Goal: Task Accomplishment & Management: Complete application form

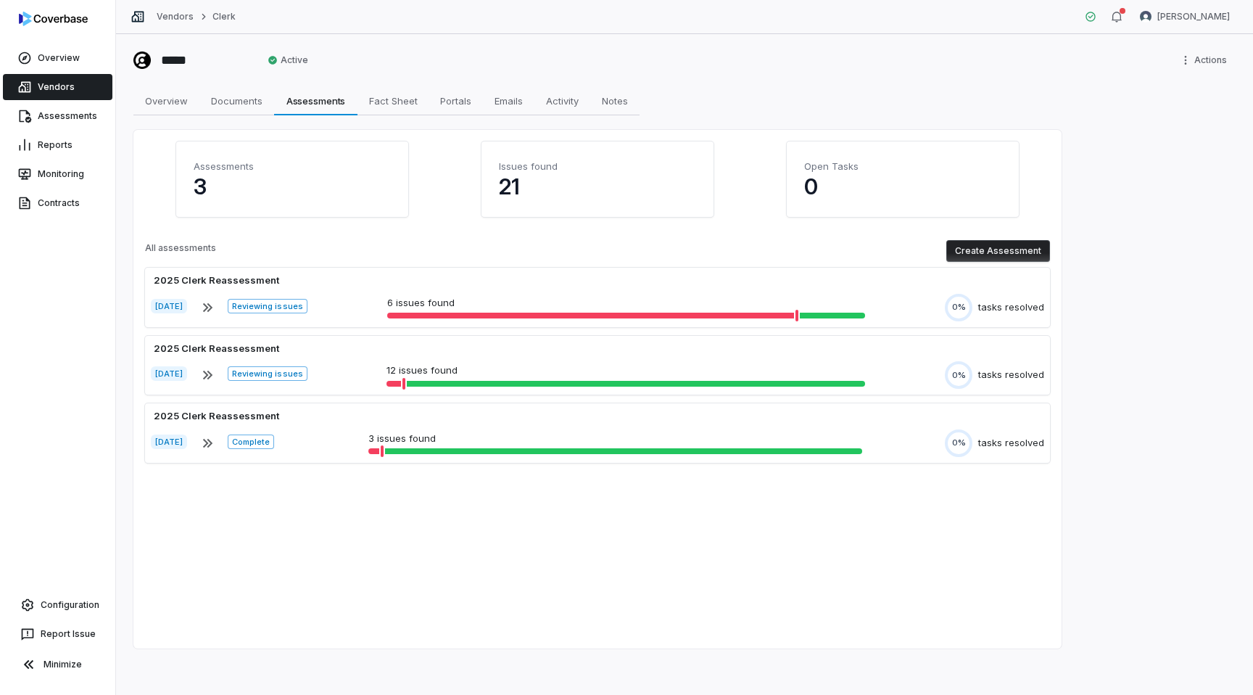
click at [40, 310] on div "Overview Vendors Assessments Reports Monitoring Contracts Configuration Report …" at bounding box center [57, 347] width 115 height 695
click at [67, 606] on link "Configuration" at bounding box center [58, 605] width 104 height 26
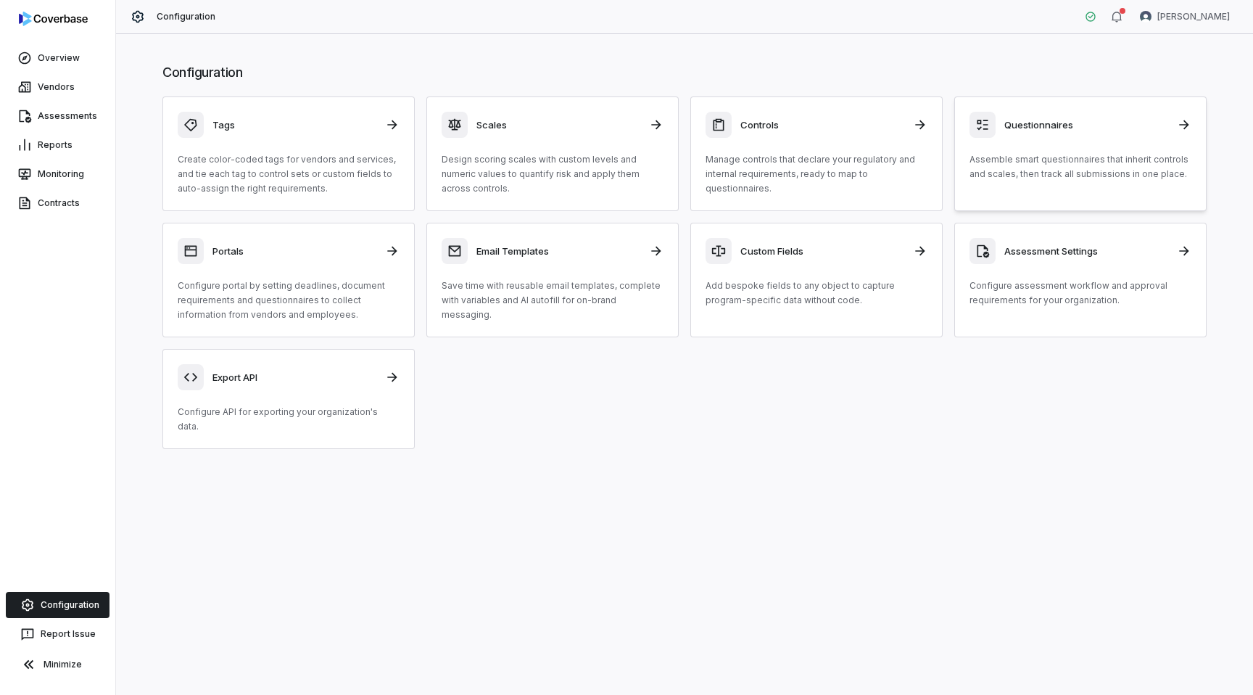
click at [1092, 131] on div "Questionnaires" at bounding box center [1081, 125] width 222 height 26
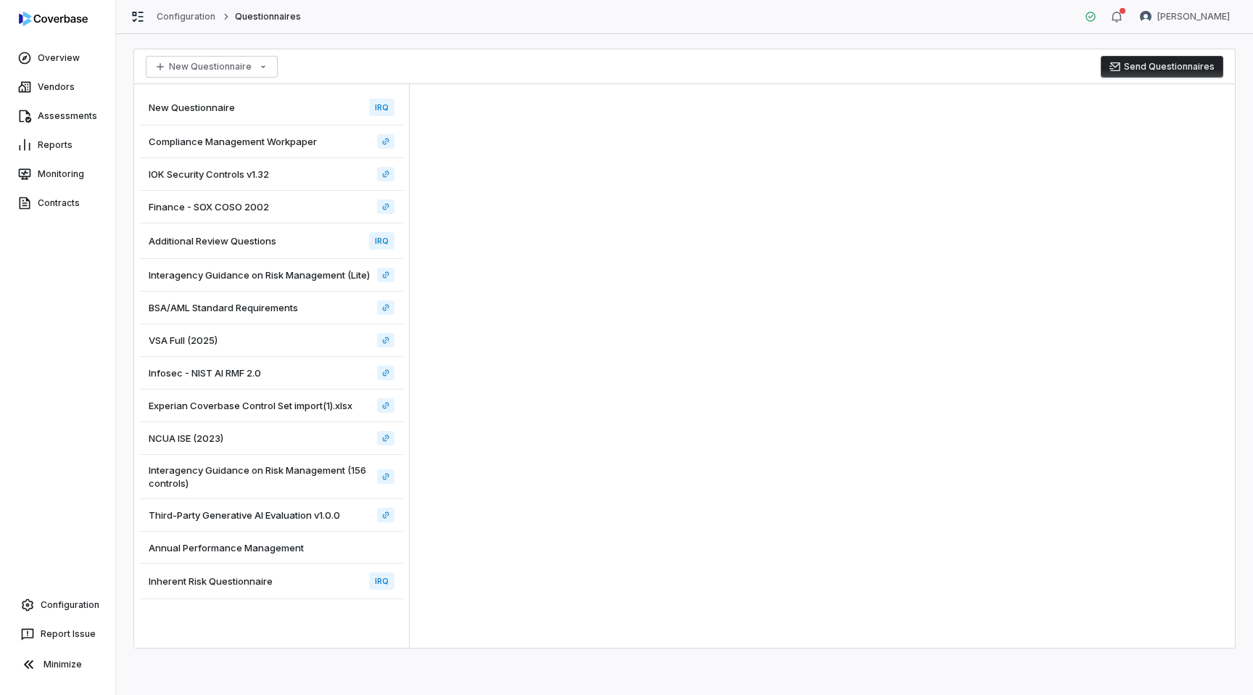
click at [320, 574] on div "Inherent Risk Questionnaire IRQ" at bounding box center [271, 582] width 263 height 36
click at [269, 542] on span "Annual Performance Management" at bounding box center [226, 547] width 155 height 13
click at [271, 579] on span "Inherent Risk Questionnaire" at bounding box center [211, 580] width 124 height 13
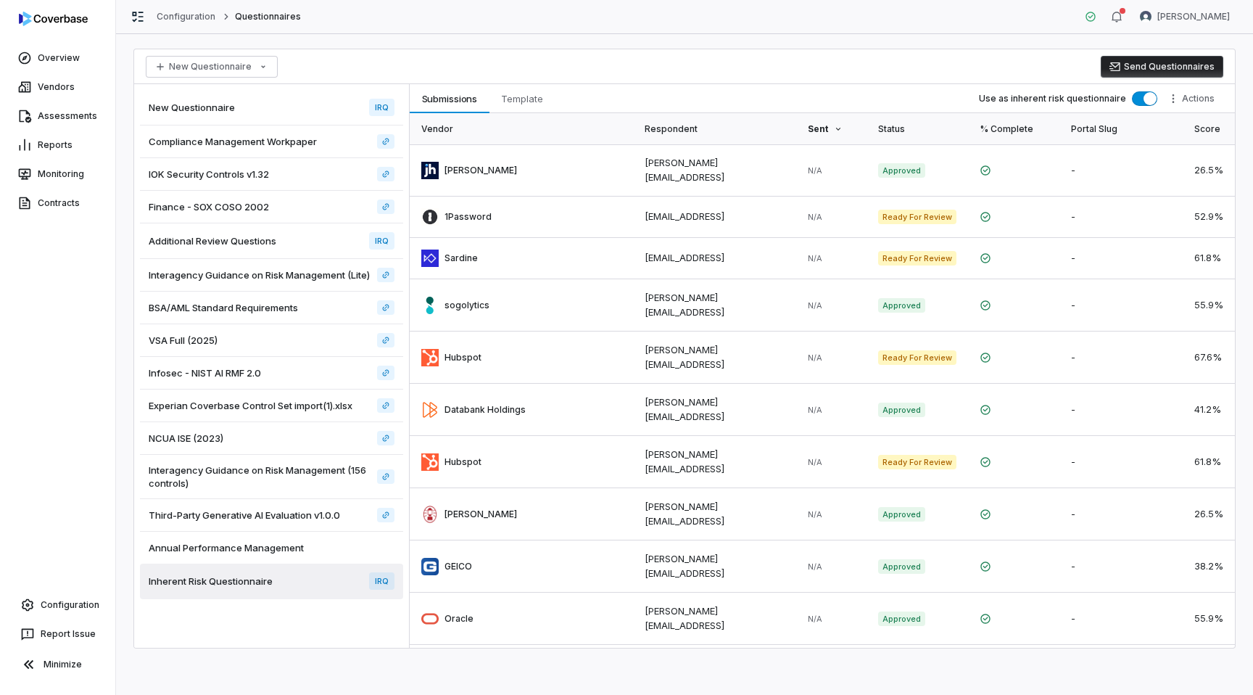
click at [1169, 65] on button "Send Questionnaires" at bounding box center [1162, 67] width 123 height 22
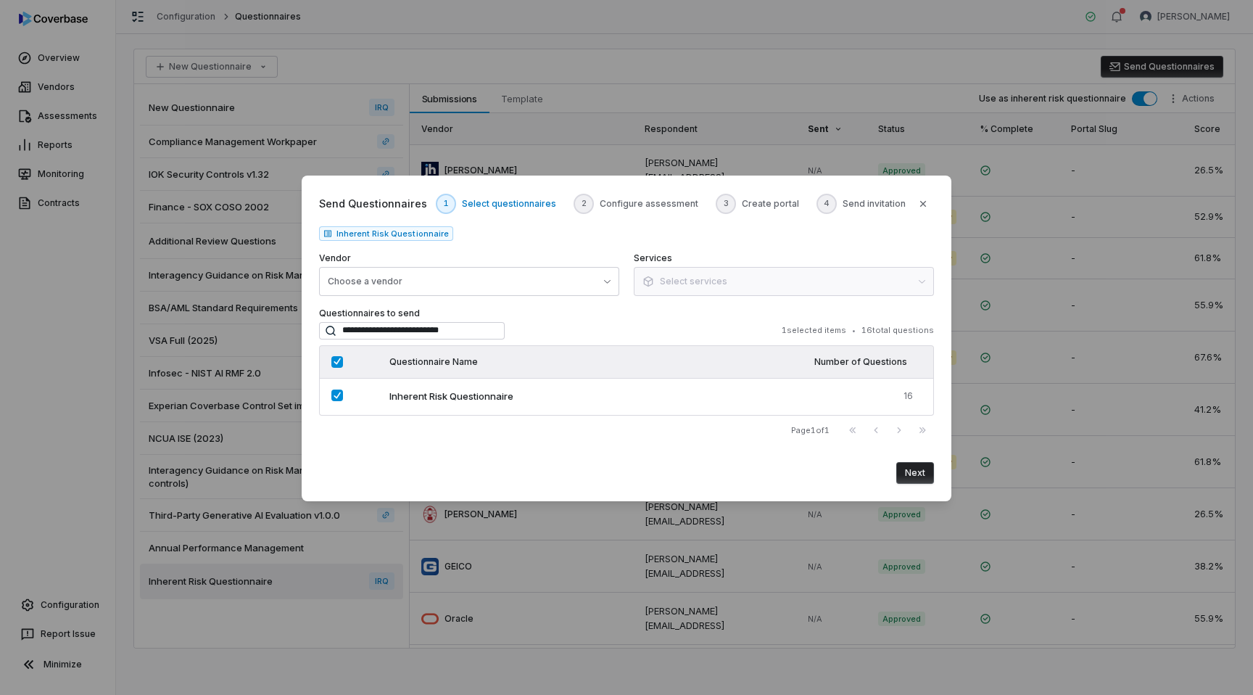
click at [912, 474] on button "Next" at bounding box center [916, 473] width 38 height 22
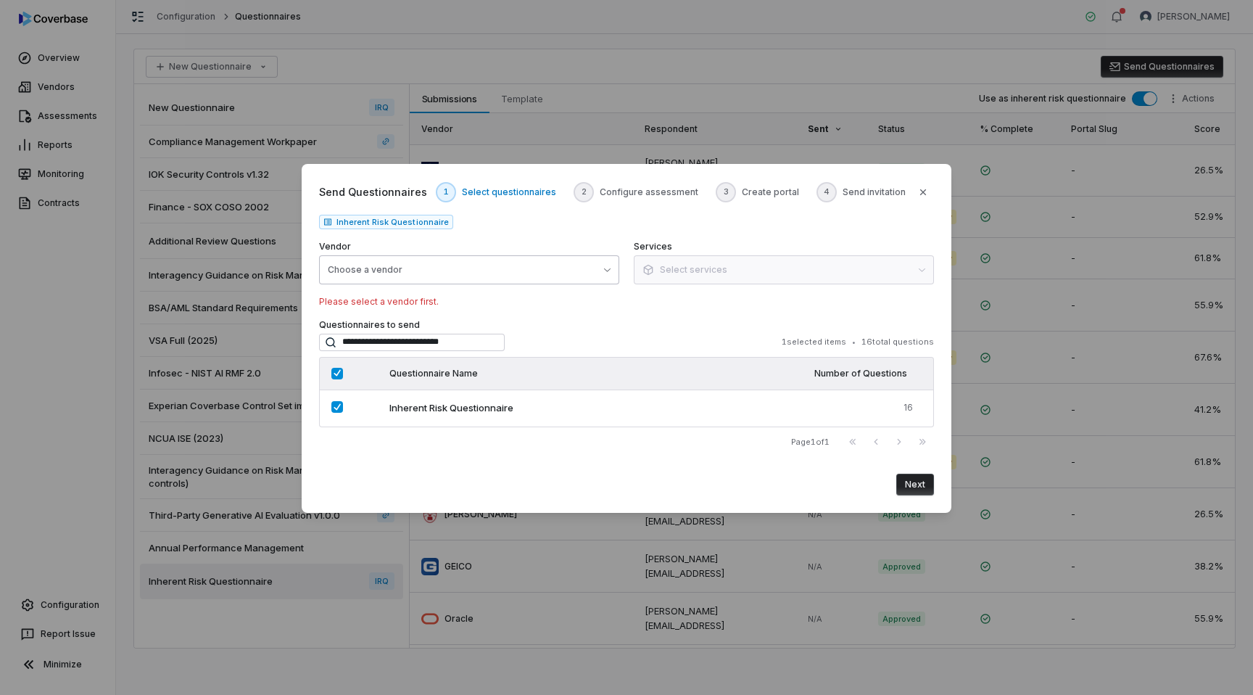
click at [407, 271] on button "Choose a vendor" at bounding box center [469, 269] width 300 height 29
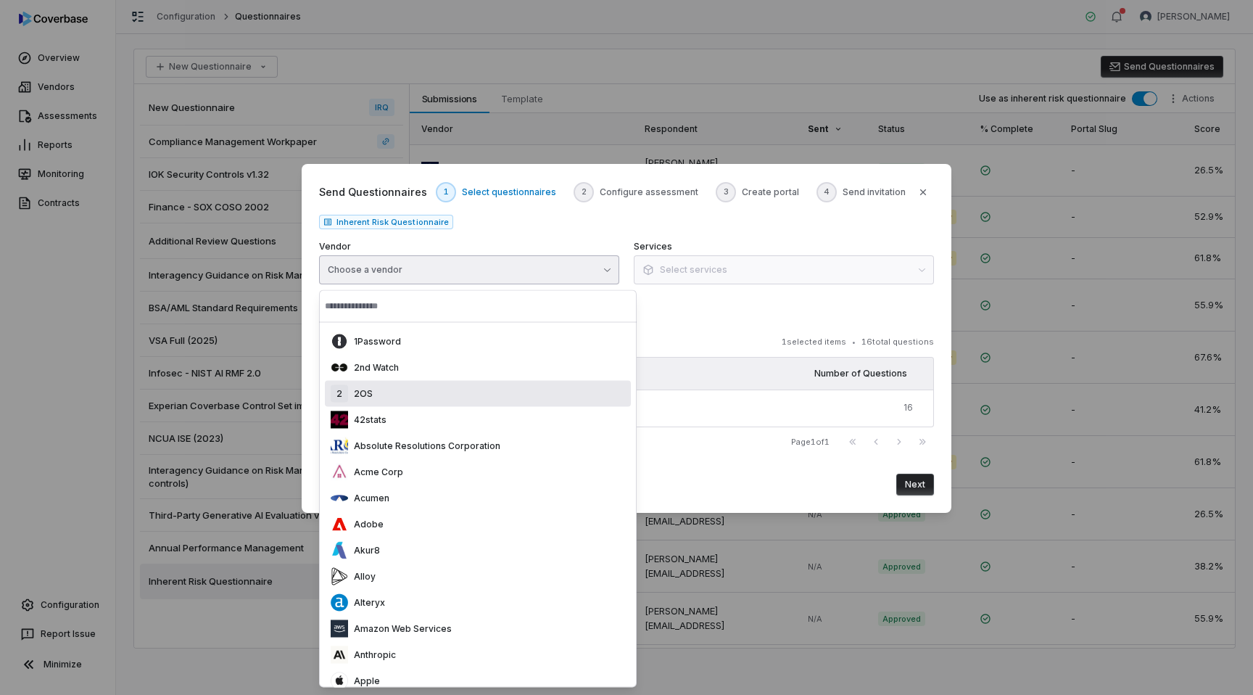
click at [374, 398] on div "2 2OS" at bounding box center [478, 394] width 306 height 26
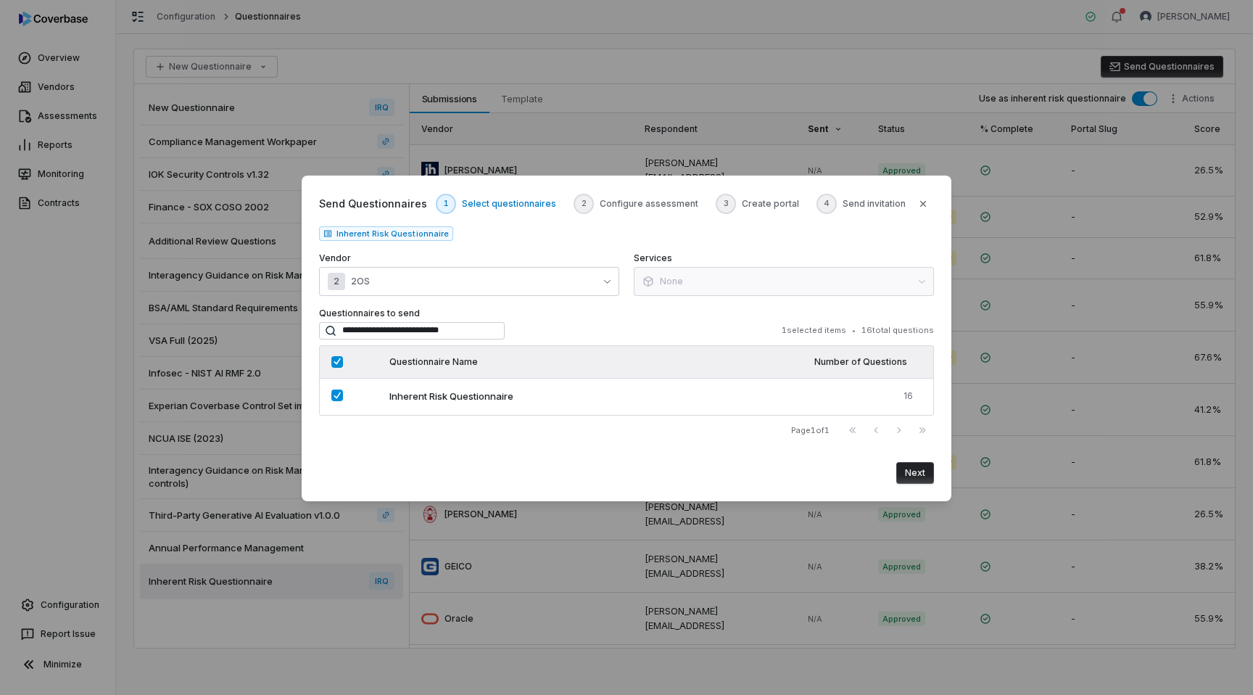
click at [916, 473] on button "Next" at bounding box center [916, 473] width 38 height 22
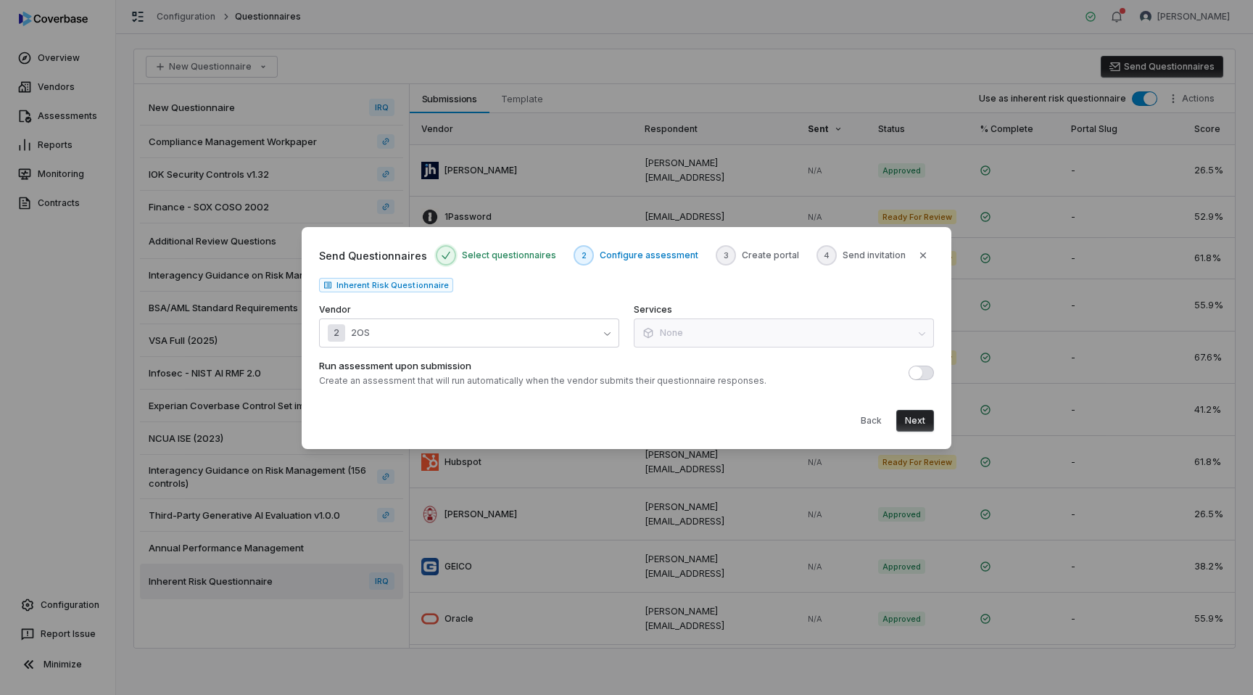
click at [915, 421] on button "Next" at bounding box center [916, 421] width 38 height 22
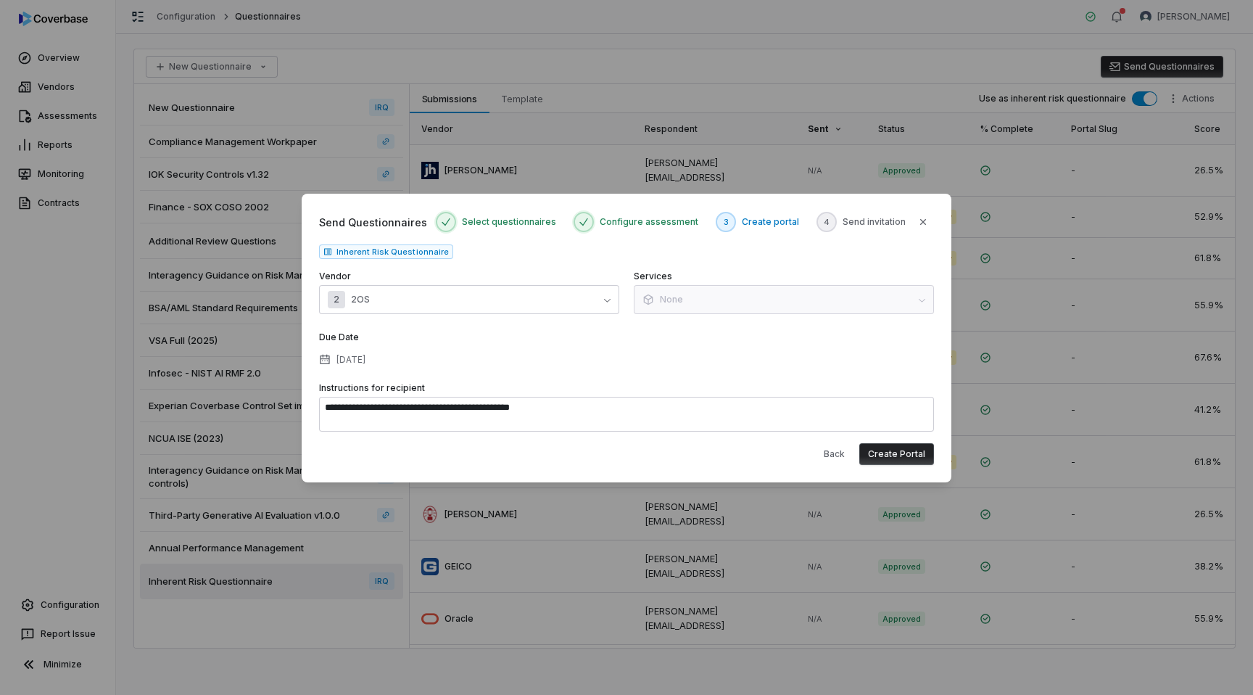
click at [906, 456] on button "Create Portal" at bounding box center [897, 454] width 75 height 22
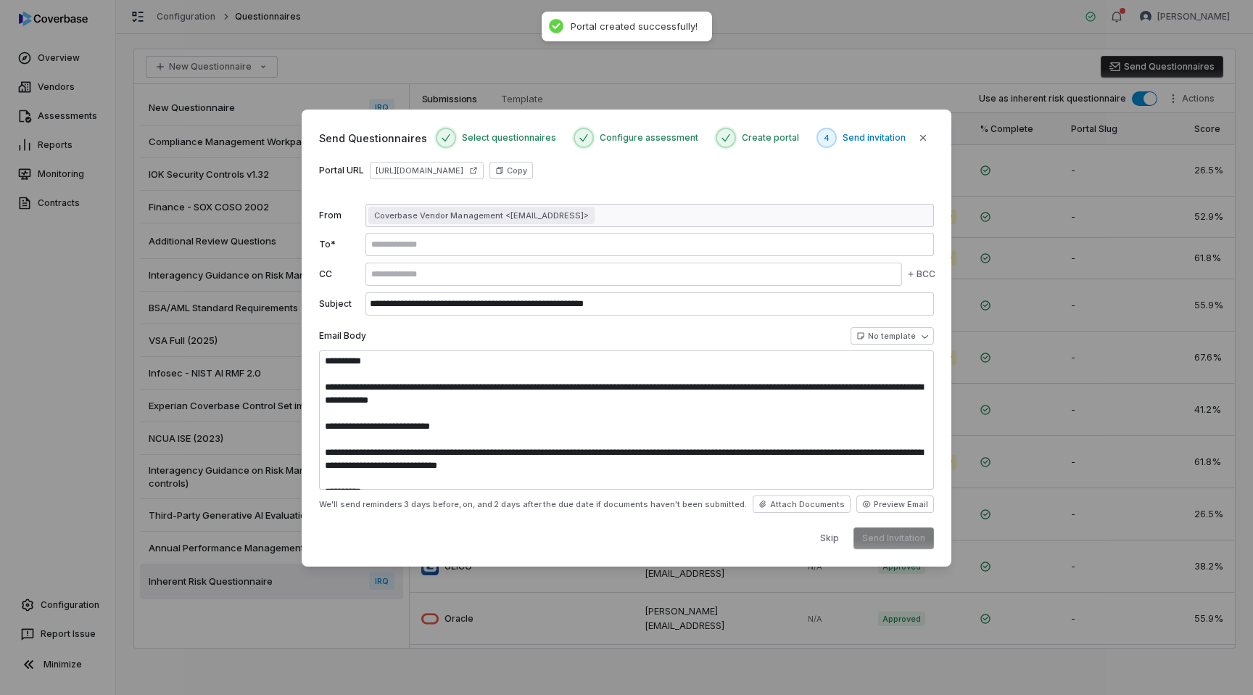
type textarea "**********"
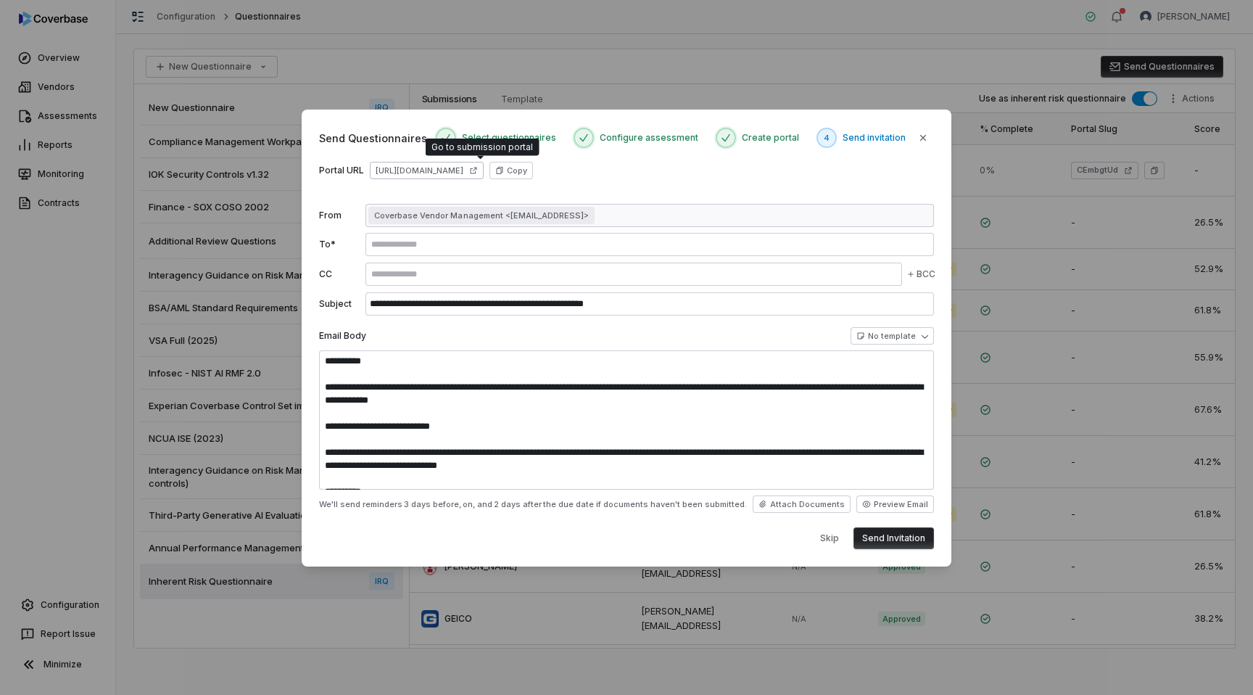
click at [478, 170] on icon at bounding box center [473, 170] width 9 height 9
click at [920, 142] on icon "button" at bounding box center [924, 138] width 12 height 12
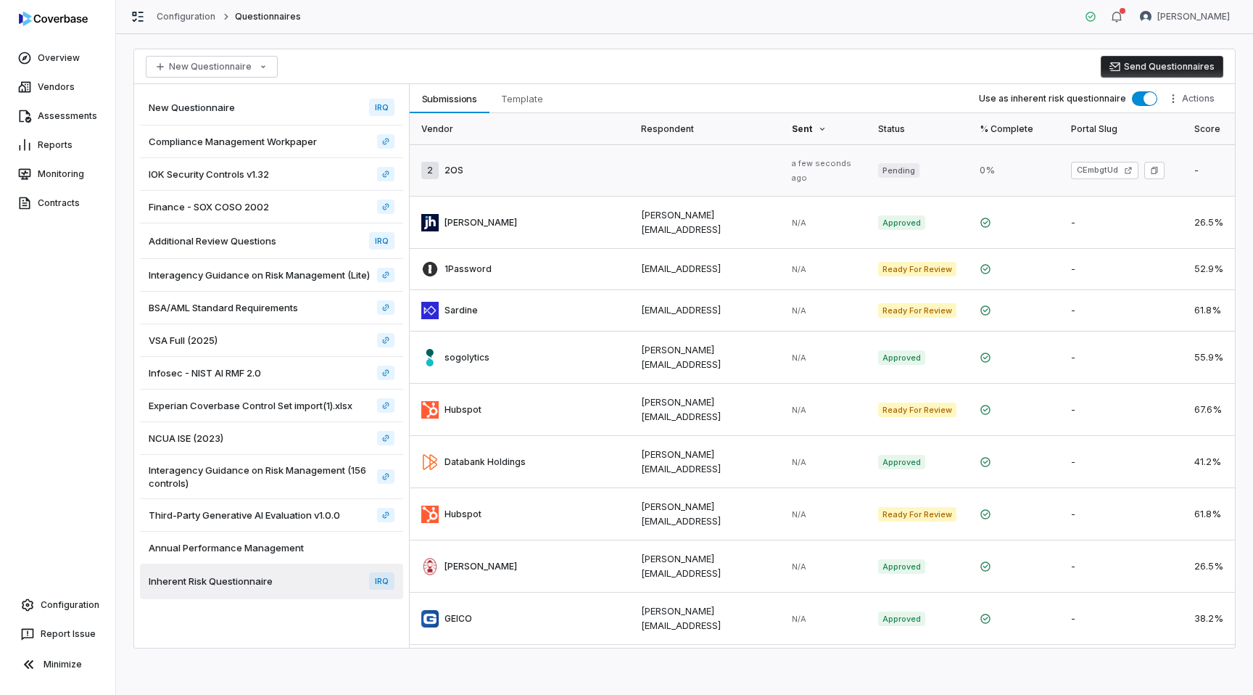
click at [599, 160] on link at bounding box center [520, 170] width 221 height 52
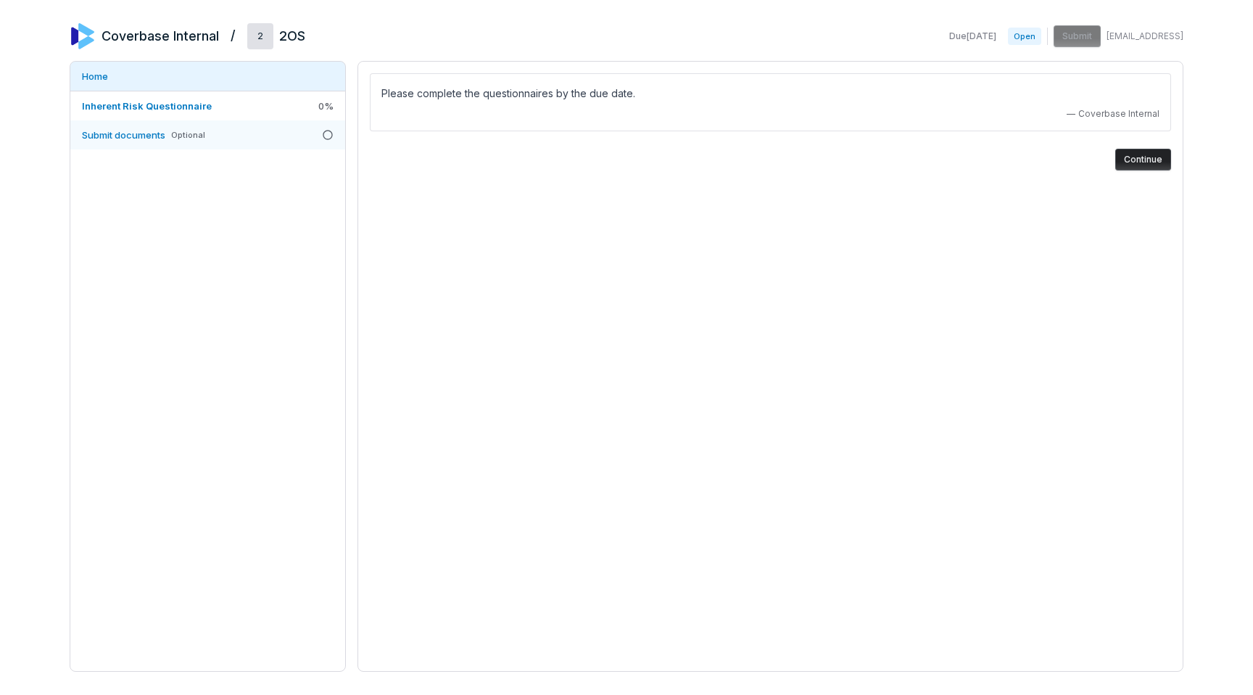
click at [193, 132] on span "Optional" at bounding box center [188, 135] width 34 height 11
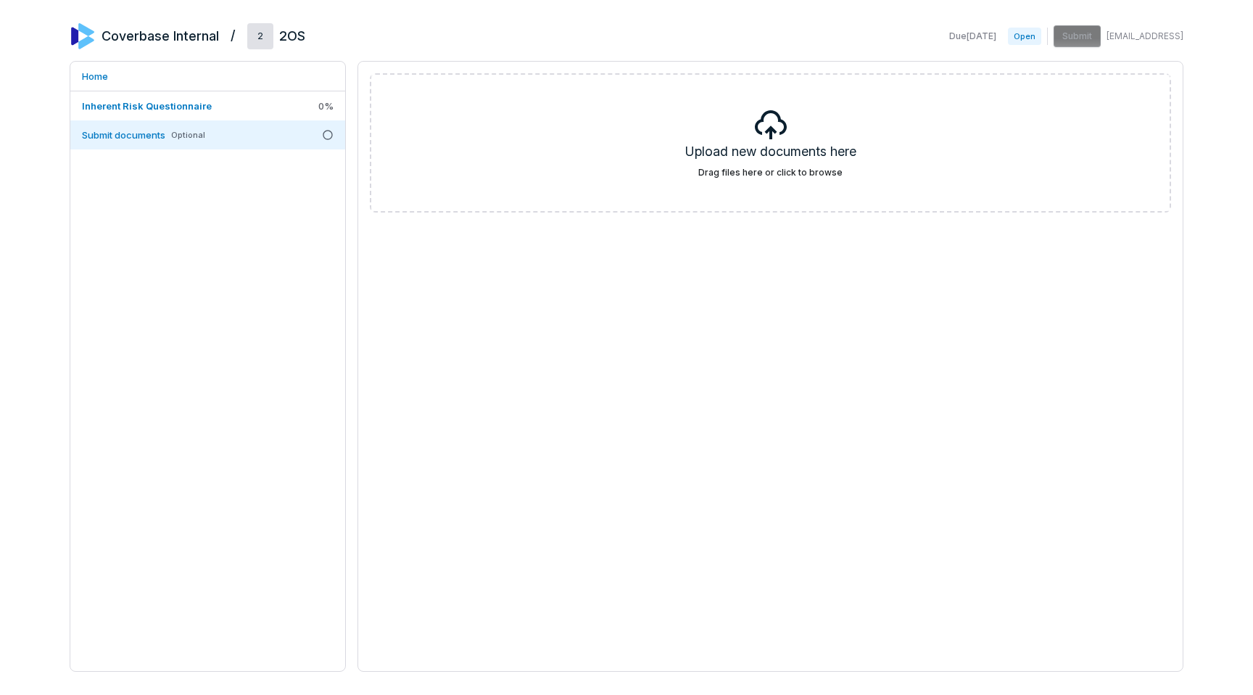
click at [787, 370] on div "Upload new documents here Drag files here or click to browse" at bounding box center [771, 366] width 826 height 611
click at [749, 354] on div "Upload new documents here Drag files here or click to browse" at bounding box center [771, 366] width 826 height 611
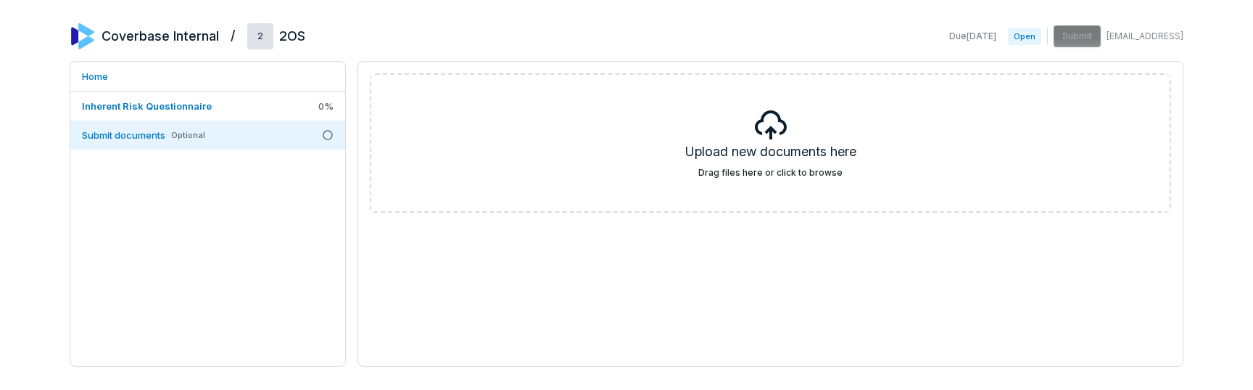
click at [1087, 31] on div "Due Sep 4, 2025 Open Submit lili@coverbase.ai" at bounding box center [1064, 36] width 240 height 22
click at [272, 102] on link "Inherent Risk Questionnaire 0 %" at bounding box center [207, 105] width 275 height 29
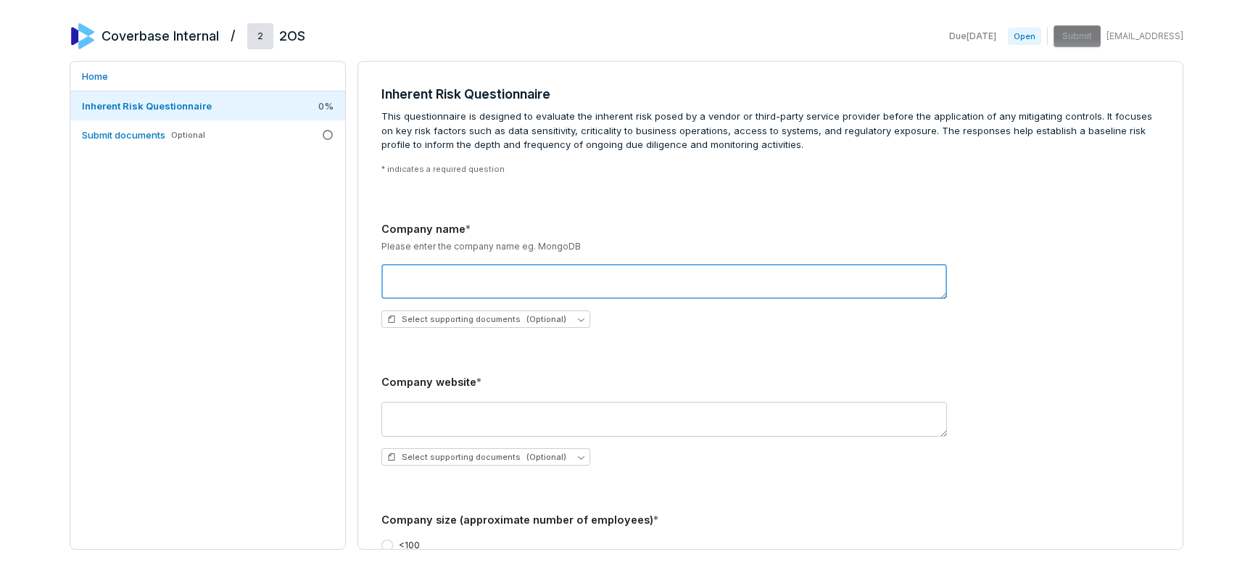
click at [443, 273] on textarea at bounding box center [665, 281] width 566 height 35
type textarea "****"
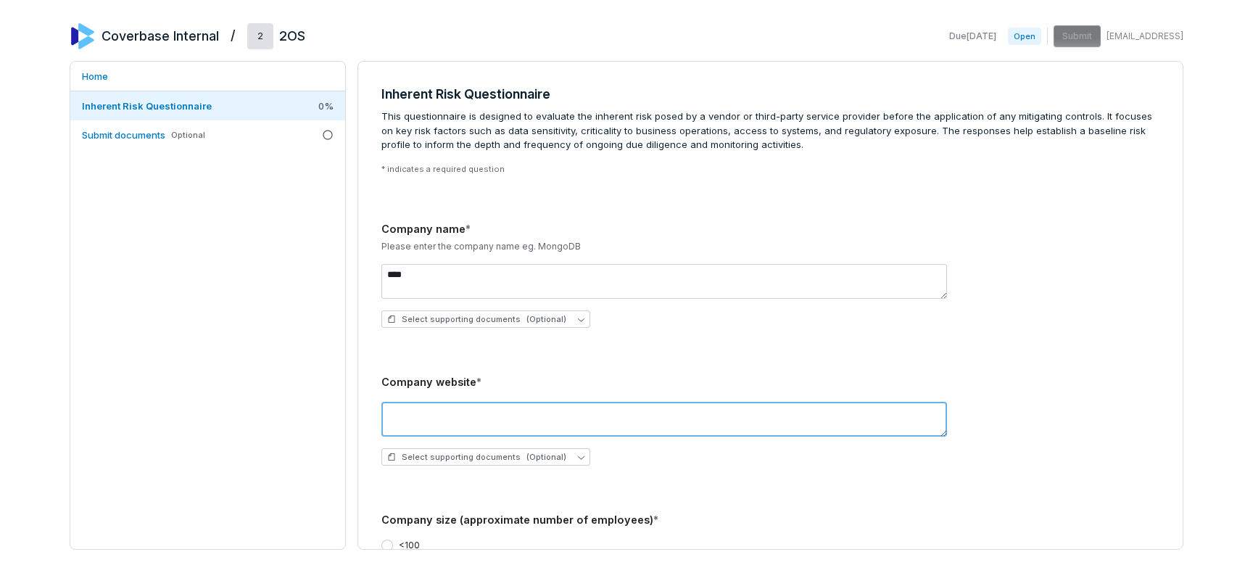
click at [453, 414] on textarea at bounding box center [665, 419] width 566 height 35
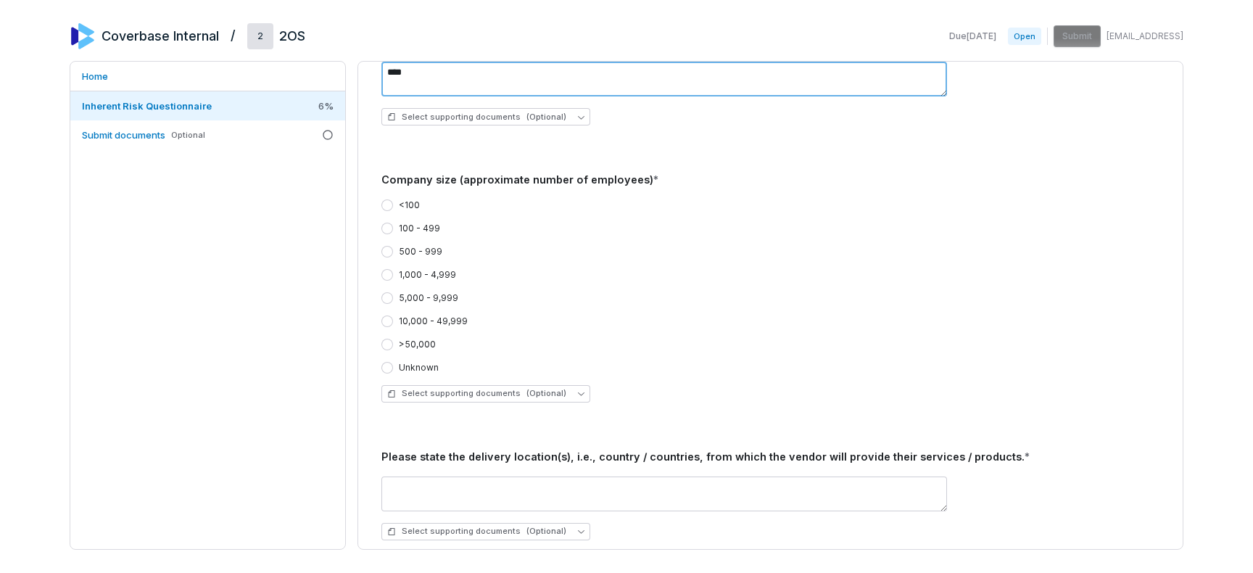
scroll to position [342, 0]
type textarea "****"
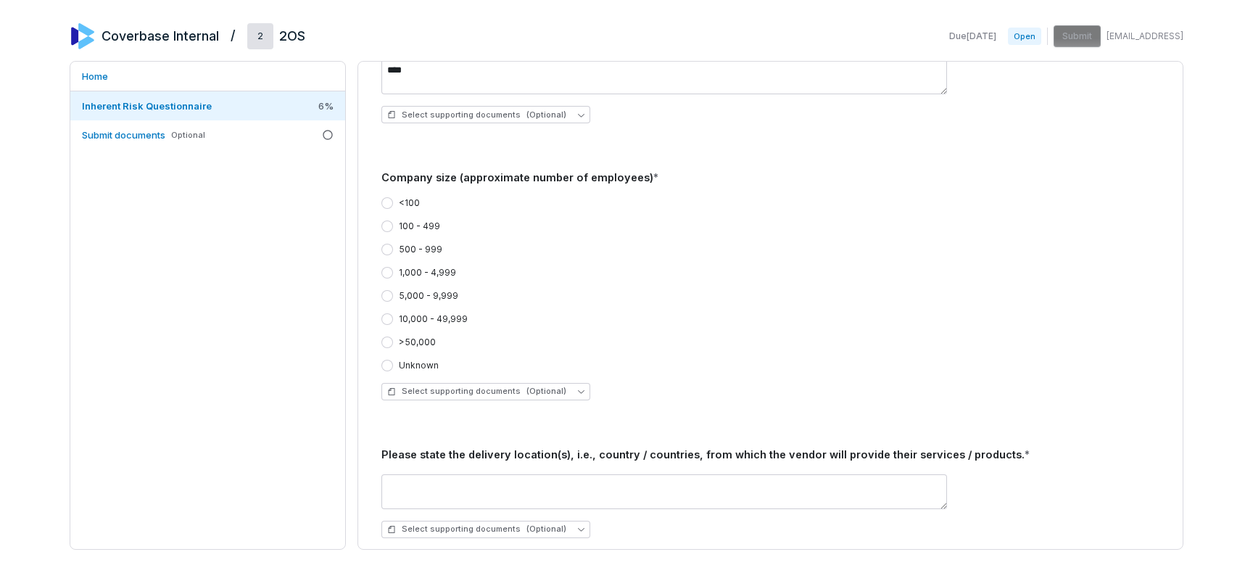
click at [408, 205] on label "<100" at bounding box center [409, 203] width 21 height 12
click at [393, 205] on button "<100" at bounding box center [388, 203] width 12 height 12
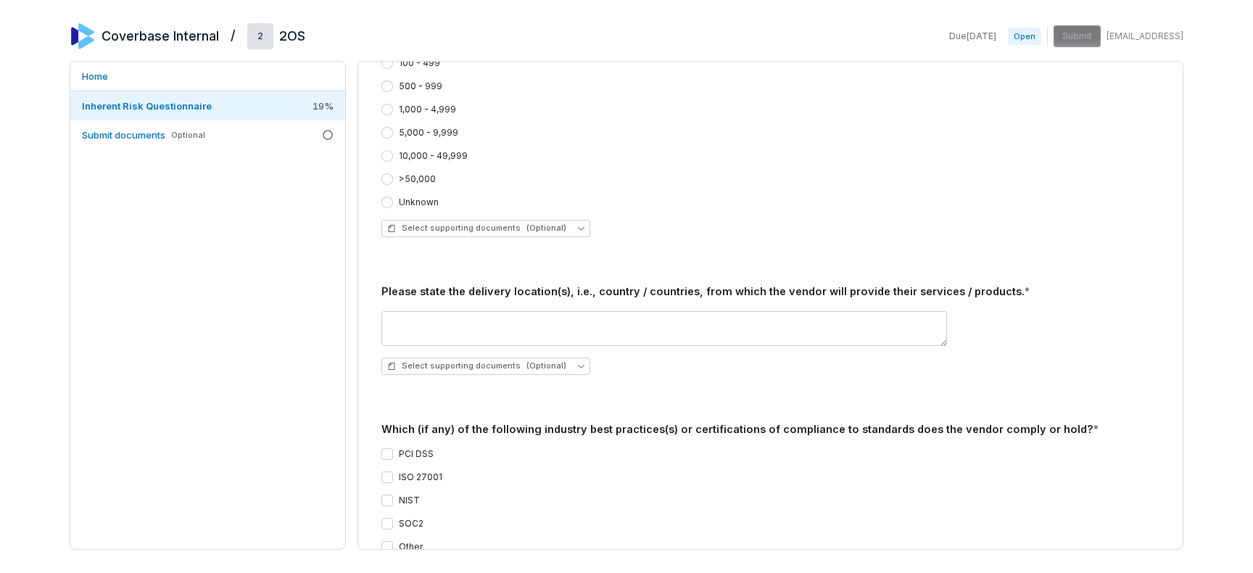
scroll to position [509, 0]
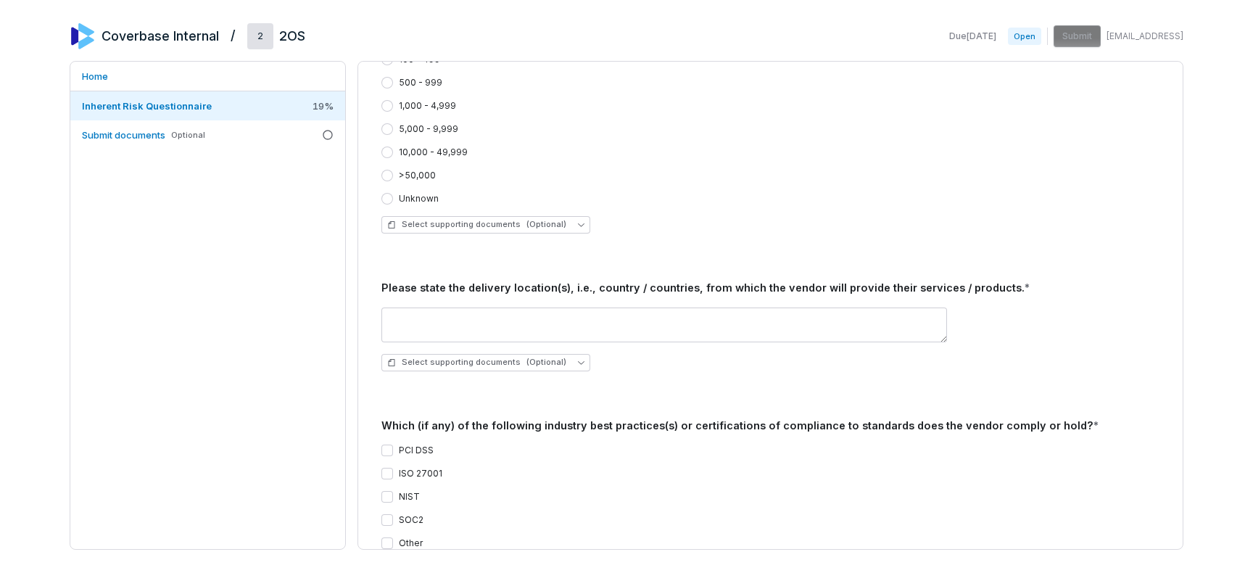
click at [535, 342] on div "Select supporting documents (Optional)" at bounding box center [771, 339] width 778 height 87
click at [509, 324] on textarea "*" at bounding box center [665, 325] width 566 height 35
type textarea "****"
click at [412, 452] on label "PCI DSS" at bounding box center [416, 451] width 35 height 12
click at [393, 452] on button "PCI DSS" at bounding box center [388, 451] width 12 height 12
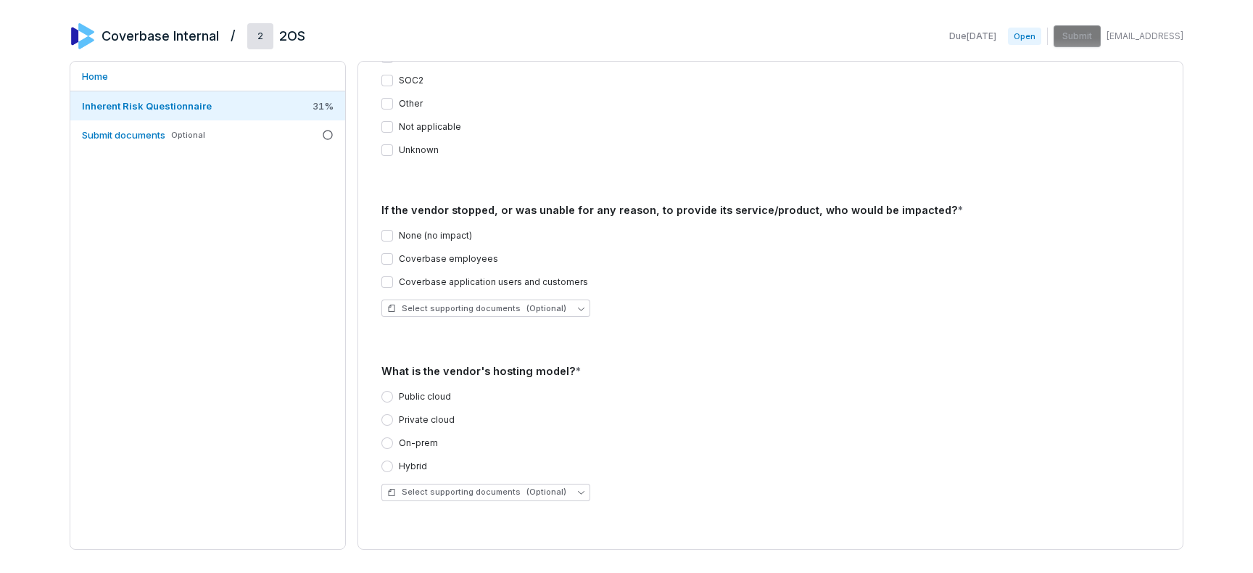
scroll to position [954, 0]
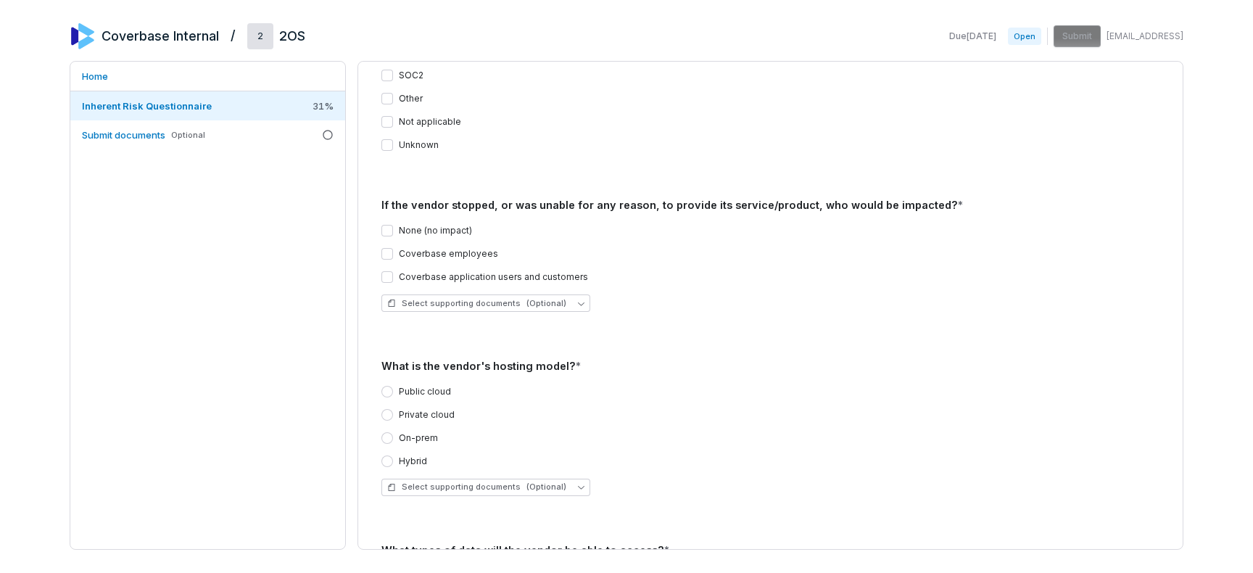
click at [406, 237] on div "None (no impact) Coverbase employees Coverbase application users and customers" at bounding box center [771, 254] width 778 height 58
click at [402, 234] on label "None (no impact)" at bounding box center [435, 231] width 73 height 12
click at [393, 234] on button "None (no impact)" at bounding box center [388, 231] width 12 height 12
click at [412, 394] on label "Public cloud" at bounding box center [425, 392] width 52 height 12
click at [393, 394] on button "Public cloud" at bounding box center [388, 392] width 12 height 12
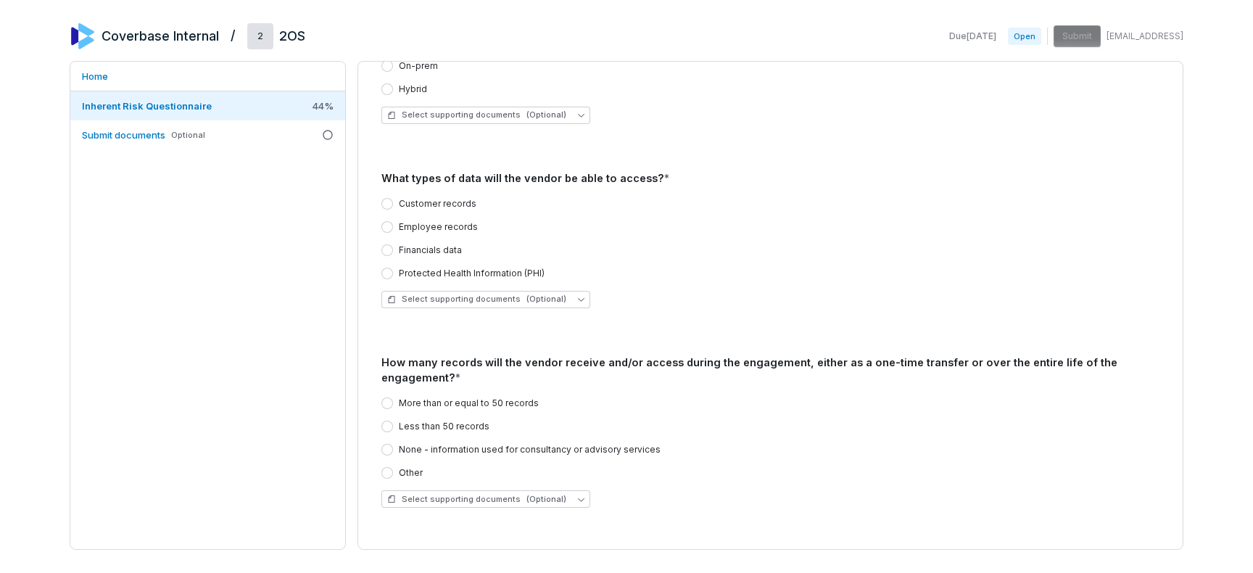
scroll to position [1323, 0]
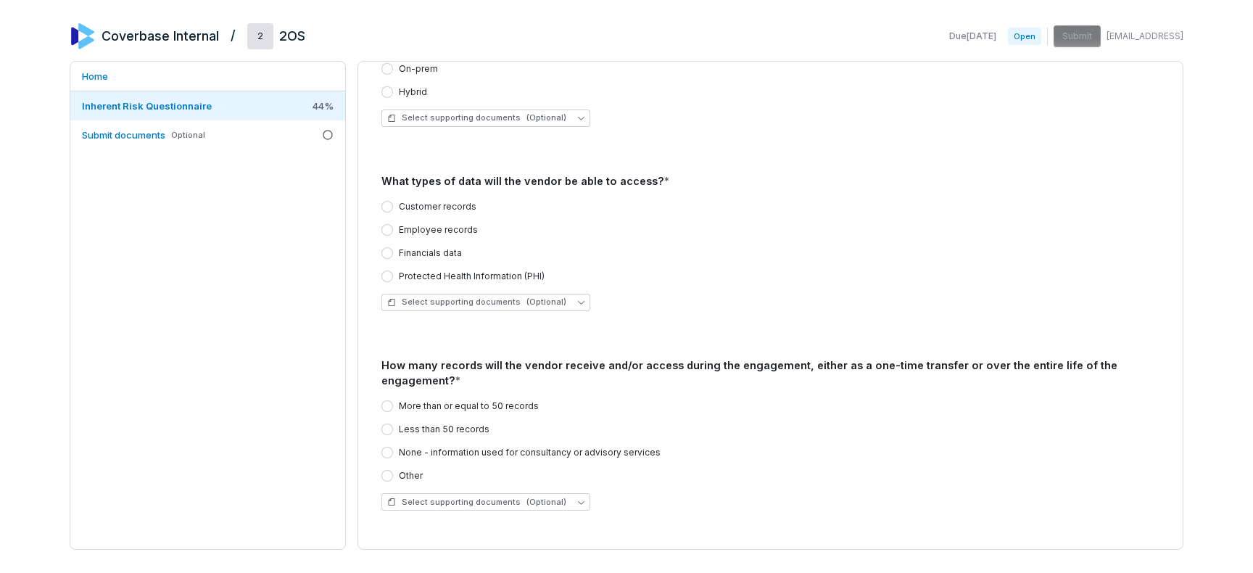
click at [412, 206] on label "Customer records" at bounding box center [438, 207] width 78 height 12
click at [393, 206] on button "Customer records" at bounding box center [388, 207] width 12 height 12
click at [434, 400] on label "More than or equal to 50 records" at bounding box center [469, 406] width 140 height 12
click at [393, 400] on button "More than or equal to 50 records" at bounding box center [388, 406] width 12 height 12
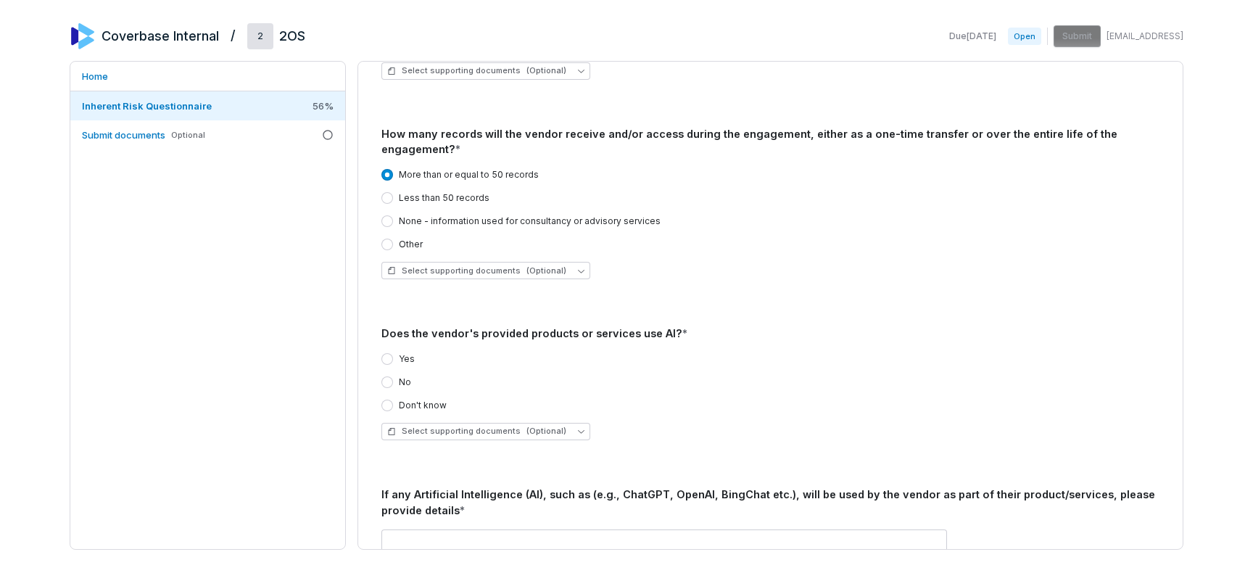
scroll to position [1576, 0]
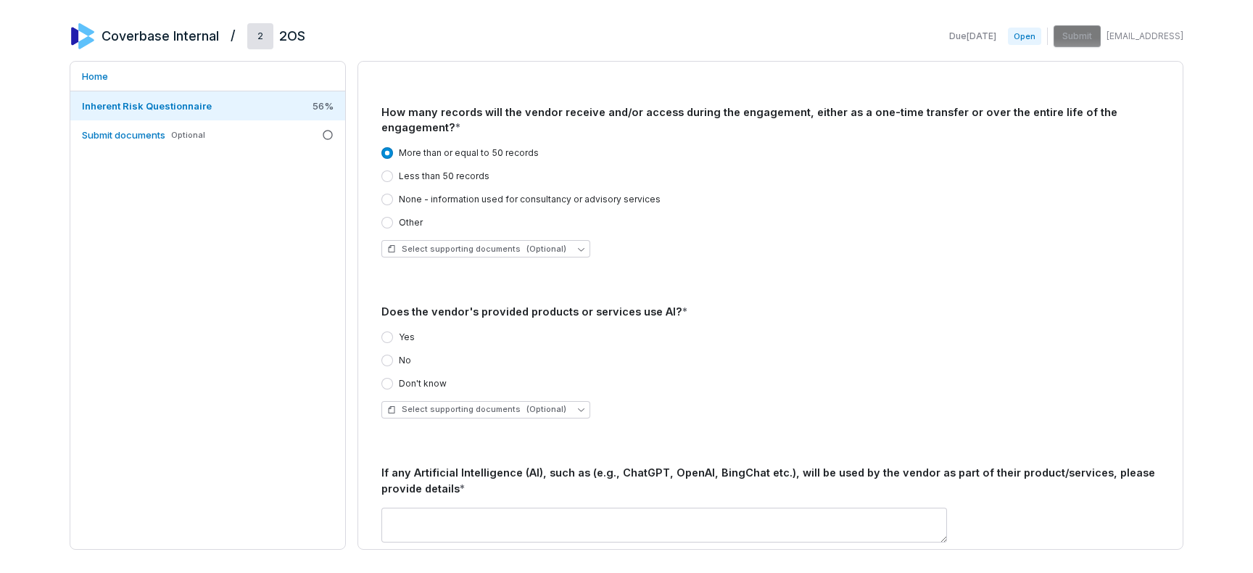
click at [395, 331] on div "Yes" at bounding box center [398, 337] width 33 height 12
click at [385, 331] on button "Yes" at bounding box center [388, 337] width 12 height 12
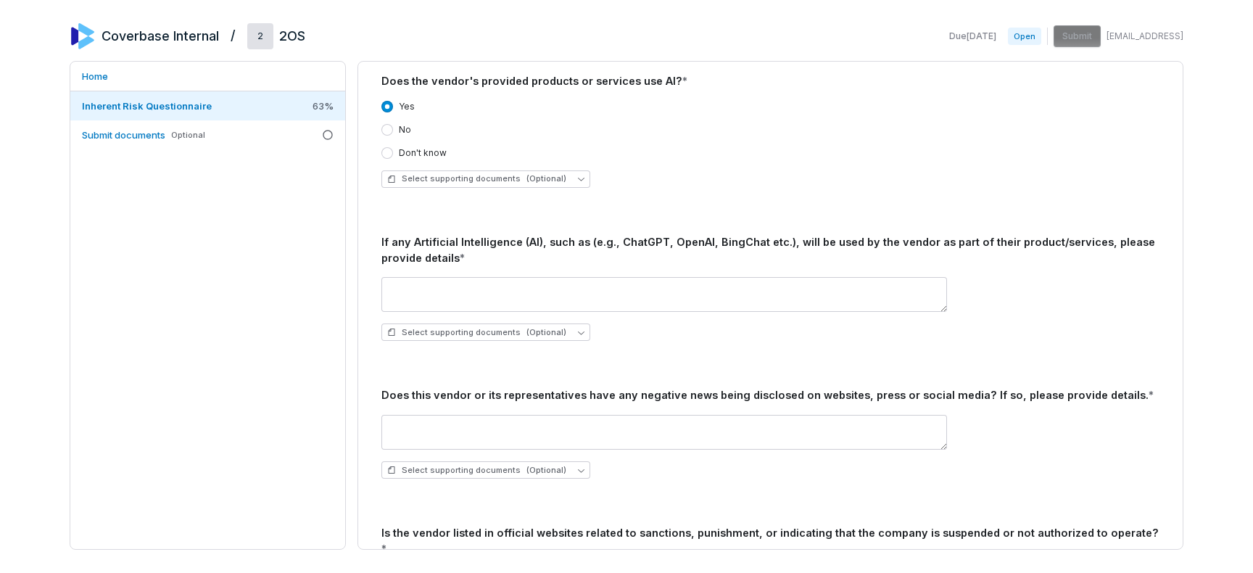
scroll to position [1810, 0]
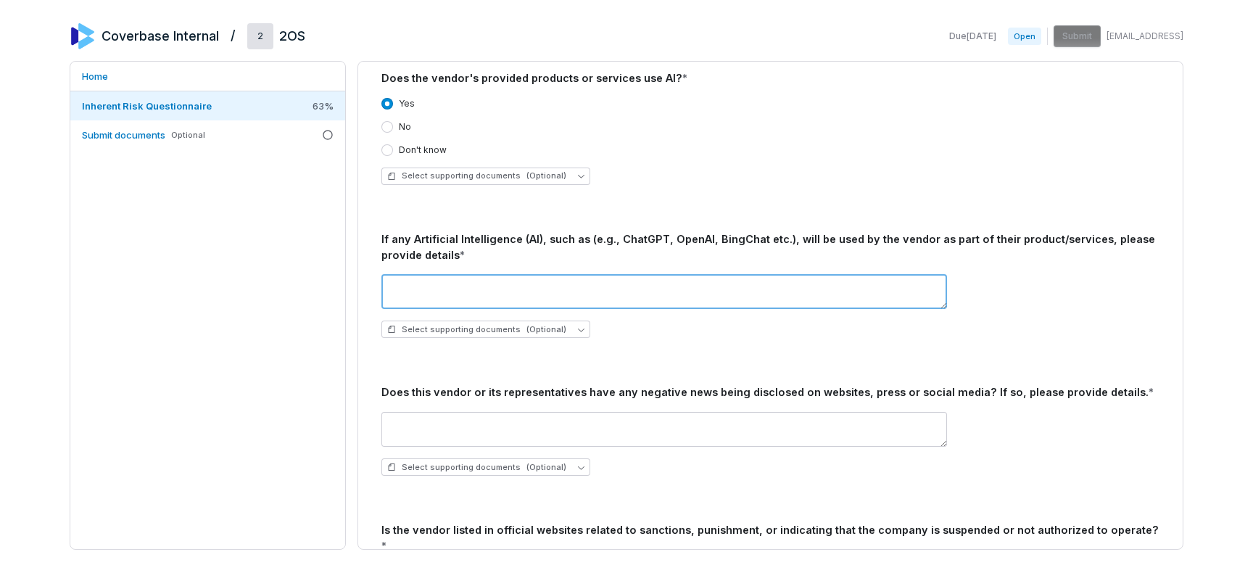
click at [405, 278] on textarea at bounding box center [665, 291] width 566 height 35
type textarea "****"
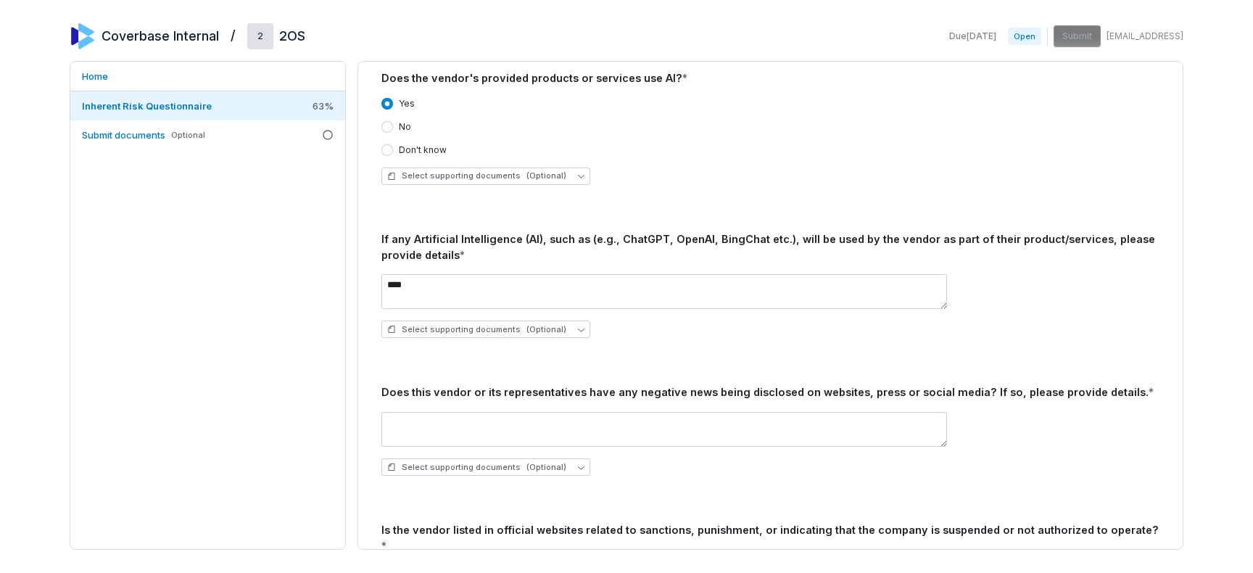
click at [463, 400] on div "Select supporting documents (Optional)" at bounding box center [771, 443] width 778 height 87
click at [443, 412] on textarea at bounding box center [665, 429] width 566 height 35
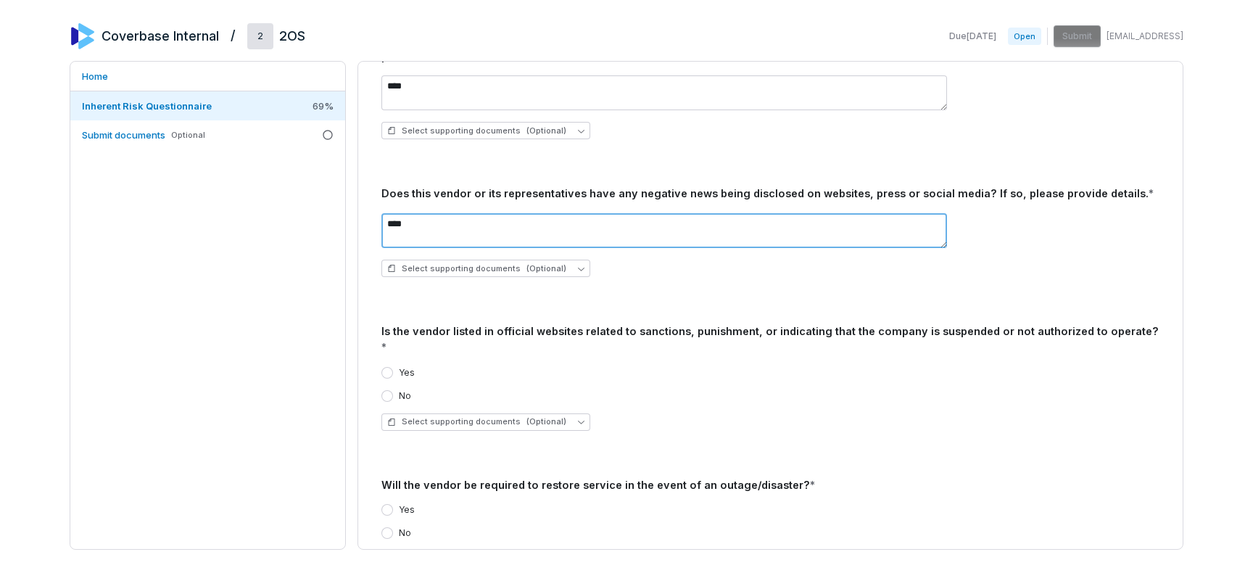
scroll to position [2011, 0]
type textarea "****"
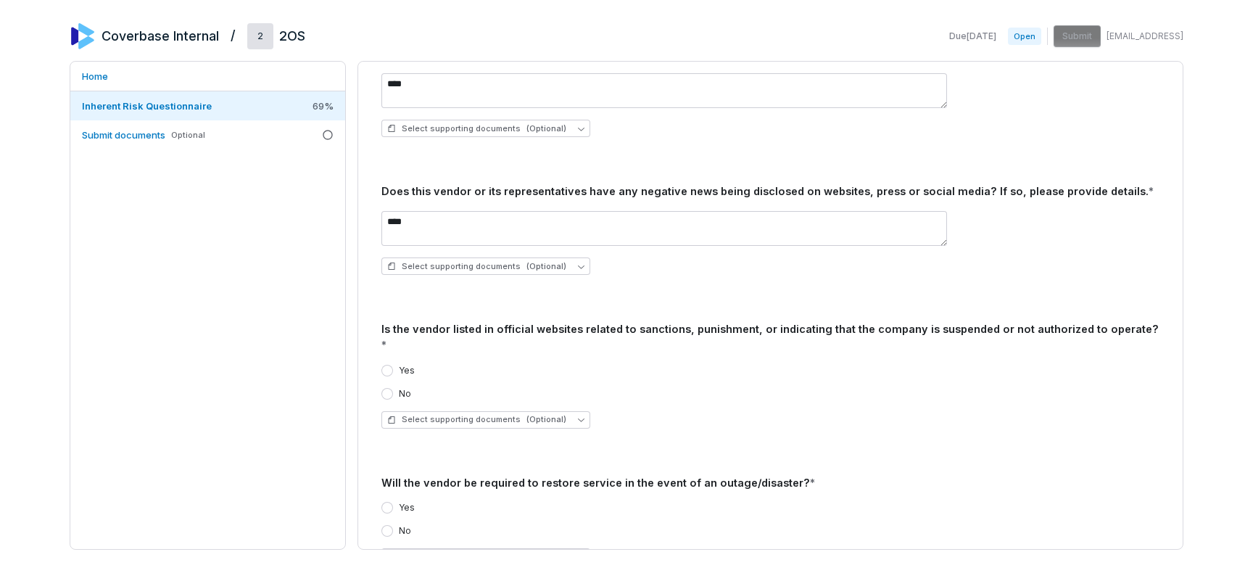
click at [384, 365] on button "Yes" at bounding box center [388, 371] width 12 height 12
click at [386, 502] on button "Yes" at bounding box center [388, 508] width 12 height 12
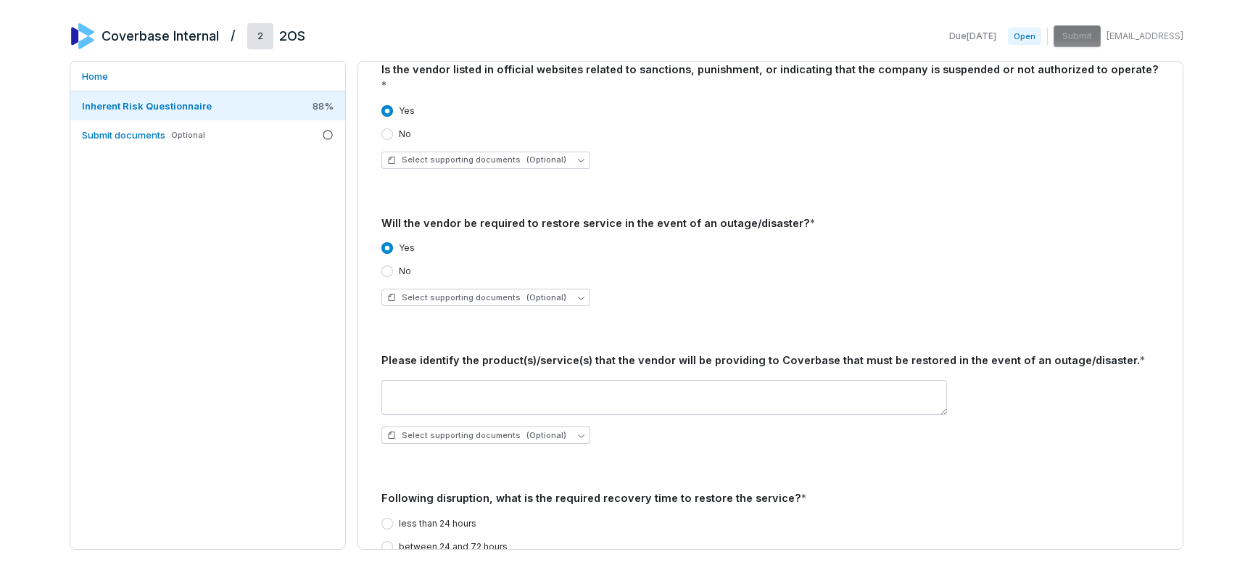
scroll to position [2287, 0]
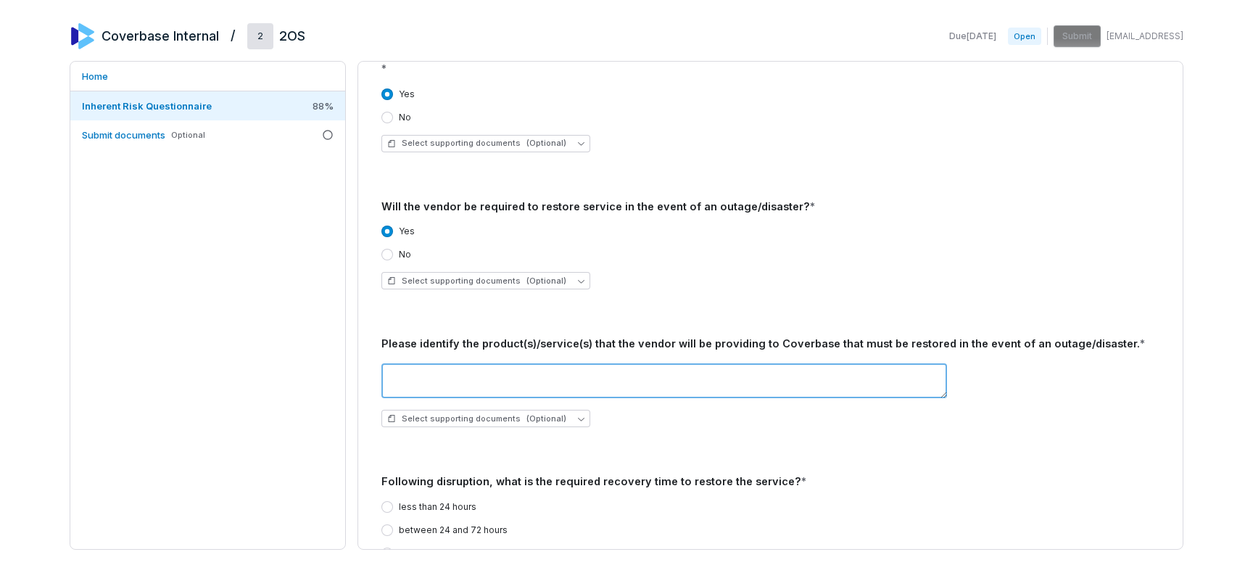
click at [411, 363] on textarea at bounding box center [665, 380] width 566 height 35
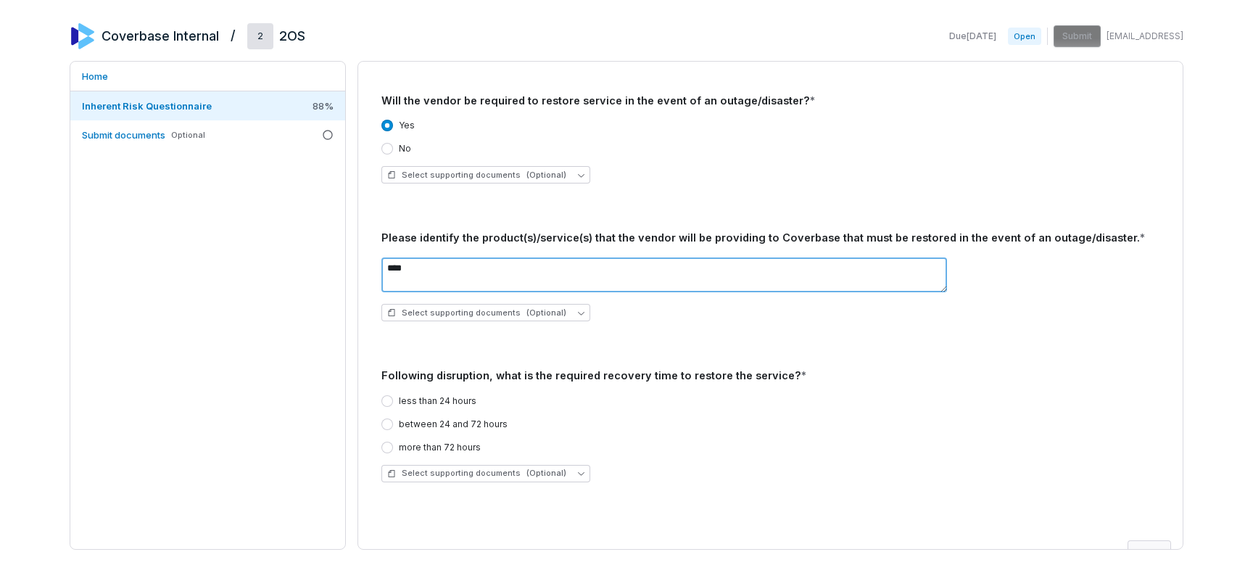
type textarea "****"
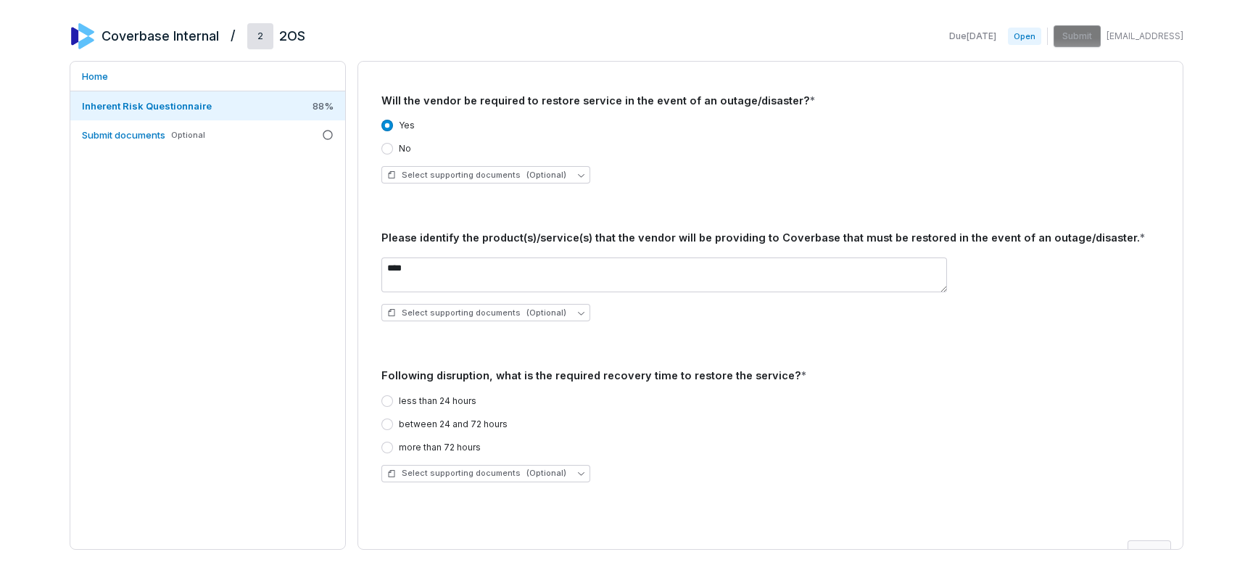
click at [416, 395] on label "less than 24 hours" at bounding box center [438, 401] width 78 height 12
click at [393, 395] on button "less than 24 hours" at bounding box center [388, 401] width 12 height 12
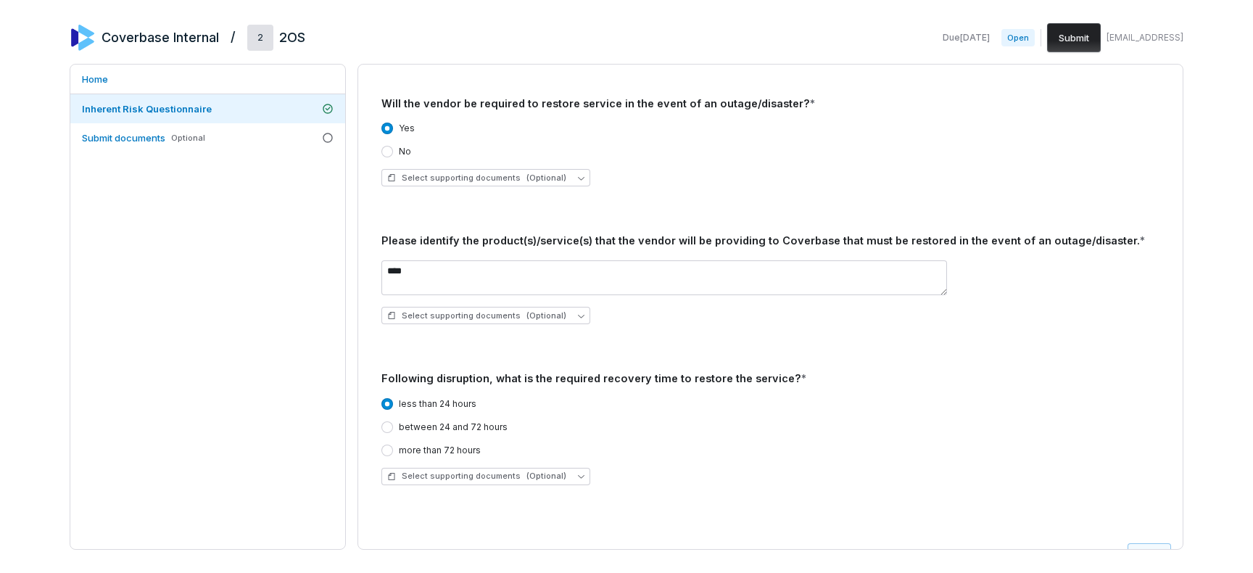
scroll to position [2396, 0]
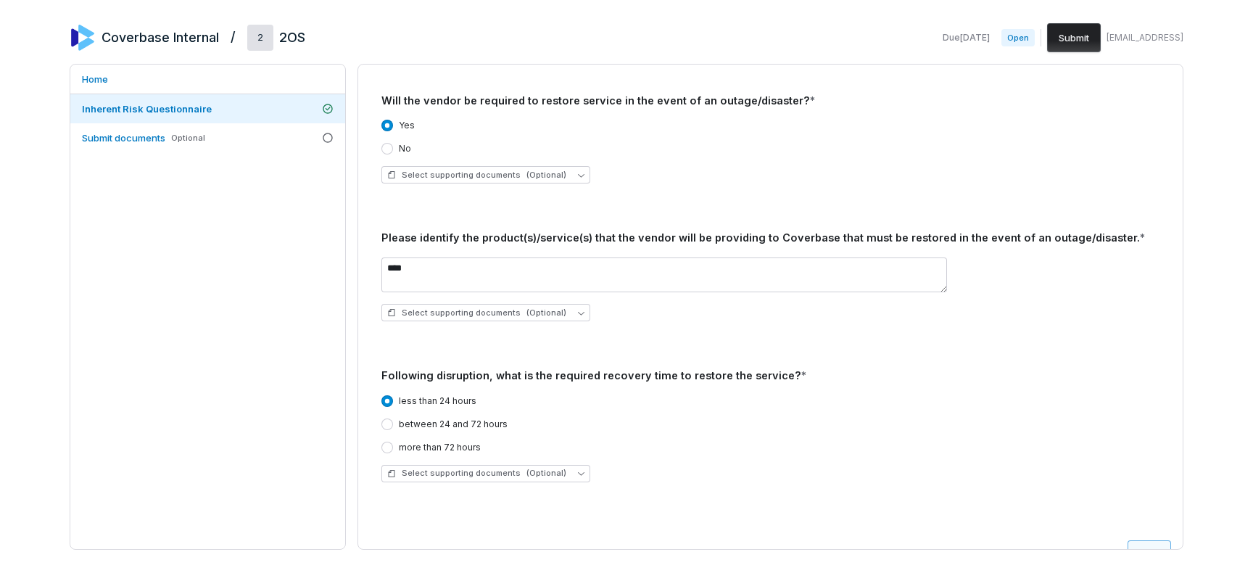
click at [1128, 540] on button "Next" at bounding box center [1150, 554] width 44 height 29
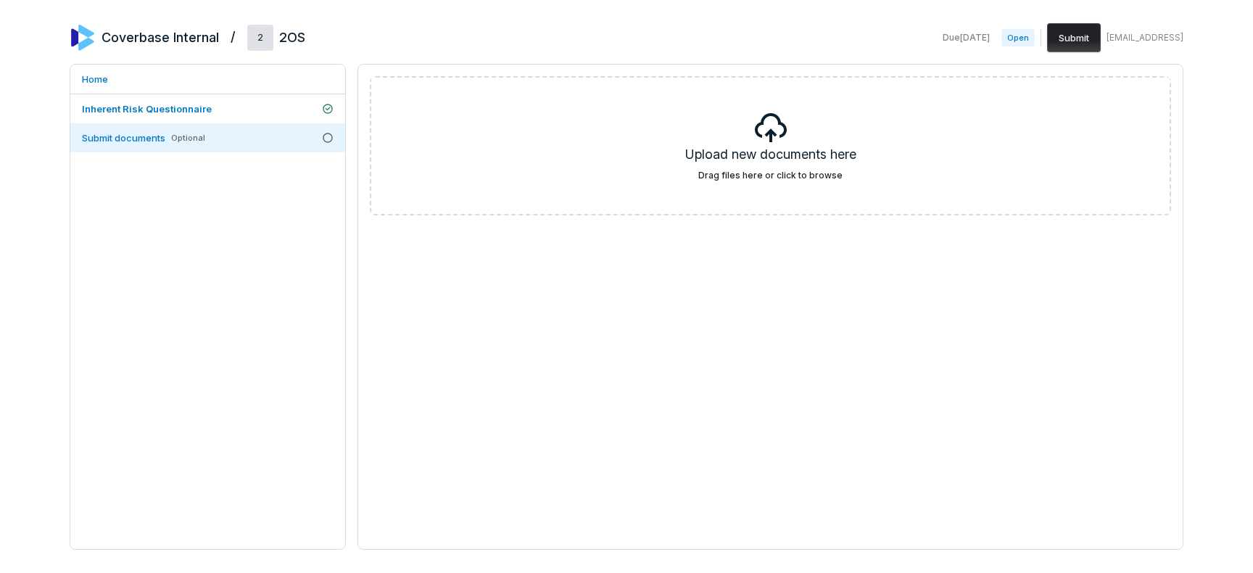
click at [1084, 38] on button "Submit" at bounding box center [1074, 37] width 54 height 29
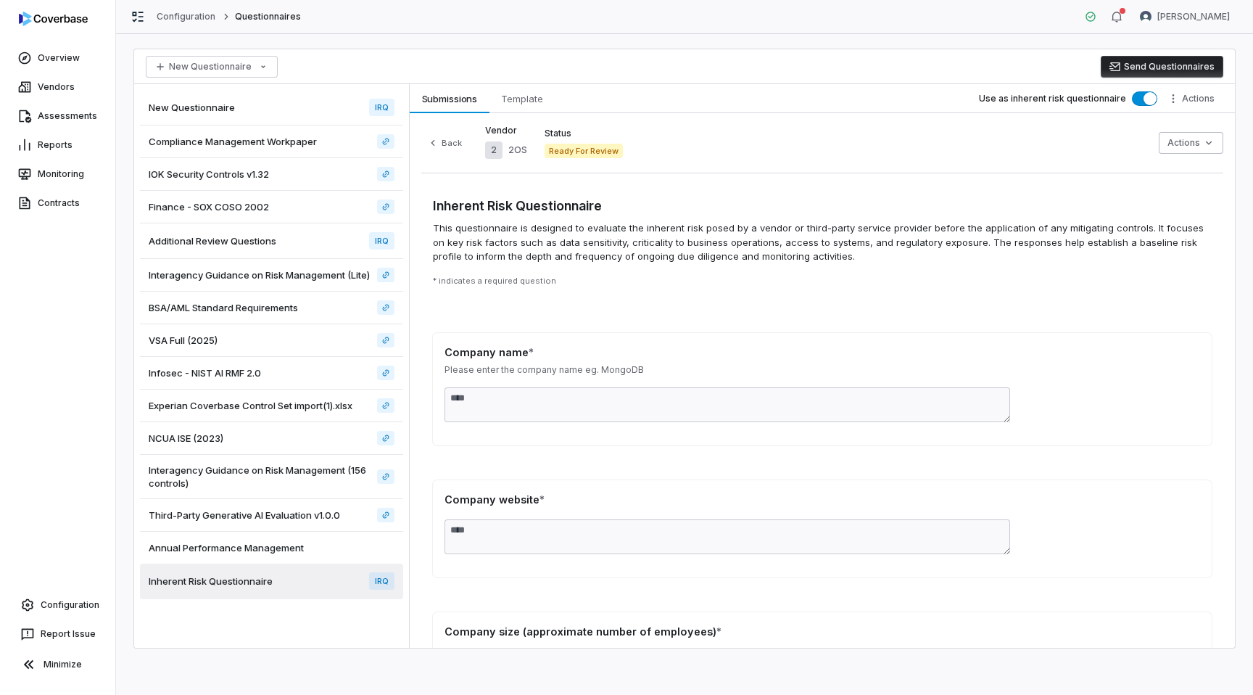
click at [269, 574] on span "Inherent Risk Questionnaire" at bounding box center [211, 580] width 124 height 13
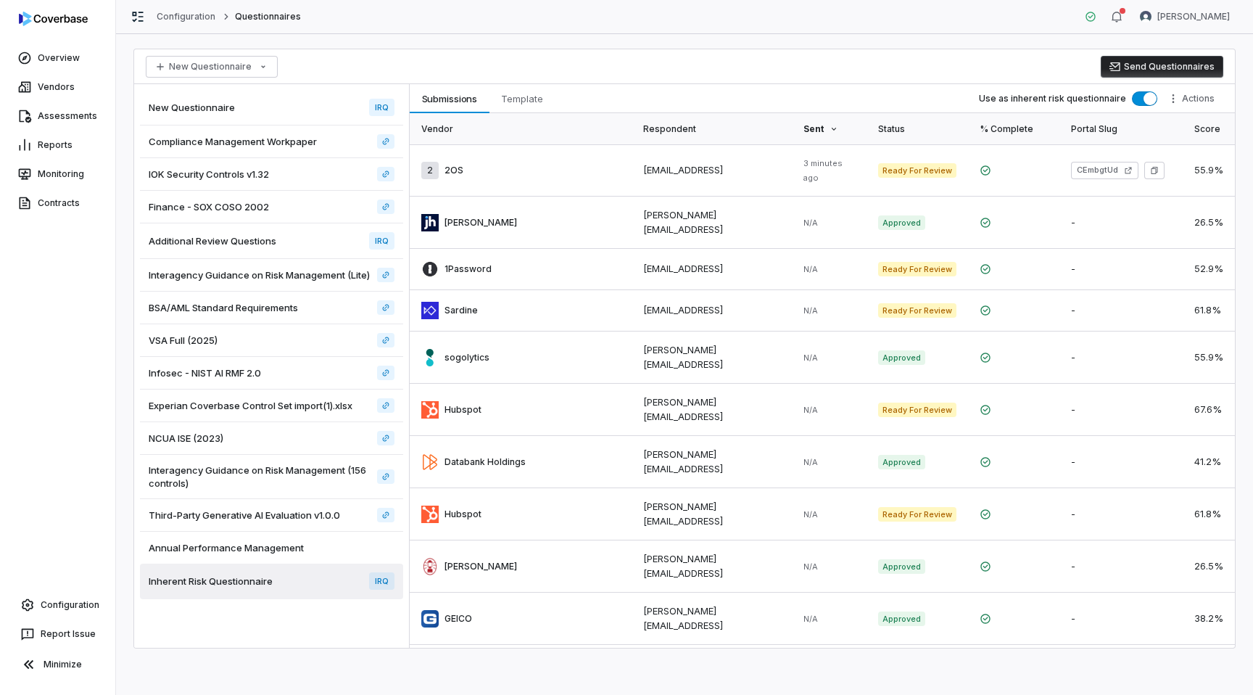
click at [1121, 68] on icon "button" at bounding box center [1116, 67] width 12 height 12
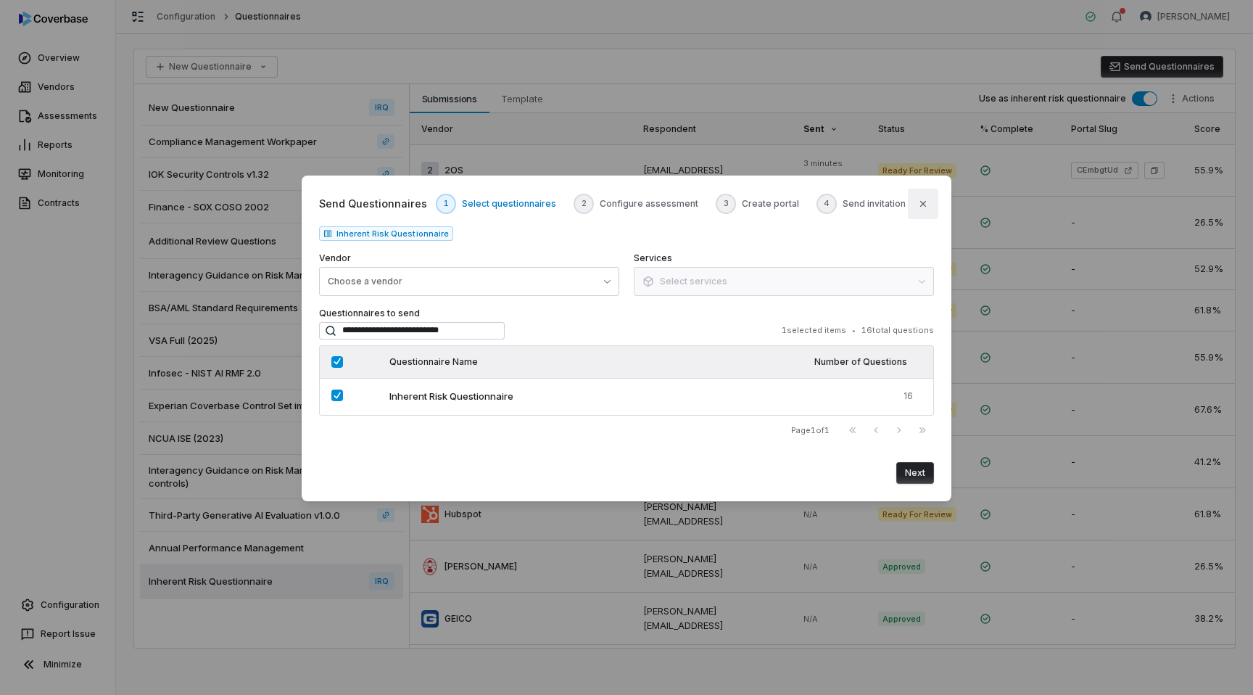
click at [926, 193] on button "Close" at bounding box center [923, 204] width 30 height 30
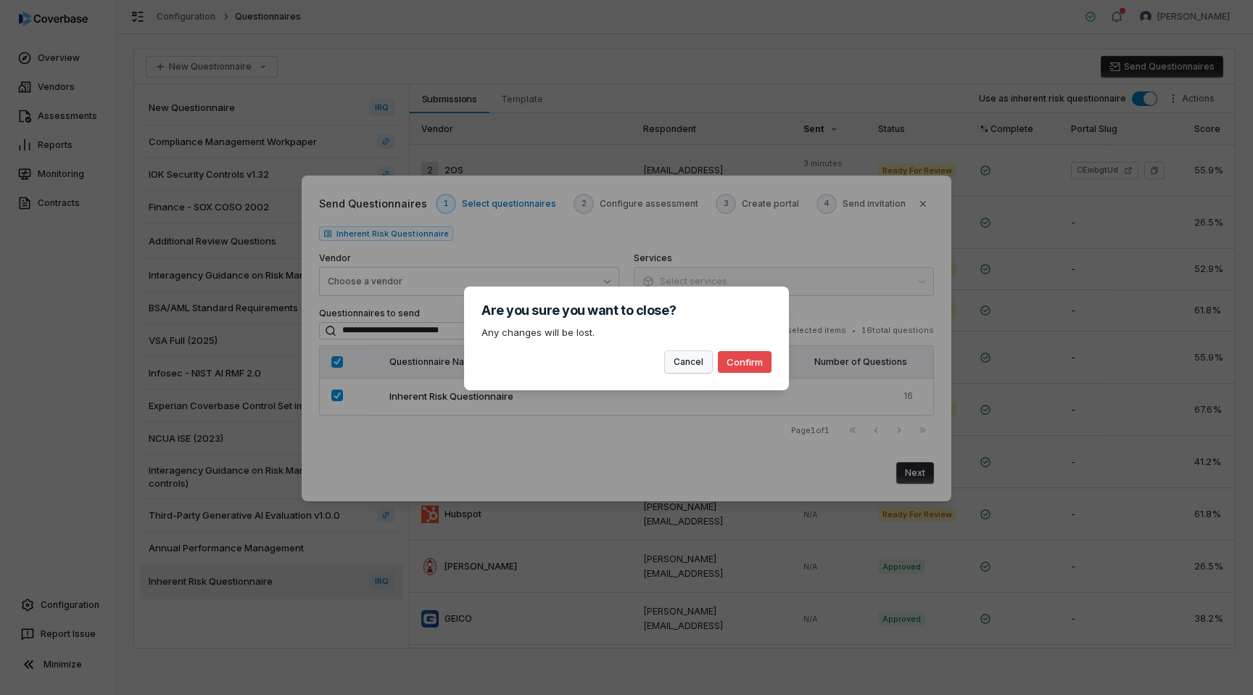
click at [705, 361] on button "Cancel" at bounding box center [688, 362] width 47 height 22
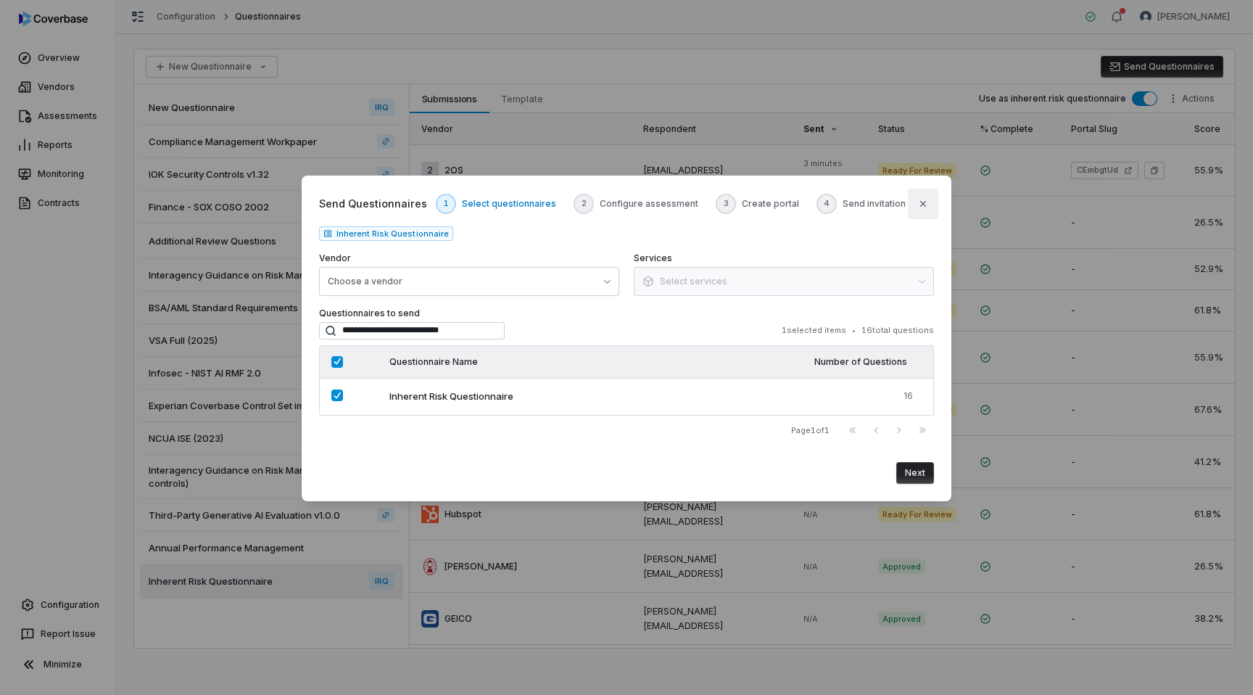
click at [924, 198] on icon "button" at bounding box center [924, 204] width 12 height 12
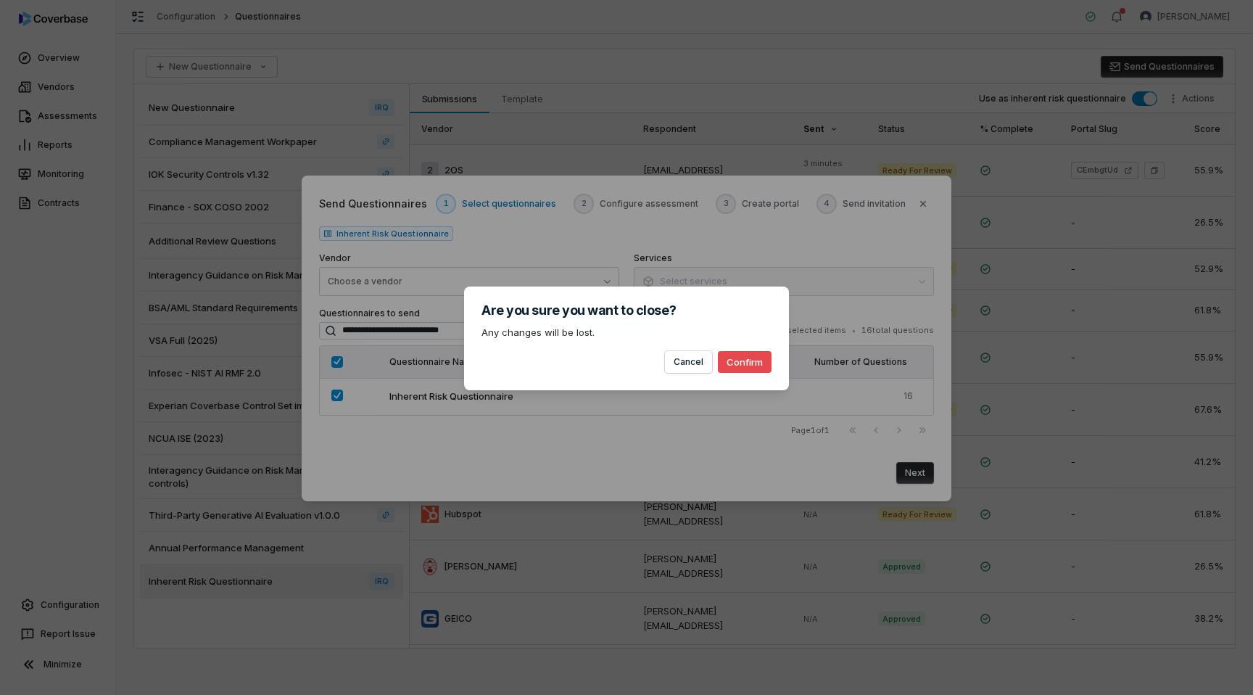
click at [756, 359] on button "Confirm" at bounding box center [745, 362] width 54 height 22
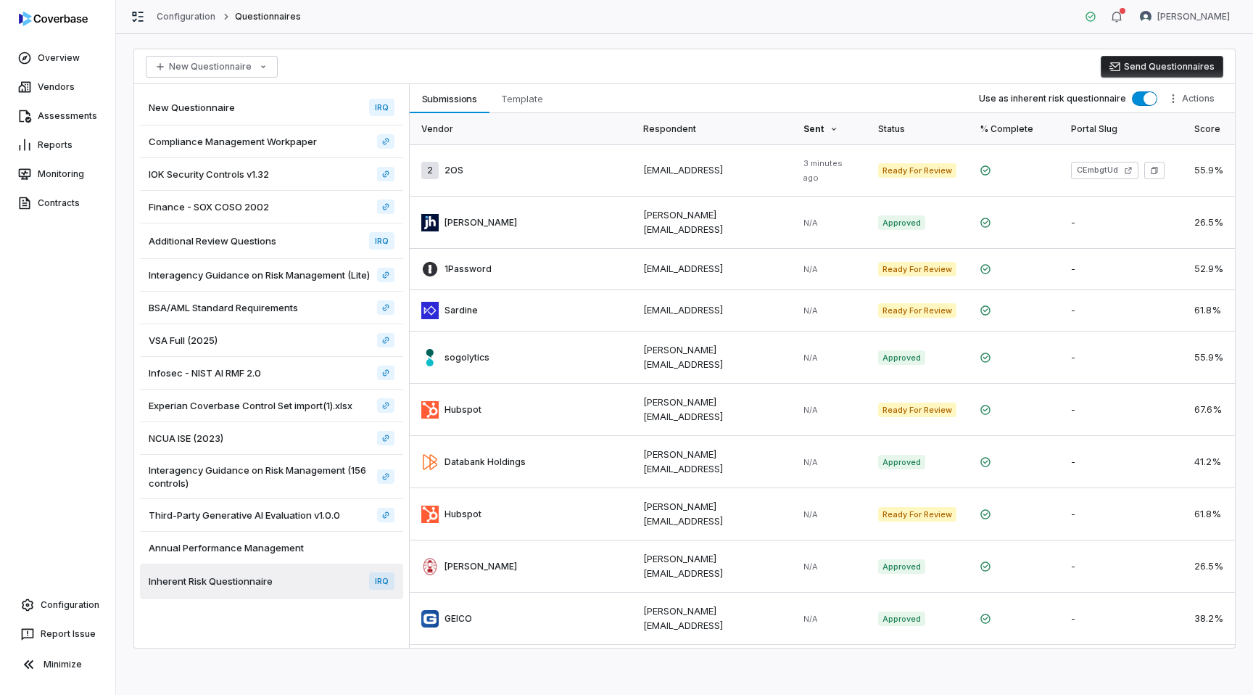
click at [1173, 64] on button "Send Questionnaires" at bounding box center [1162, 67] width 123 height 22
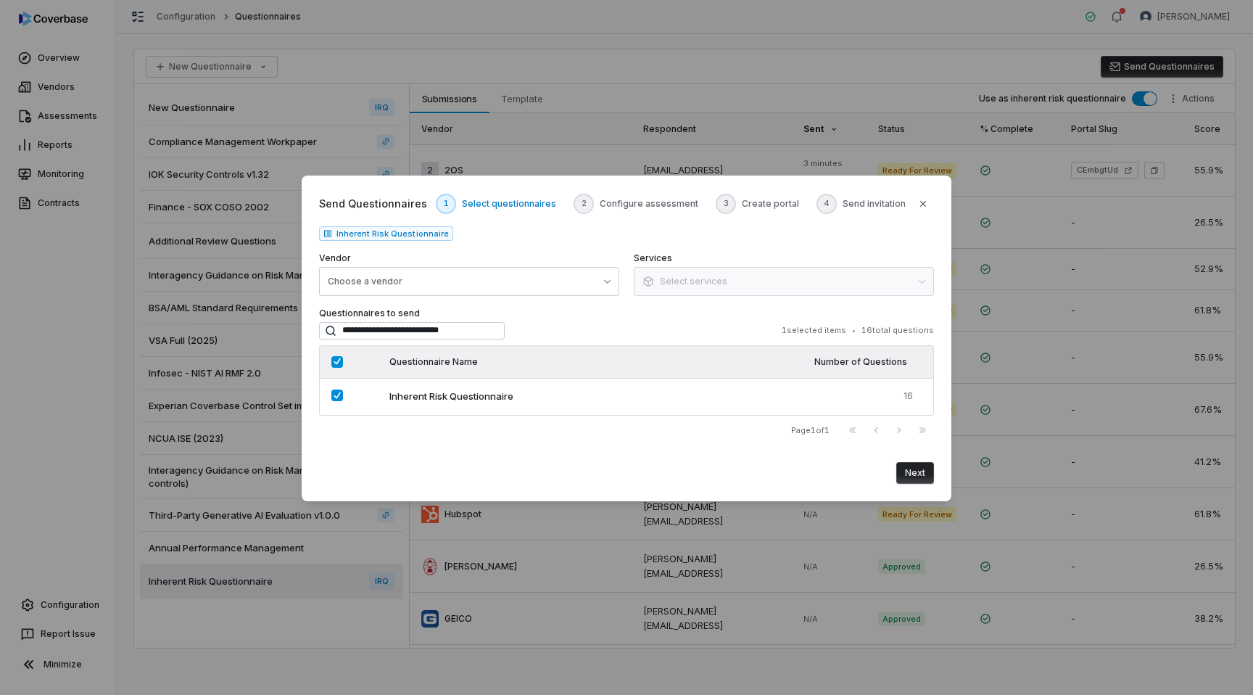
click at [914, 468] on button "Next" at bounding box center [916, 473] width 38 height 22
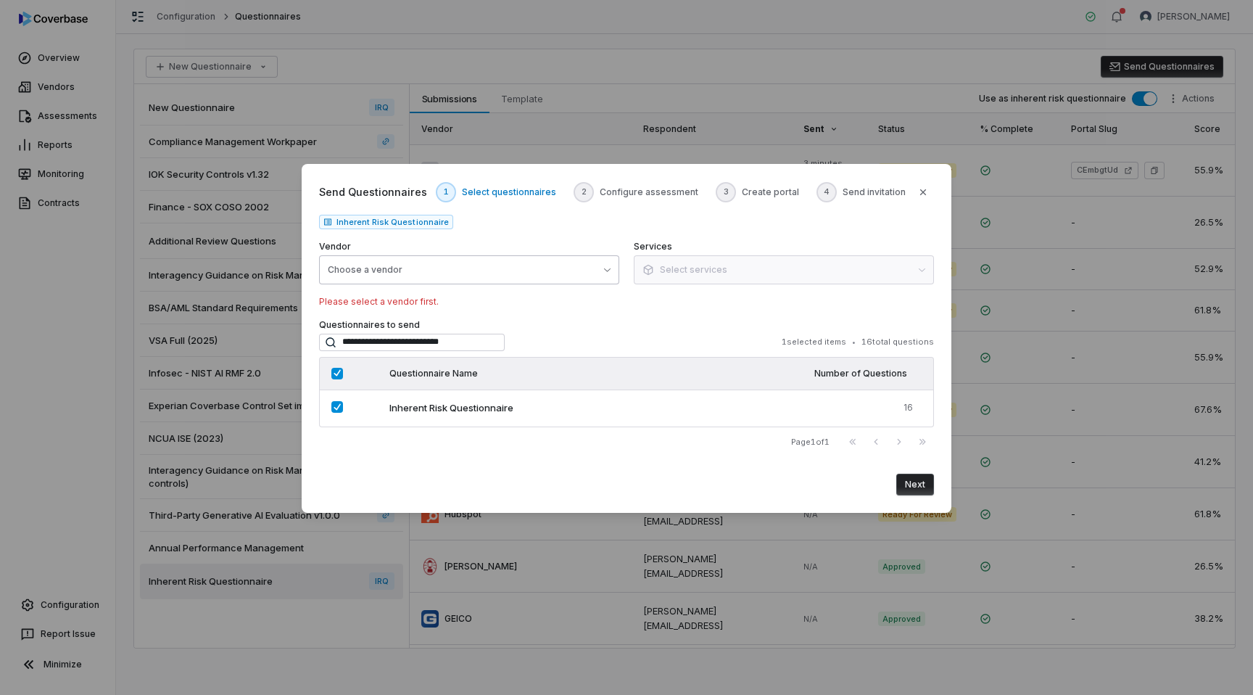
click at [409, 274] on button "Choose a vendor" at bounding box center [469, 269] width 300 height 29
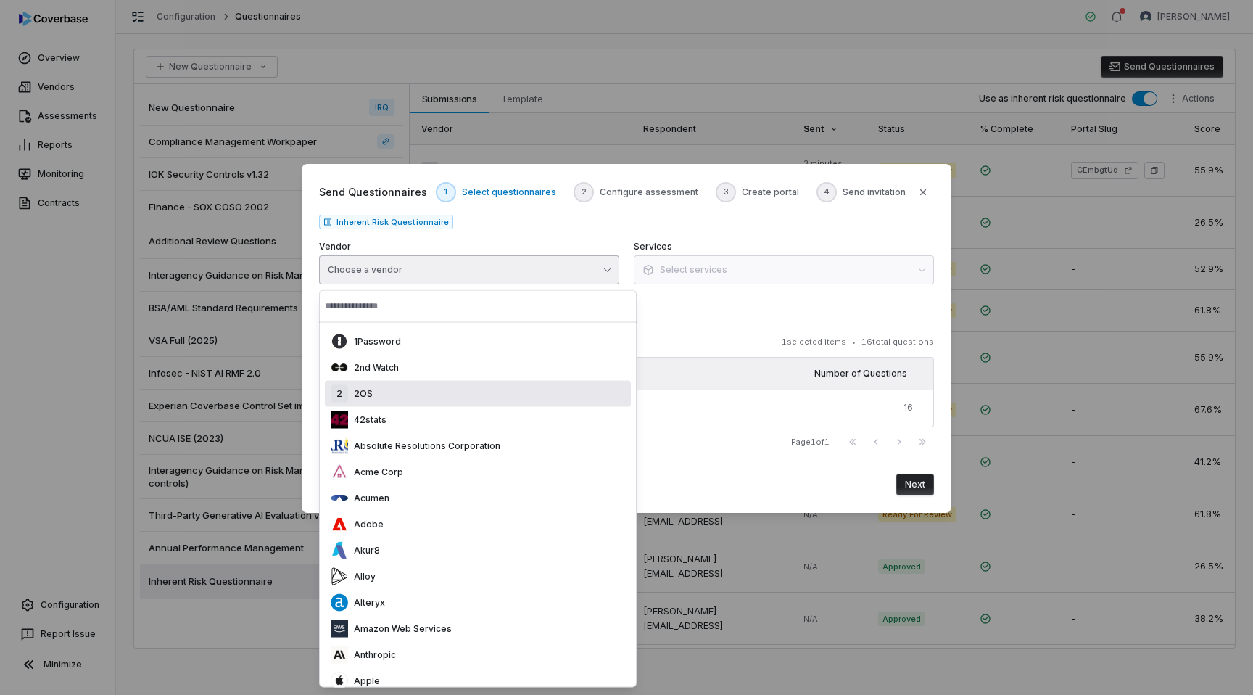
click at [371, 400] on div "2 2OS" at bounding box center [352, 393] width 42 height 17
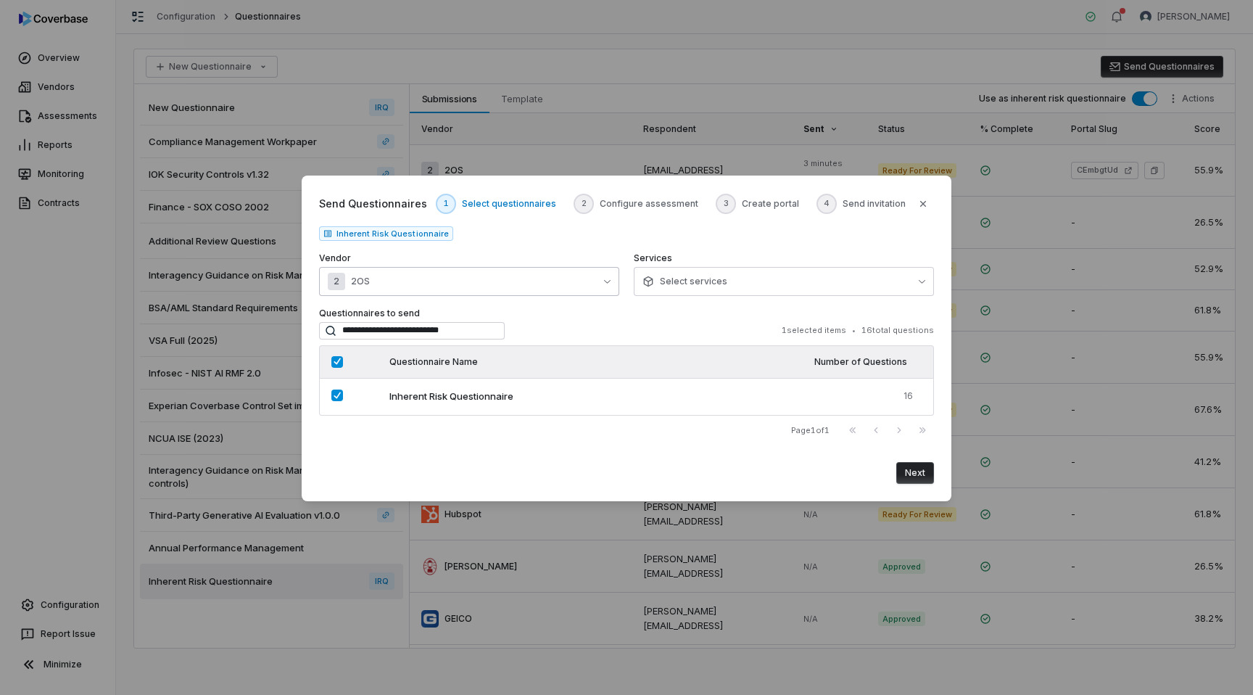
click at [468, 276] on button "2 2OS" at bounding box center [469, 281] width 300 height 29
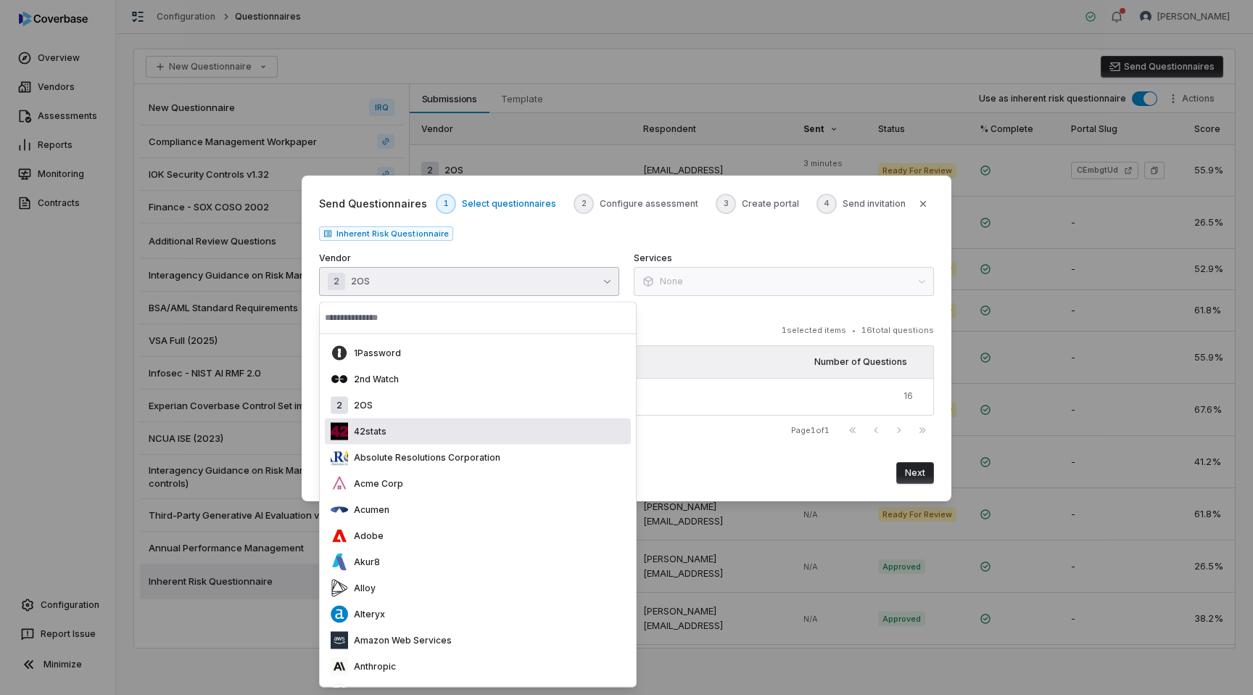
click at [381, 440] on div "42stats" at bounding box center [478, 432] width 306 height 26
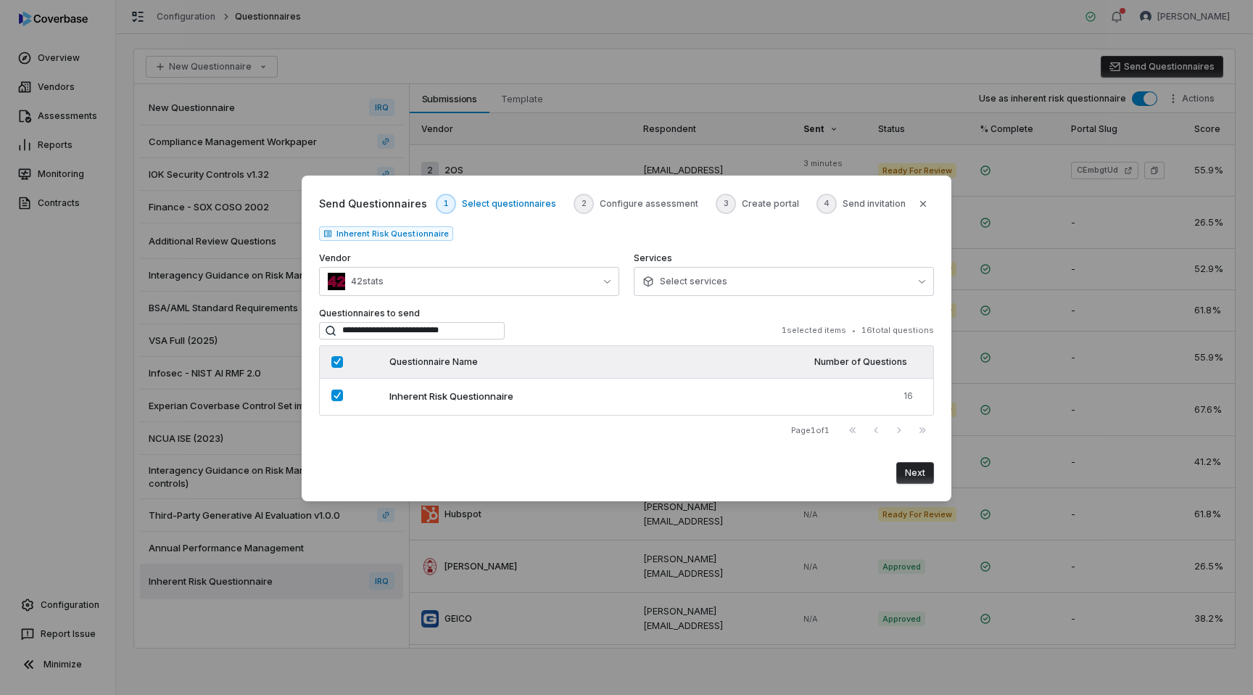
click at [923, 474] on button "Next" at bounding box center [916, 473] width 38 height 22
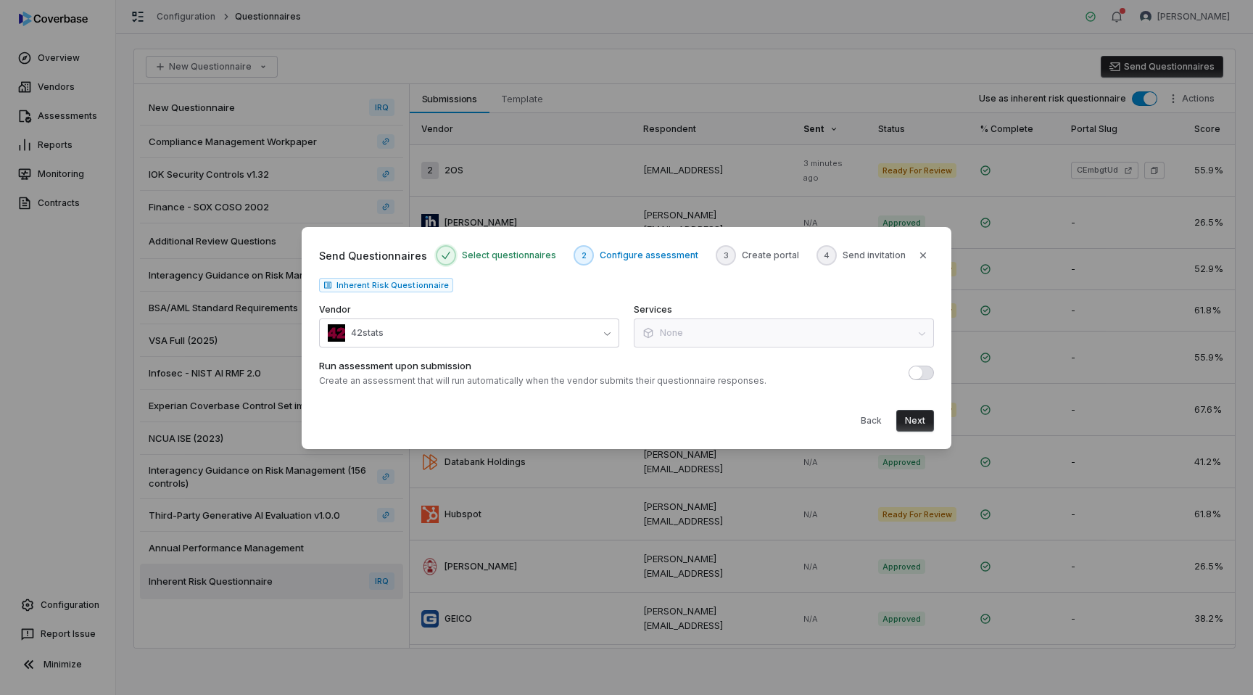
click at [905, 428] on button "Next" at bounding box center [916, 421] width 38 height 22
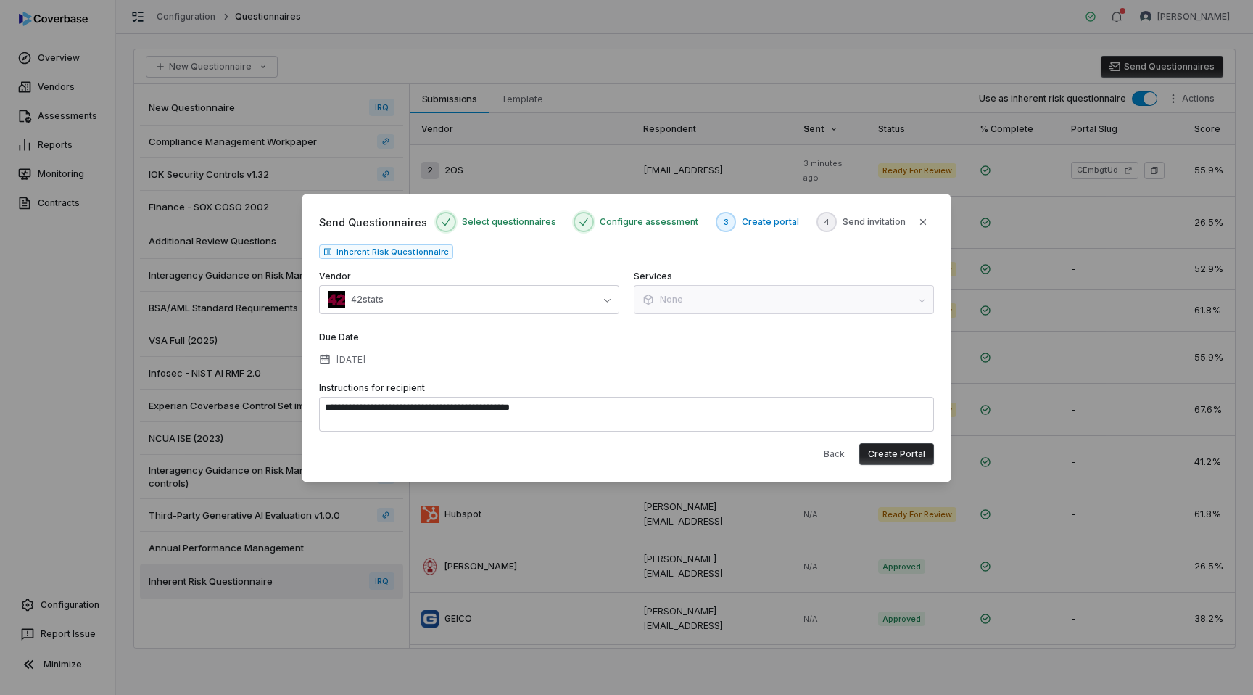
click at [889, 450] on button "Create Portal" at bounding box center [897, 454] width 75 height 22
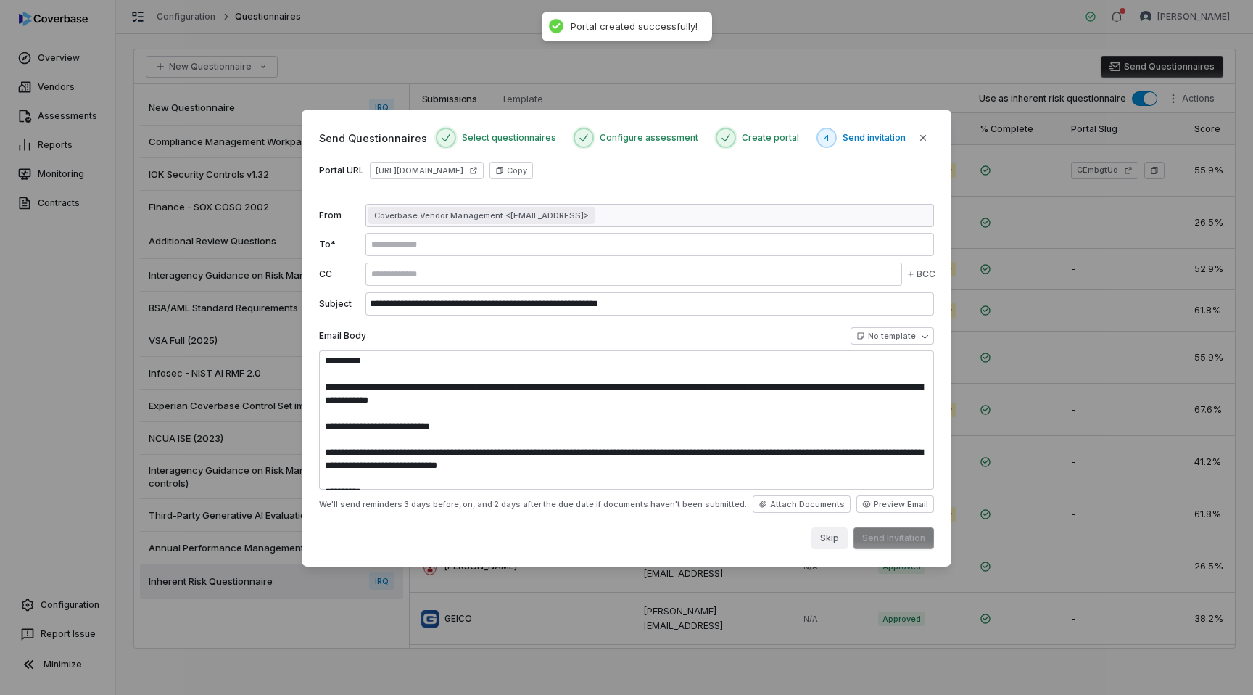
type textarea "**********"
click at [829, 538] on button "Skip" at bounding box center [830, 538] width 36 height 22
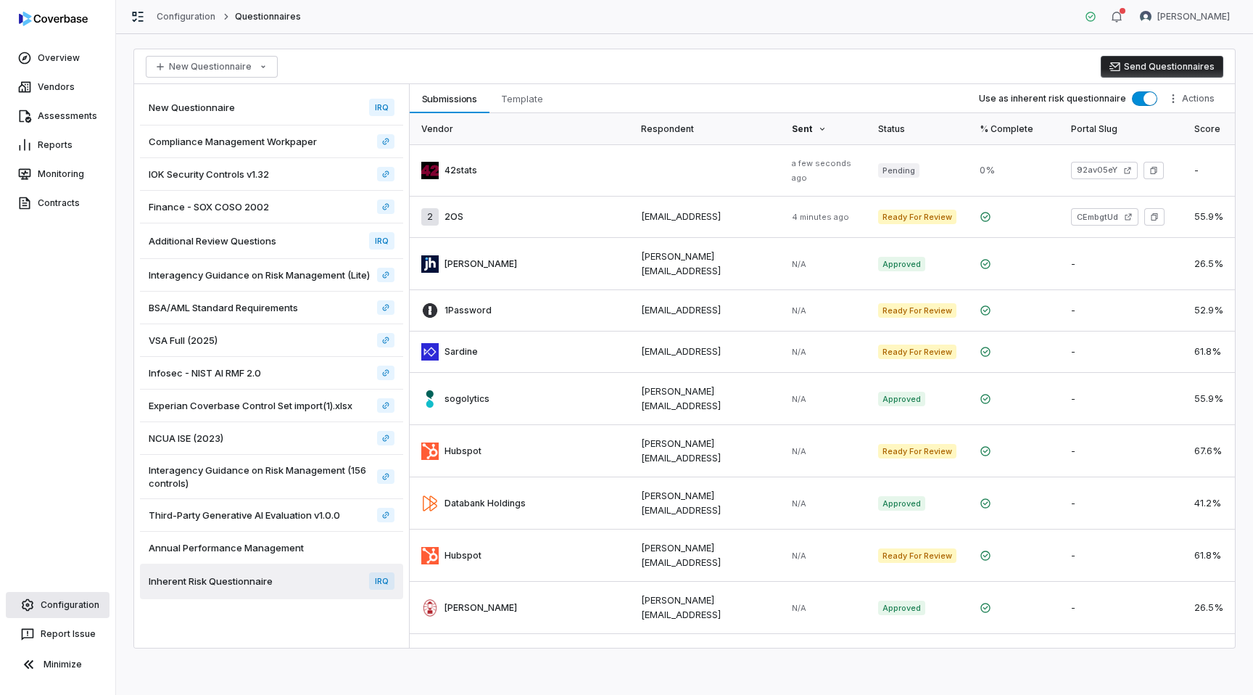
click at [38, 606] on link "Configuration" at bounding box center [58, 605] width 104 height 26
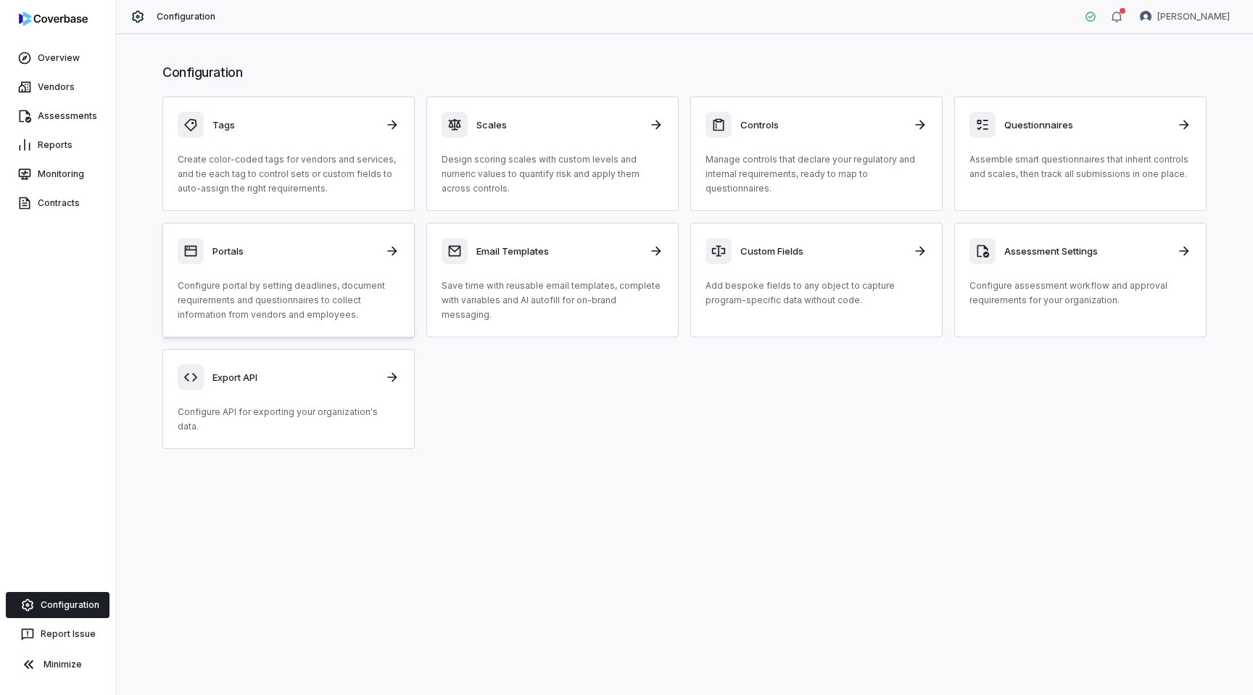
click at [319, 284] on p "Configure portal by setting deadlines, document requirements and questionnaires…" at bounding box center [289, 301] width 222 height 44
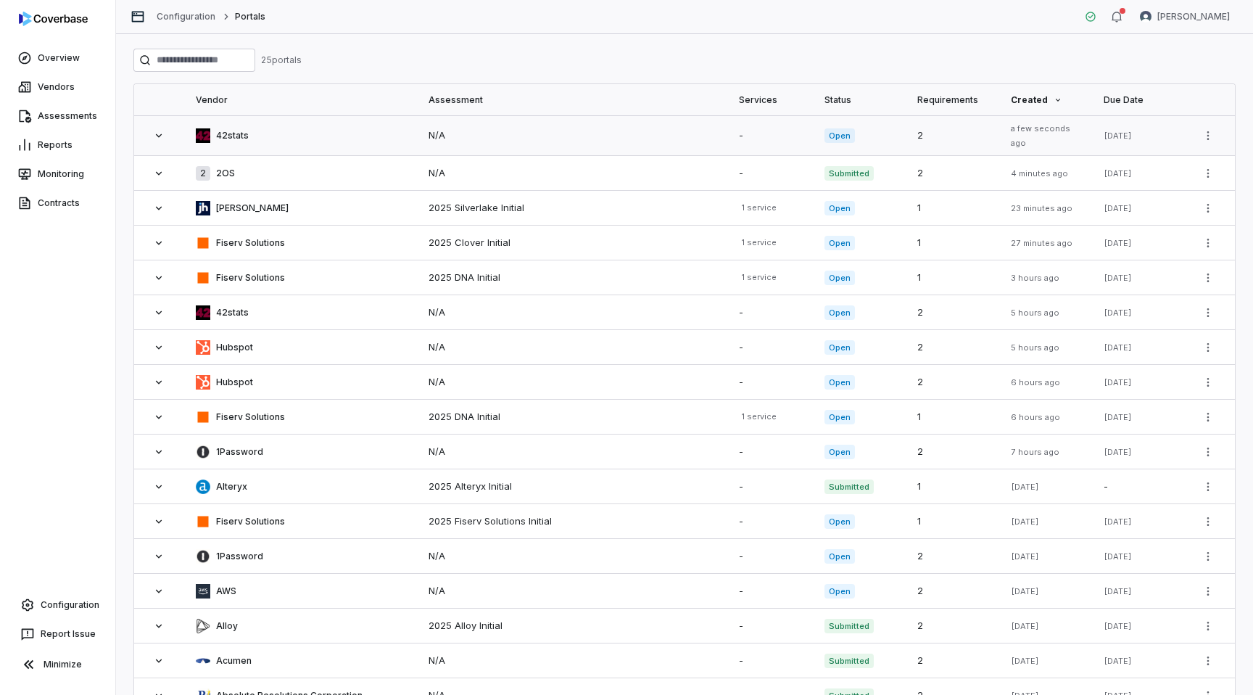
click at [385, 139] on div "42stats" at bounding box center [301, 135] width 210 height 15
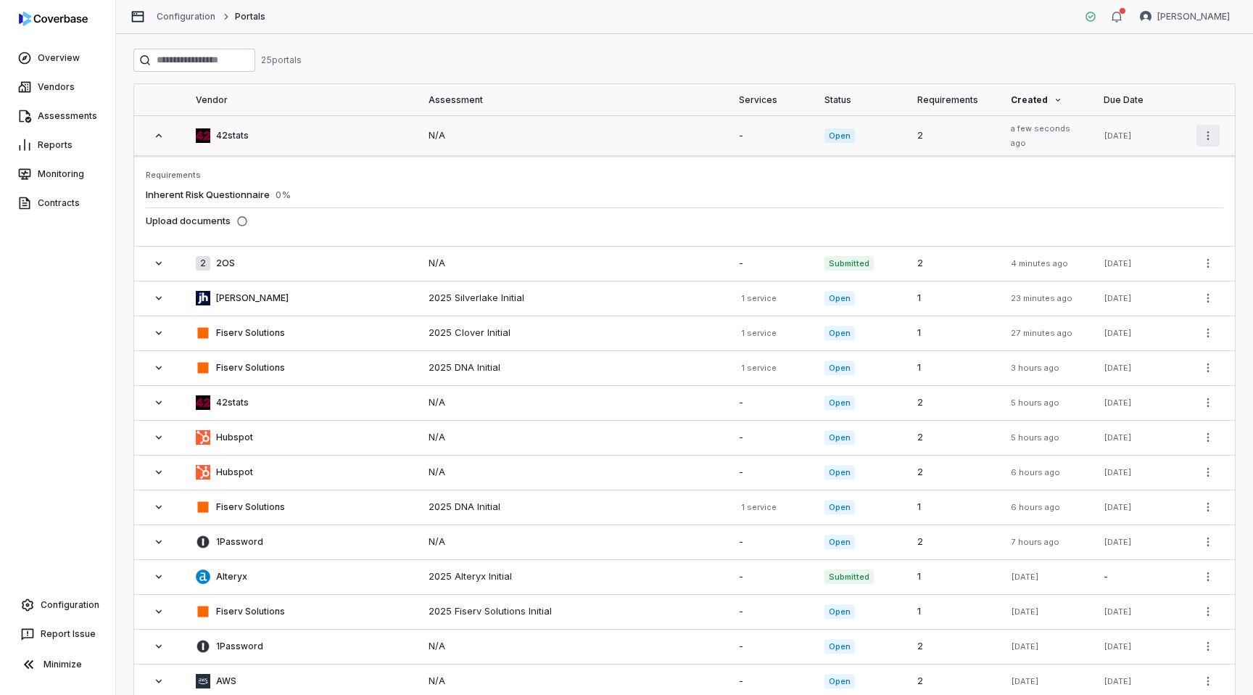
click at [1204, 136] on html "Overview Vendors Assessments Reports Monitoring Contracts Configuration Report …" at bounding box center [626, 347] width 1253 height 695
click at [1164, 170] on div "Configure Portal" at bounding box center [1157, 166] width 115 height 23
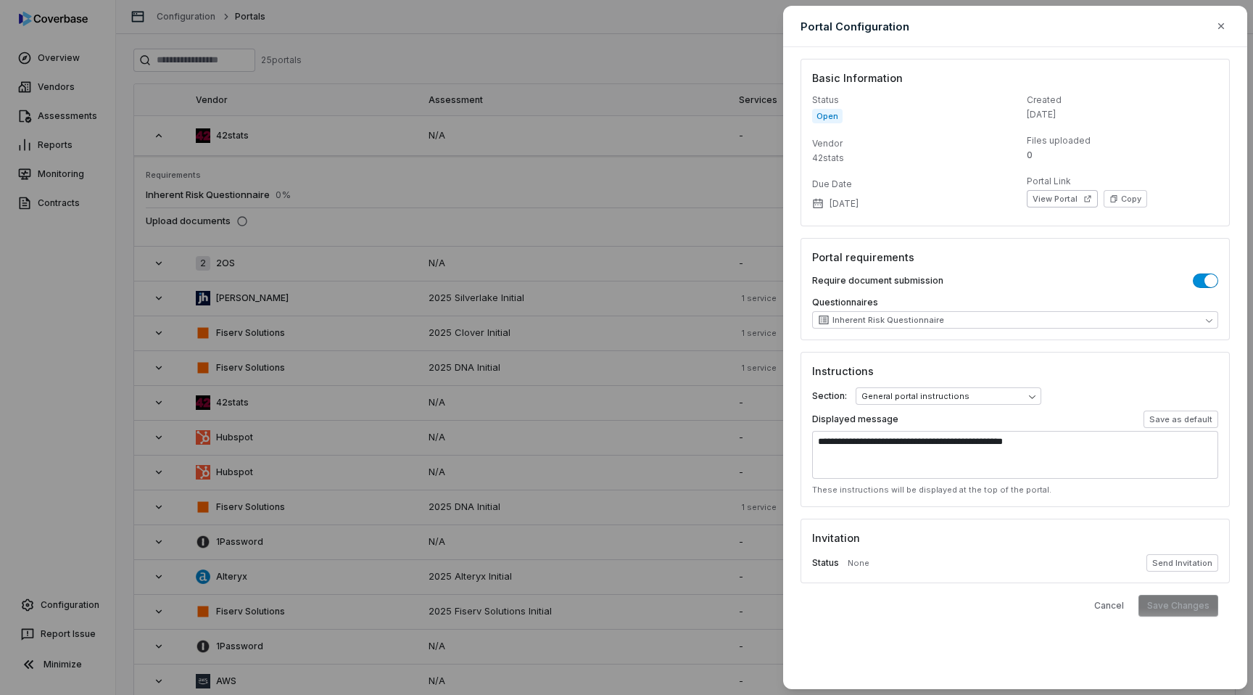
click at [1202, 281] on button "button" at bounding box center [1205, 280] width 25 height 15
click at [1177, 605] on button "Save Changes" at bounding box center [1179, 606] width 80 height 22
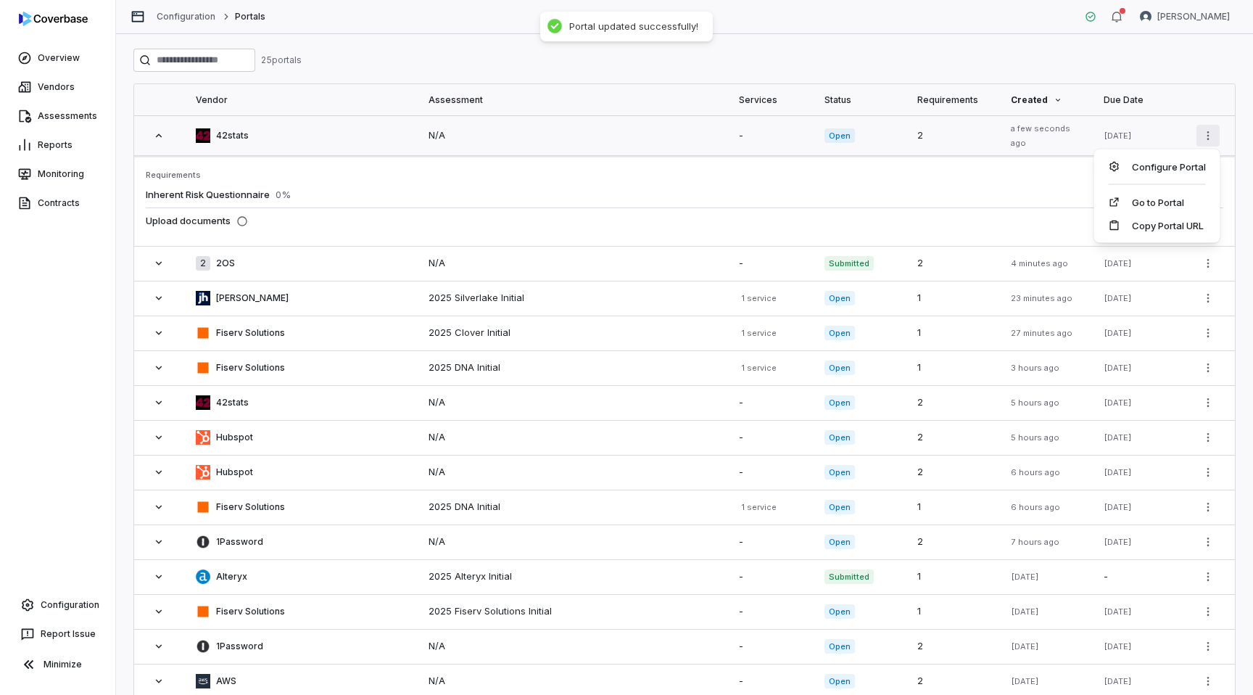
click at [1210, 128] on html "Overview Vendors Assessments Reports Monitoring Contracts Configuration Report …" at bounding box center [626, 347] width 1253 height 695
click at [1160, 205] on link "Go to Portal" at bounding box center [1157, 202] width 97 height 15
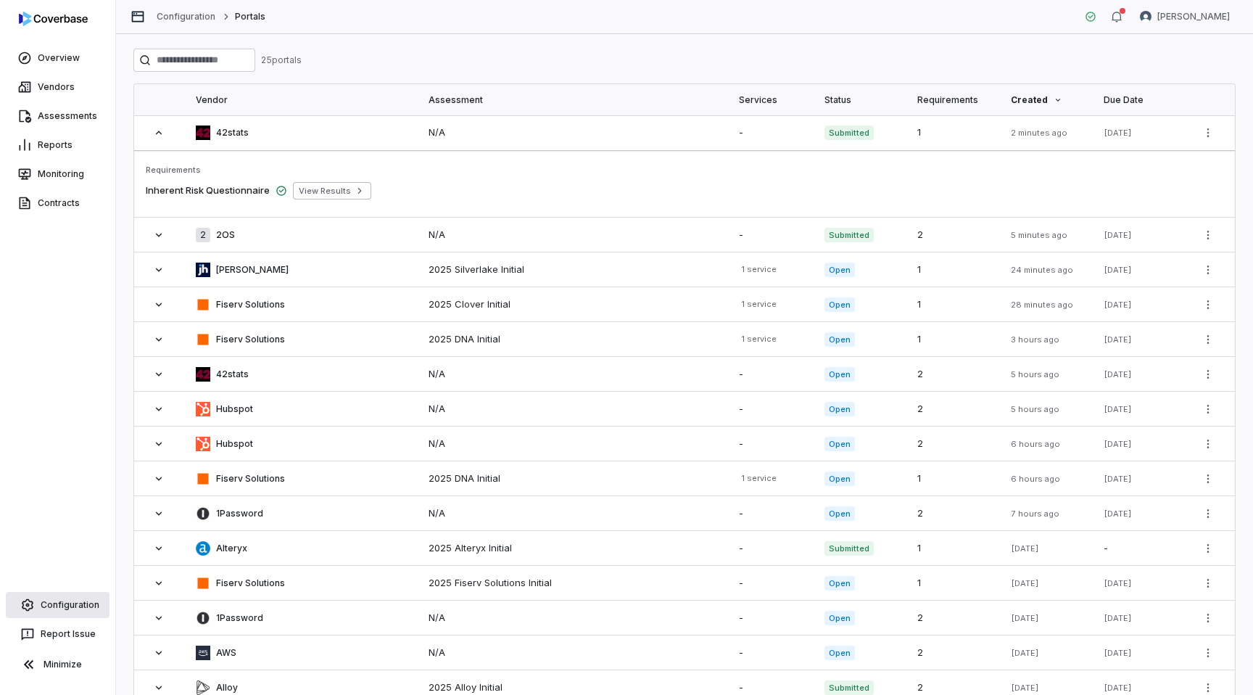
click at [51, 609] on link "Configuration" at bounding box center [58, 605] width 104 height 26
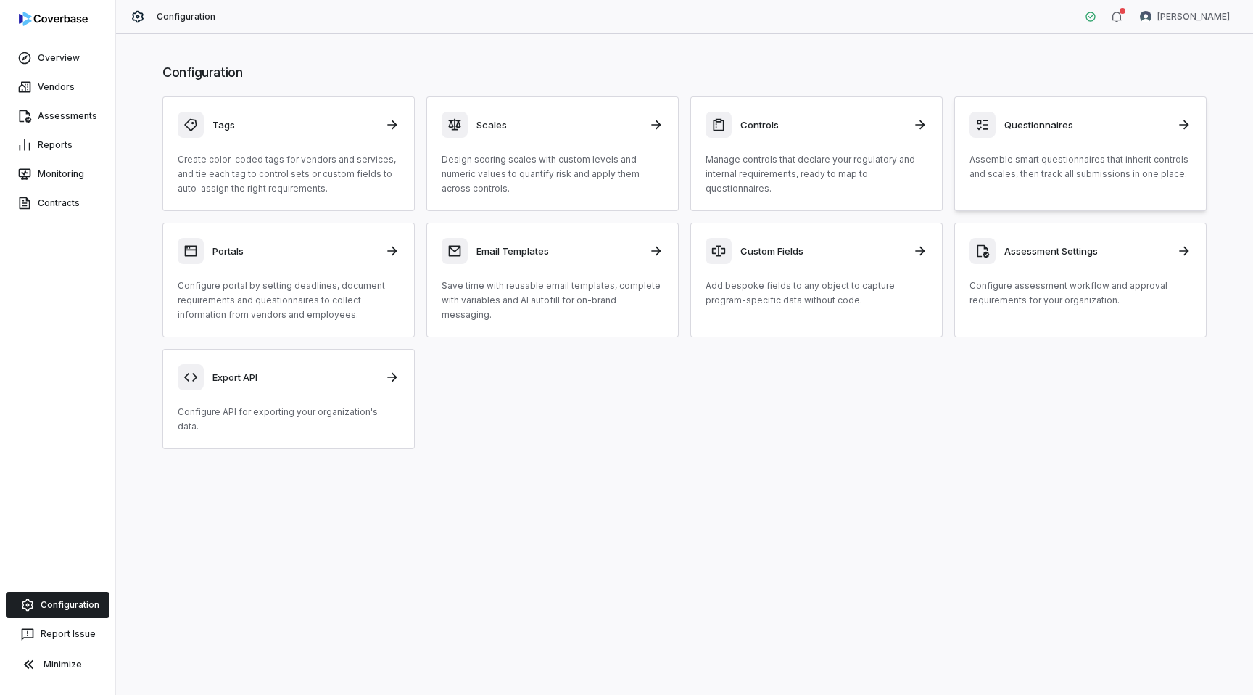
click at [1017, 176] on p "Assemble smart questionnaires that inherit controls and scales, then track all …" at bounding box center [1081, 166] width 222 height 29
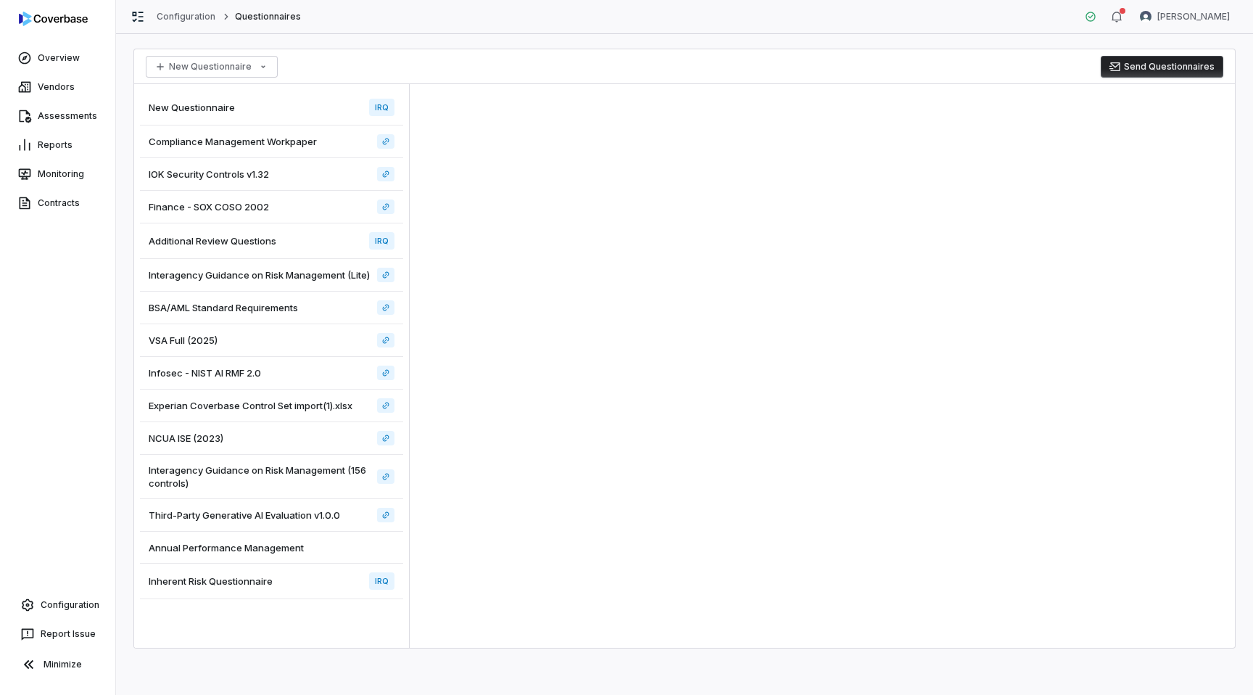
click at [264, 106] on div "New Questionnaire IRQ" at bounding box center [271, 108] width 263 height 36
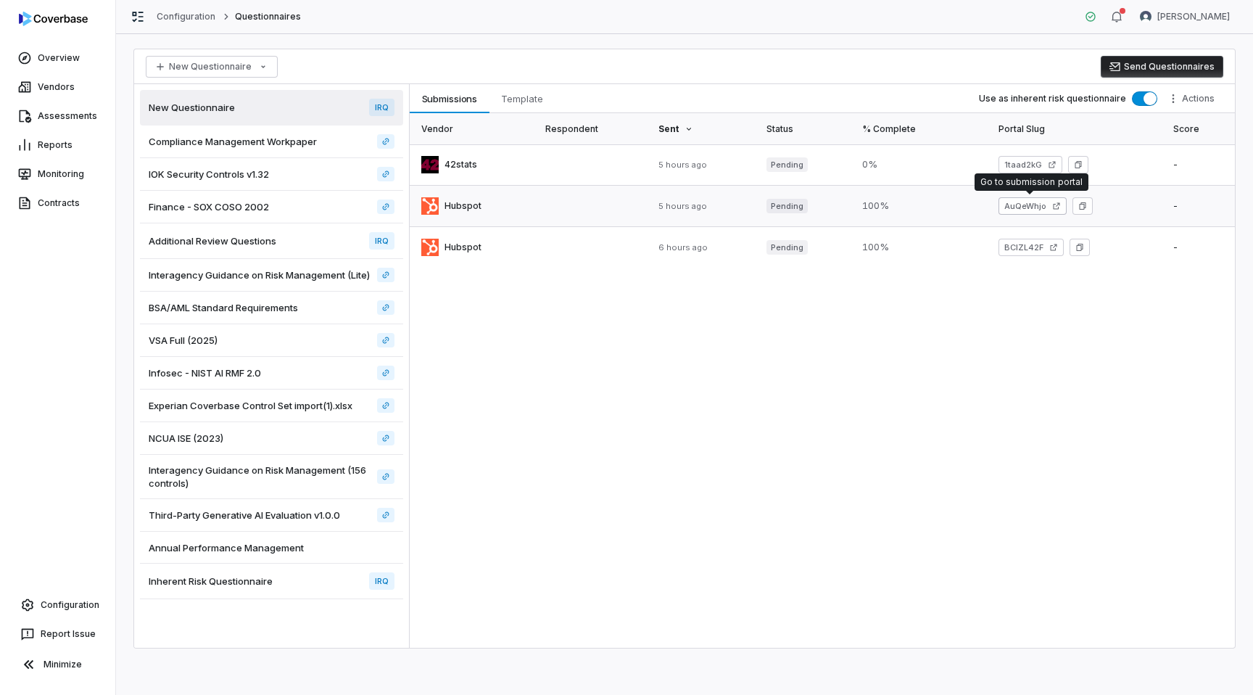
click at [1015, 202] on link "AuQeWhjo" at bounding box center [1033, 205] width 68 height 17
click at [65, 598] on link "Configuration" at bounding box center [58, 605] width 104 height 26
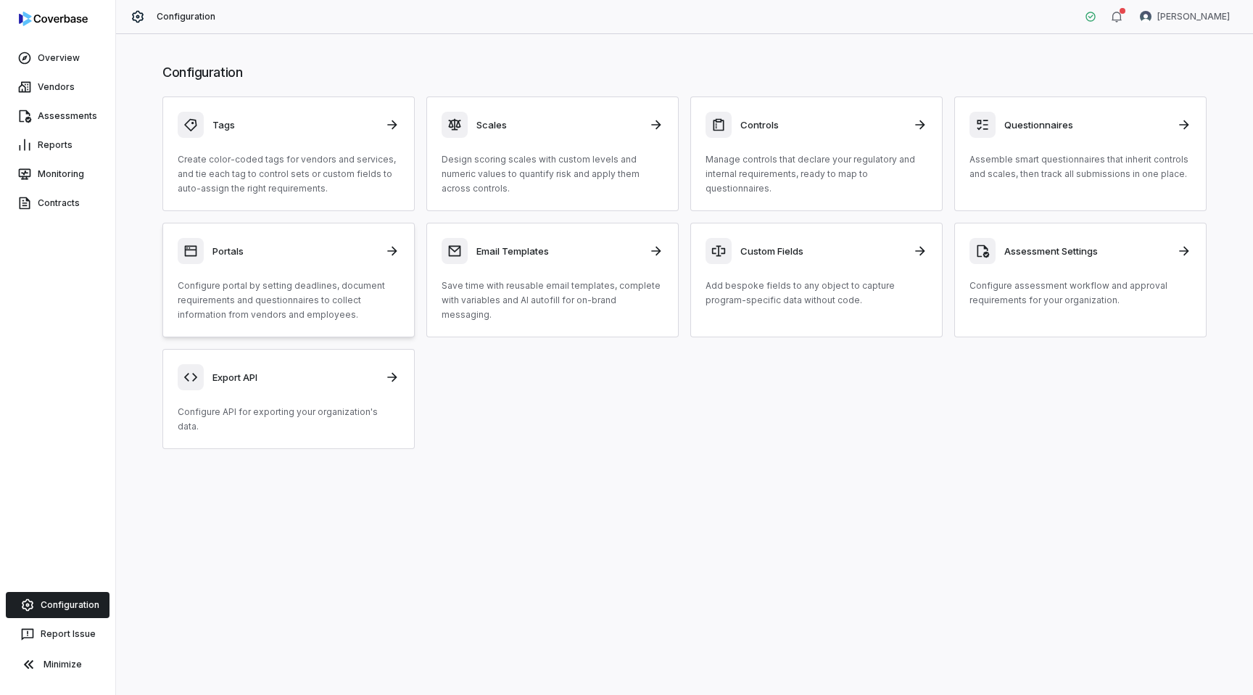
click at [231, 322] on link "Portals Configure portal by setting deadlines, document requirements and questi…" at bounding box center [288, 280] width 252 height 115
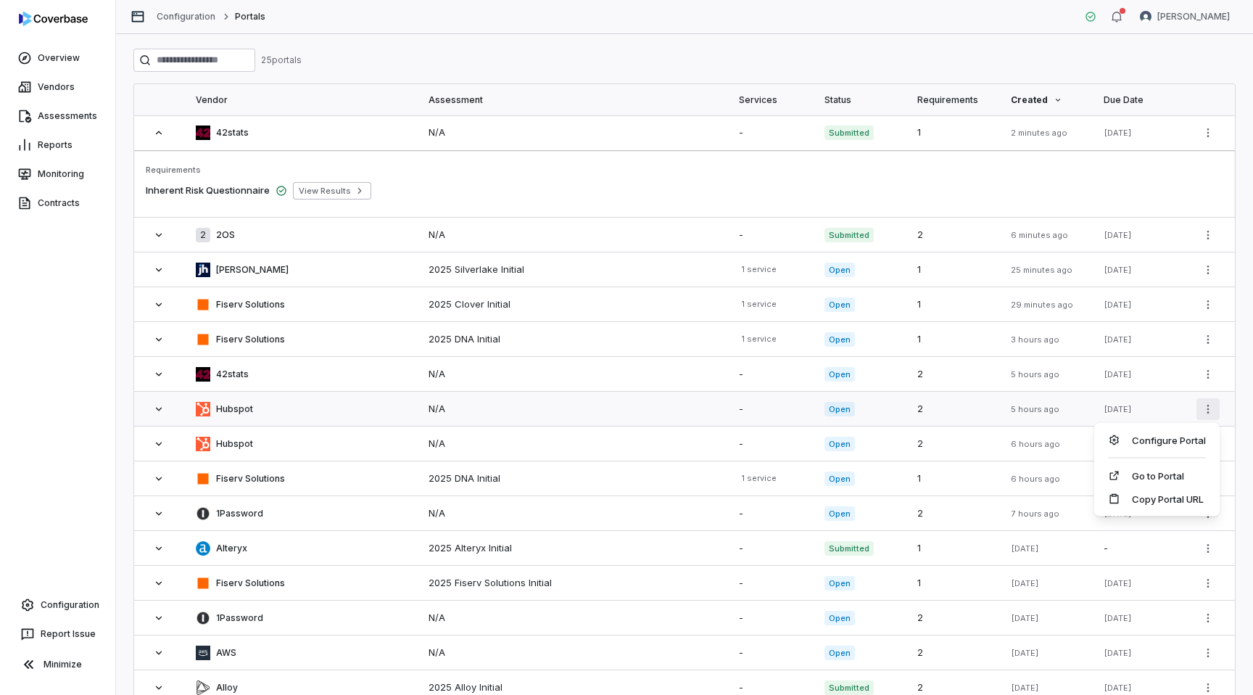
click at [1209, 405] on html "Overview Vendors Assessments Reports Monitoring Contracts Configuration Report …" at bounding box center [626, 347] width 1253 height 695
click at [1161, 444] on div "Configure Portal" at bounding box center [1157, 440] width 115 height 23
click at [1050, 451] on td "6 hours ago" at bounding box center [1046, 444] width 93 height 35
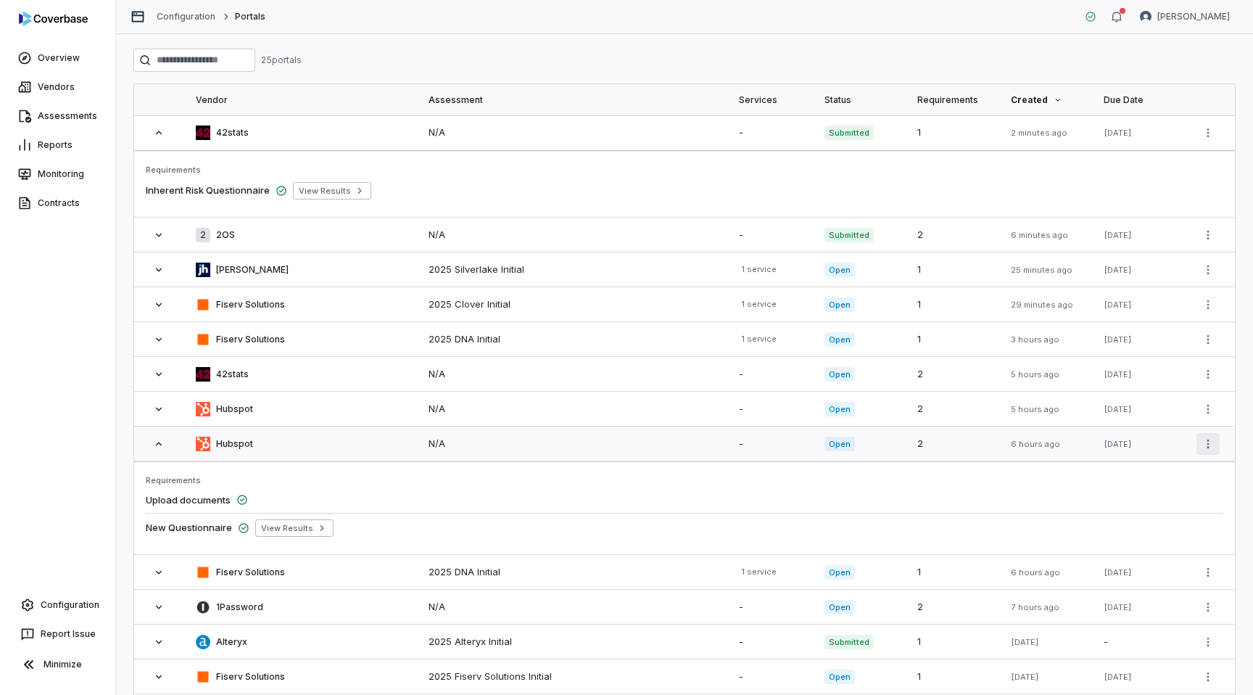
click at [1212, 442] on html "Overview Vendors Assessments Reports Monitoring Contracts Configuration Report …" at bounding box center [626, 347] width 1253 height 695
click at [1156, 476] on div "Configure Portal" at bounding box center [1157, 475] width 115 height 23
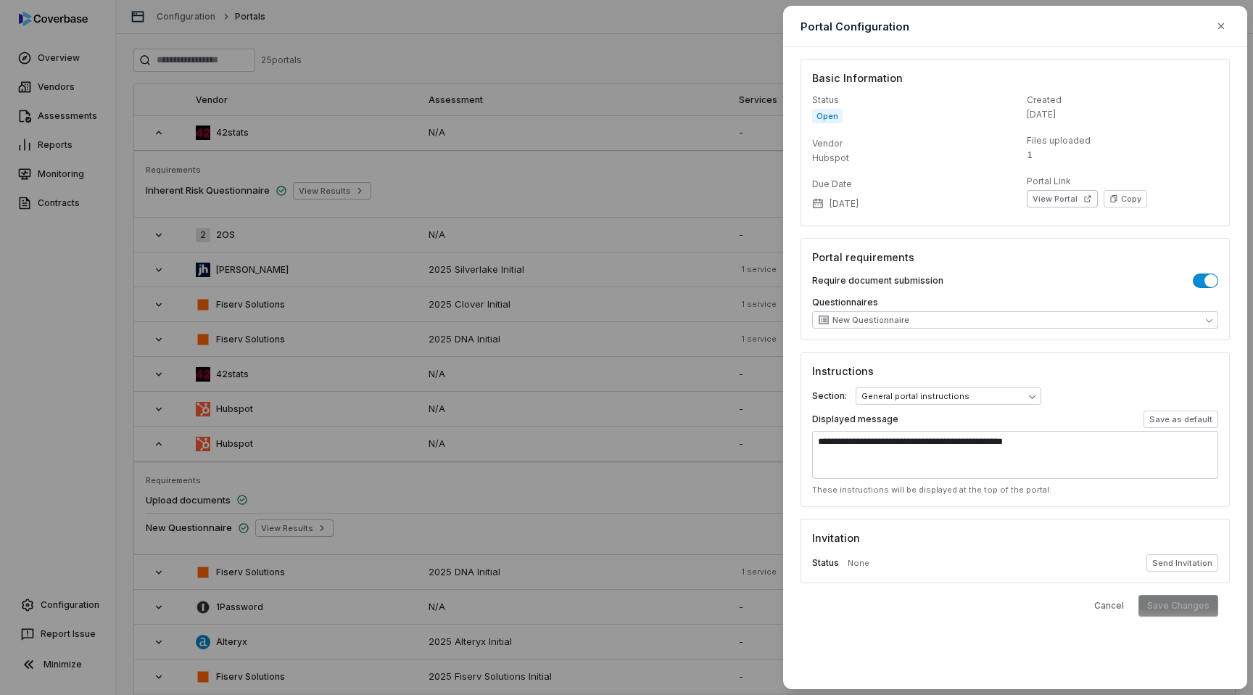
click at [998, 334] on div "Portal requirements Require document submission Questionnaires New Questionnaire" at bounding box center [1015, 289] width 429 height 102
click at [1007, 256] on h3 "Portal requirements" at bounding box center [1015, 257] width 406 height 15
click at [957, 346] on form "**********" at bounding box center [1015, 321] width 429 height 524
click at [930, 463] on textarea "**********" at bounding box center [1015, 455] width 406 height 48
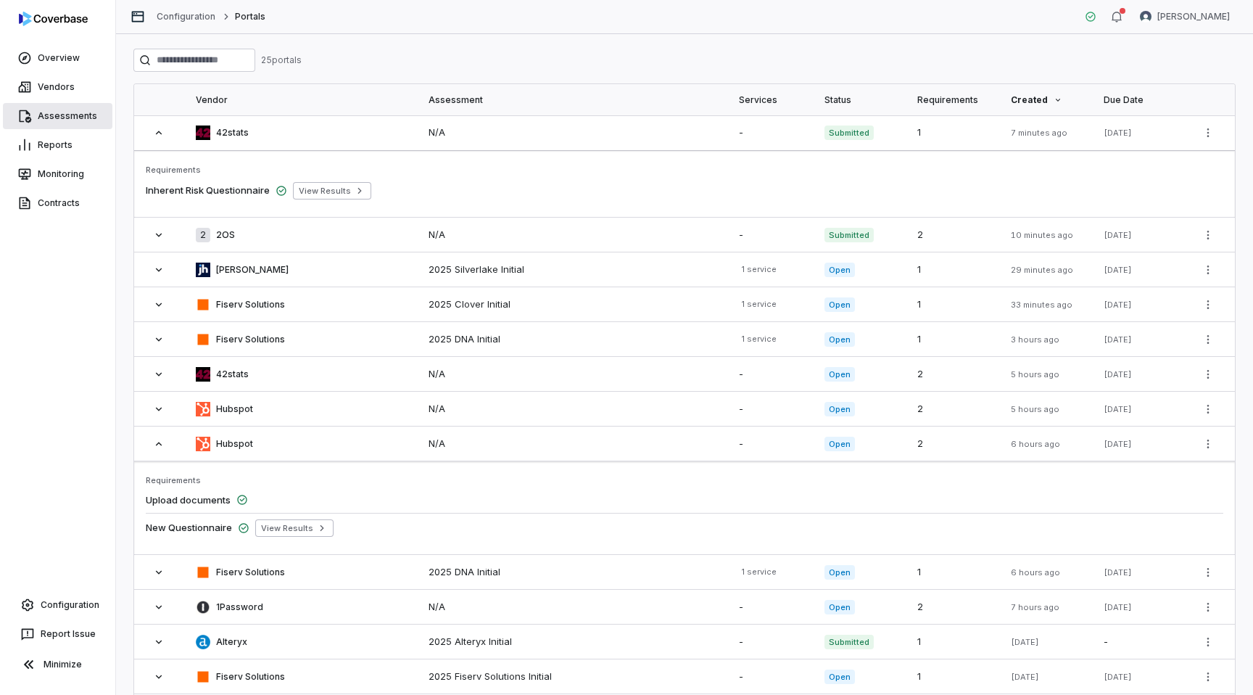
click at [60, 114] on link "Assessments" at bounding box center [58, 116] width 110 height 26
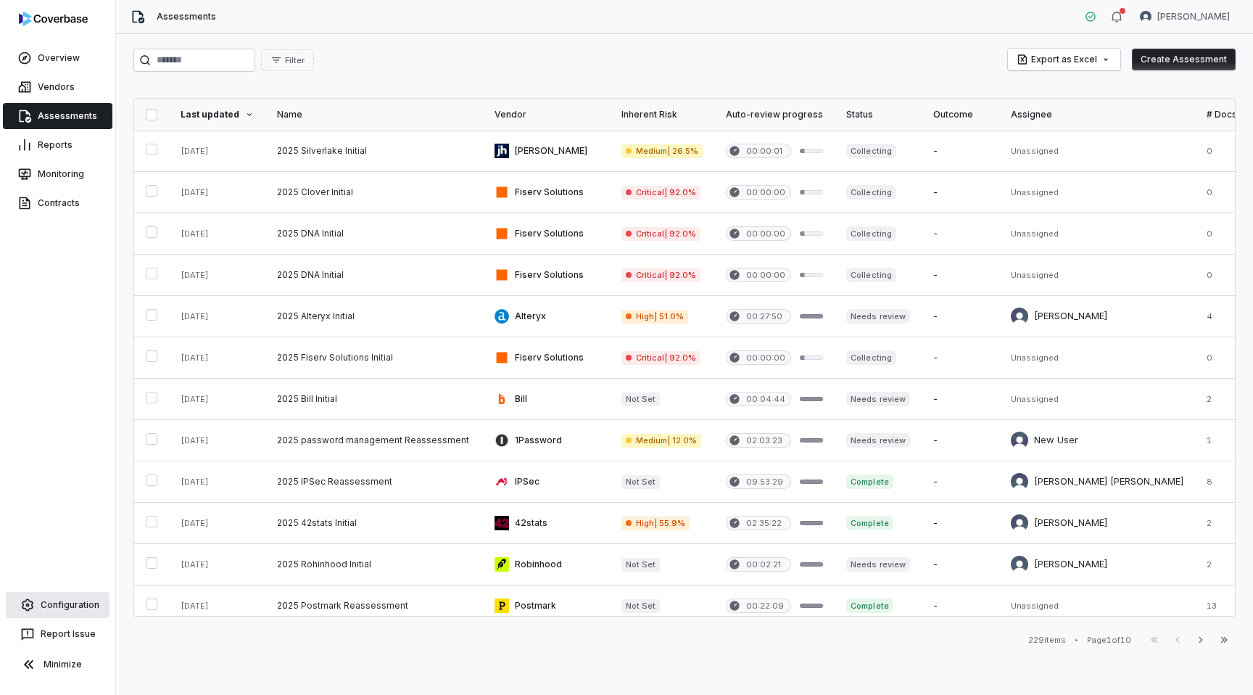
click at [47, 603] on link "Configuration" at bounding box center [58, 605] width 104 height 26
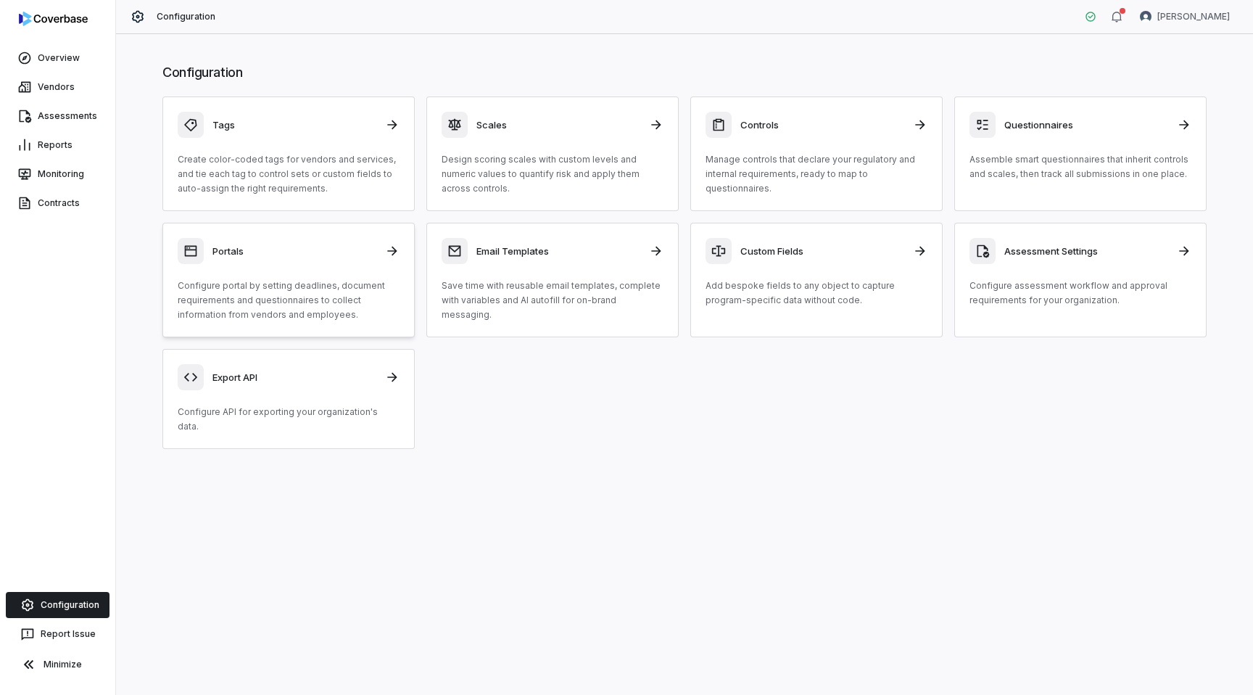
click at [322, 281] on p "Configure portal by setting deadlines, document requirements and questionnaires…" at bounding box center [289, 301] width 222 height 44
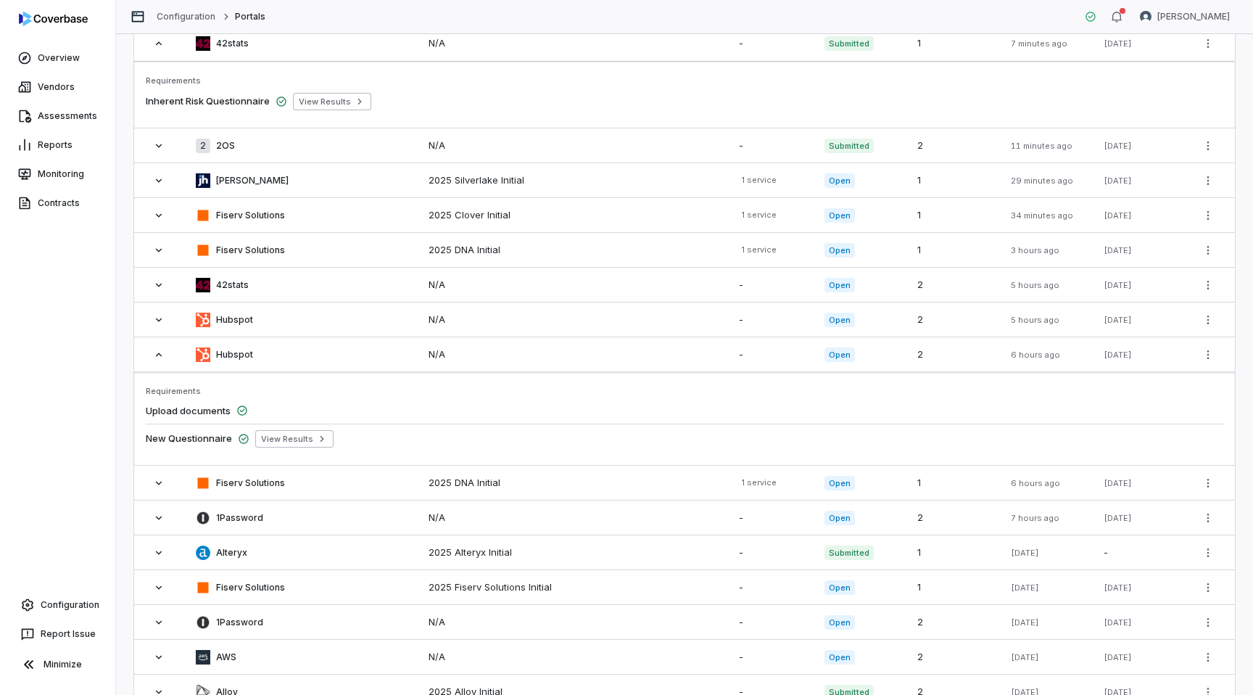
scroll to position [63, 0]
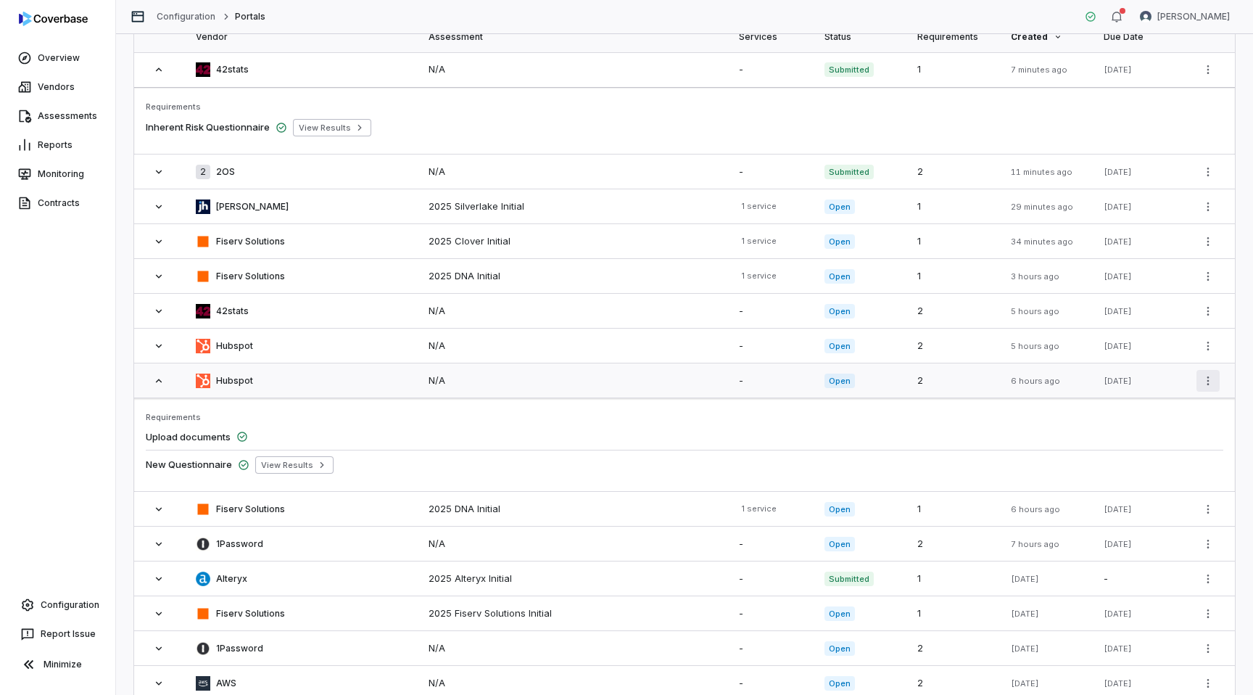
click at [1205, 374] on html "Overview Vendors Assessments Reports Monitoring Contracts Configuration Report …" at bounding box center [626, 347] width 1253 height 695
click at [59, 117] on html "Overview Vendors Assessments Reports Monitoring Contracts Configuration Report …" at bounding box center [626, 347] width 1253 height 695
click at [38, 117] on link "Assessments" at bounding box center [58, 116] width 110 height 26
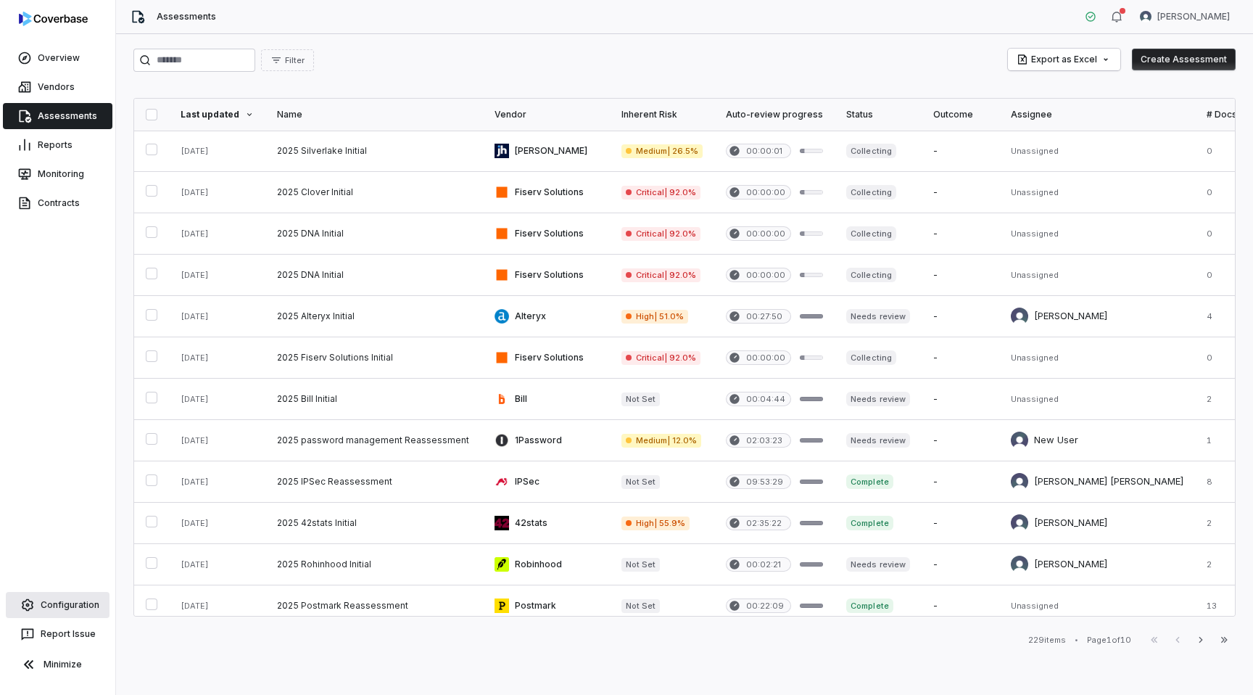
click at [53, 604] on link "Configuration" at bounding box center [58, 605] width 104 height 26
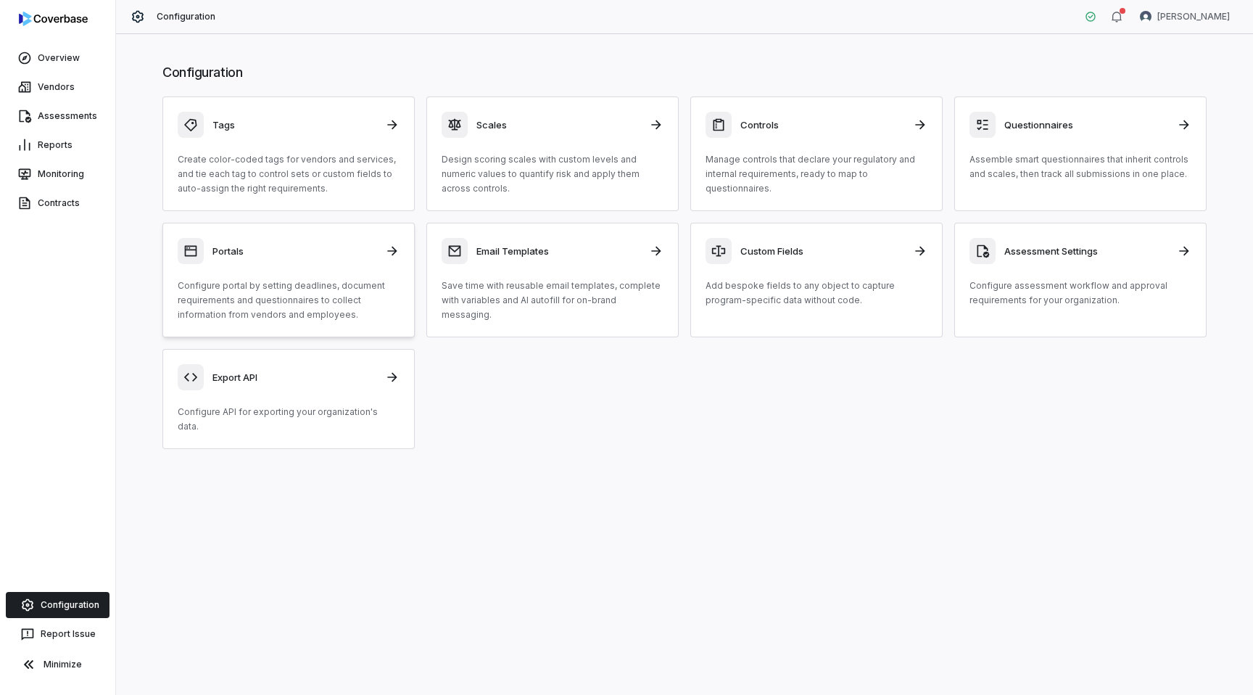
click at [303, 265] on div "Portals Configure portal by setting deadlines, document requirements and questi…" at bounding box center [289, 280] width 222 height 84
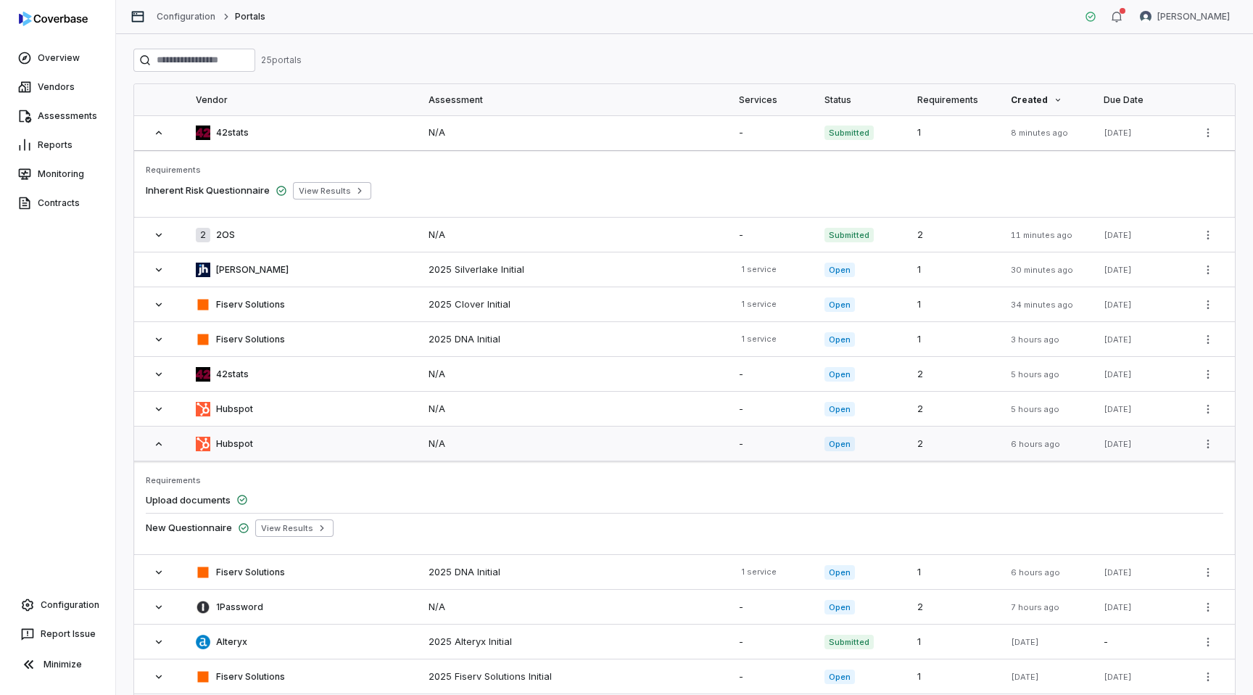
click at [1097, 438] on td "in 7 days" at bounding box center [1138, 444] width 93 height 35
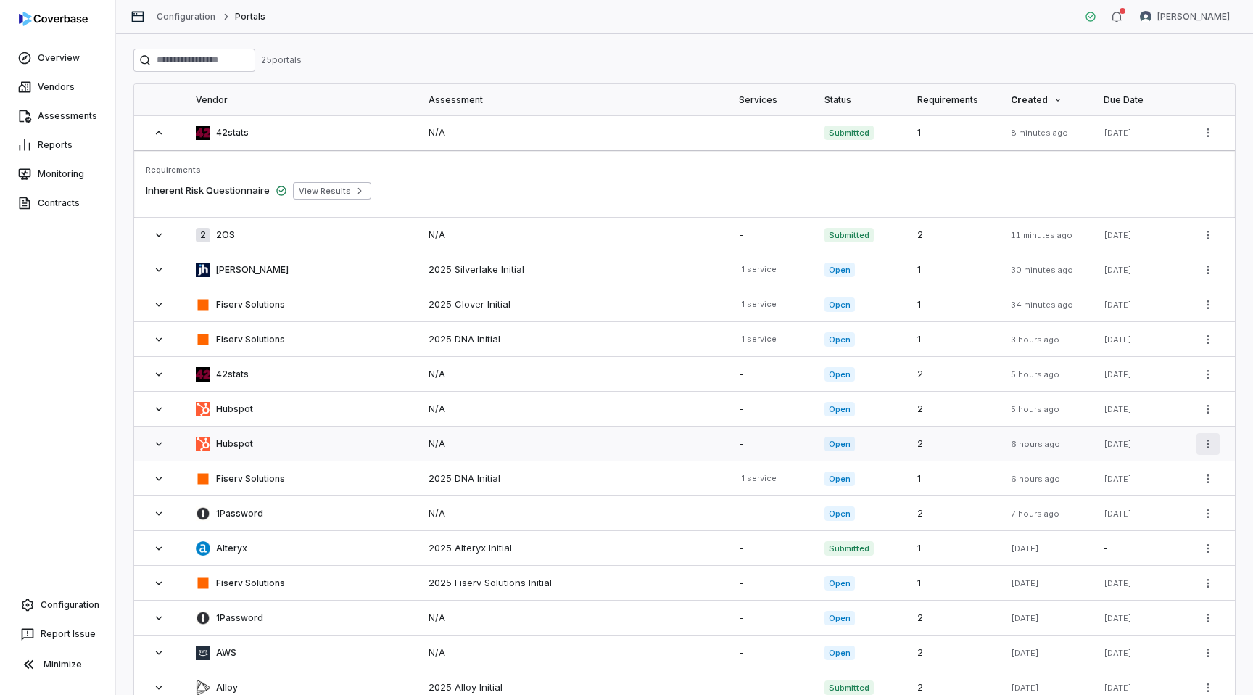
click at [1209, 438] on html "Overview Vendors Assessments Reports Monitoring Contracts Configuration Report …" at bounding box center [626, 347] width 1253 height 695
click at [1044, 453] on html "Overview Vendors Assessments Reports Monitoring Contracts Configuration Report …" at bounding box center [626, 347] width 1253 height 695
click at [1012, 445] on span "6 hours ago" at bounding box center [1035, 444] width 49 height 10
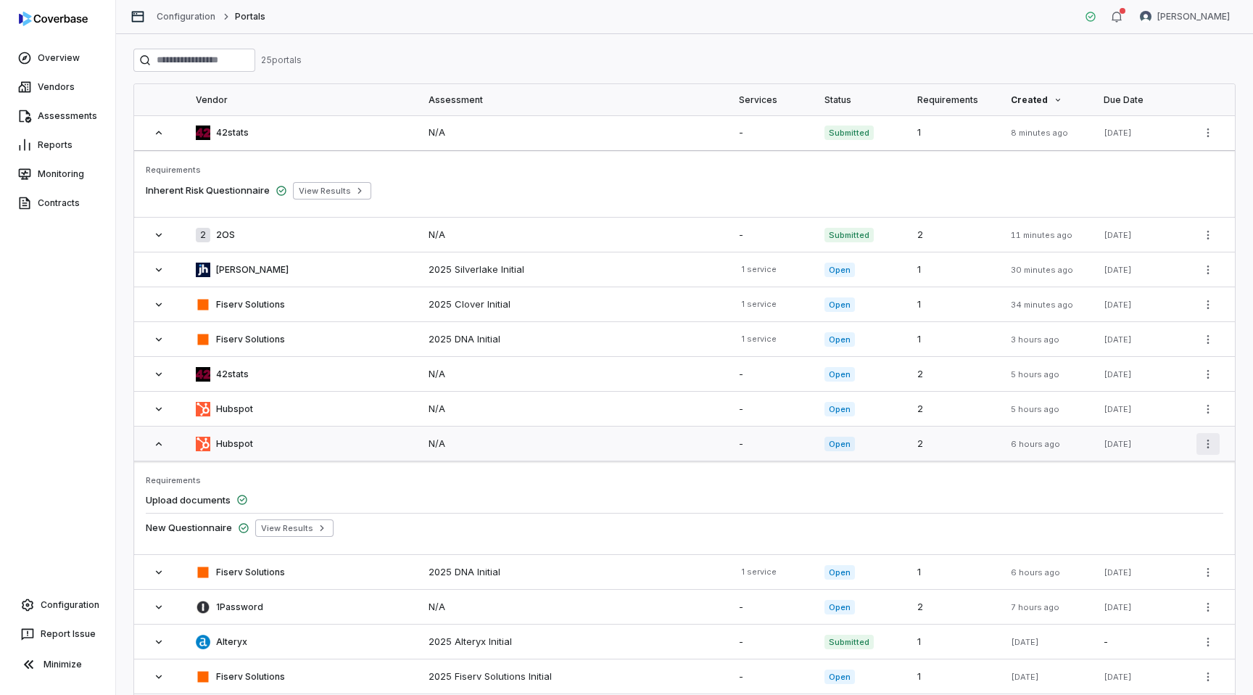
click at [1203, 437] on html "Overview Vendors Assessments Reports Monitoring Contracts Configuration Report …" at bounding box center [626, 347] width 1253 height 695
click at [1160, 476] on div "Configure Portal" at bounding box center [1157, 475] width 115 height 23
click at [62, 605] on link "Configuration" at bounding box center [58, 605] width 104 height 26
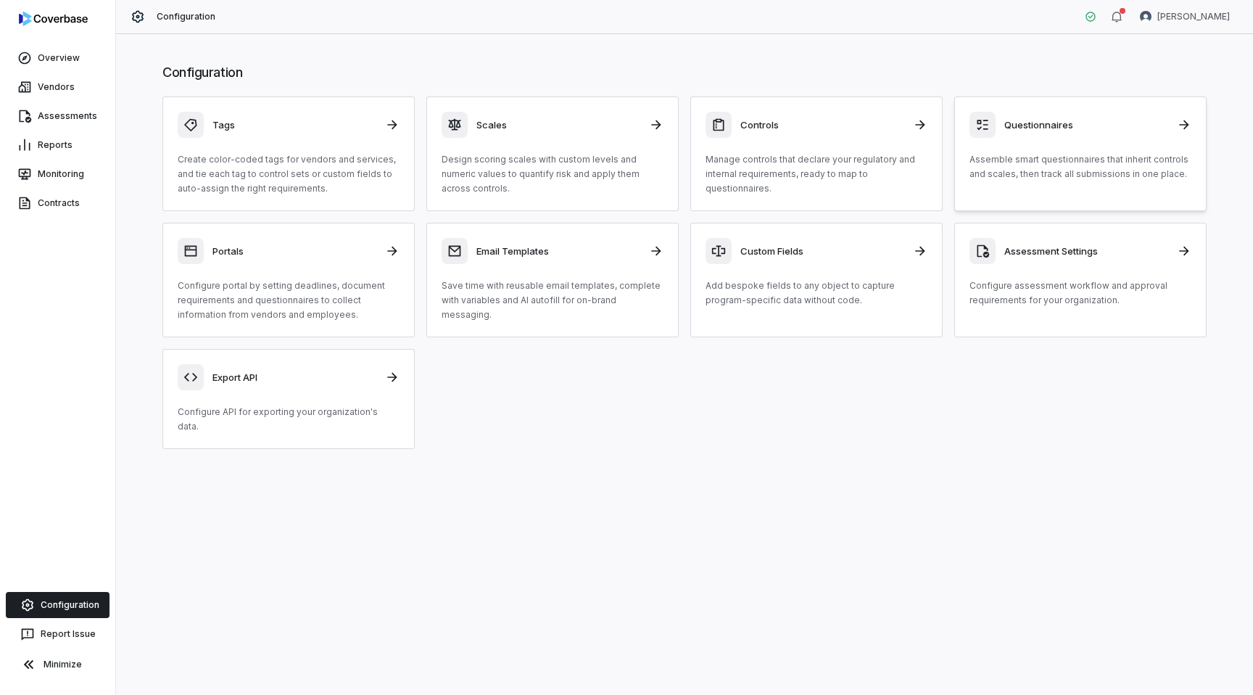
click at [1140, 120] on h3 "Questionnaires" at bounding box center [1087, 124] width 164 height 13
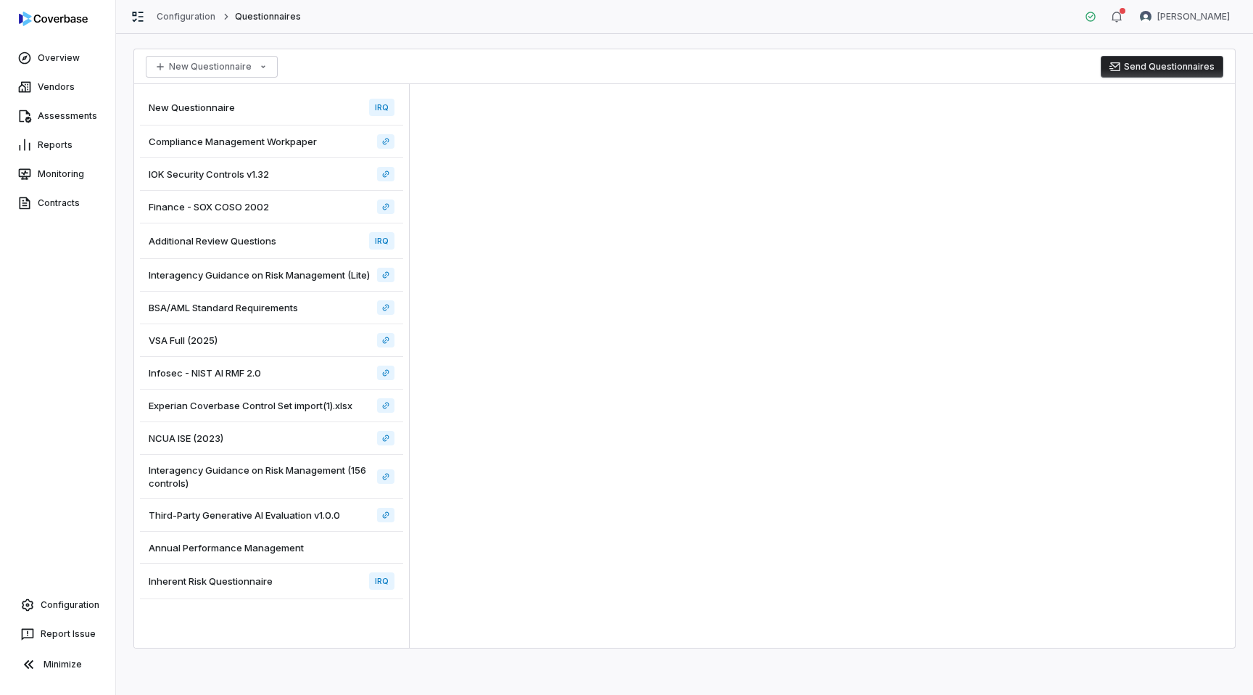
click at [339, 104] on div "New Questionnaire IRQ" at bounding box center [271, 108] width 263 height 36
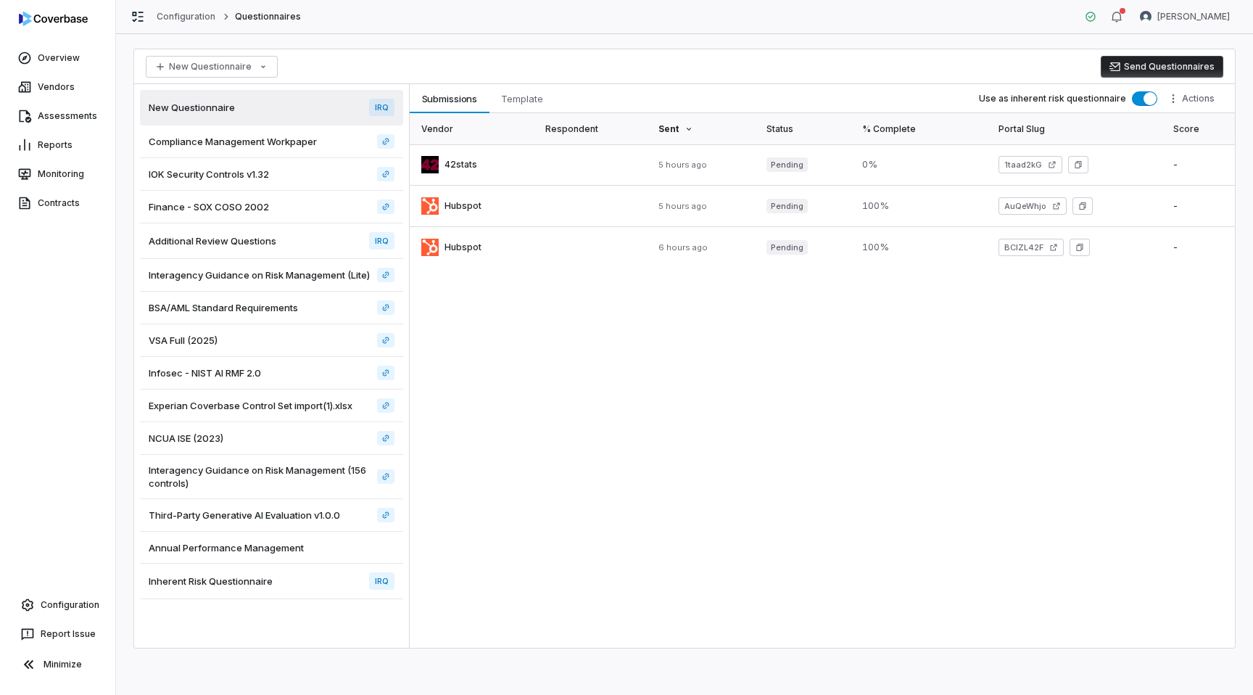
click at [1180, 62] on button "Send Questionnaires" at bounding box center [1162, 67] width 123 height 22
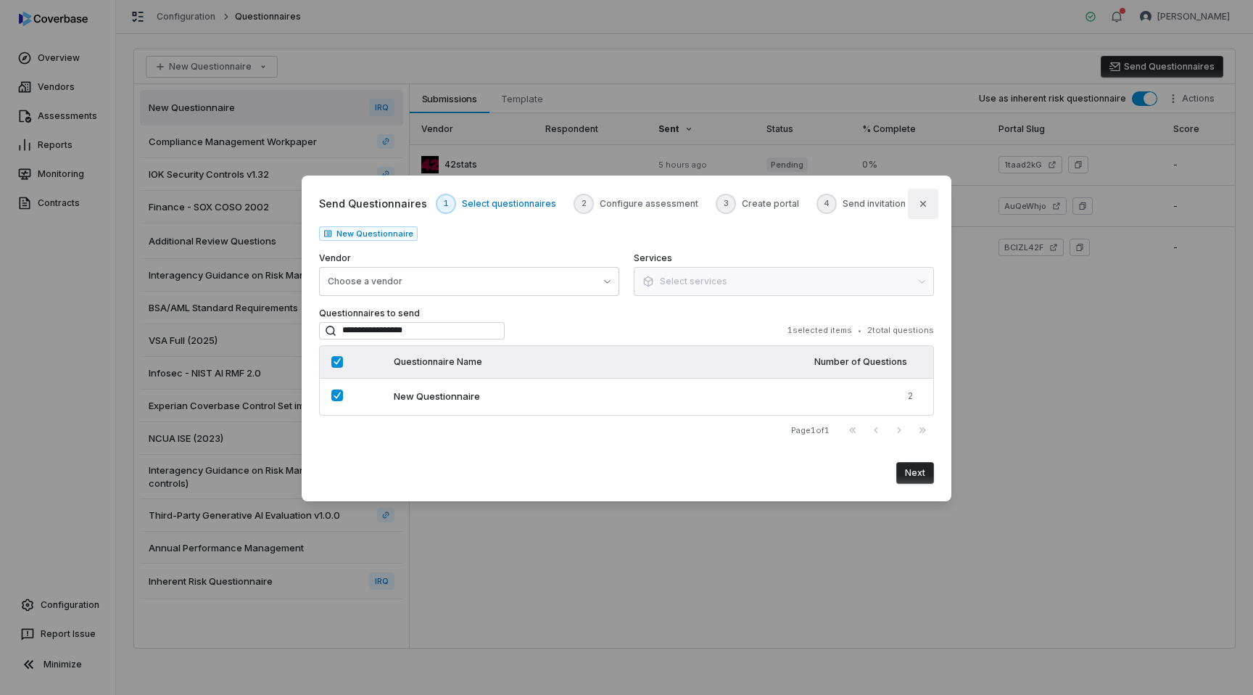
click at [922, 201] on icon "button" at bounding box center [924, 204] width 12 height 12
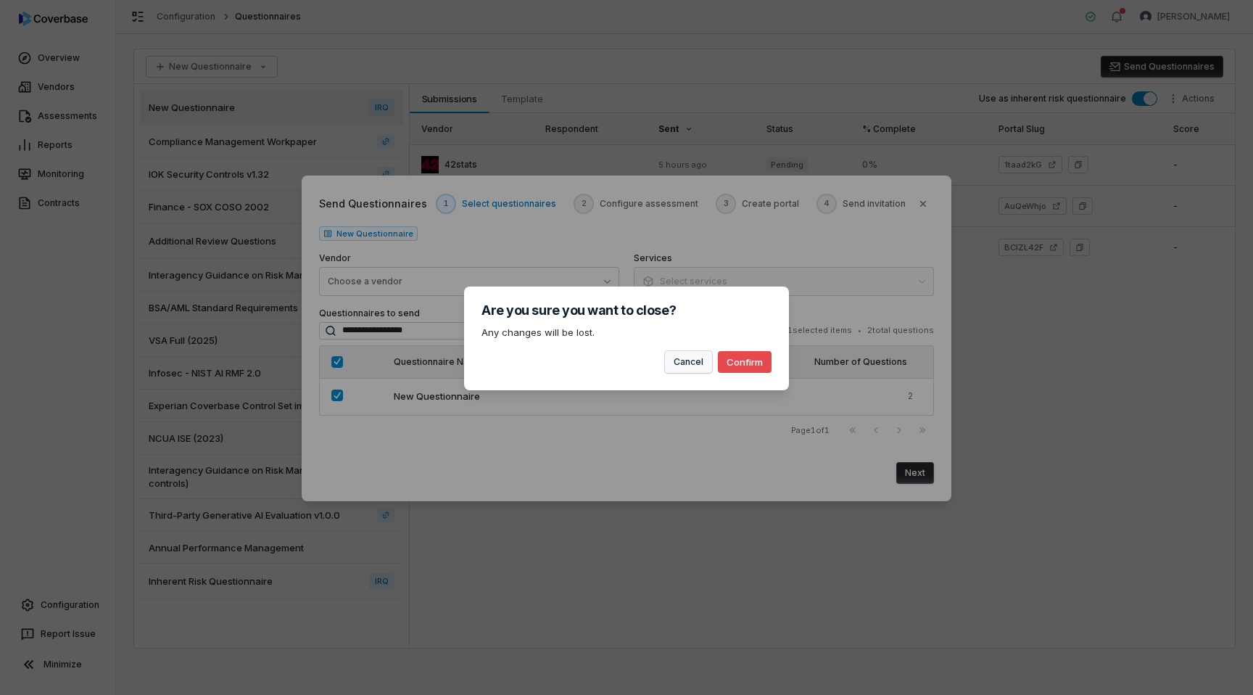
click at [685, 361] on button "Cancel" at bounding box center [688, 362] width 47 height 22
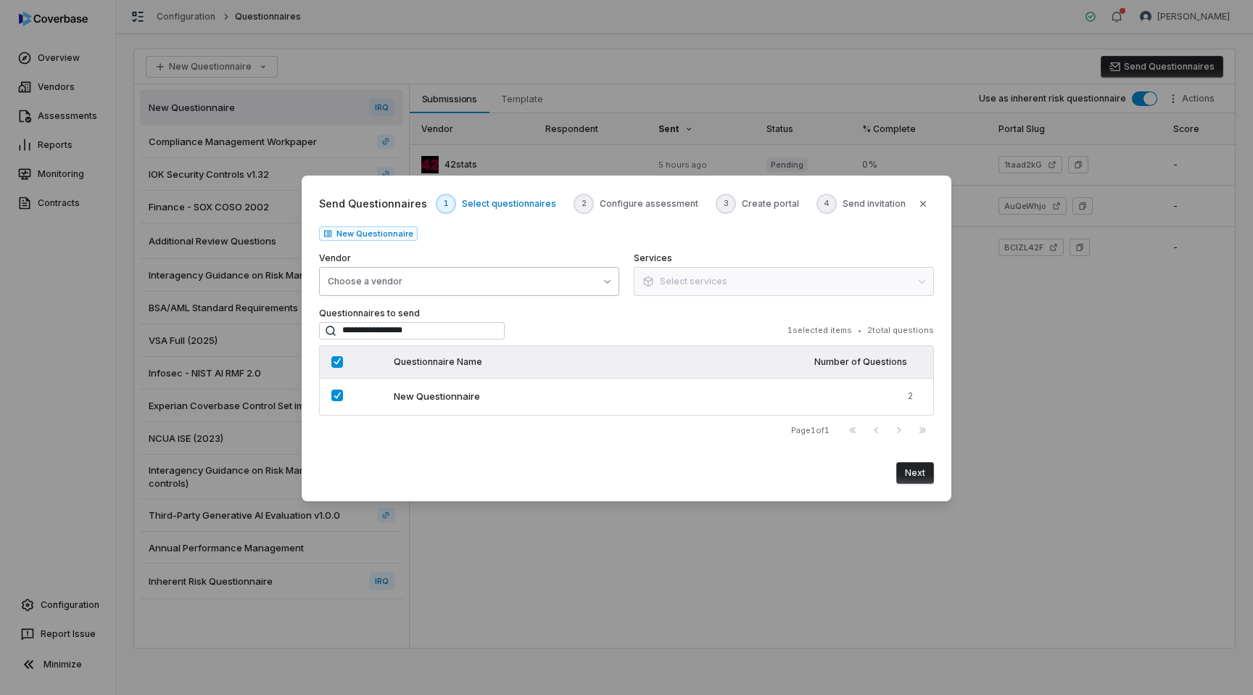
click at [428, 280] on button "Choose a vendor" at bounding box center [469, 281] width 300 height 29
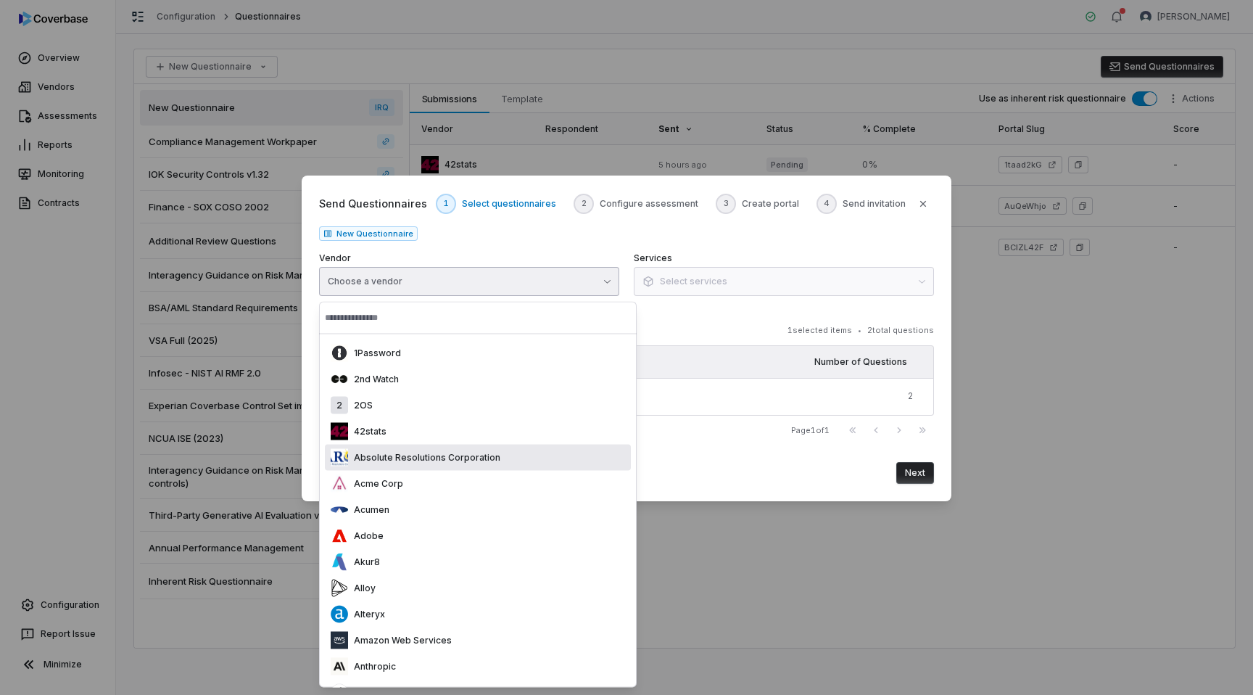
click at [386, 463] on div "Absolute Resolutions Corporation" at bounding box center [416, 457] width 170 height 17
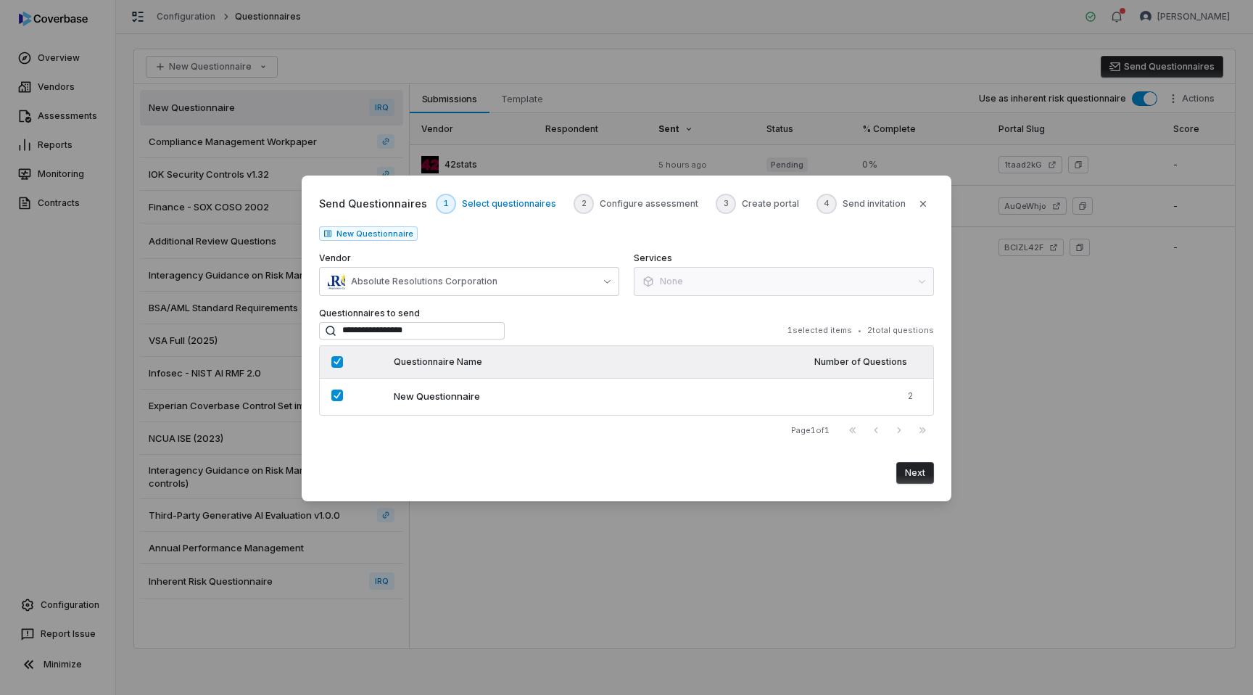
click at [915, 479] on button "Next" at bounding box center [916, 473] width 38 height 22
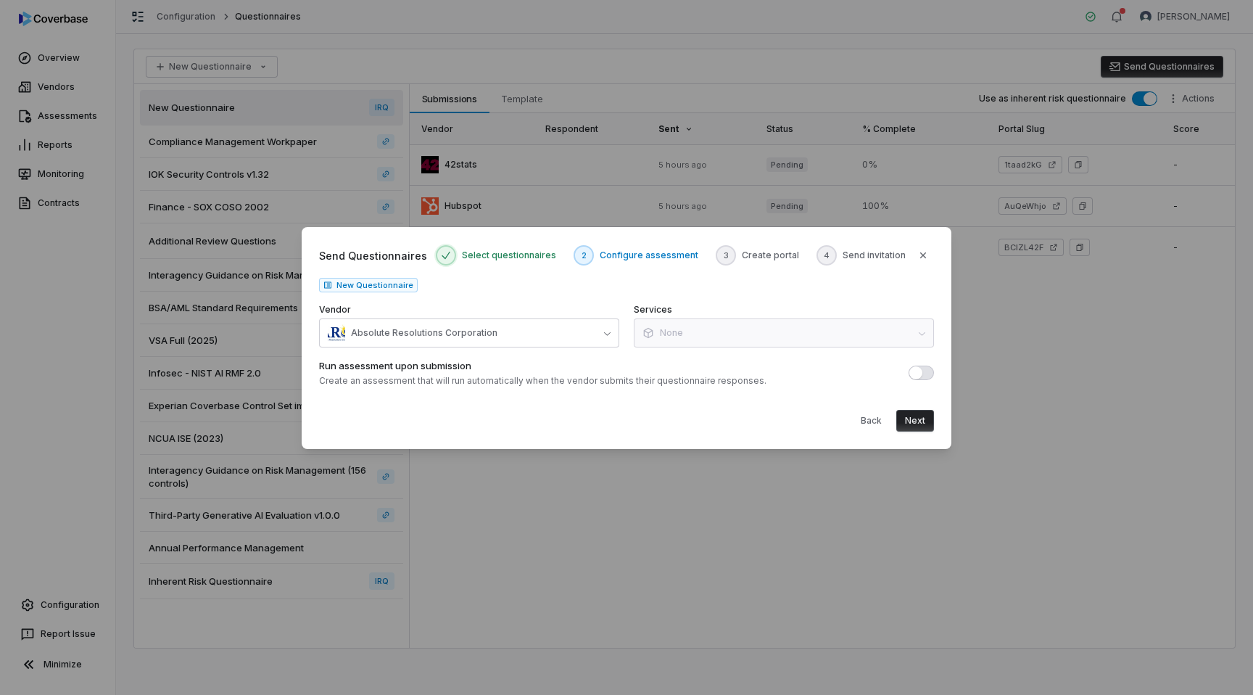
click at [918, 416] on button "Next" at bounding box center [916, 421] width 38 height 22
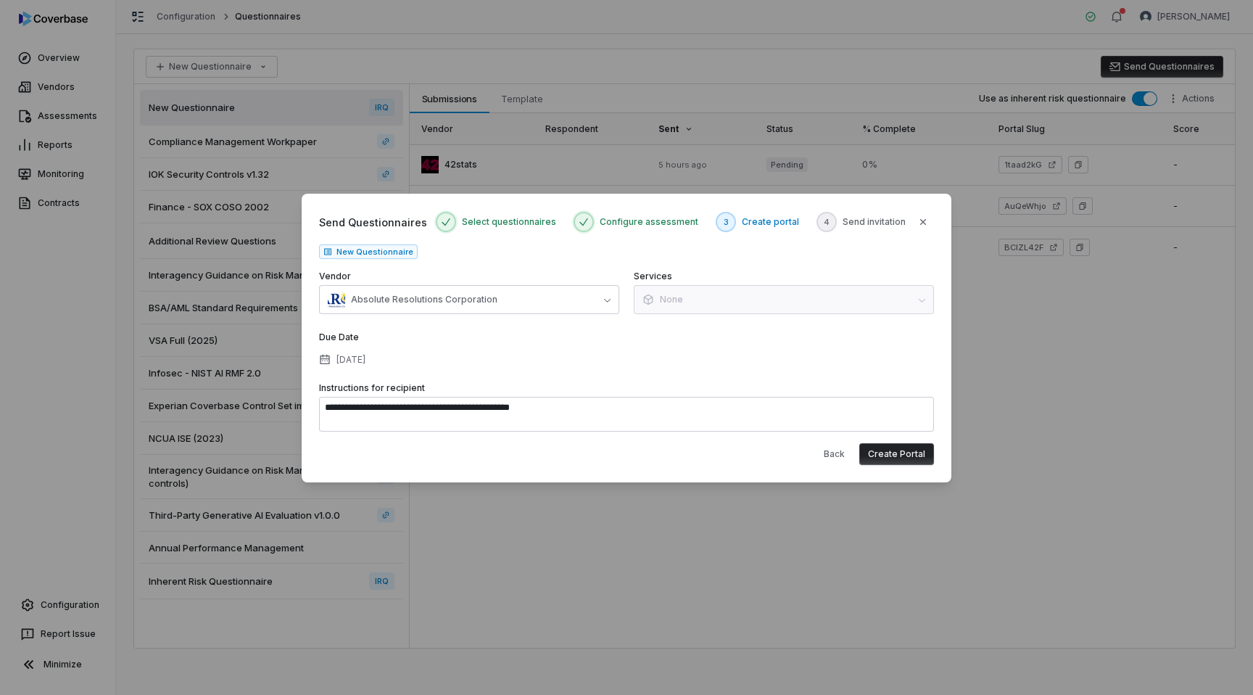
click at [897, 454] on button "Create Portal" at bounding box center [897, 454] width 75 height 22
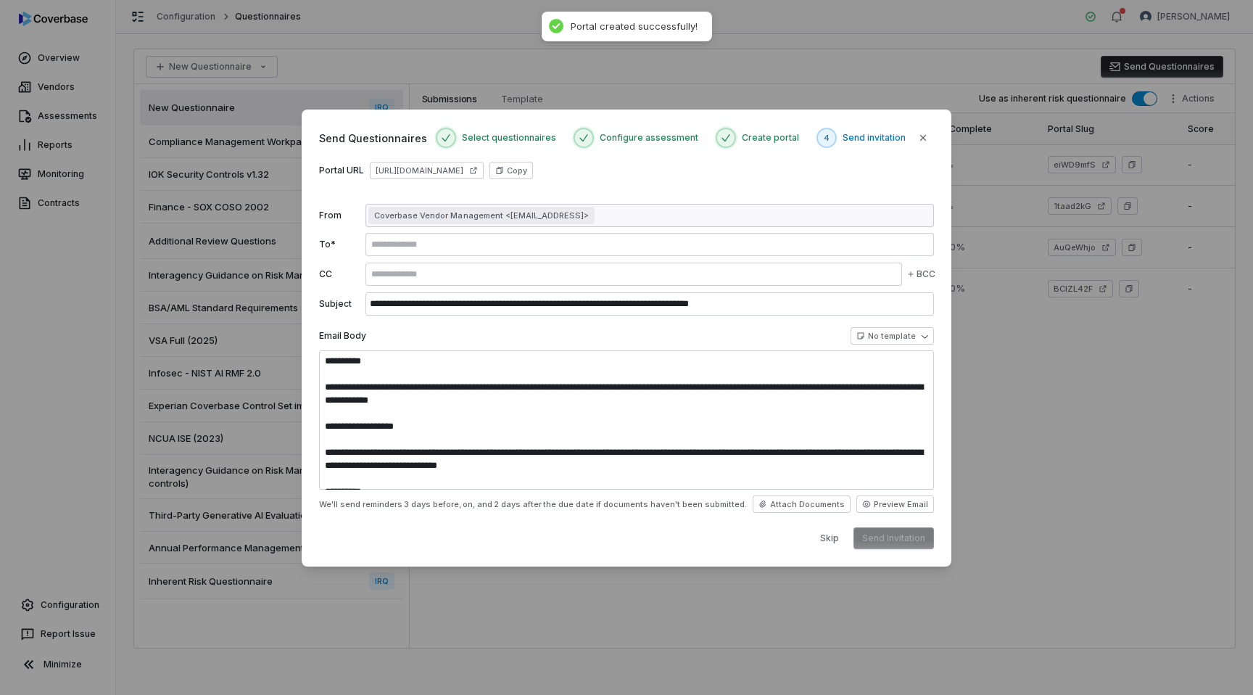
type textarea "**********"
click at [820, 538] on button "Skip" at bounding box center [830, 538] width 36 height 22
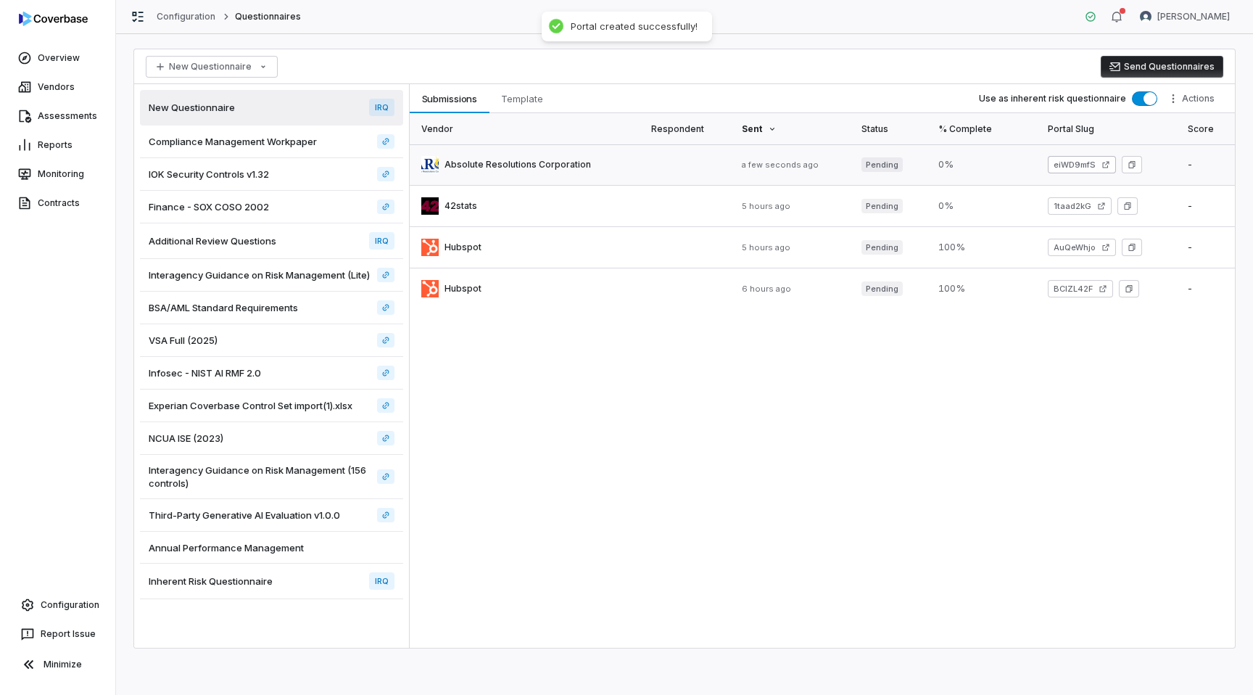
click at [1088, 161] on link "eiWD9mfS" at bounding box center [1082, 164] width 68 height 17
click at [1137, 69] on button "Send Questionnaires" at bounding box center [1162, 67] width 123 height 22
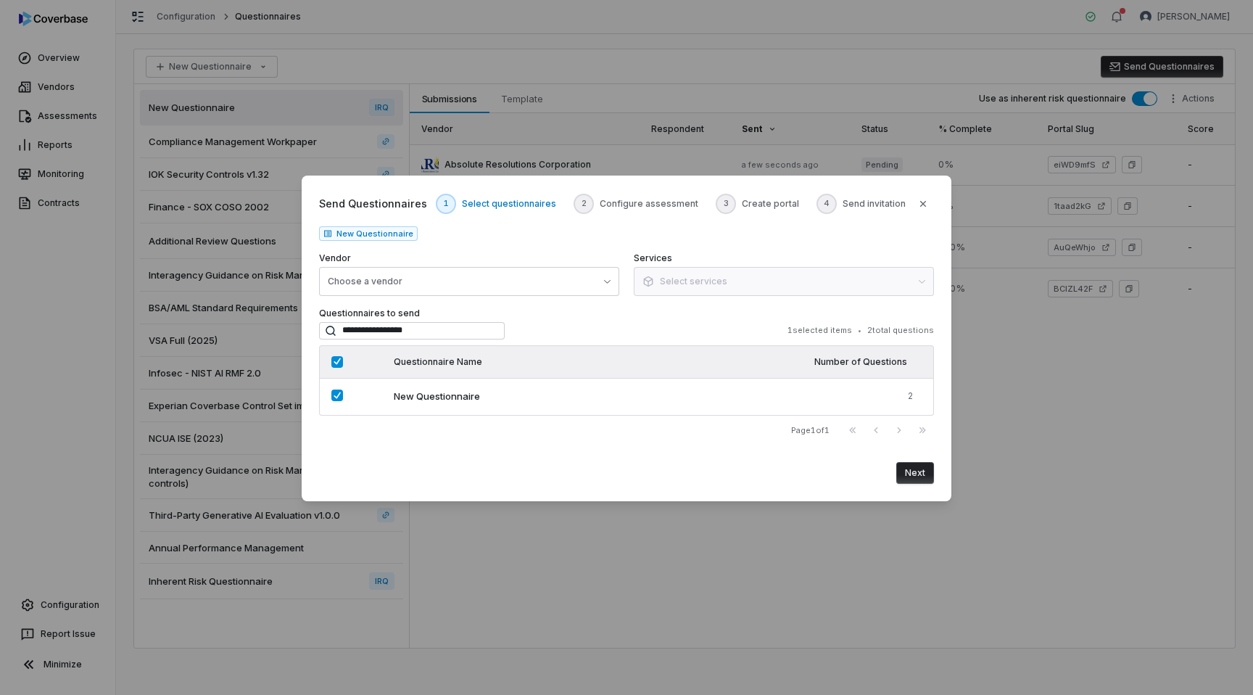
click at [911, 473] on button "Next" at bounding box center [916, 473] width 38 height 22
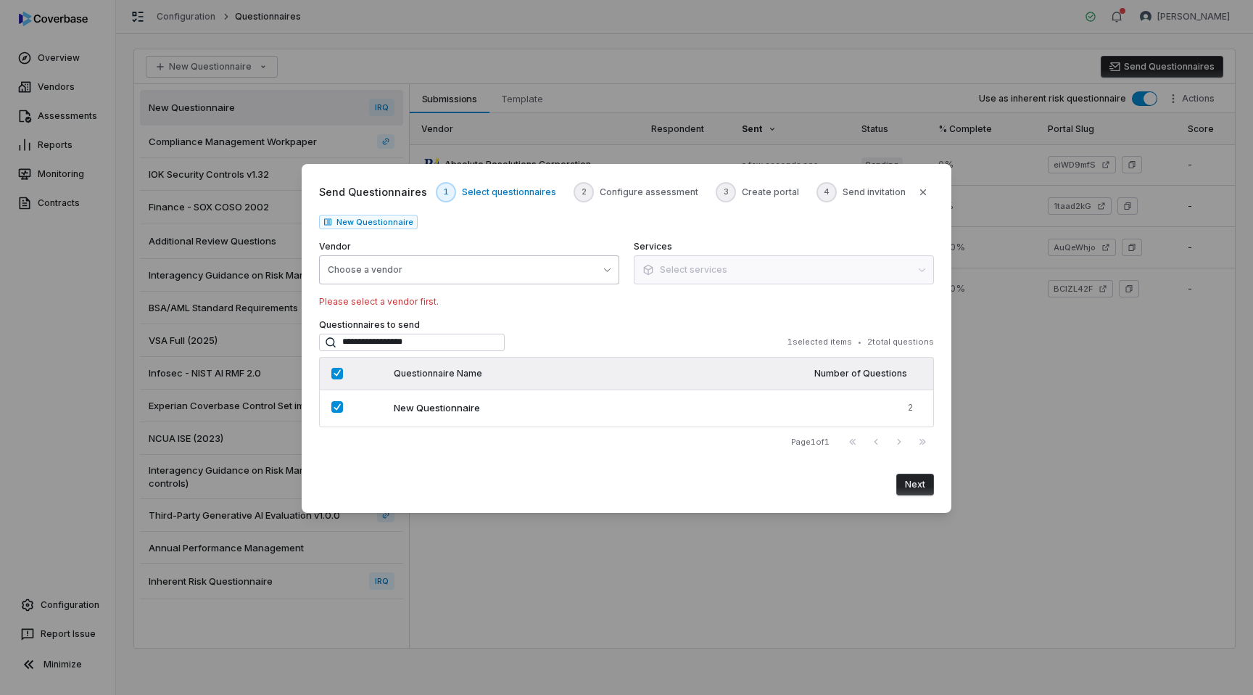
click at [377, 267] on div "Choose a vendor" at bounding box center [365, 270] width 75 height 12
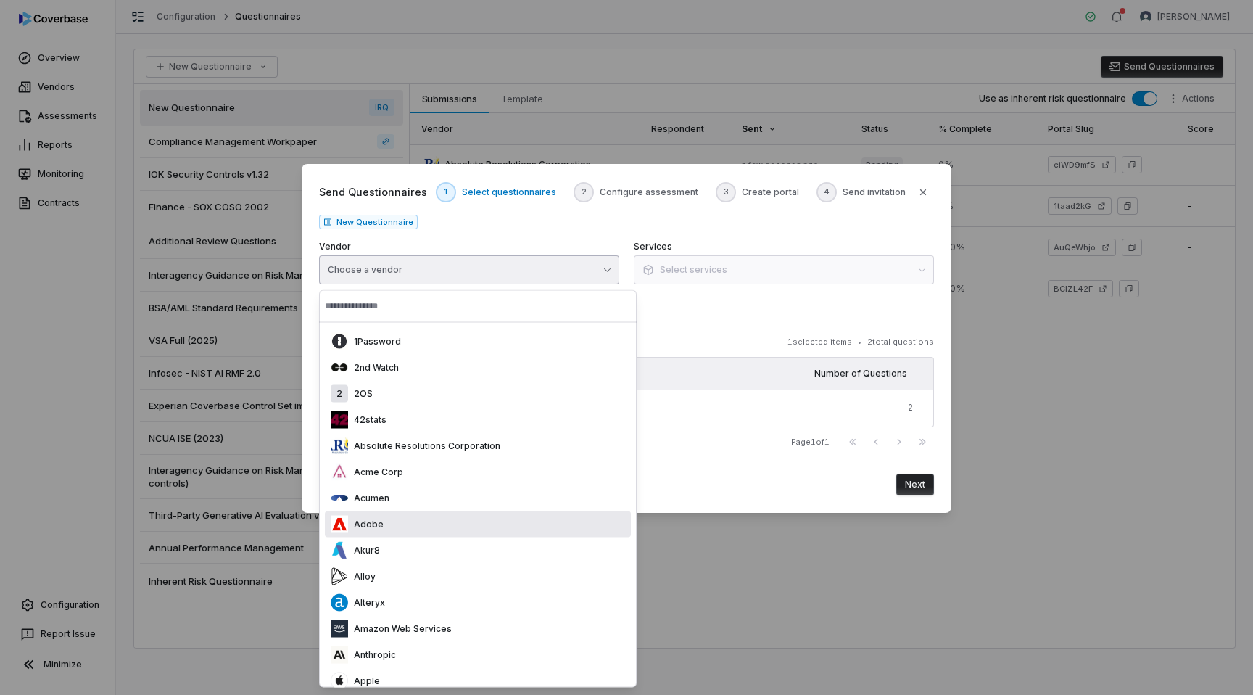
click at [381, 519] on p "Adobe" at bounding box center [366, 525] width 36 height 12
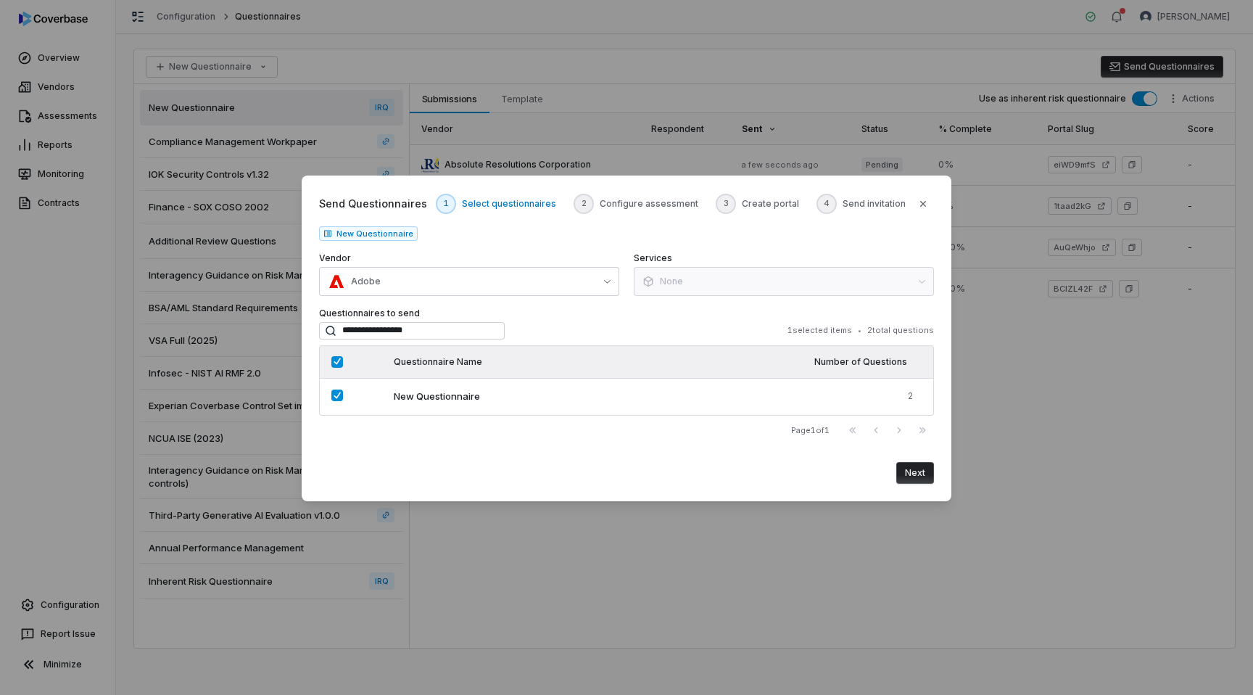
click at [915, 476] on button "Next" at bounding box center [916, 473] width 38 height 22
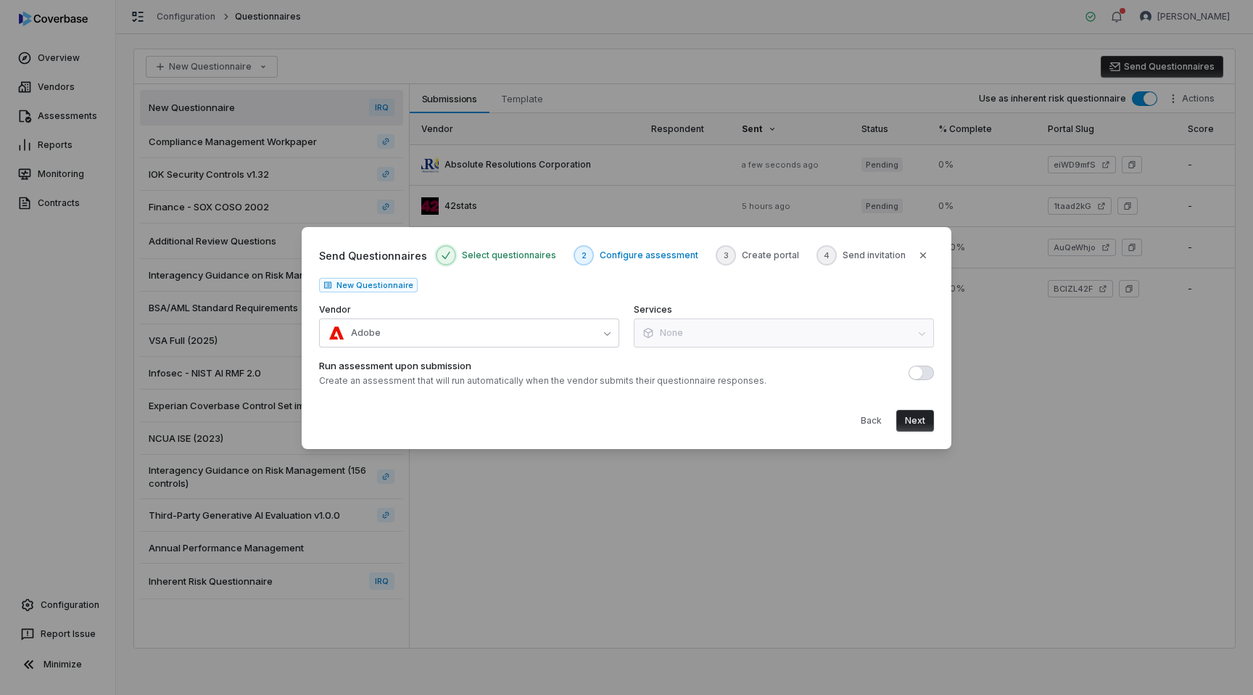
click at [923, 422] on button "Next" at bounding box center [916, 421] width 38 height 22
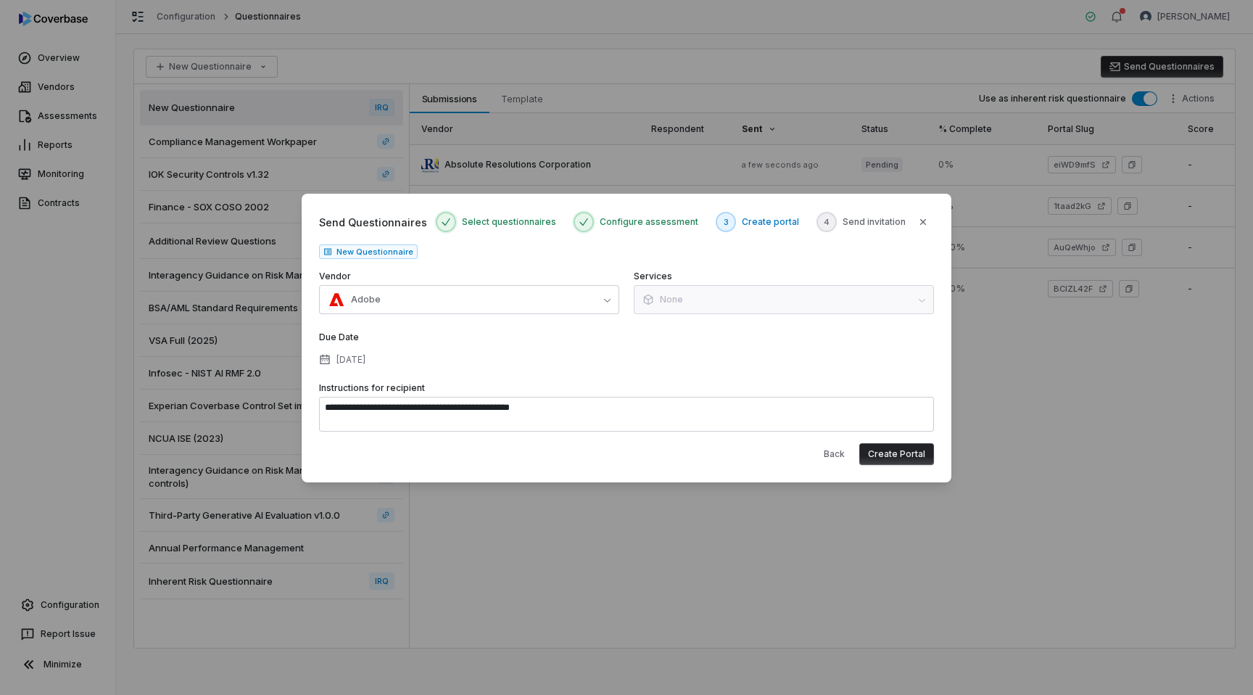
click at [900, 455] on button "Create Portal" at bounding box center [897, 454] width 75 height 22
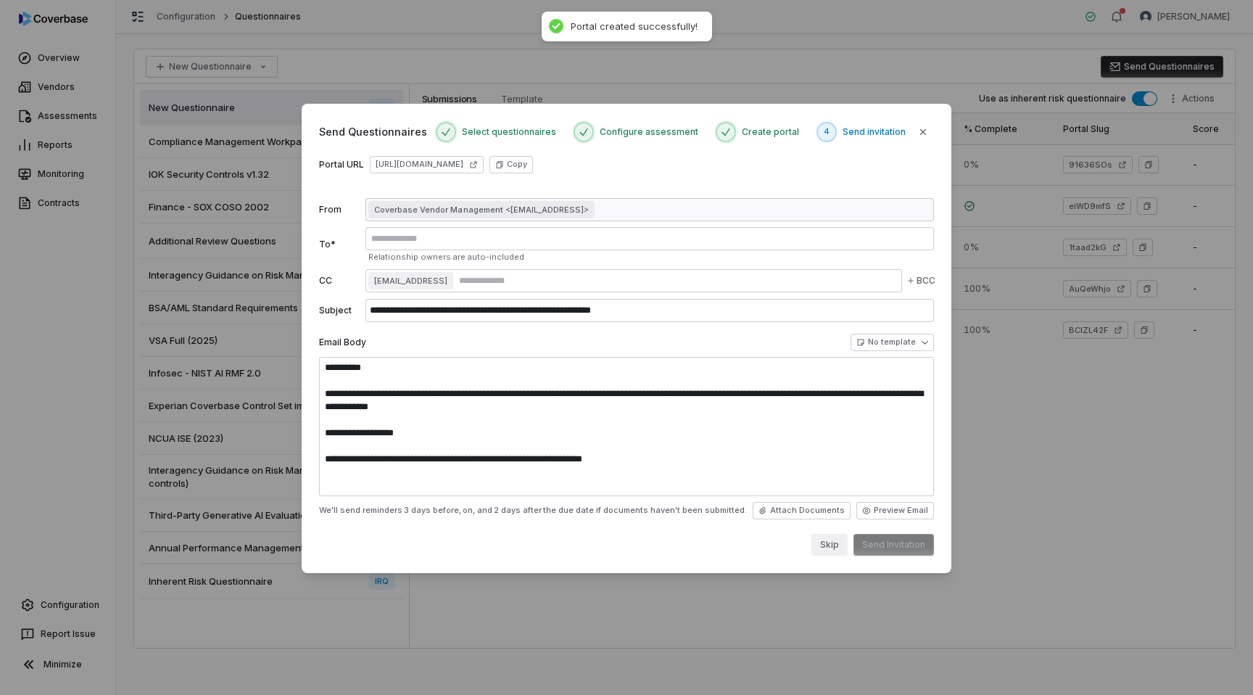
type textarea "**********"
click at [833, 538] on button "Skip" at bounding box center [830, 545] width 36 height 22
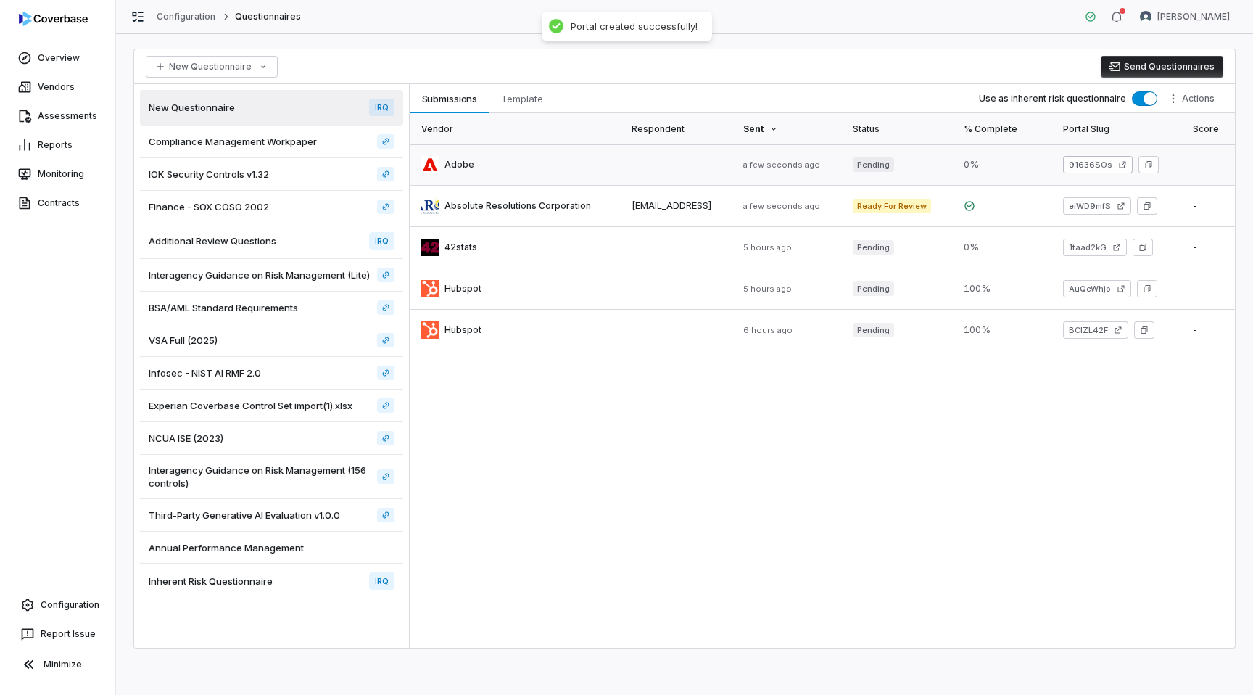
click at [1092, 168] on link "91636SOs" at bounding box center [1098, 164] width 70 height 17
click at [672, 421] on div "Vendor Respondent Sent Status % Complete Portal Slug Score Adobe lili@coverbase…" at bounding box center [822, 380] width 825 height 535
click at [1165, 62] on button "Send Questionnaires" at bounding box center [1162, 67] width 123 height 22
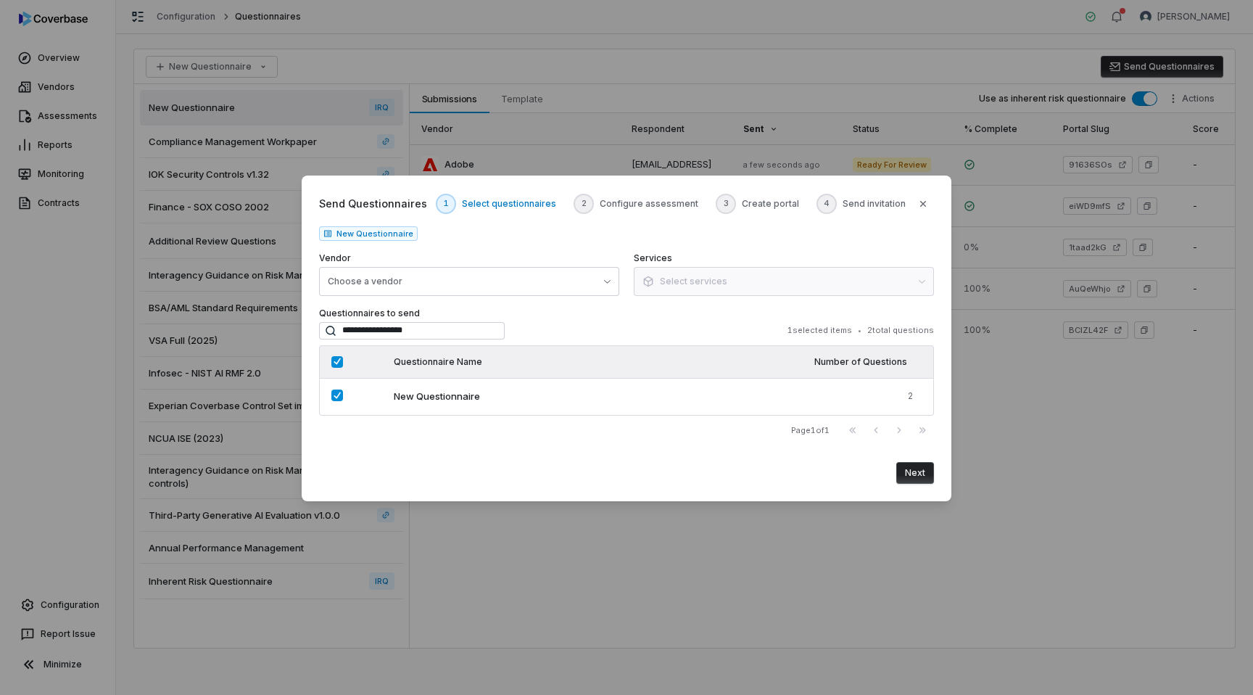
click at [920, 473] on button "Next" at bounding box center [916, 473] width 38 height 22
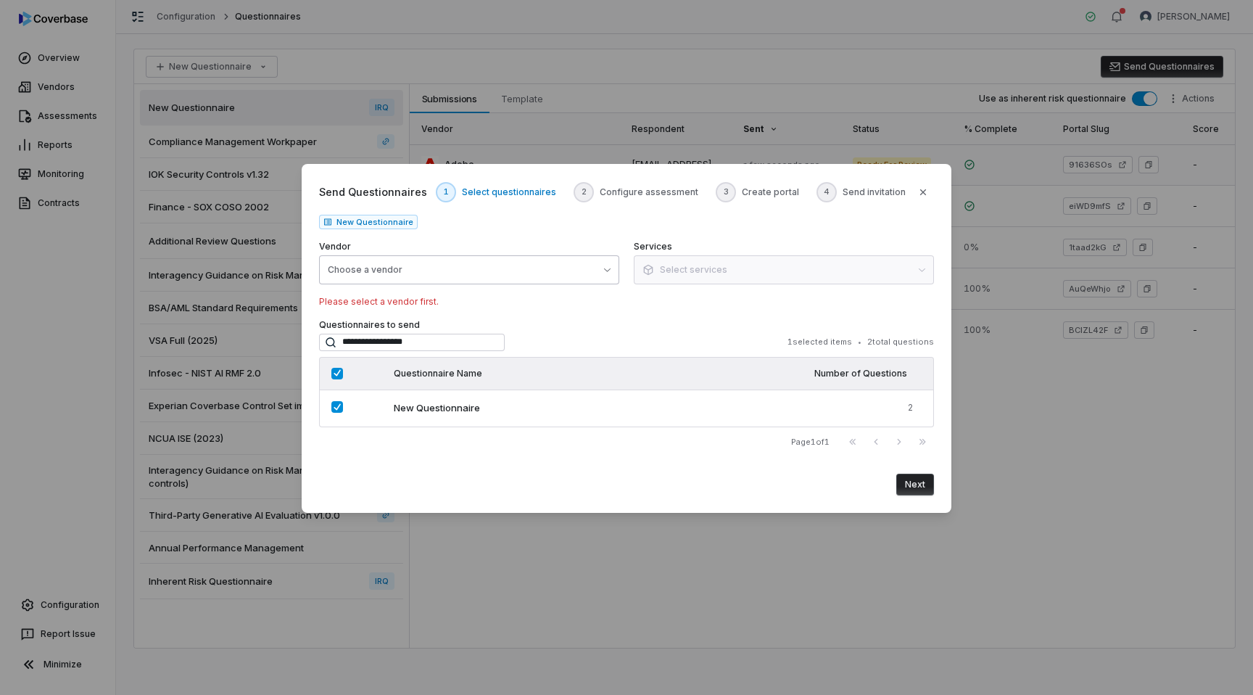
click at [477, 265] on button "Choose a vendor" at bounding box center [469, 269] width 300 height 29
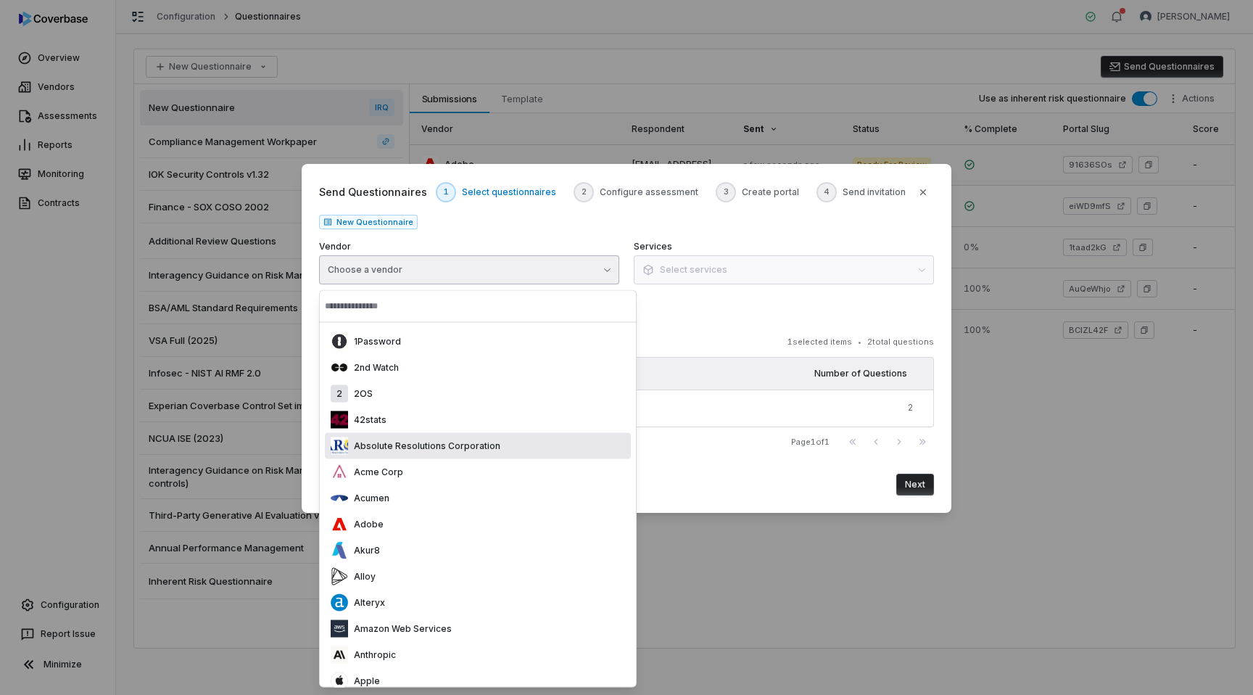
click at [355, 455] on div "Absolute Resolutions Corporation" at bounding box center [478, 446] width 306 height 26
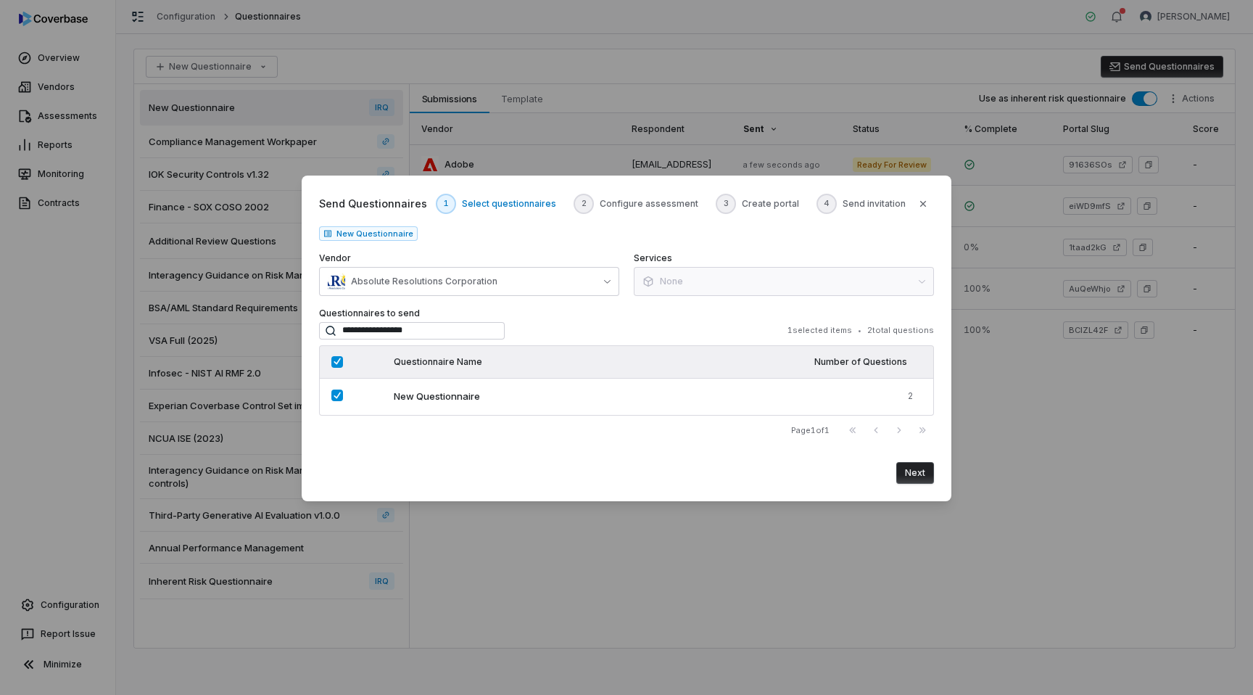
click at [1021, 187] on body "Overview Vendors Assessments Reports Monitoring Contracts Configuration Report …" at bounding box center [626, 347] width 1253 height 695
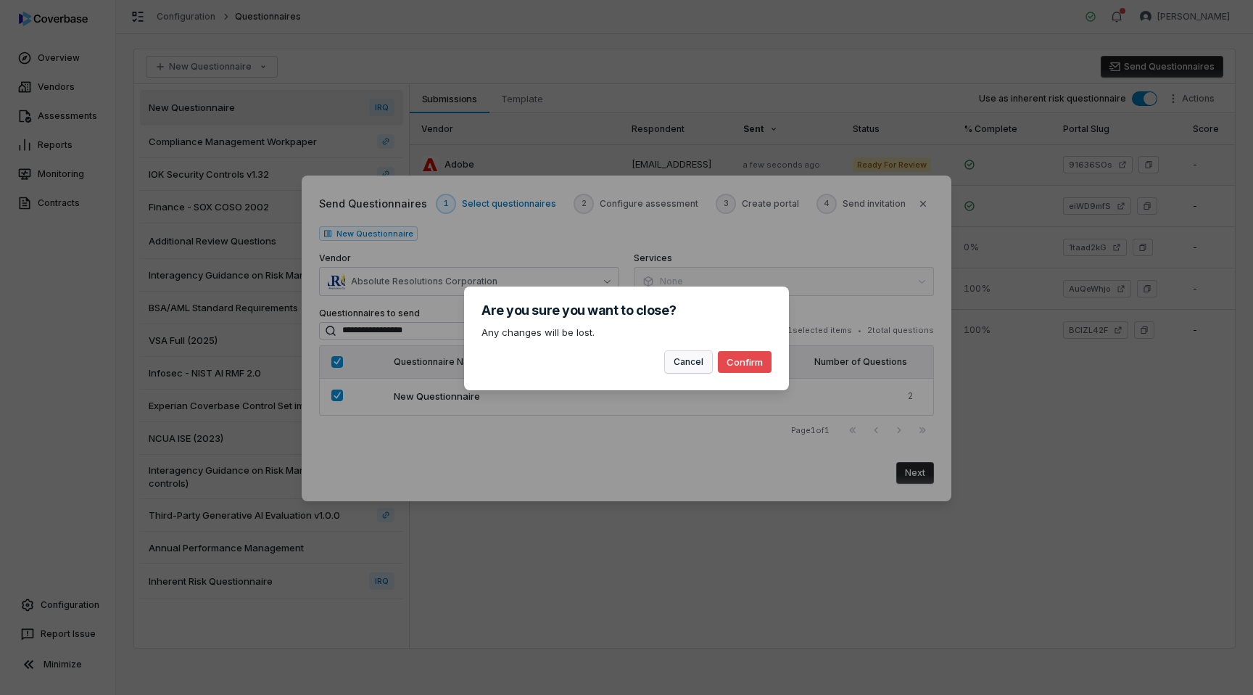
click at [696, 359] on button "Cancel" at bounding box center [688, 362] width 47 height 22
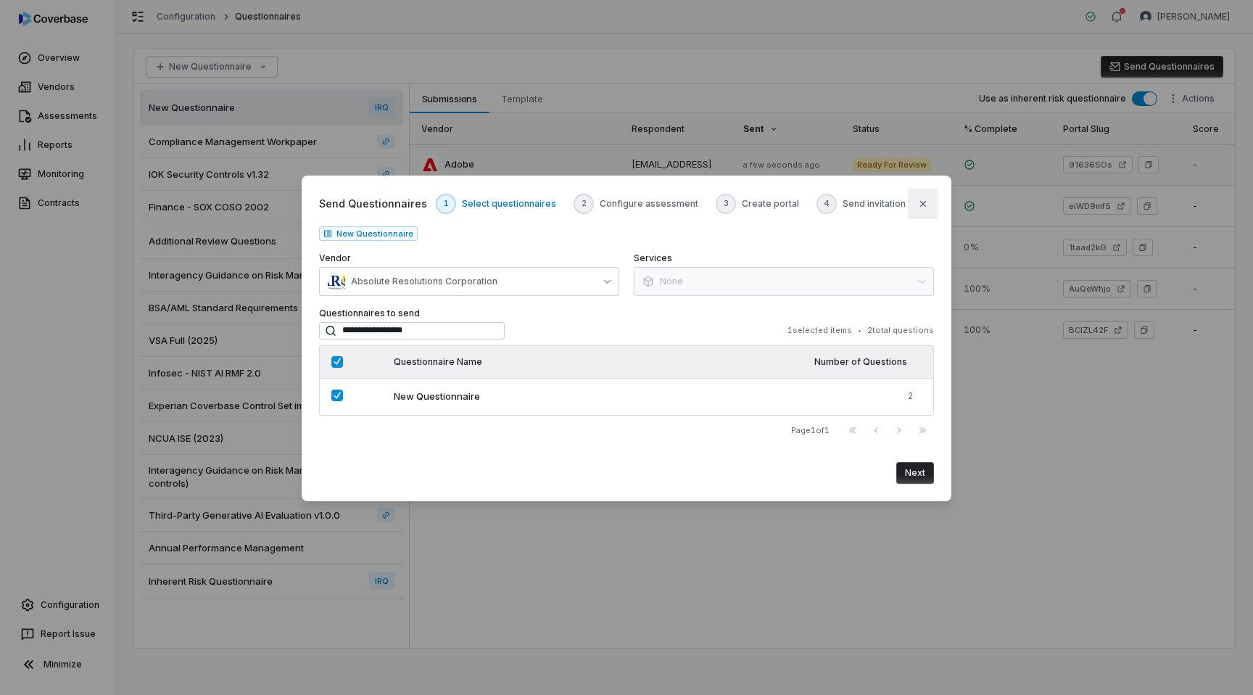
click at [920, 205] on icon "button" at bounding box center [924, 204] width 12 height 12
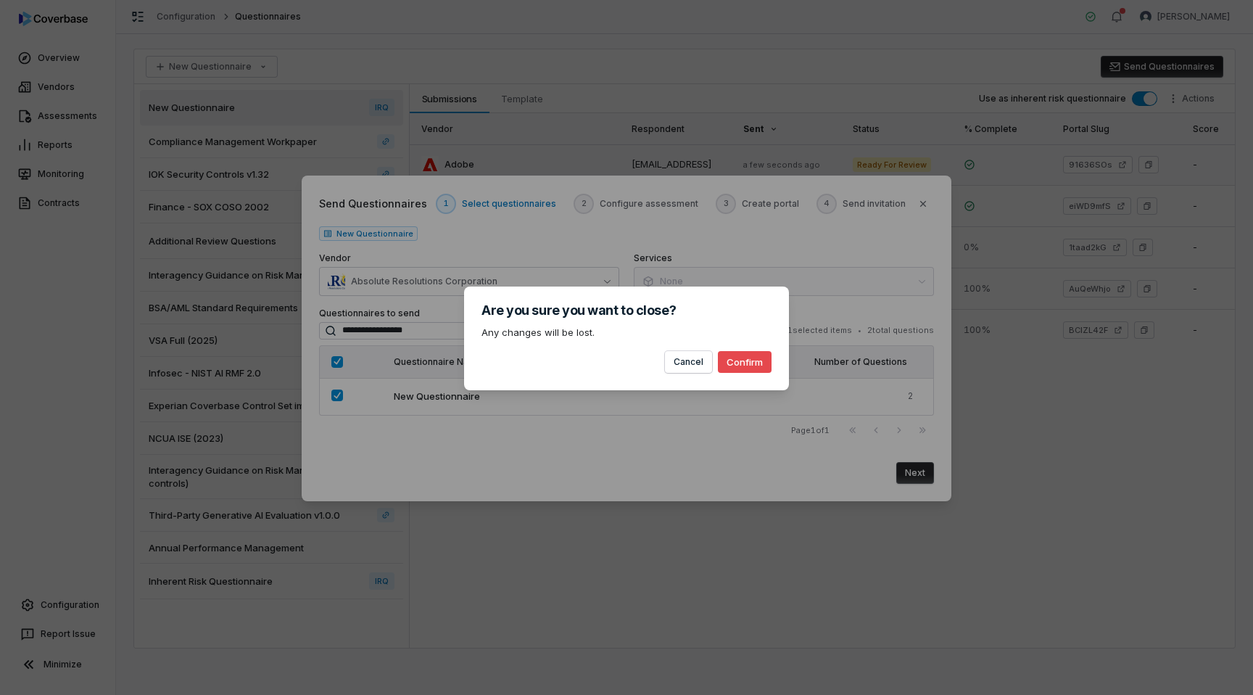
click at [754, 363] on button "Confirm" at bounding box center [745, 362] width 54 height 22
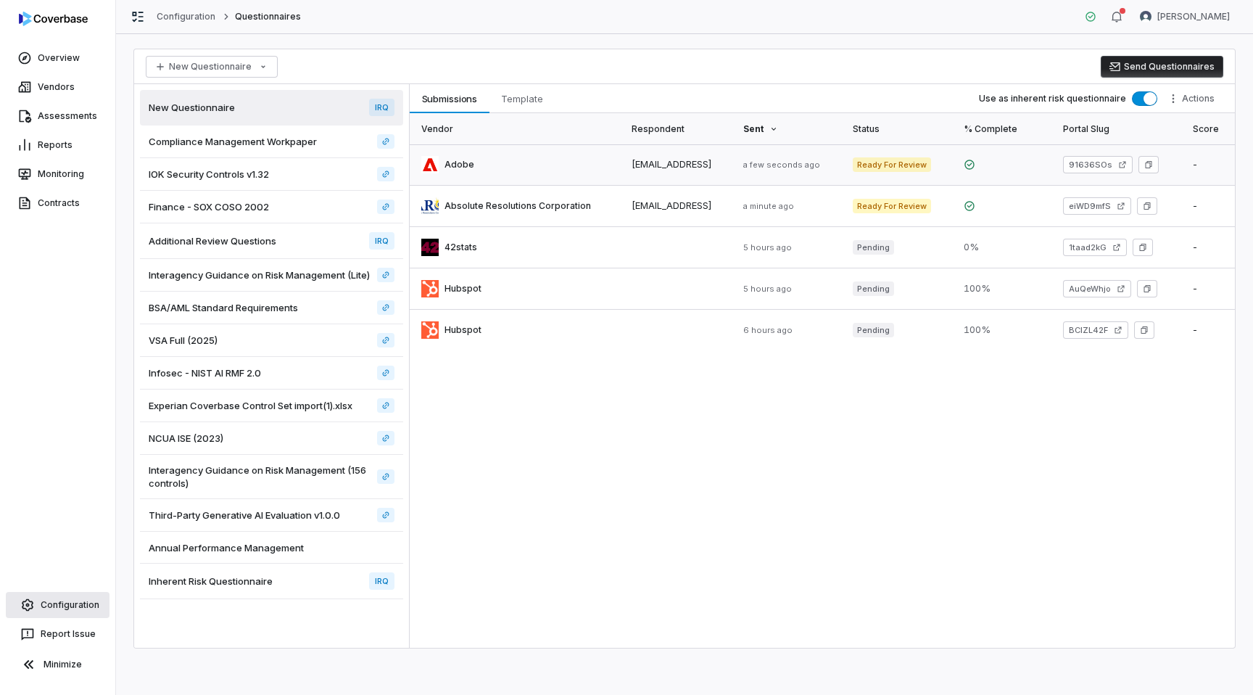
click at [58, 605] on link "Configuration" at bounding box center [58, 605] width 104 height 26
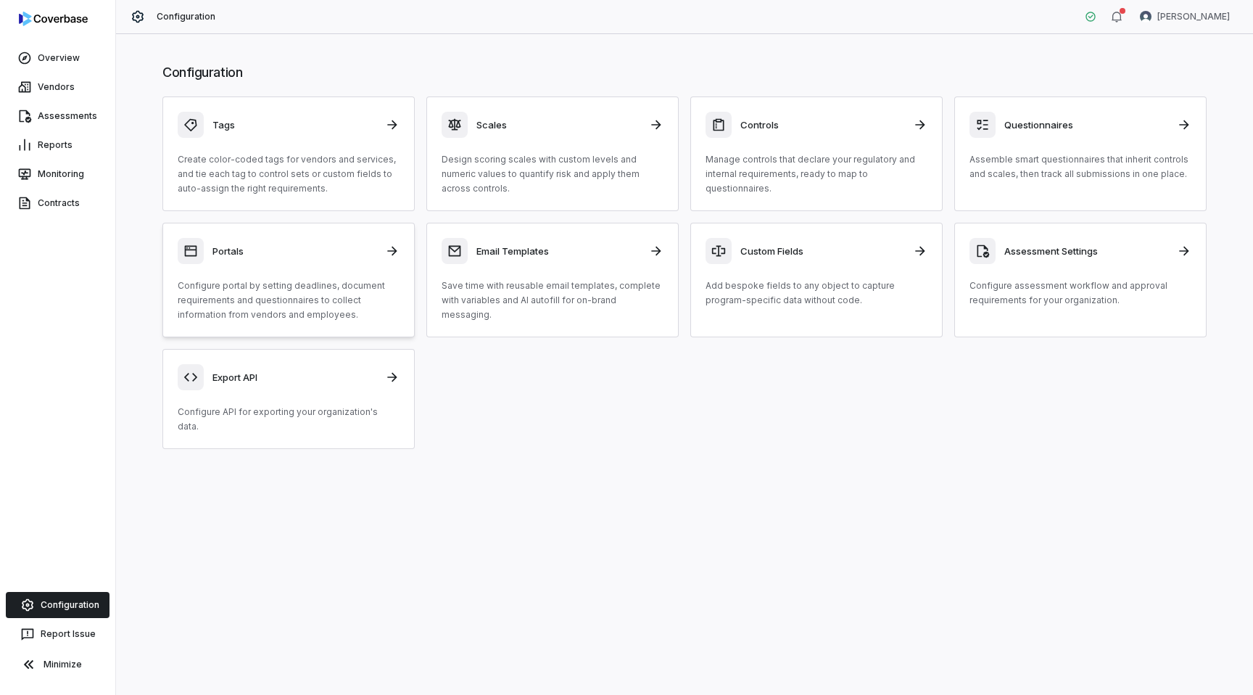
click at [266, 292] on p "Configure portal by setting deadlines, document requirements and questionnaires…" at bounding box center [289, 301] width 222 height 44
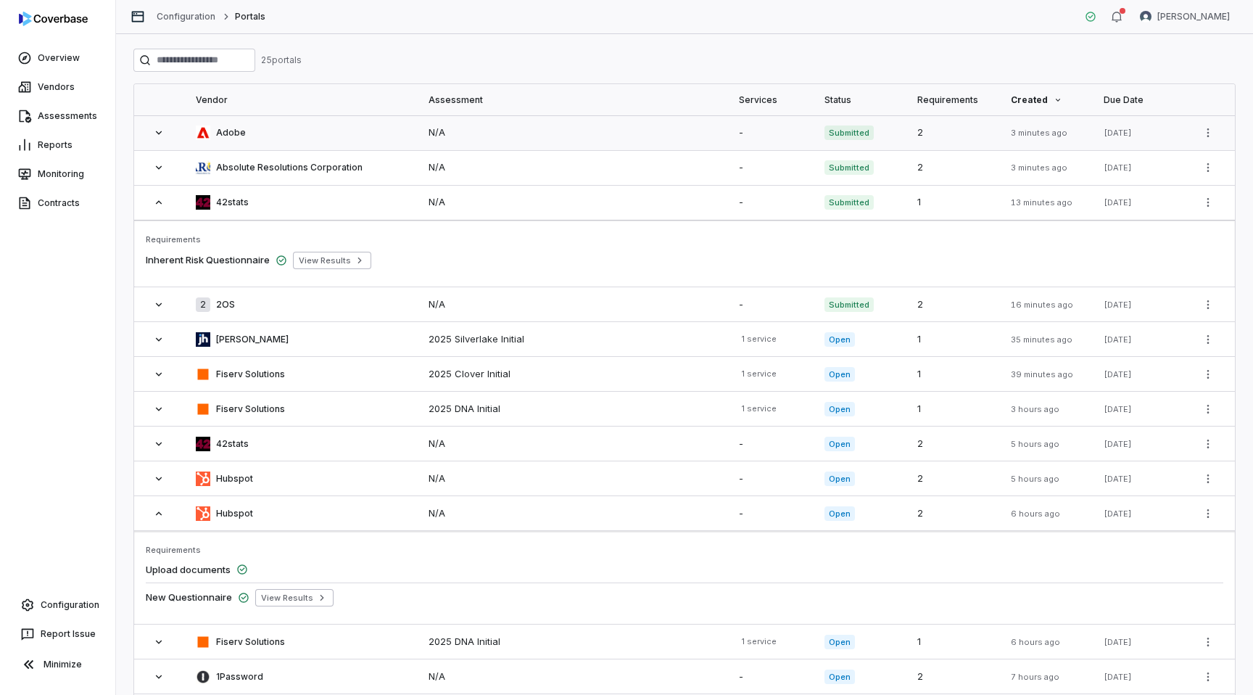
click at [346, 134] on div "Adobe" at bounding box center [301, 132] width 210 height 15
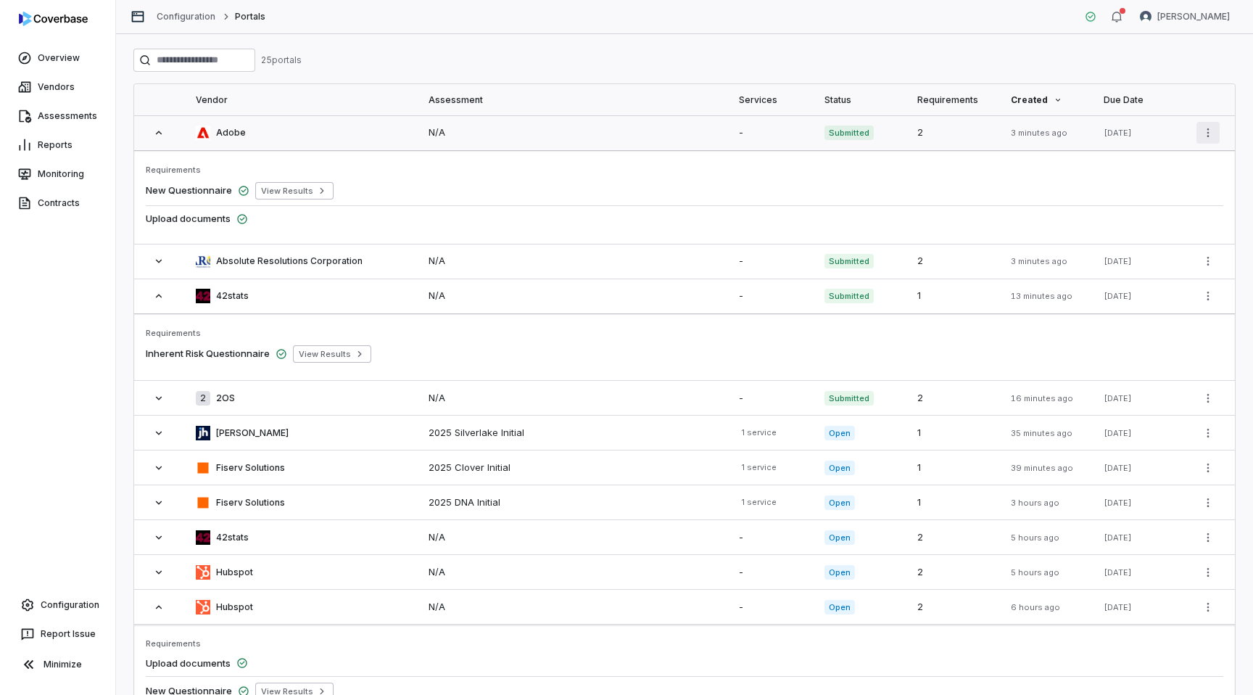
click at [1207, 130] on html "Overview Vendors Assessments Reports Monitoring Contracts Configuration Report …" at bounding box center [626, 347] width 1253 height 695
click at [1150, 166] on div "Configure Portal" at bounding box center [1157, 163] width 115 height 23
click at [60, 606] on link "Configuration" at bounding box center [58, 605] width 104 height 26
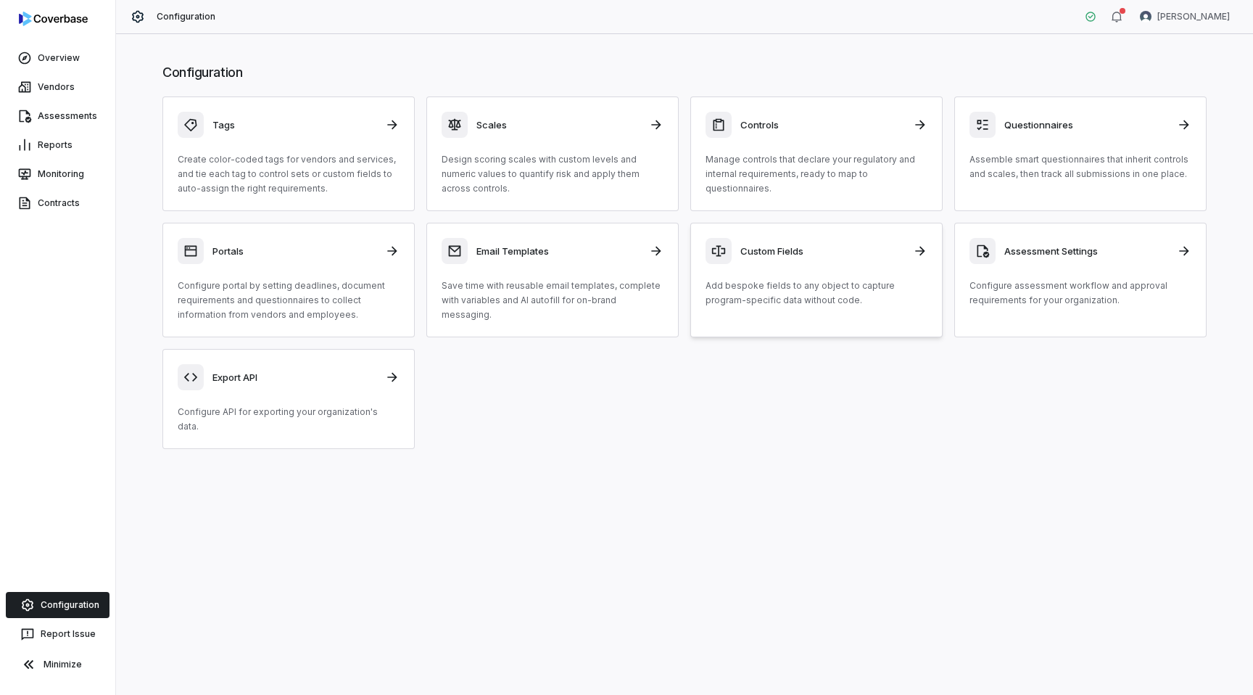
click at [783, 275] on div "Custom Fields Add bespoke fields to any object to capture program-specific data…" at bounding box center [817, 273] width 222 height 70
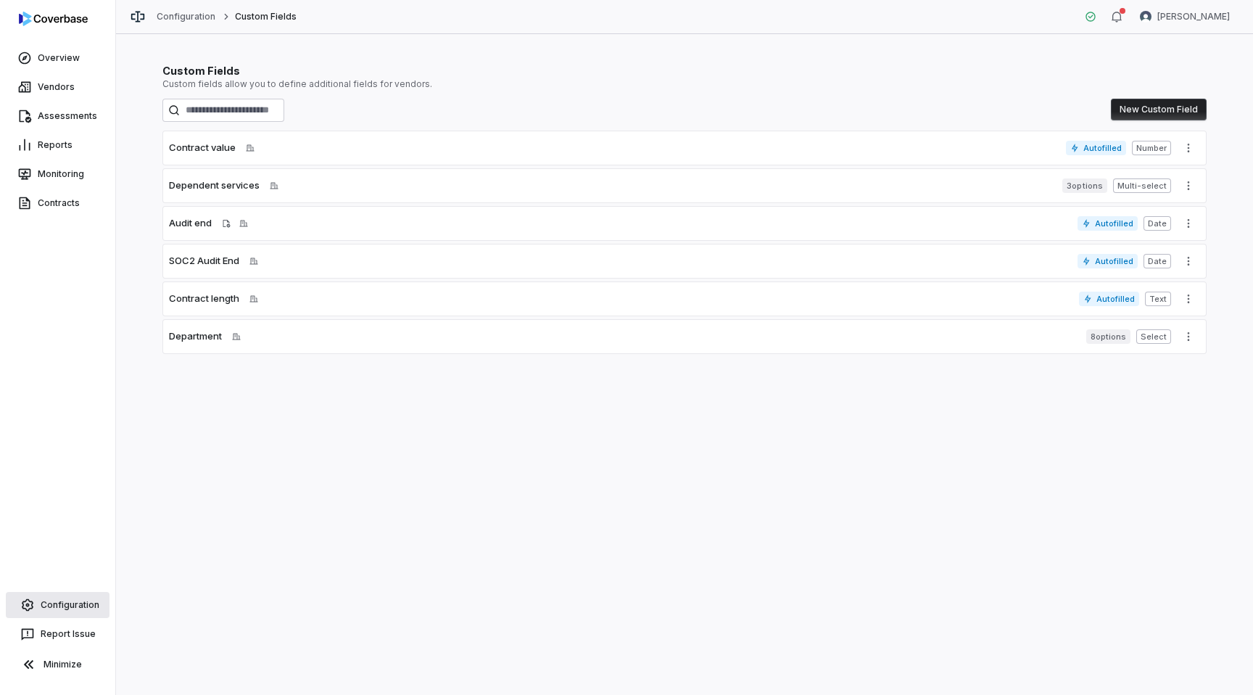
click at [65, 611] on link "Configuration" at bounding box center [58, 605] width 104 height 26
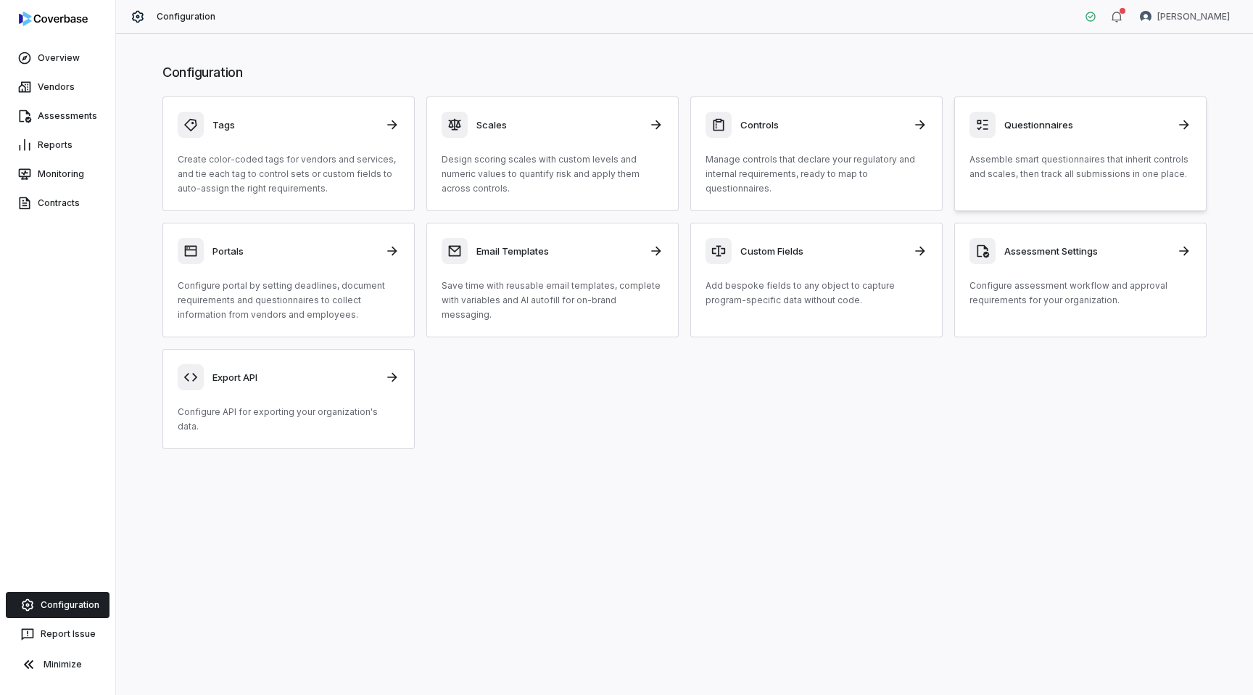
click at [1041, 167] on p "Assemble smart questionnaires that inherit controls and scales, then track all …" at bounding box center [1081, 166] width 222 height 29
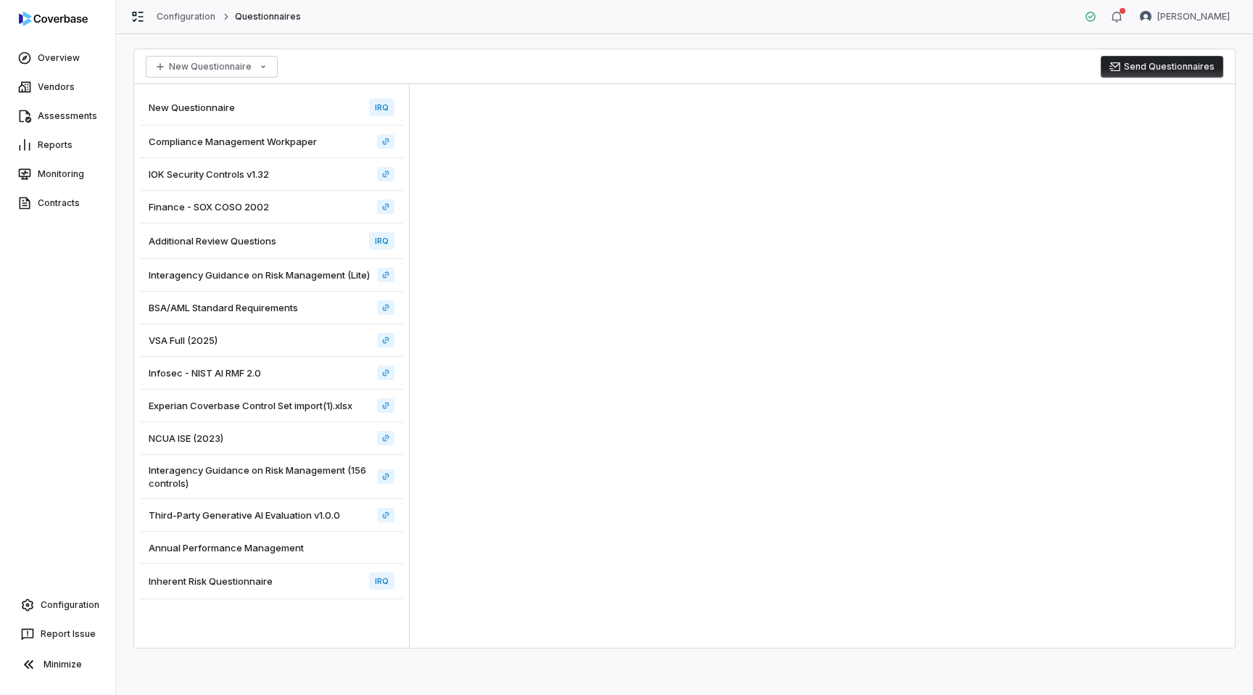
click at [258, 105] on div "New Questionnaire IRQ" at bounding box center [271, 108] width 263 height 36
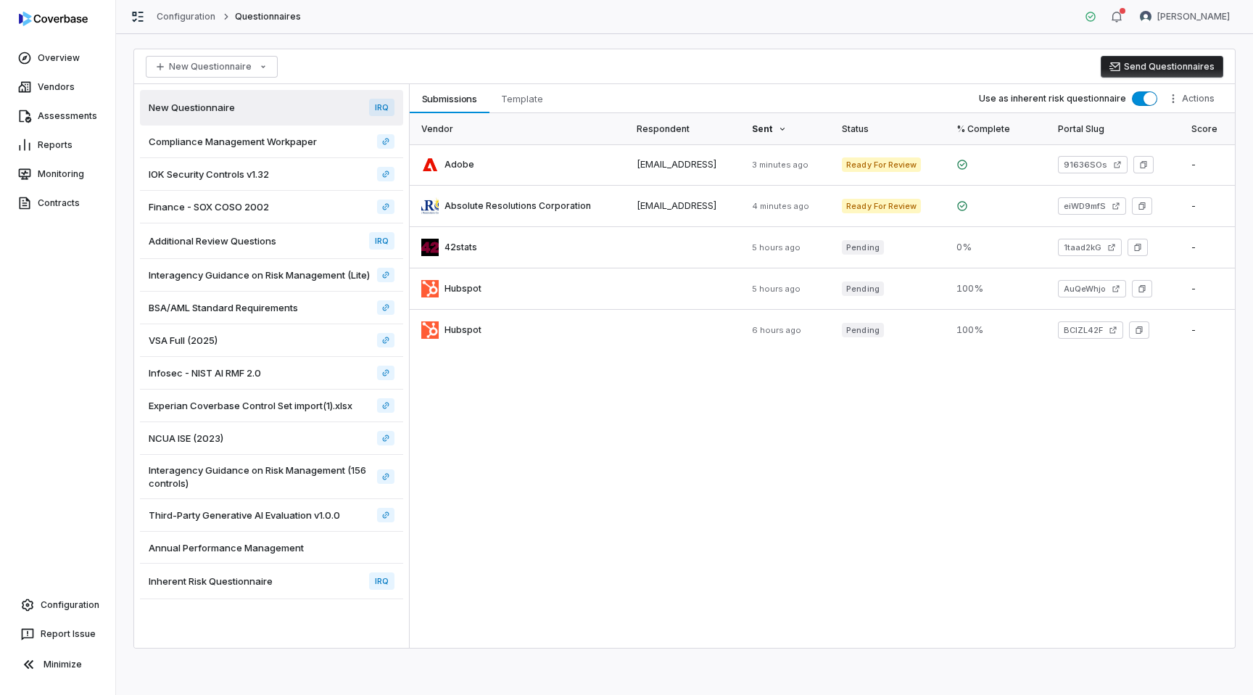
click at [1133, 56] on button "Send Questionnaires" at bounding box center [1162, 67] width 123 height 22
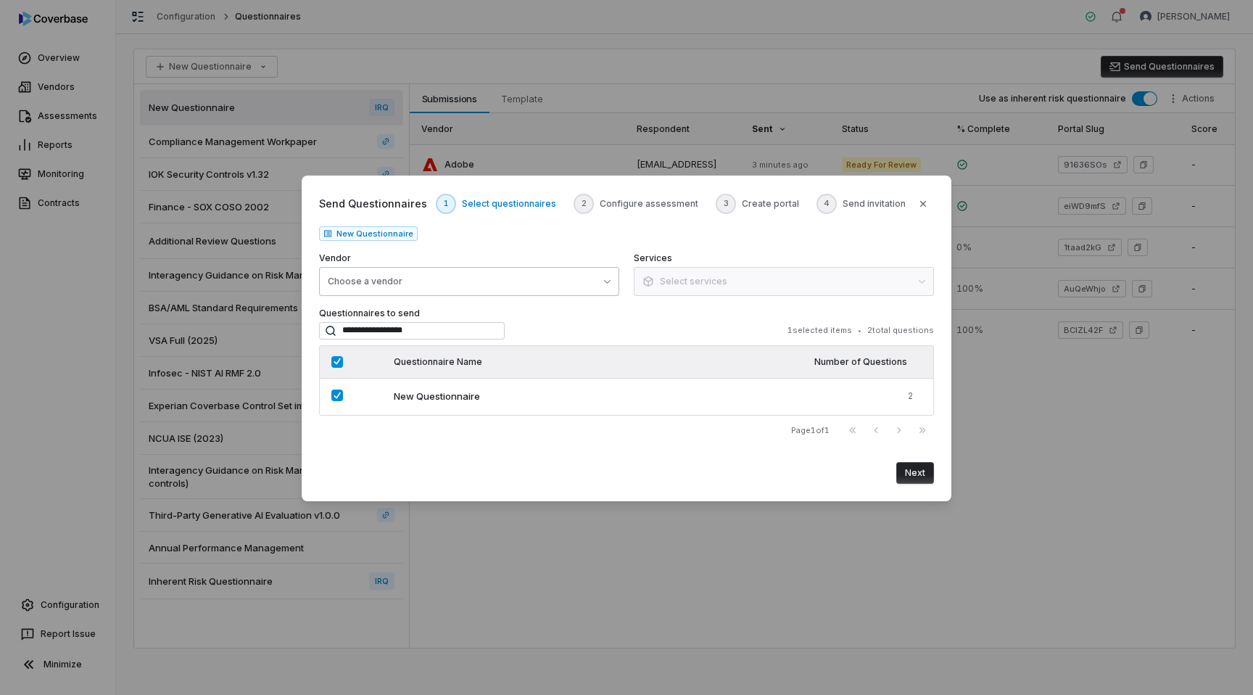
click at [509, 276] on button "Choose a vendor" at bounding box center [469, 281] width 300 height 29
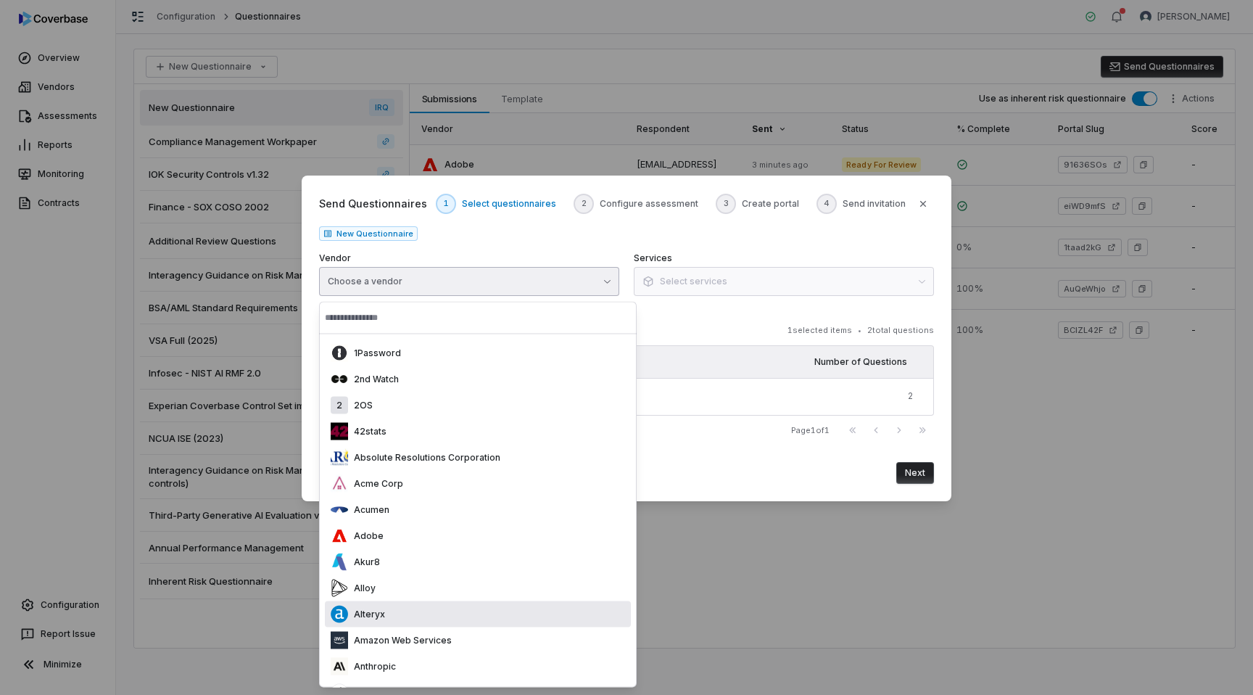
click at [406, 606] on div "Alteryx" at bounding box center [478, 614] width 306 height 26
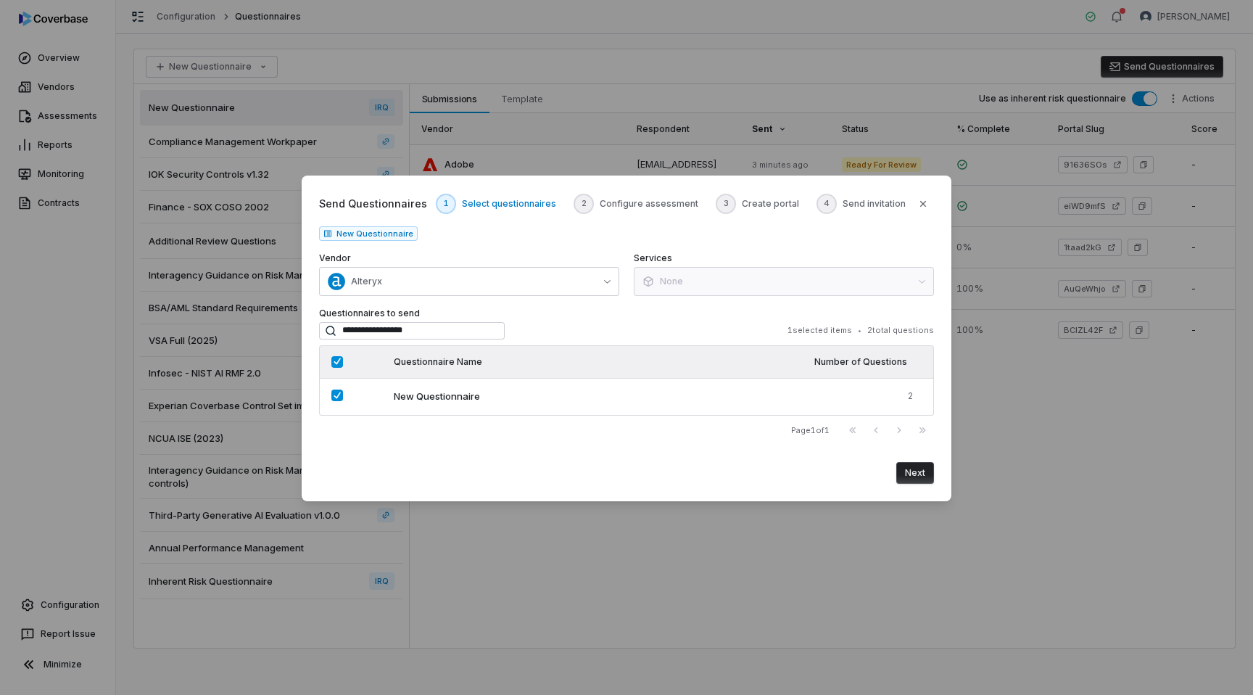
click at [918, 468] on button "Next" at bounding box center [916, 473] width 38 height 22
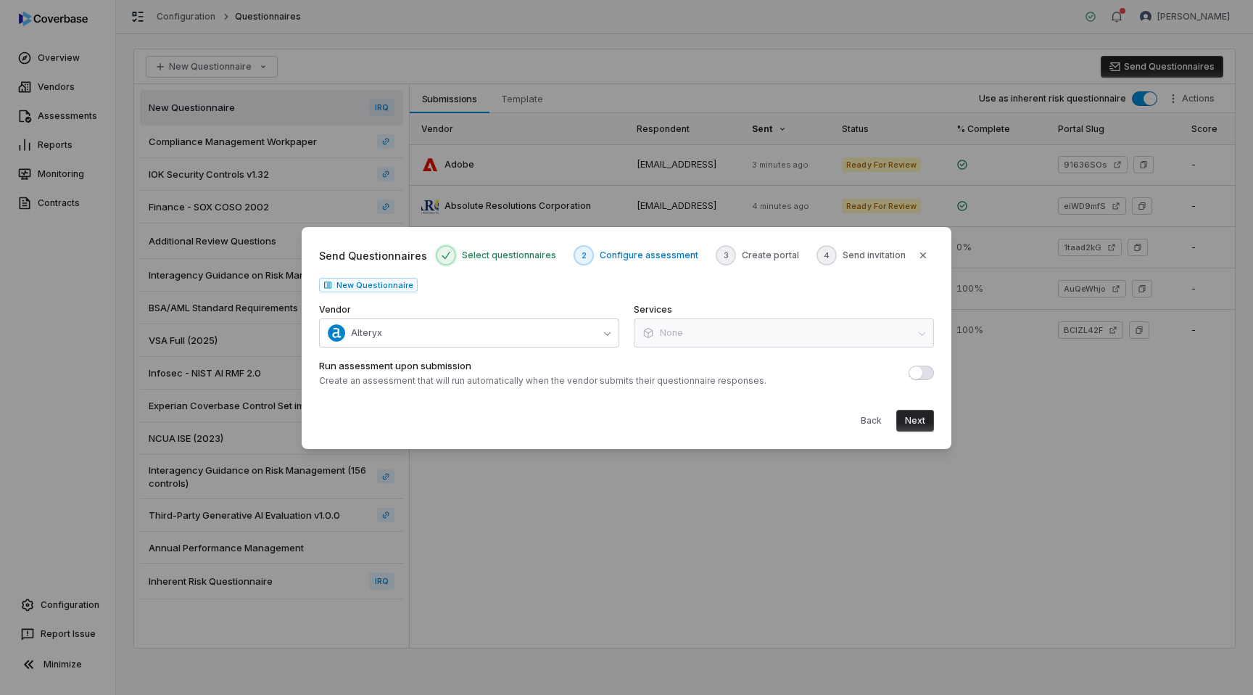
click at [922, 425] on button "Next" at bounding box center [916, 421] width 38 height 22
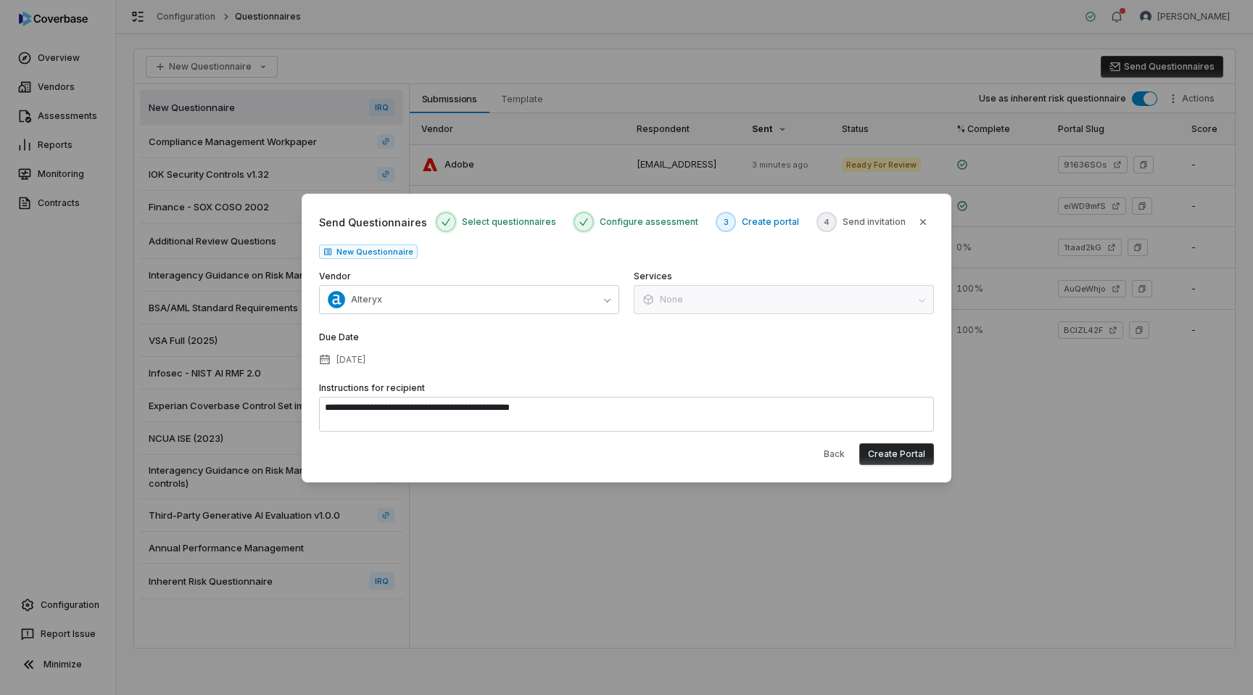
click at [905, 453] on button "Create Portal" at bounding box center [897, 454] width 75 height 22
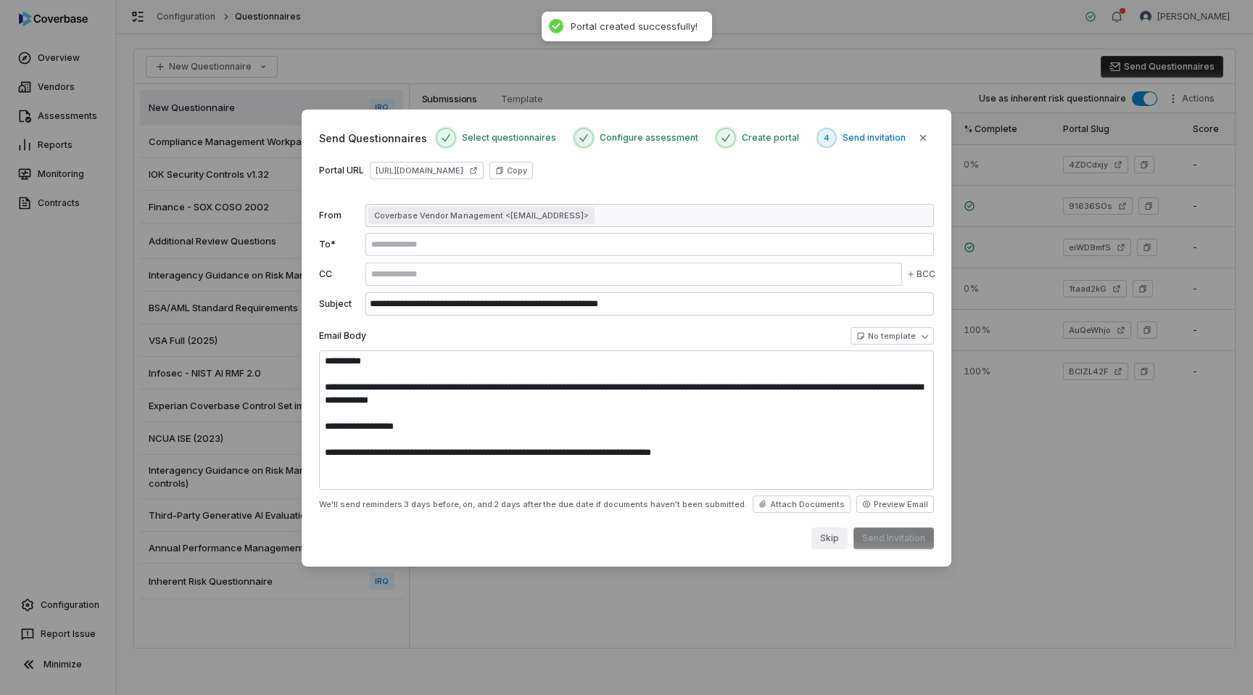
type textarea "**********"
click at [832, 548] on button "Skip" at bounding box center [830, 538] width 36 height 22
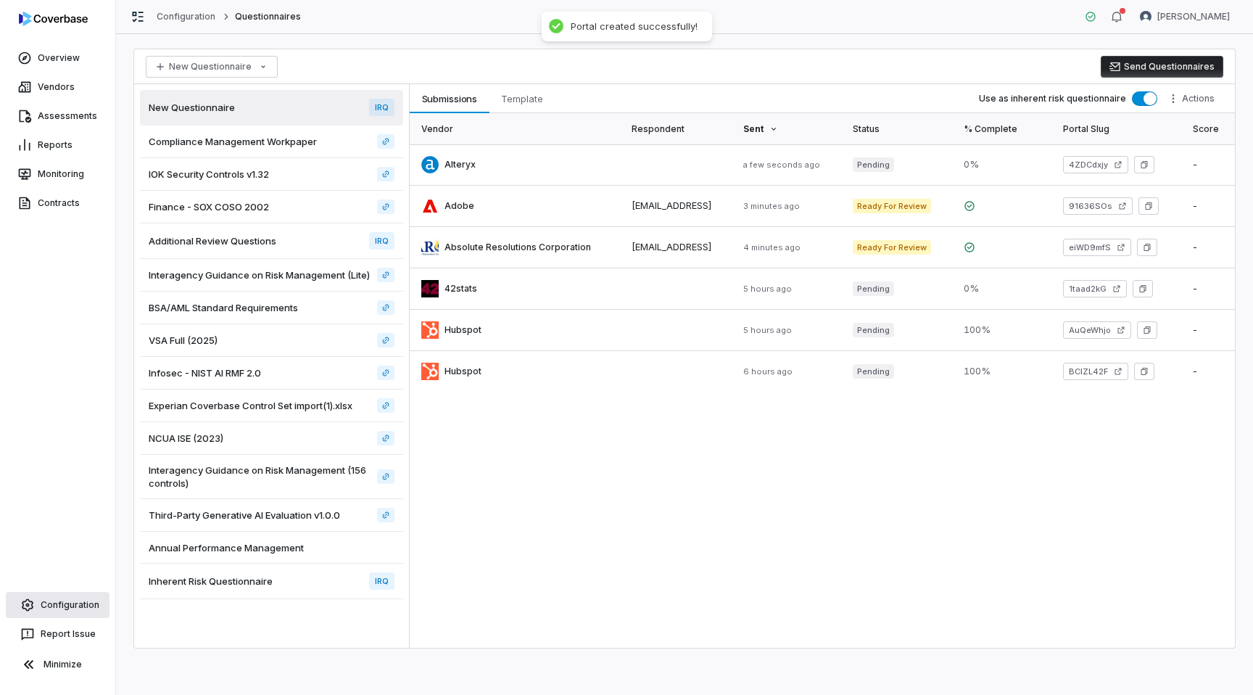
click at [41, 609] on link "Configuration" at bounding box center [58, 605] width 104 height 26
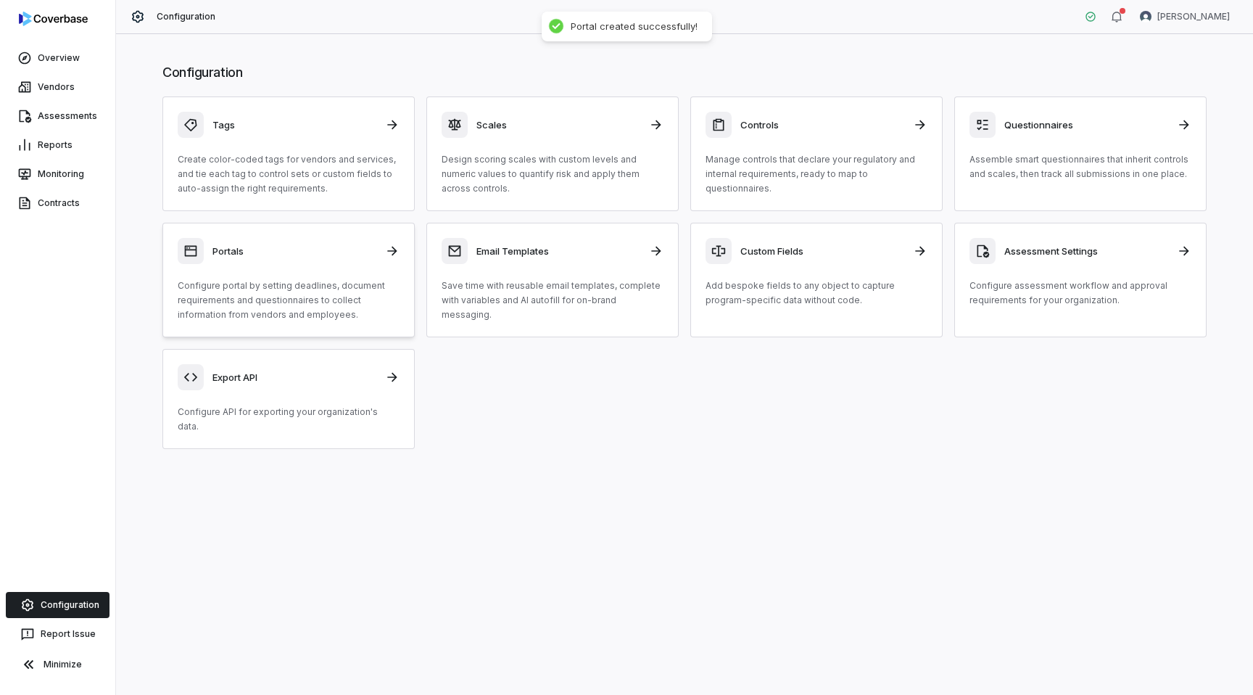
click at [278, 290] on p "Configure portal by setting deadlines, document requirements and questionnaires…" at bounding box center [289, 301] width 222 height 44
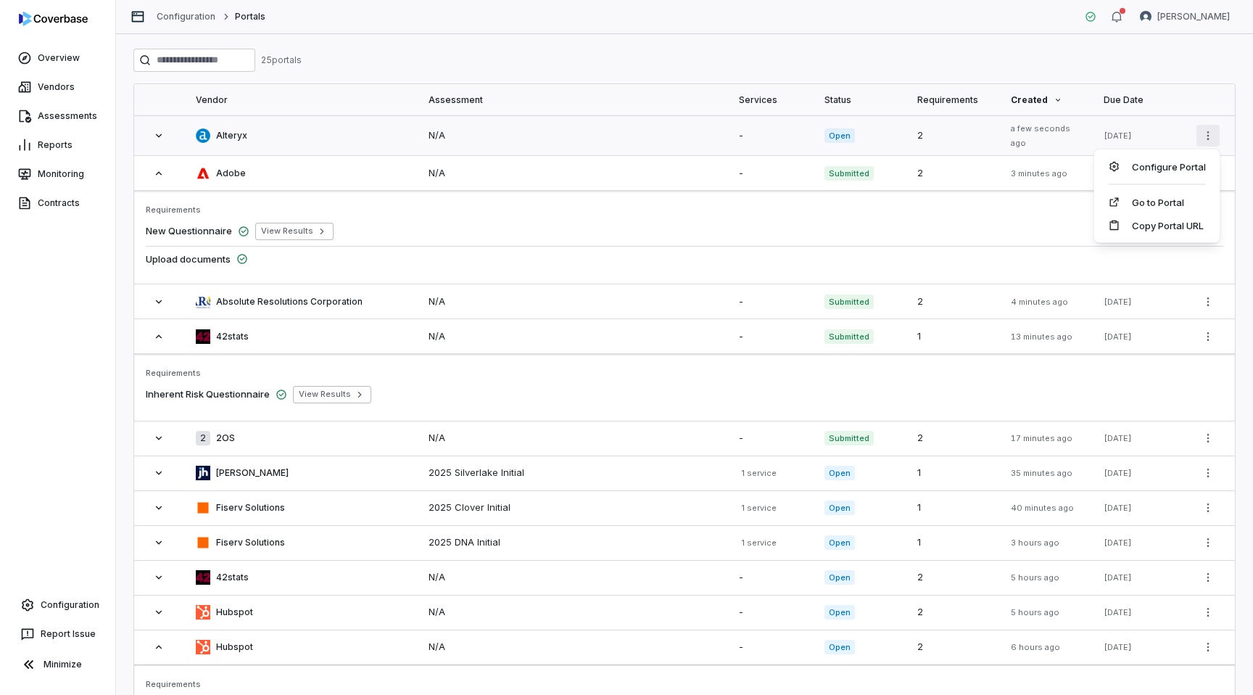
click at [1204, 125] on html "Overview Vendors Assessments Reports Monitoring Contracts Configuration Report …" at bounding box center [626, 347] width 1253 height 695
click at [1147, 164] on div "Configure Portal" at bounding box center [1157, 166] width 115 height 23
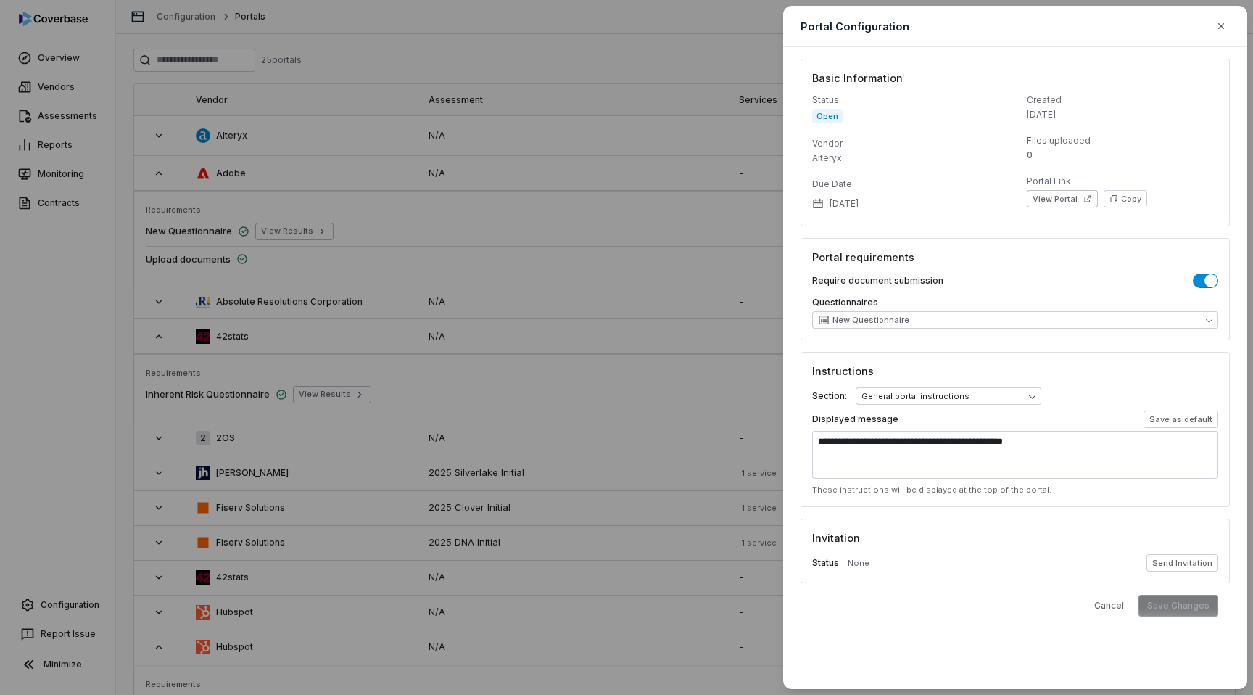
click at [1209, 280] on span "button" at bounding box center [1211, 280] width 13 height 13
click at [1181, 605] on button "Save Changes" at bounding box center [1179, 606] width 80 height 22
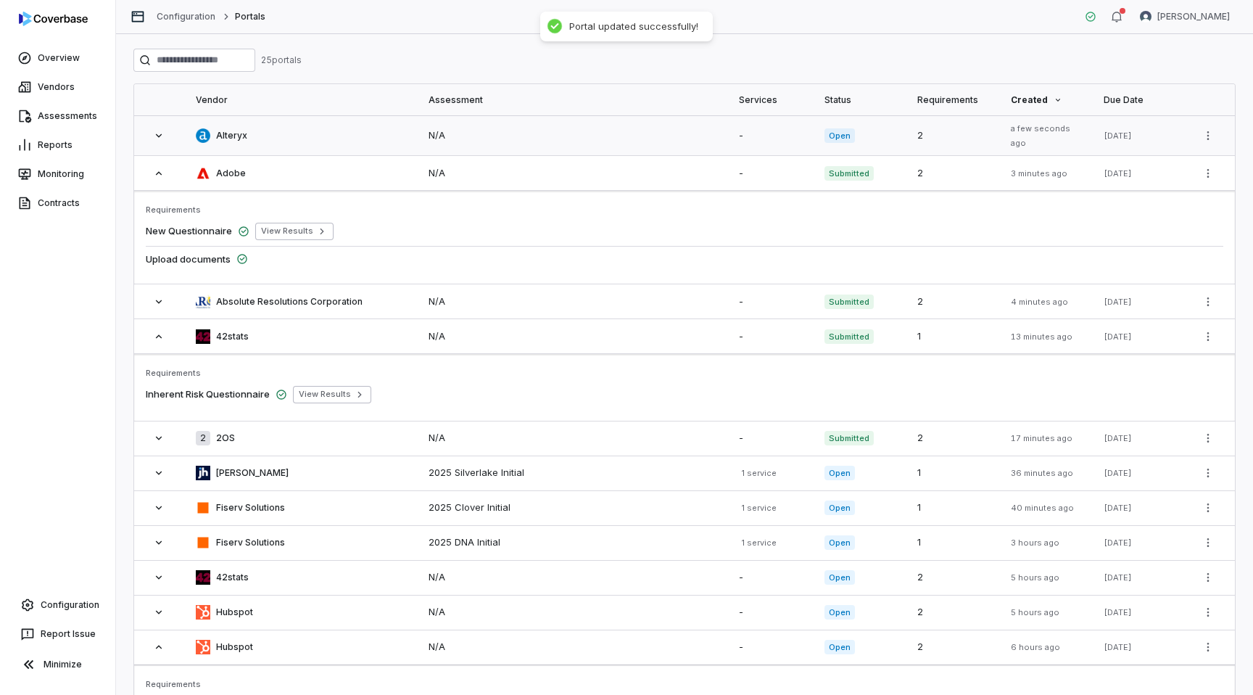
click at [574, 118] on td "N/A" at bounding box center [572, 135] width 310 height 41
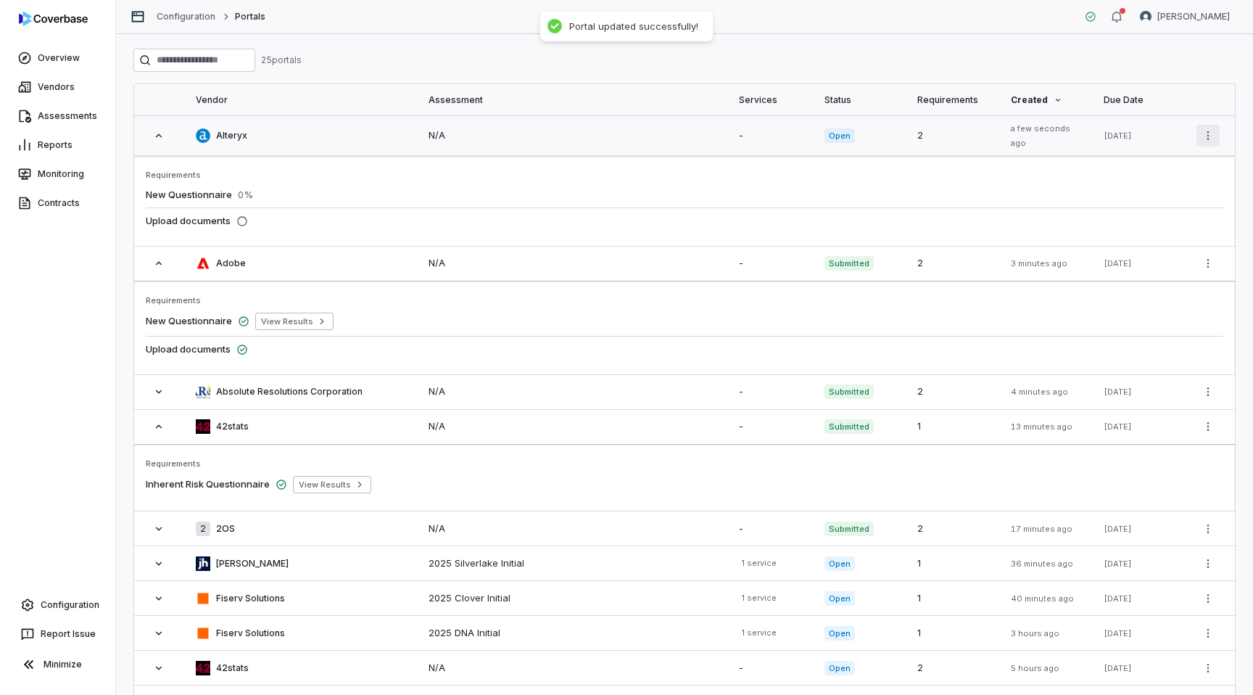
click at [1203, 133] on html "Overview Vendors Assessments Reports Monitoring Contracts Configuration Report …" at bounding box center [626, 347] width 1253 height 695
click at [1147, 198] on link "Go to Portal" at bounding box center [1157, 202] width 97 height 15
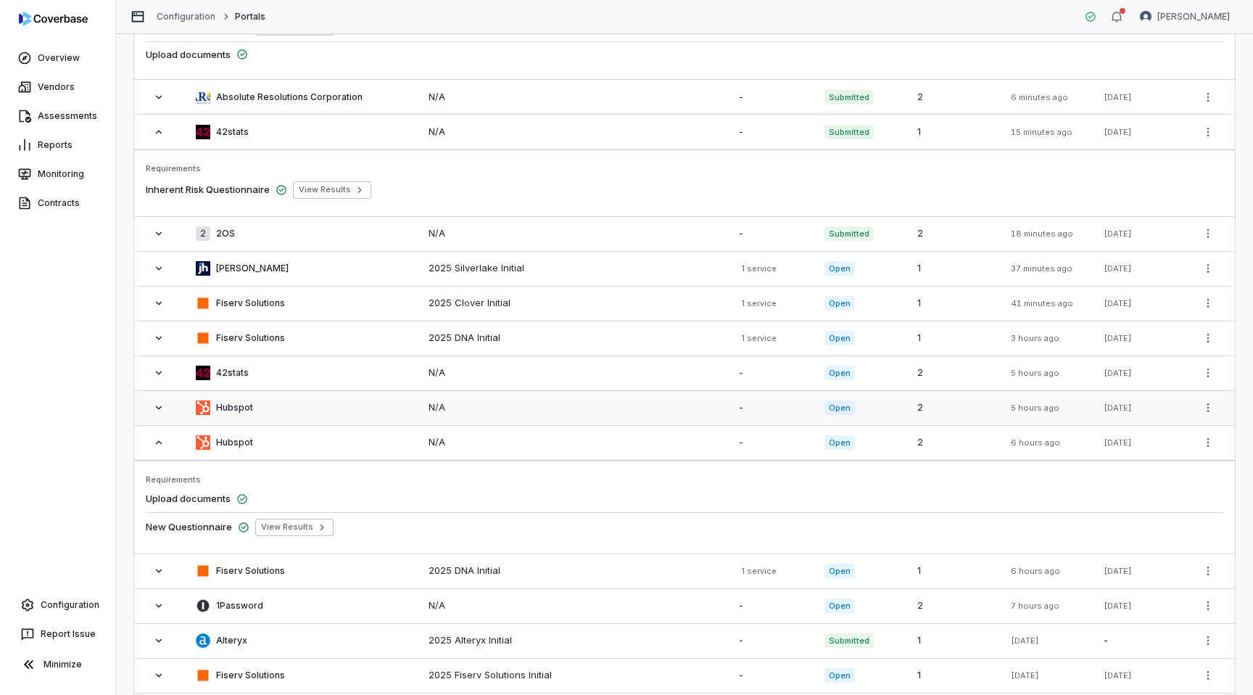
scroll to position [249, 0]
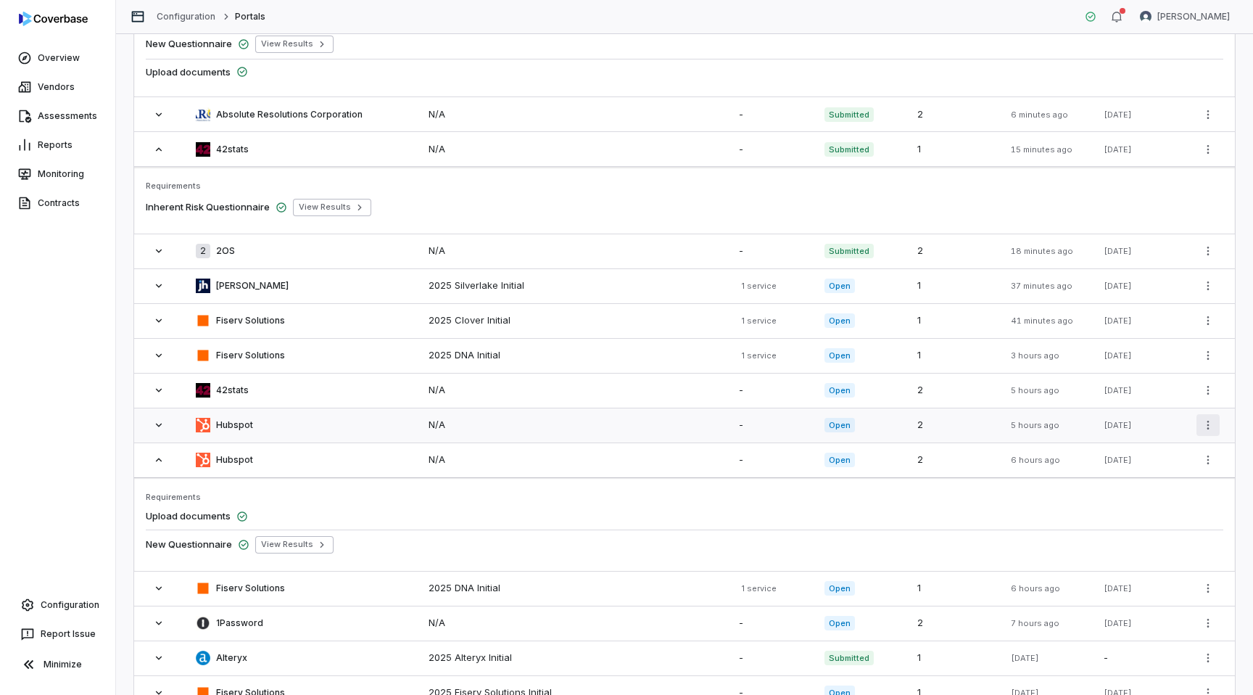
click at [1216, 424] on html "Overview Vendors Assessments Reports Monitoring Contracts Configuration Report …" at bounding box center [626, 347] width 1253 height 695
click at [864, 401] on html "Overview Vendors Assessments Reports Monitoring Contracts Configuration Report …" at bounding box center [626, 347] width 1253 height 695
click at [802, 429] on td "-" at bounding box center [771, 425] width 86 height 35
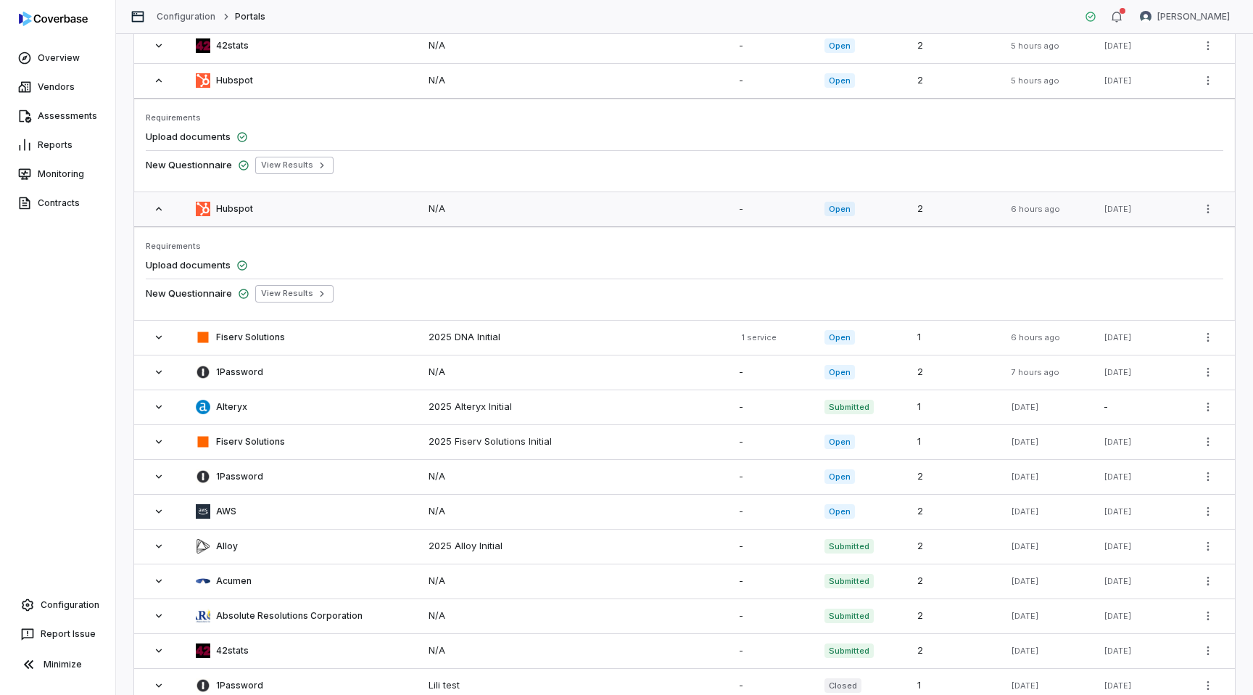
scroll to position [592, 0]
click at [596, 205] on div "N/A" at bounding box center [572, 210] width 287 height 15
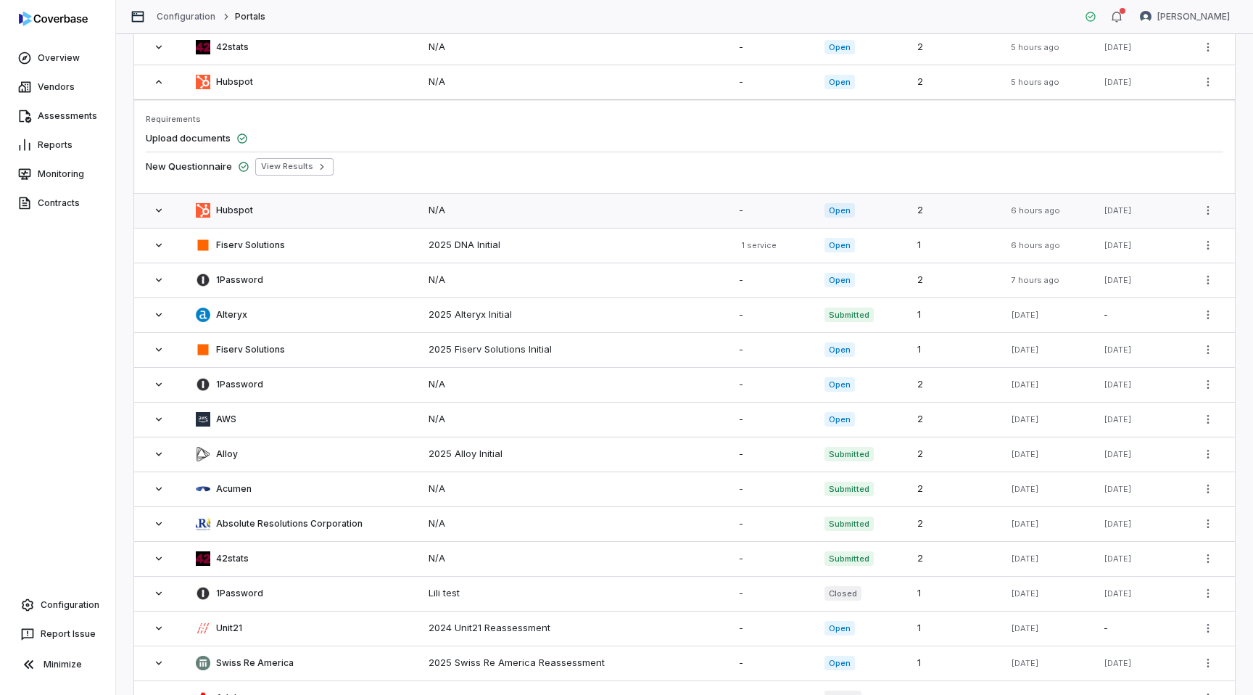
click at [591, 206] on div "N/A" at bounding box center [572, 210] width 287 height 15
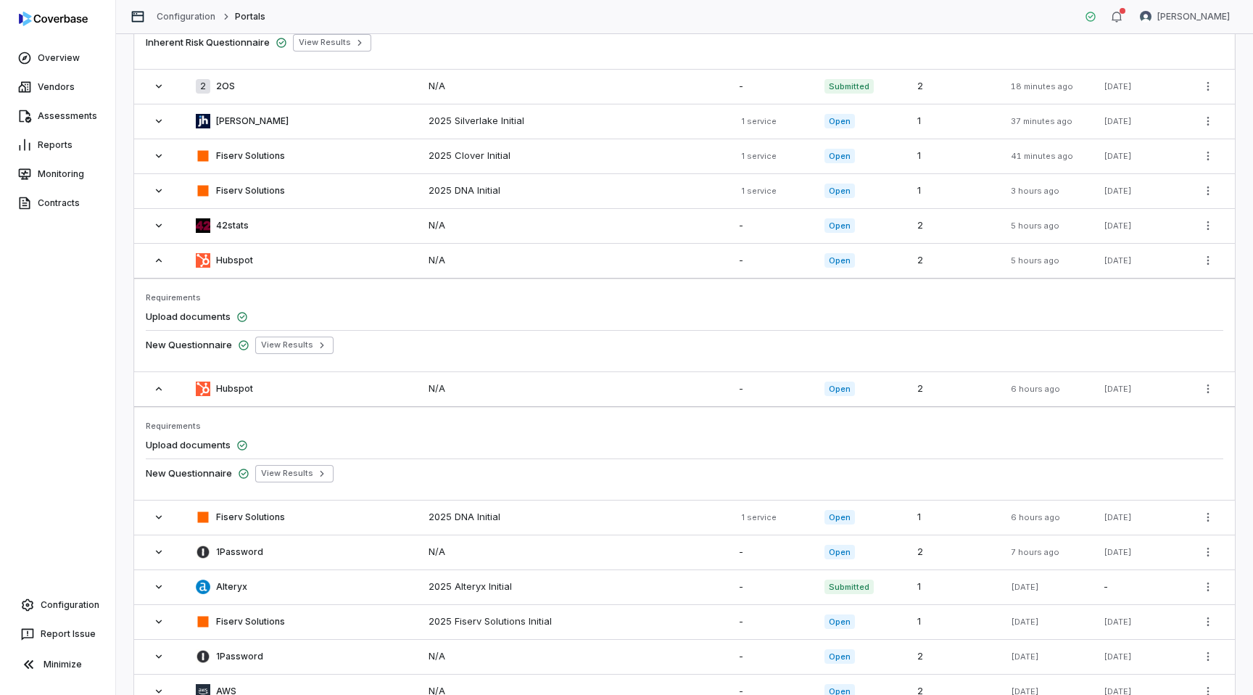
scroll to position [452, 0]
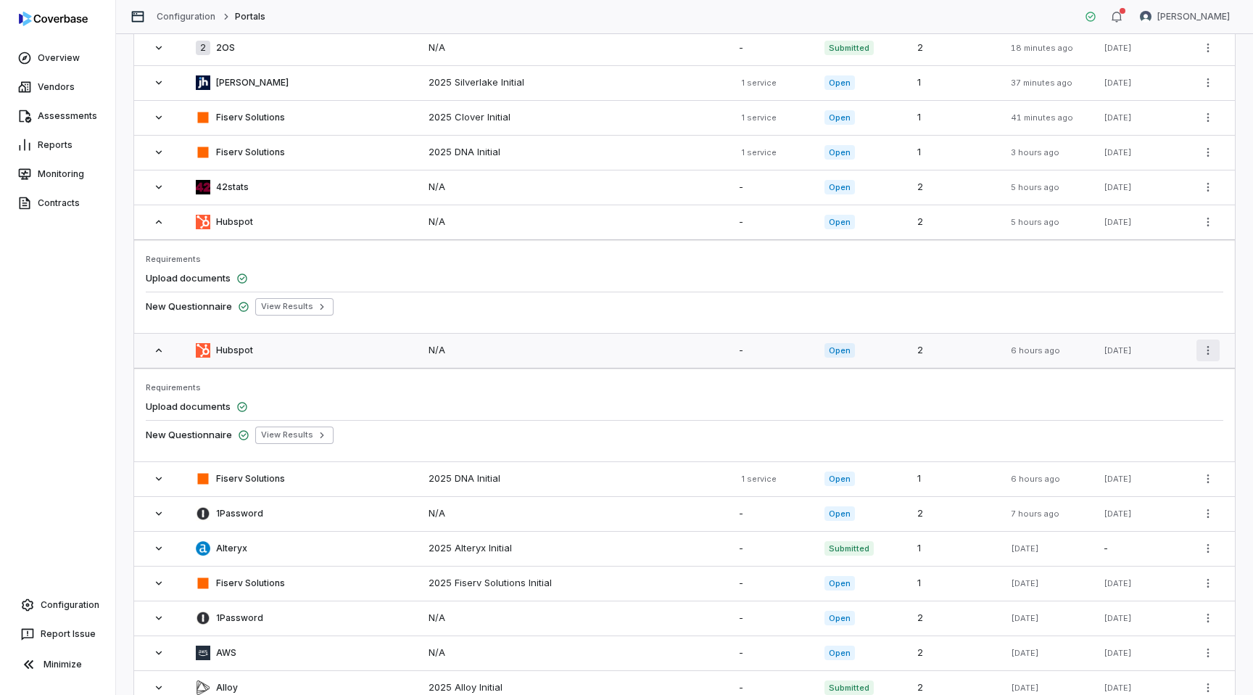
click at [1210, 346] on html "Overview Vendors Assessments Reports Monitoring Contracts Configuration Report …" at bounding box center [626, 347] width 1253 height 695
click at [1157, 261] on html "Overview Vendors Assessments Reports Monitoring Contracts Configuration Report …" at bounding box center [626, 347] width 1253 height 695
click at [1206, 220] on html "Overview Vendors Assessments Reports Monitoring Contracts Configuration Report …" at bounding box center [626, 347] width 1253 height 695
click at [601, 245] on html "Overview Vendors Assessments Reports Monitoring Contracts Configuration Report …" at bounding box center [626, 347] width 1253 height 695
click at [1215, 215] on html "Overview Vendors Assessments Reports Monitoring Contracts Configuration Report …" at bounding box center [626, 347] width 1253 height 695
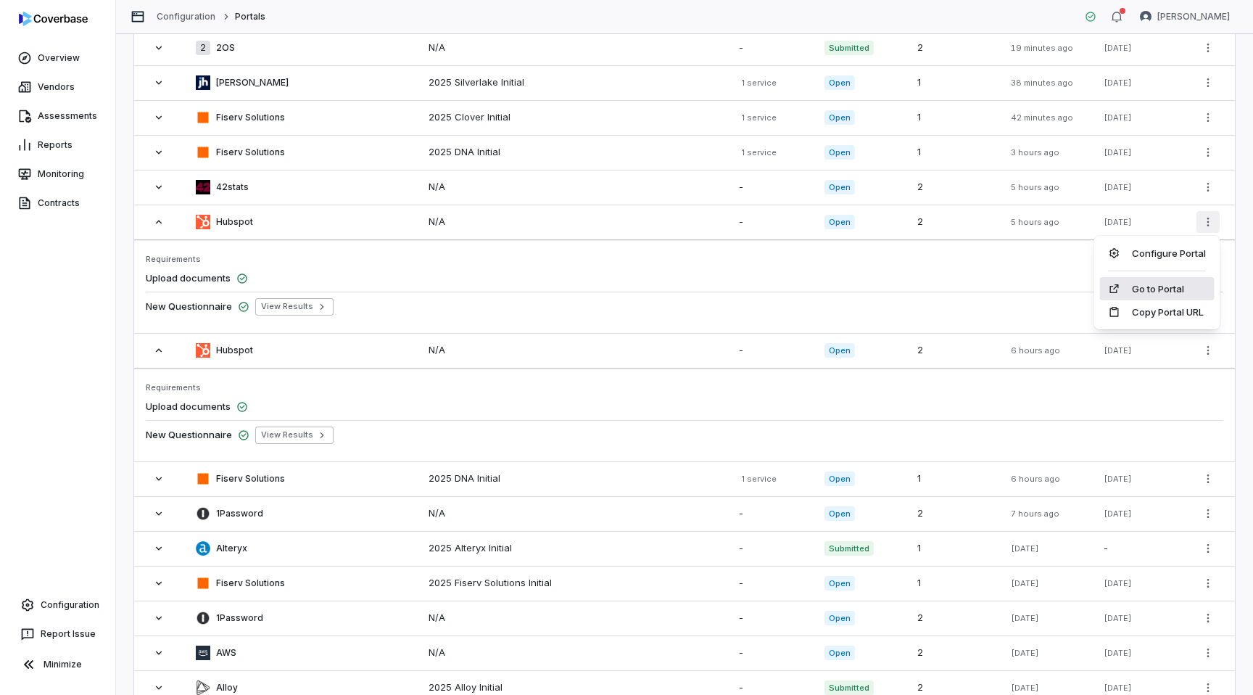
click at [1164, 292] on link "Go to Portal" at bounding box center [1157, 288] width 97 height 15
click at [1214, 353] on html "Overview Vendors Assessments Reports Monitoring Contracts Configuration Report …" at bounding box center [626, 347] width 1253 height 695
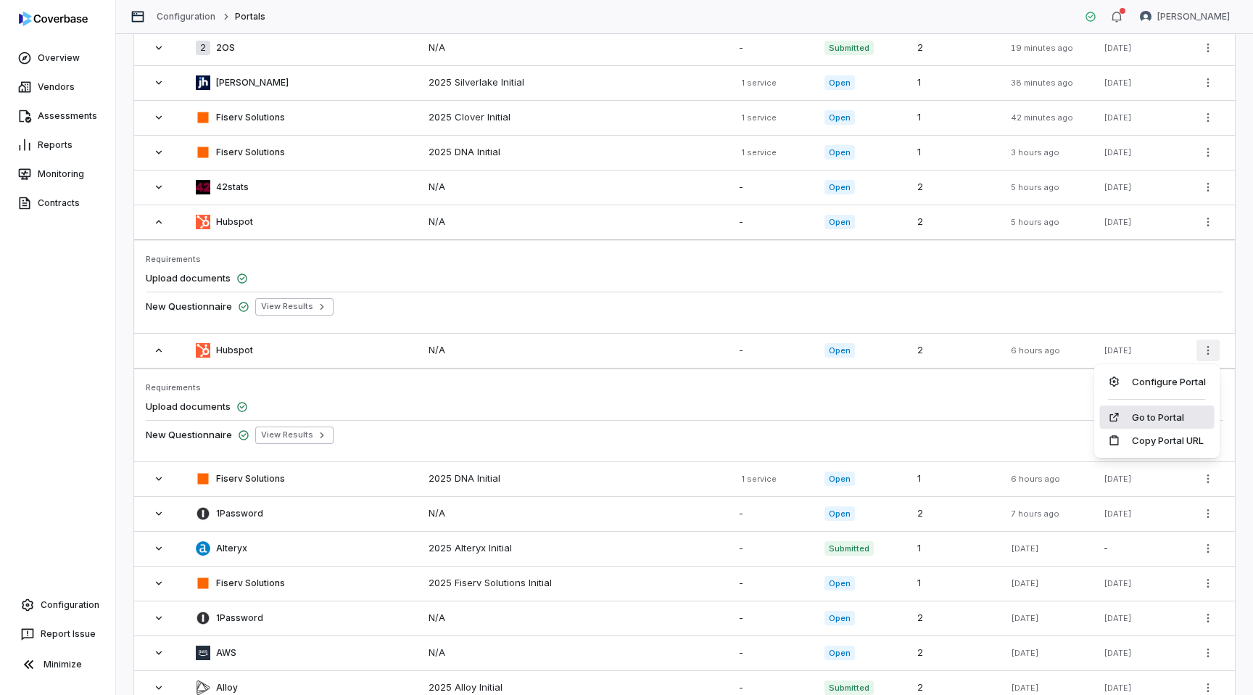
click at [1160, 419] on link "Go to Portal" at bounding box center [1157, 417] width 97 height 15
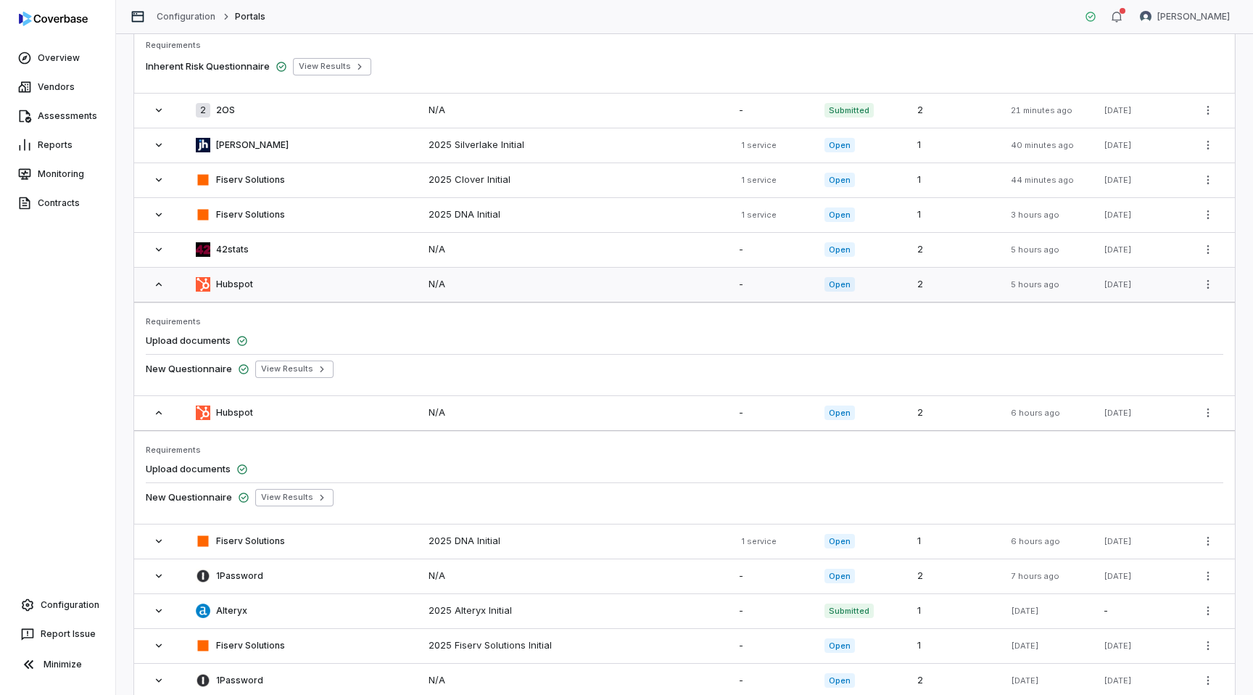
scroll to position [464, 0]
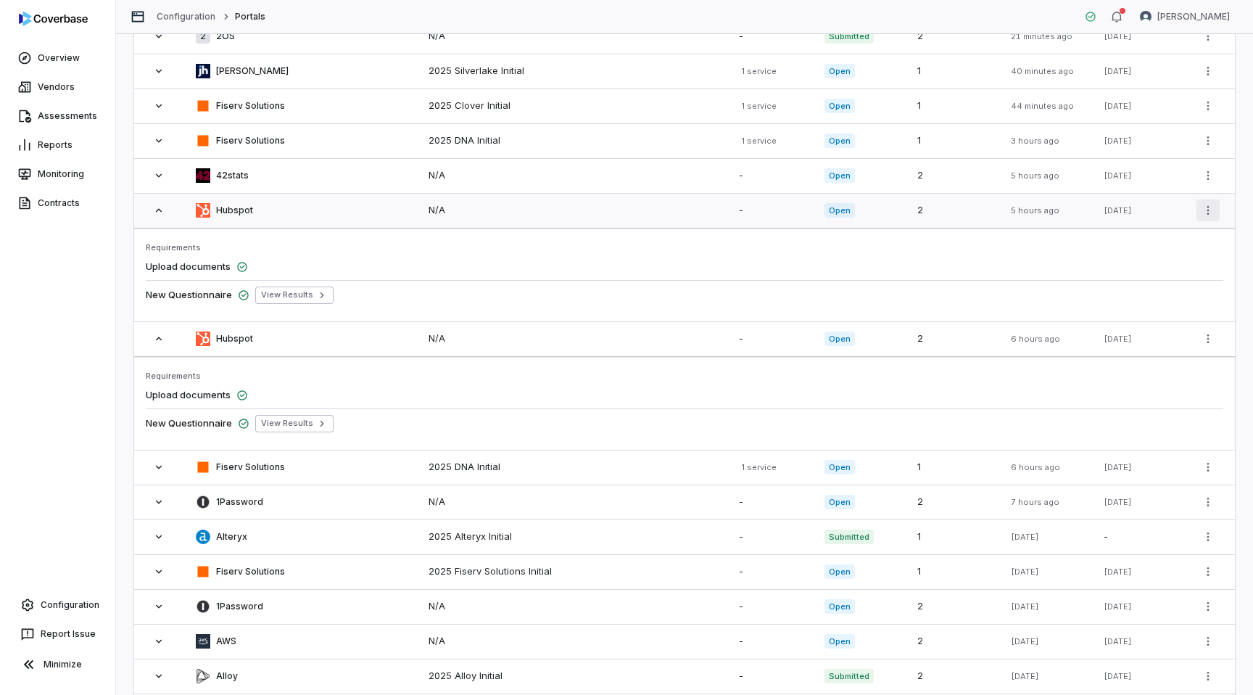
click at [1200, 210] on html "Overview Vendors Assessments Reports Monitoring Contracts Configuration Report …" at bounding box center [626, 347] width 1253 height 695
click at [1143, 247] on div "Configure Portal" at bounding box center [1157, 241] width 115 height 23
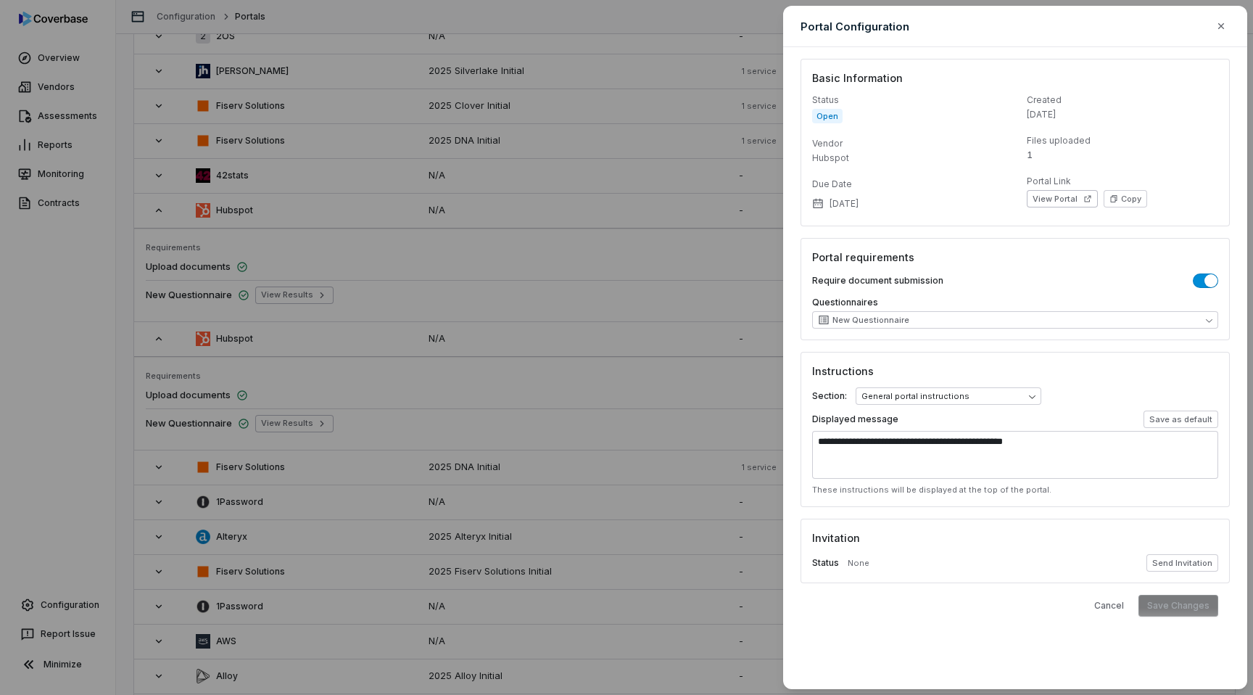
click at [1210, 281] on span "button" at bounding box center [1211, 280] width 13 height 13
click at [1160, 609] on button "Save Changes" at bounding box center [1179, 606] width 80 height 22
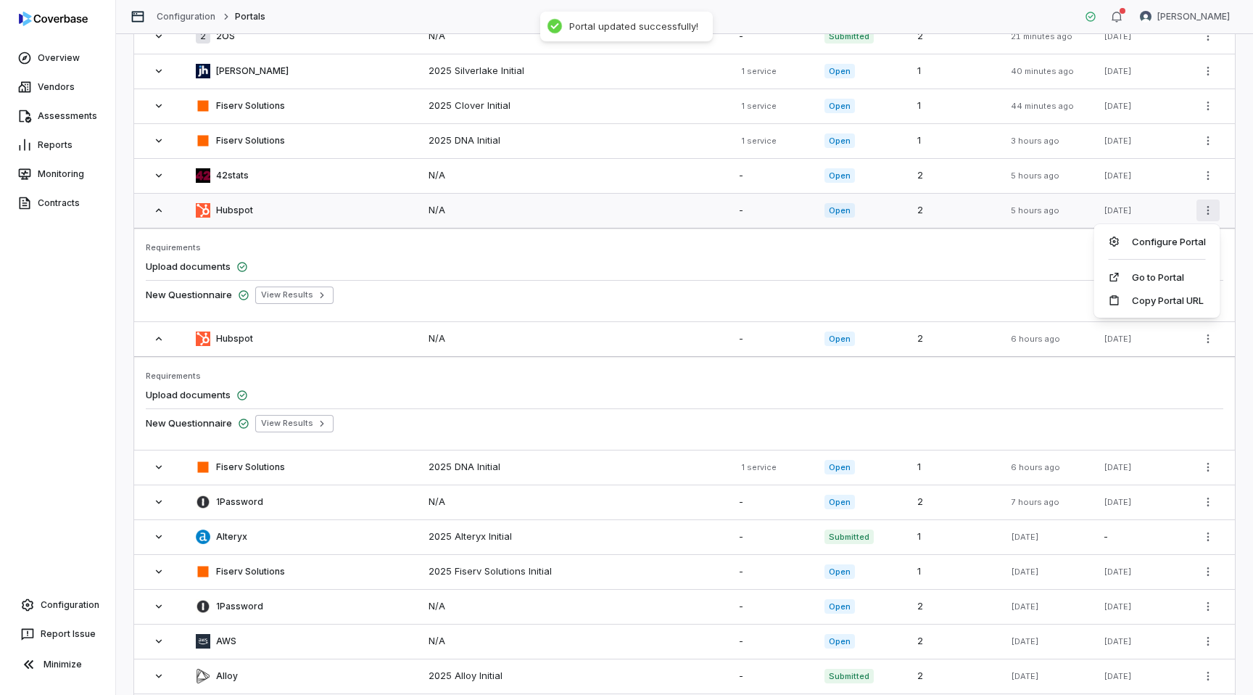
click at [1210, 208] on html "Overview Vendors Assessments Reports Monitoring Contracts Configuration Report …" at bounding box center [626, 347] width 1253 height 695
click at [1147, 282] on link "Go to Portal" at bounding box center [1157, 277] width 97 height 15
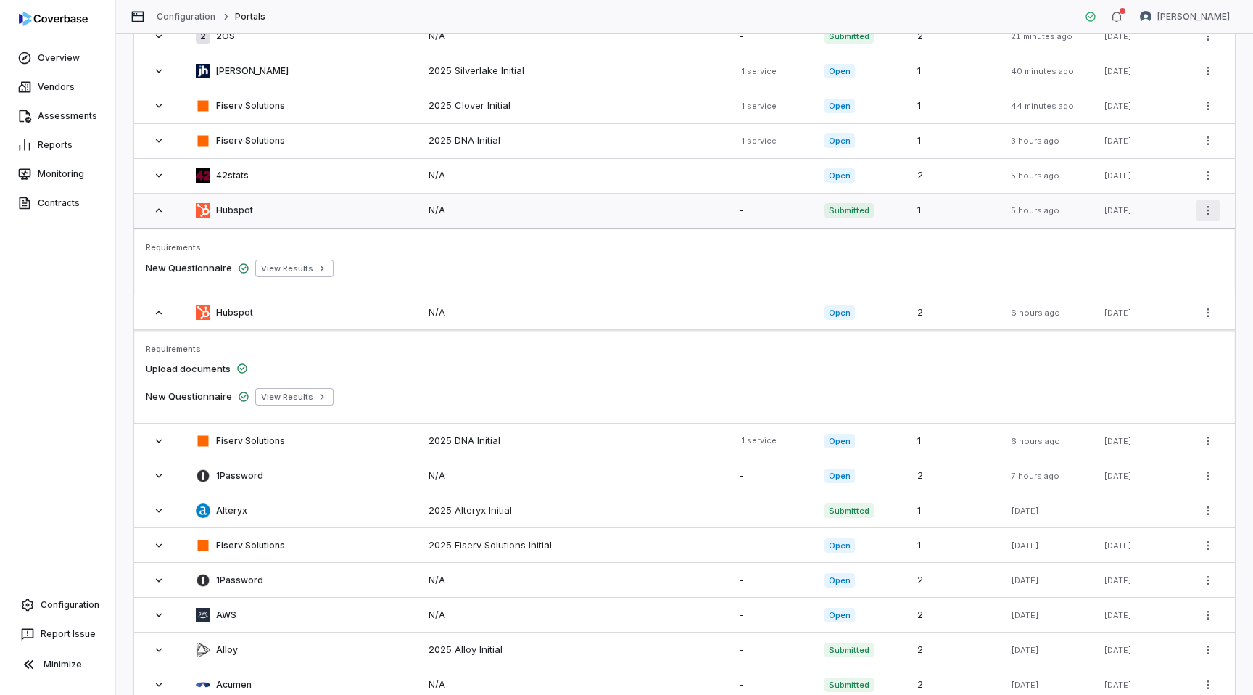
click at [1206, 210] on html "Overview Vendors Assessments Reports Monitoring Contracts Configuration Report …" at bounding box center [626, 347] width 1253 height 695
click at [891, 263] on html "Overview Vendors Assessments Reports Monitoring Contracts Configuration Report …" at bounding box center [626, 347] width 1253 height 695
click at [1210, 310] on html "Overview Vendors Assessments Reports Monitoring Contracts Configuration Report …" at bounding box center [626, 347] width 1253 height 695
click at [1140, 346] on div "Configure Portal" at bounding box center [1157, 343] width 115 height 23
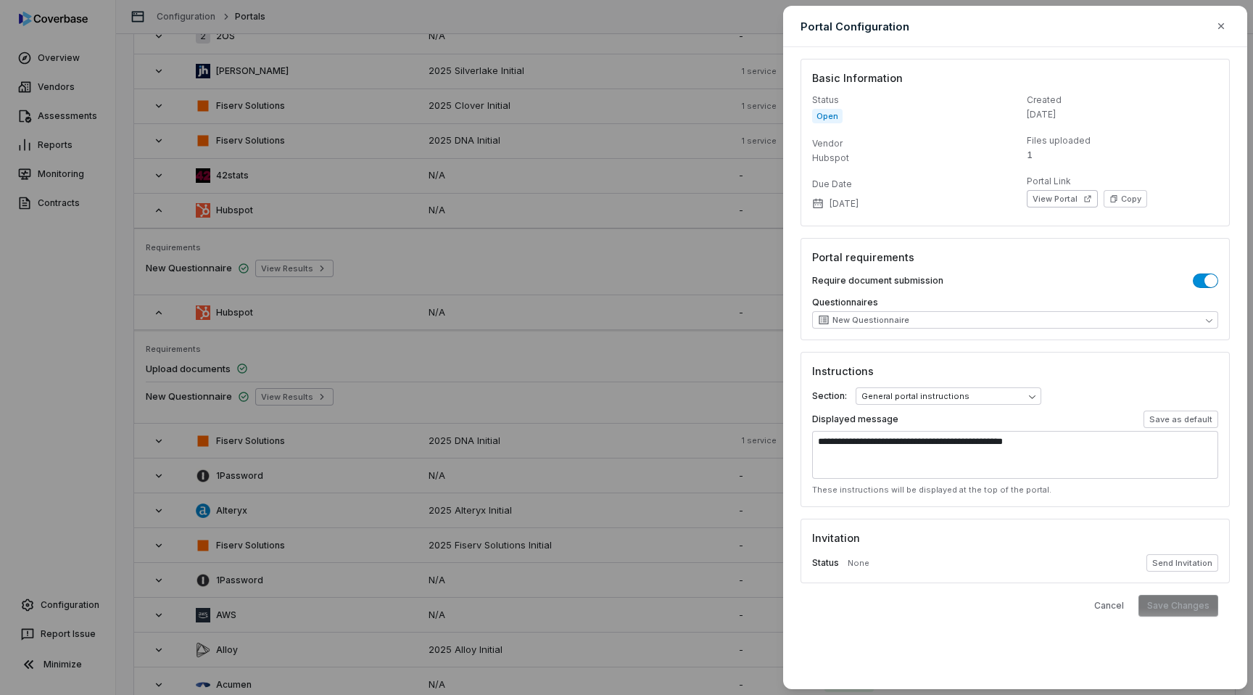
click at [1207, 277] on span "button" at bounding box center [1211, 280] width 13 height 13
click at [1176, 607] on button "Save Changes" at bounding box center [1179, 606] width 80 height 22
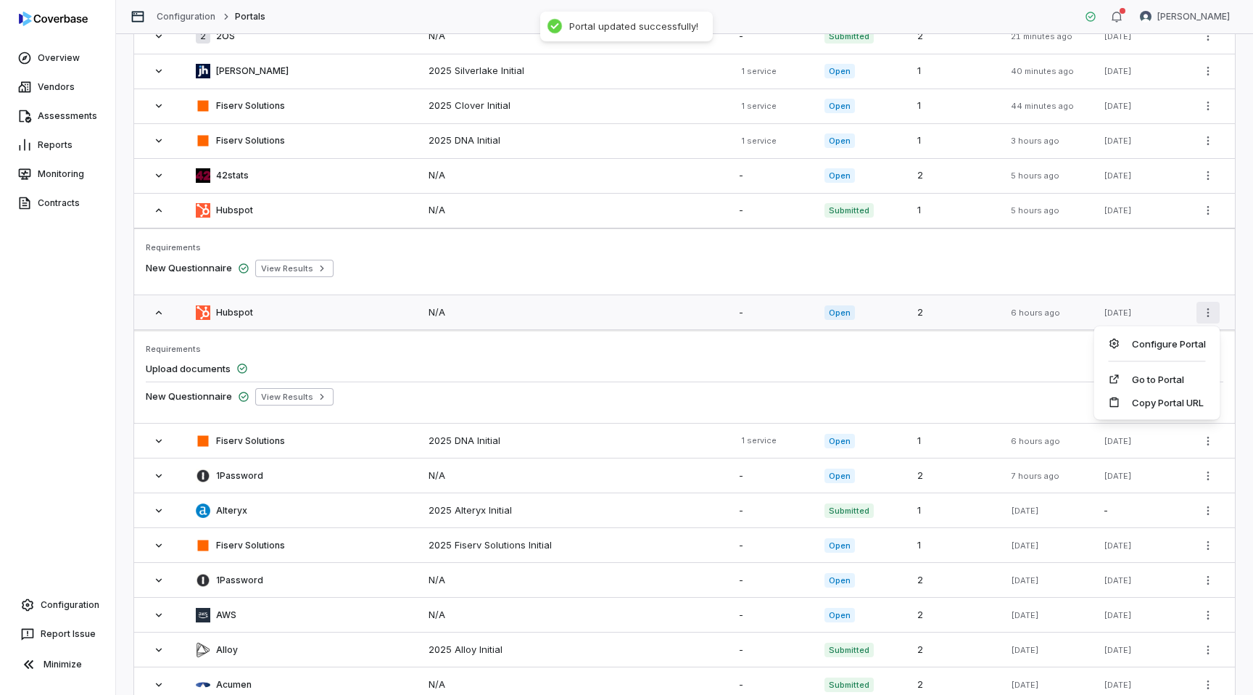
click at [1203, 306] on html "Overview Vendors Assessments Reports Monitoring Contracts Configuration Report …" at bounding box center [626, 347] width 1253 height 695
click at [1144, 380] on link "Go to Portal" at bounding box center [1157, 379] width 97 height 15
click at [1206, 308] on html "Overview Vendors Assessments Reports Monitoring Contracts Configuration Report …" at bounding box center [626, 347] width 1253 height 695
click at [1156, 343] on div "Configure Portal" at bounding box center [1157, 343] width 115 height 23
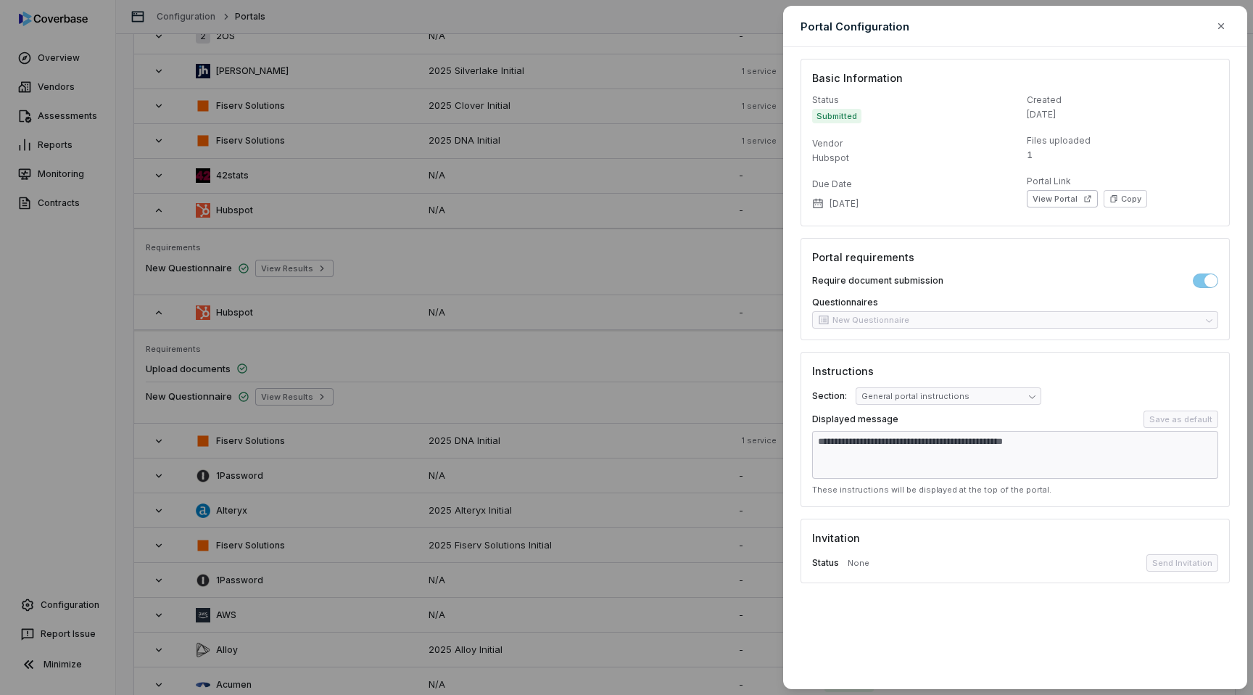
click at [1191, 283] on div "Require document submission" at bounding box center [1015, 280] width 406 height 15
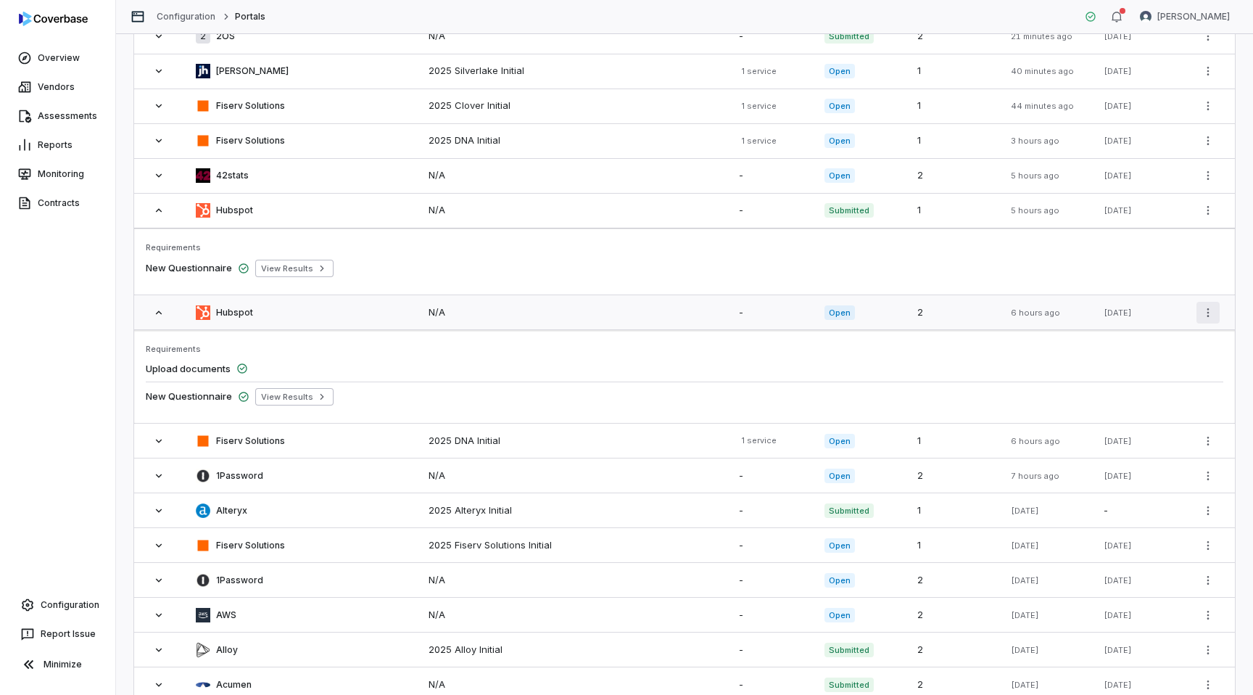
click at [1209, 308] on html "Overview Vendors Assessments Reports Monitoring Contracts Configuration Report …" at bounding box center [626, 347] width 1253 height 695
click at [1177, 337] on div "Configure Portal" at bounding box center [1157, 343] width 115 height 23
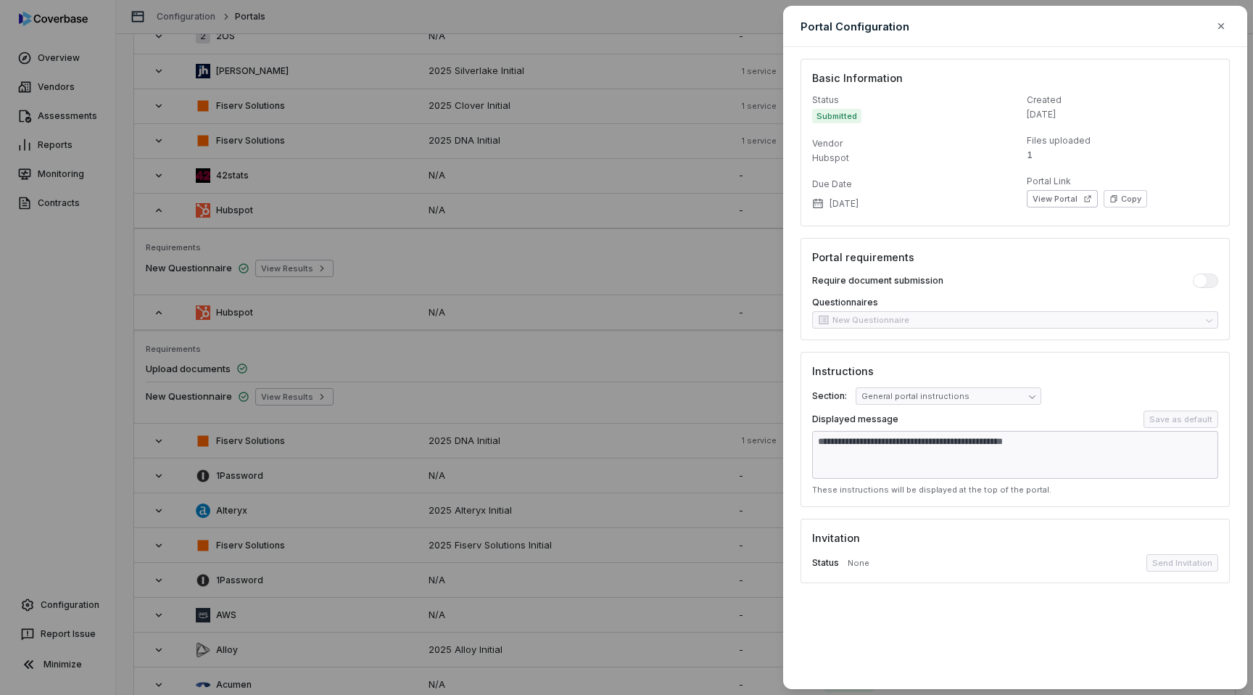
click at [1222, 268] on div "Portal requirements Require document submission Questionnaires New Questionnaire" at bounding box center [1015, 289] width 429 height 102
click at [1206, 289] on div "Require document submission Questionnaires New Questionnaire" at bounding box center [1015, 300] width 406 height 55
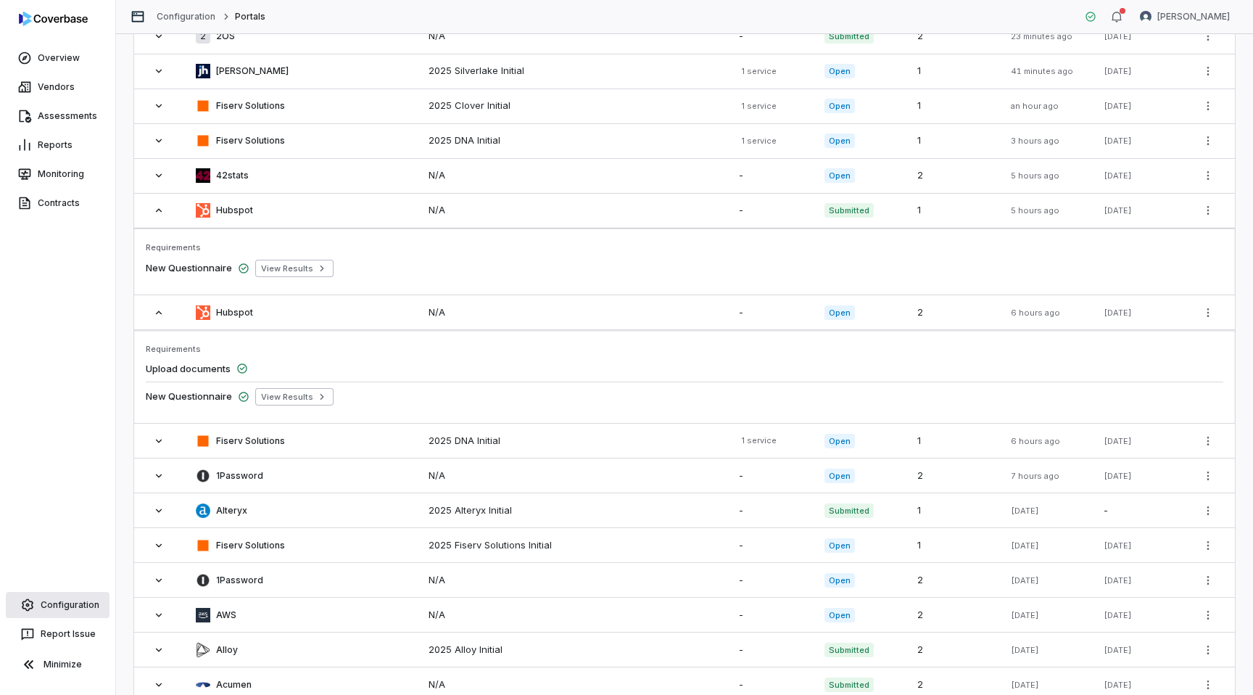
click at [62, 596] on link "Configuration" at bounding box center [58, 605] width 104 height 26
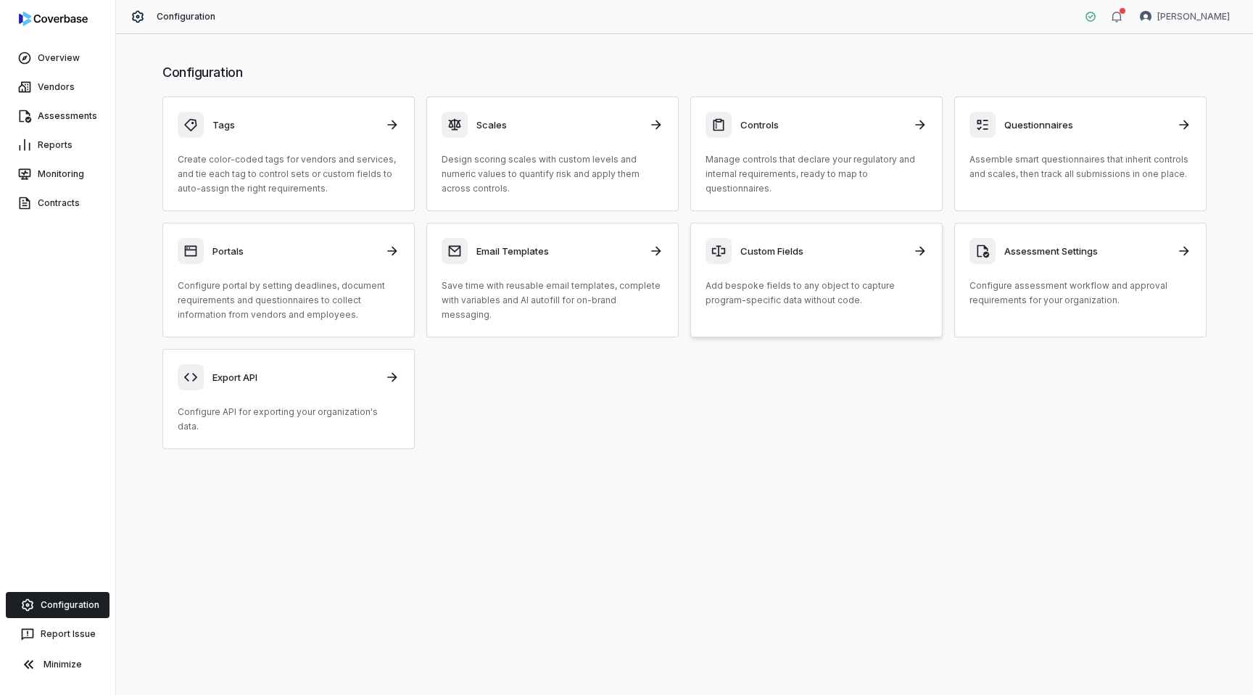
click at [806, 270] on div "Custom Fields Add bespoke fields to any object to capture program-specific data…" at bounding box center [817, 273] width 222 height 70
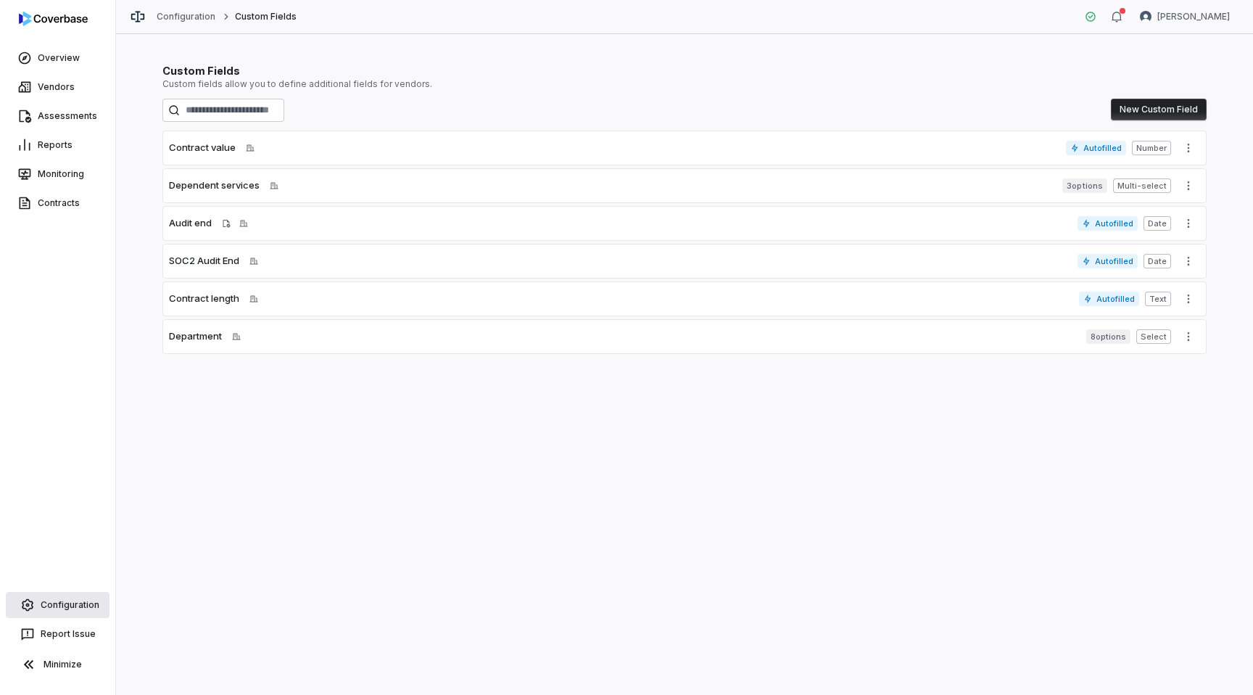
click at [76, 602] on link "Configuration" at bounding box center [58, 605] width 104 height 26
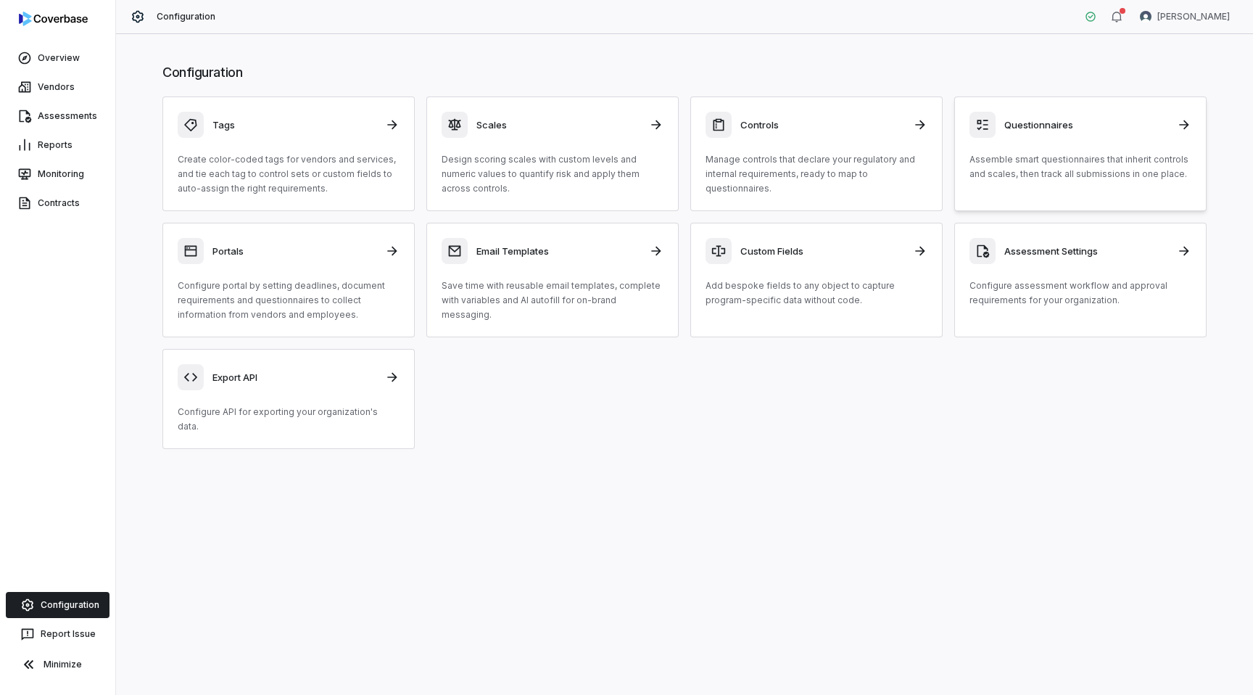
click at [1029, 138] on div "Questionnaires Assemble smart questionnaires that inherit controls and scales, …" at bounding box center [1081, 147] width 222 height 70
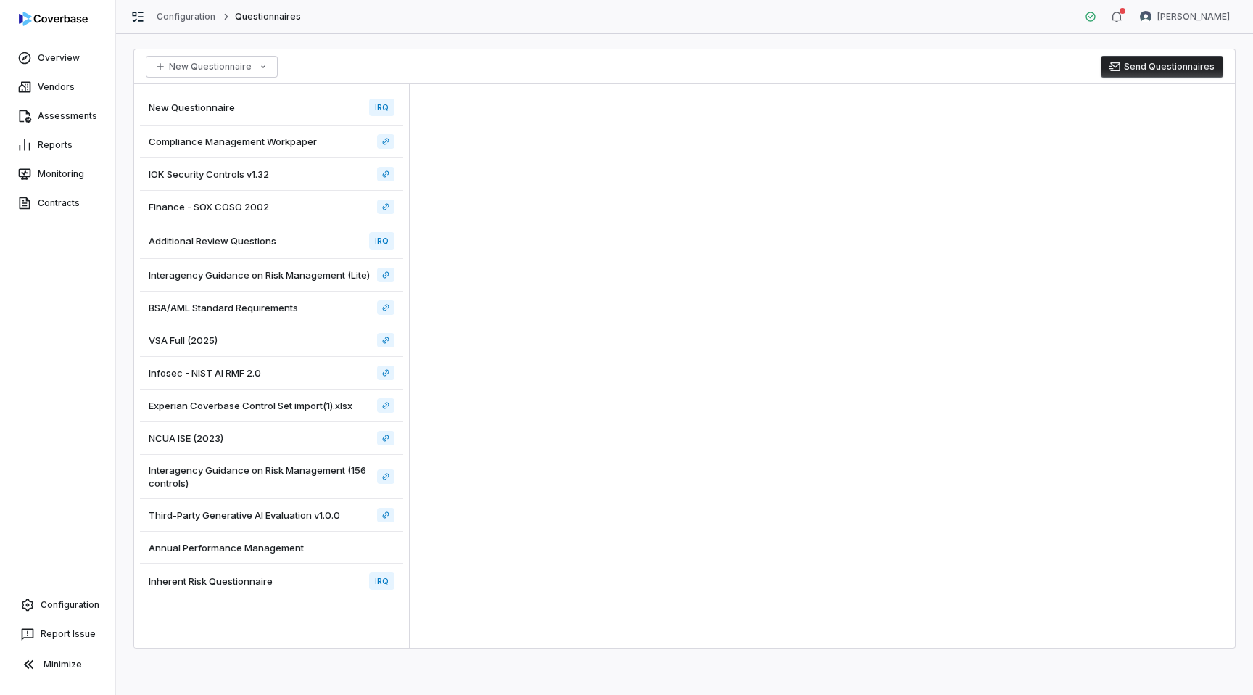
click at [281, 112] on div "New Questionnaire IRQ" at bounding box center [271, 108] width 263 height 36
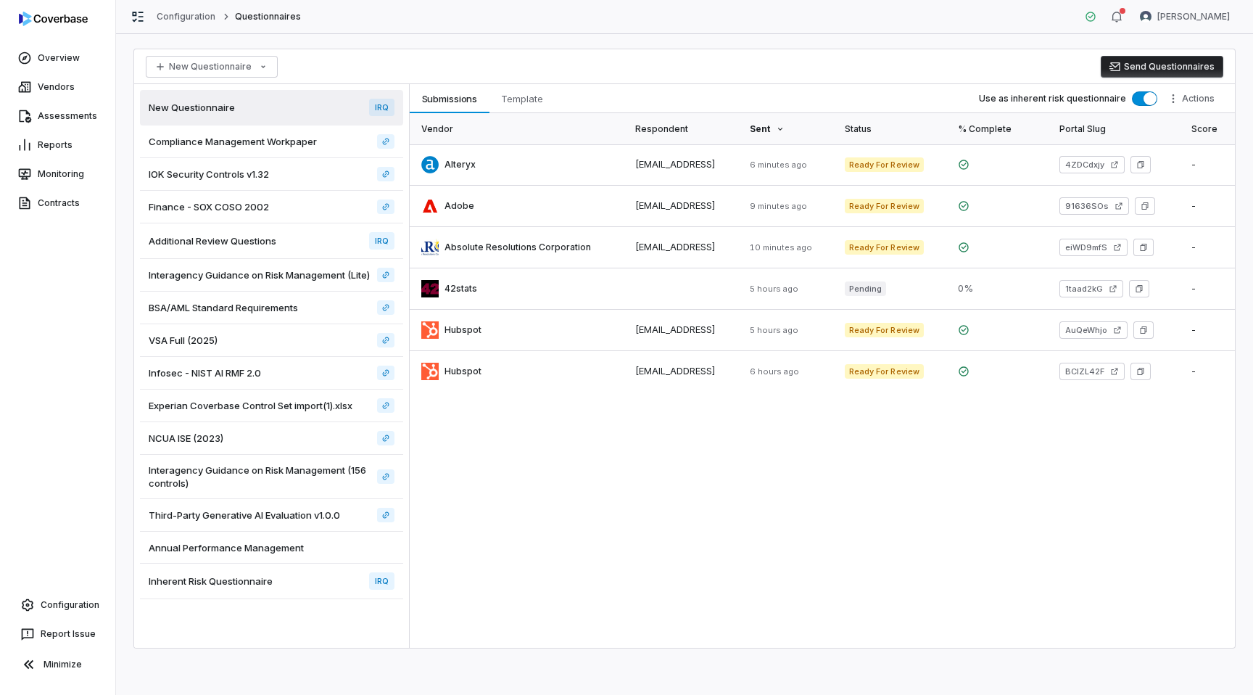
click at [1137, 68] on button "Send Questionnaires" at bounding box center [1162, 67] width 123 height 22
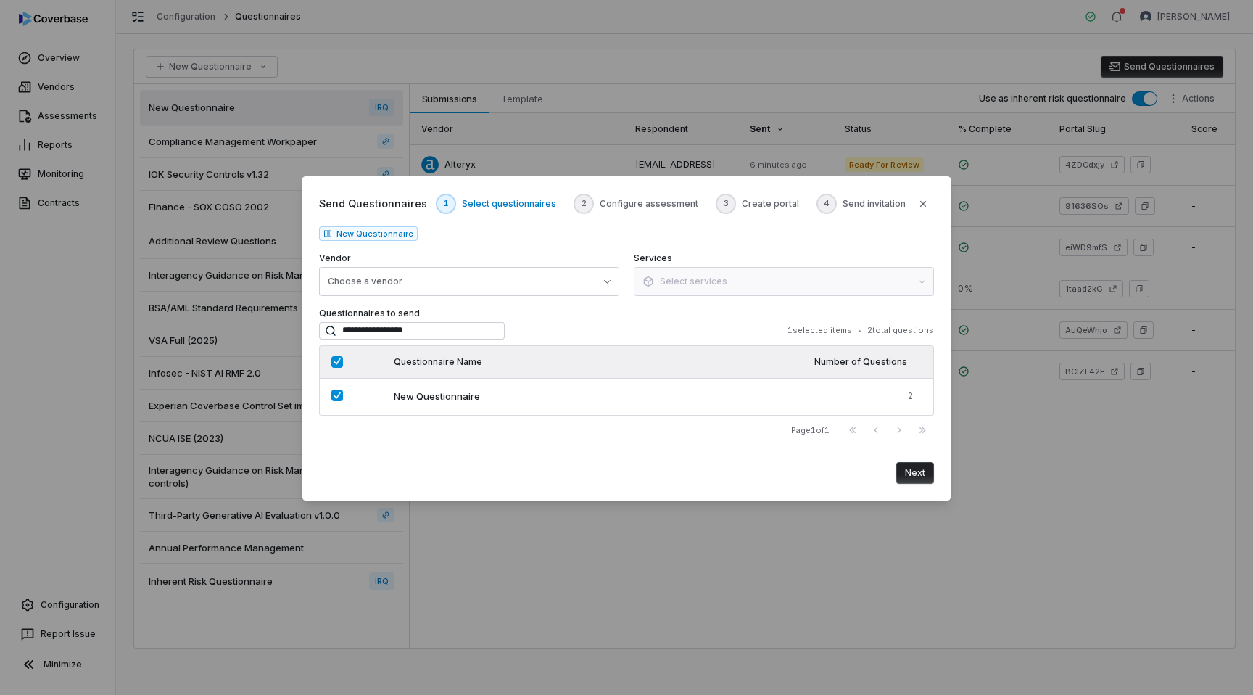
click at [928, 477] on button "Next" at bounding box center [916, 473] width 38 height 22
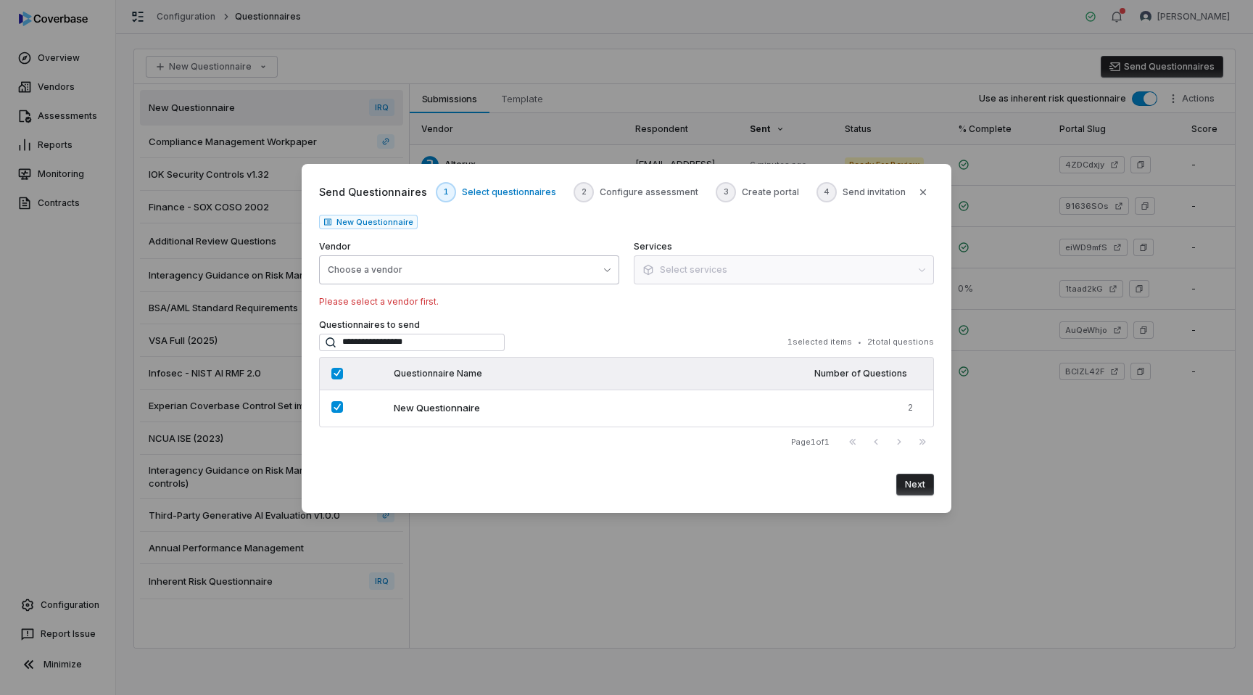
click at [396, 276] on button "Choose a vendor" at bounding box center [469, 269] width 300 height 29
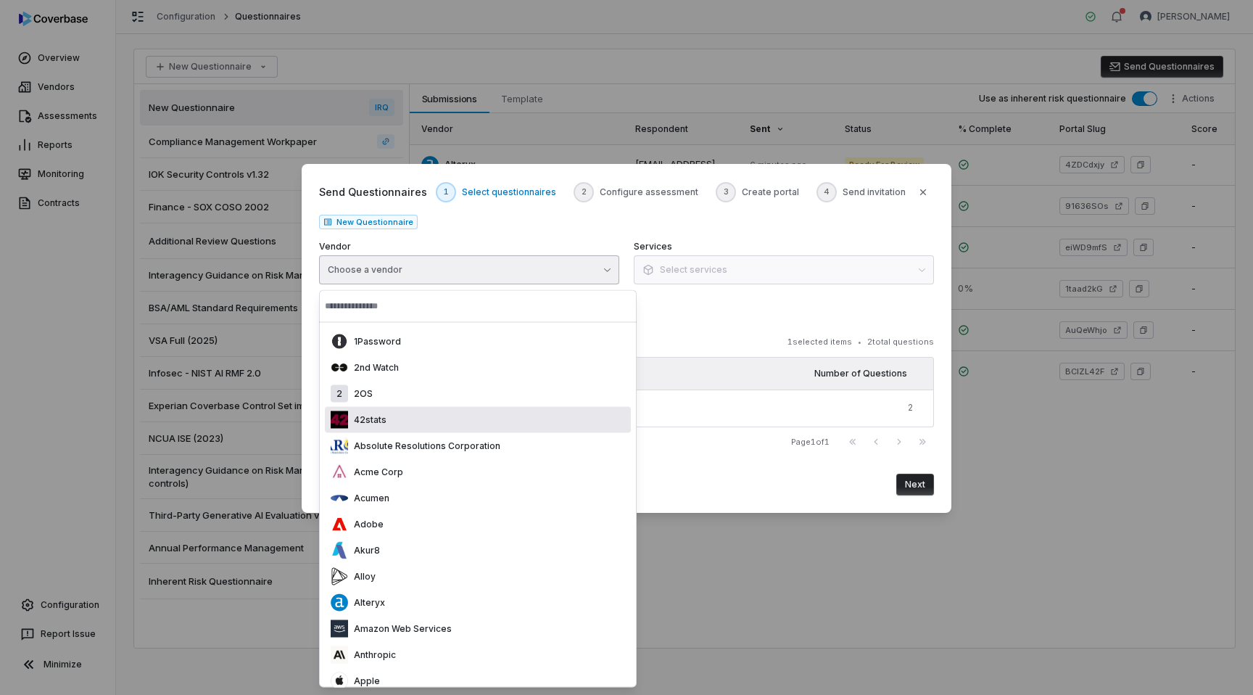
click at [382, 426] on div "42stats" at bounding box center [359, 419] width 56 height 17
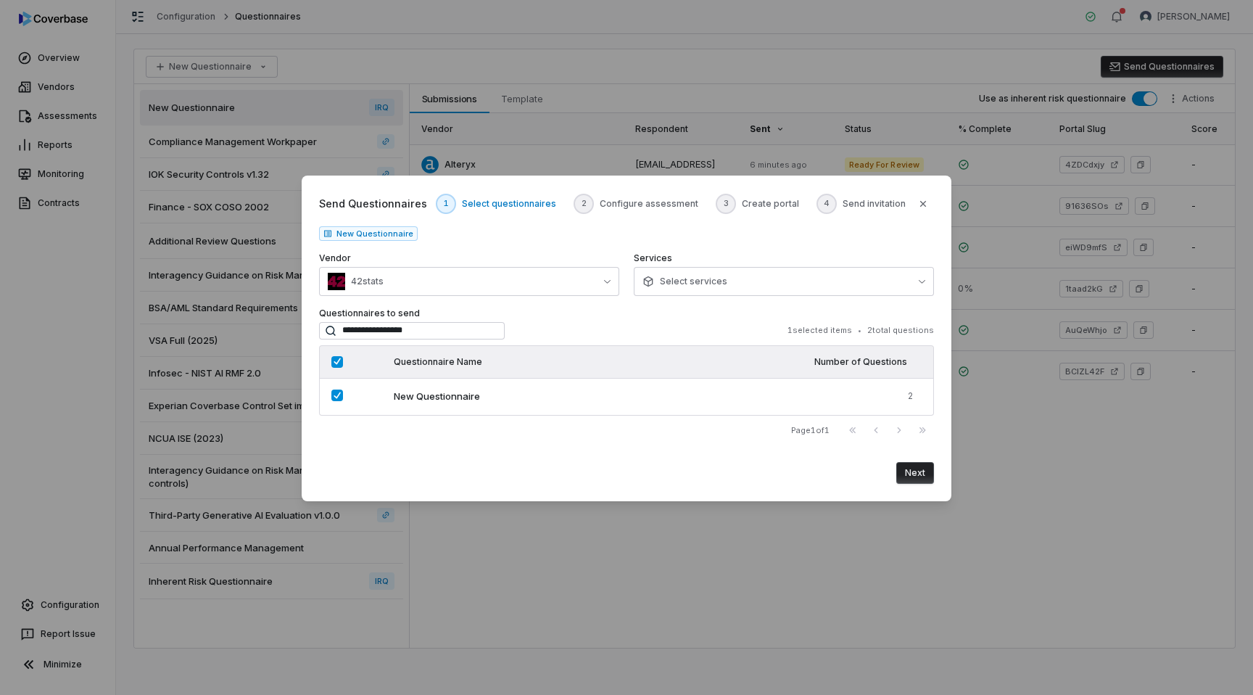
click at [916, 477] on button "Next" at bounding box center [916, 473] width 38 height 22
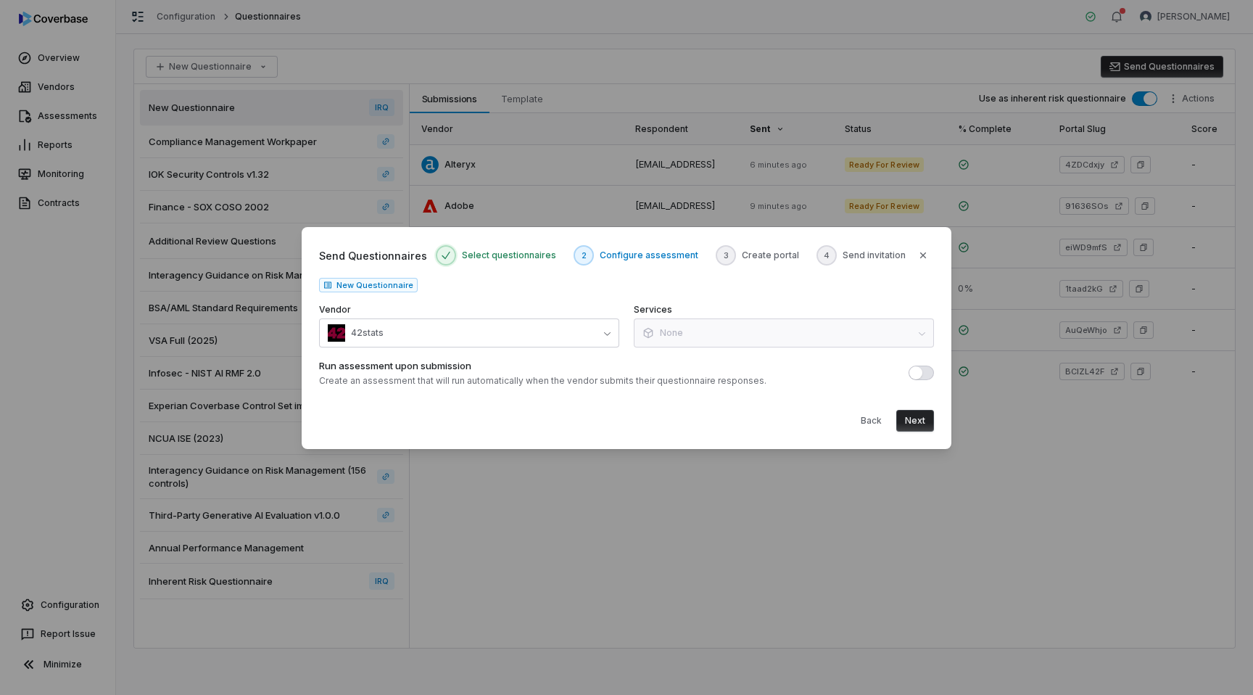
click at [927, 370] on button "Run assessment upon submission" at bounding box center [921, 373] width 25 height 15
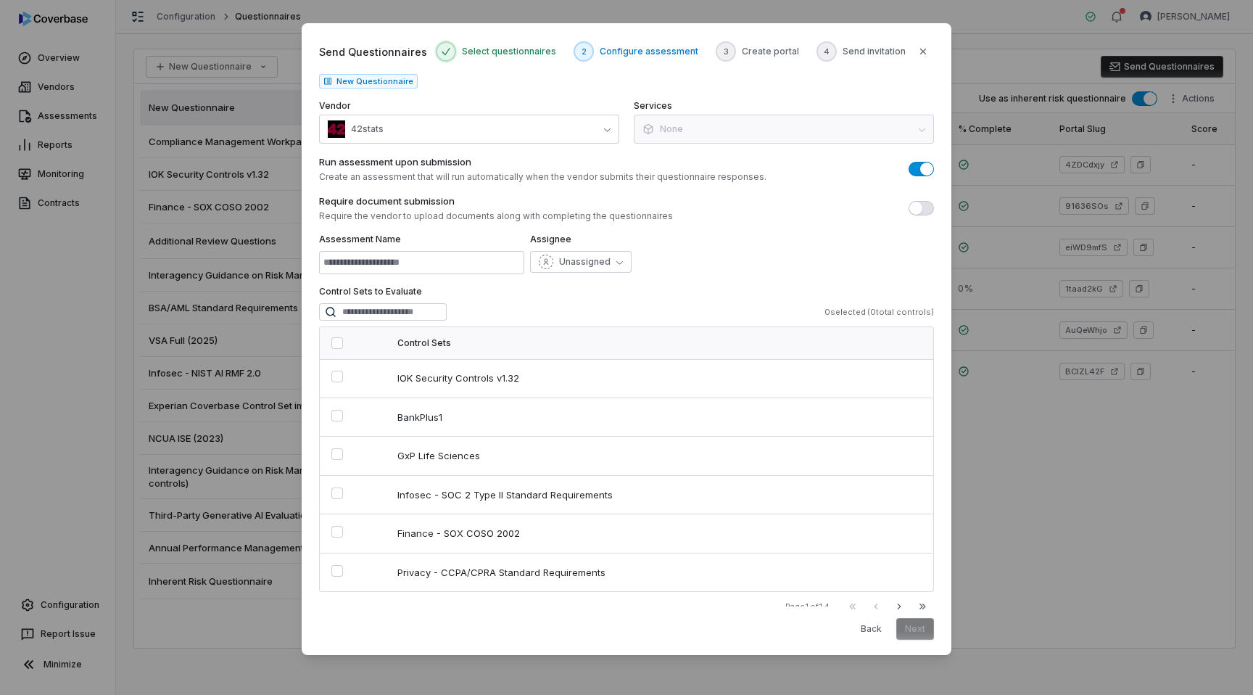
click at [920, 210] on span "button" at bounding box center [916, 208] width 13 height 13
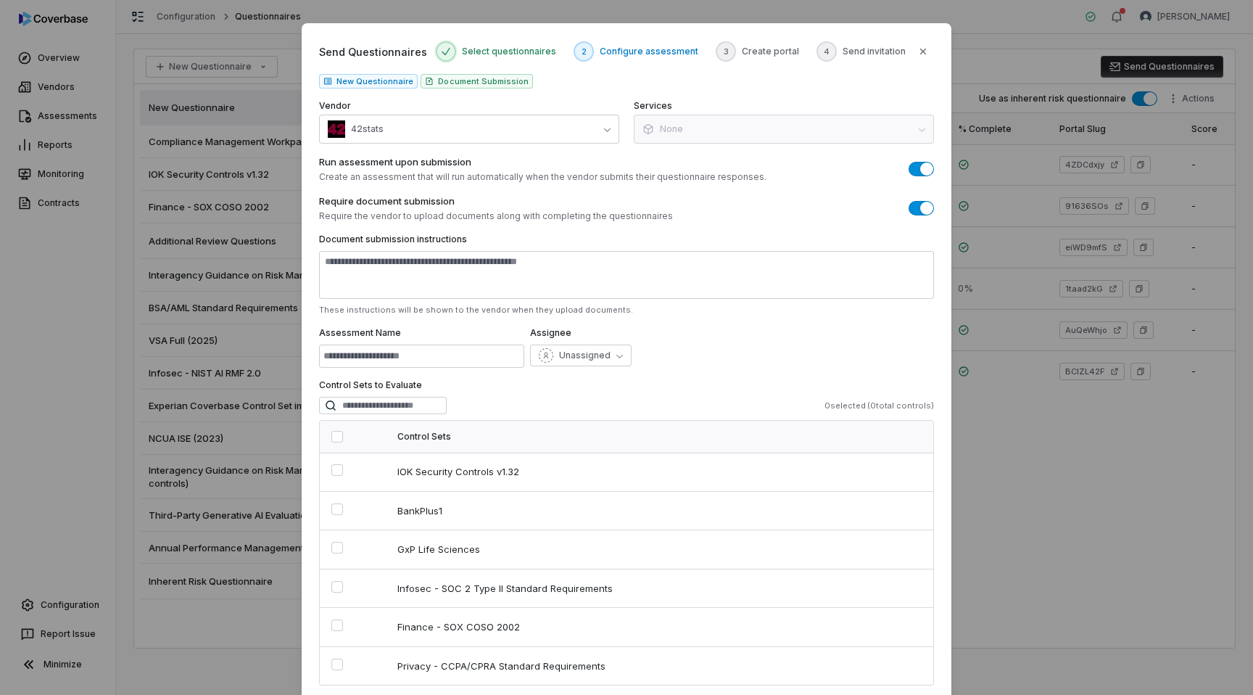
click at [923, 169] on span "button" at bounding box center [926, 168] width 13 height 13
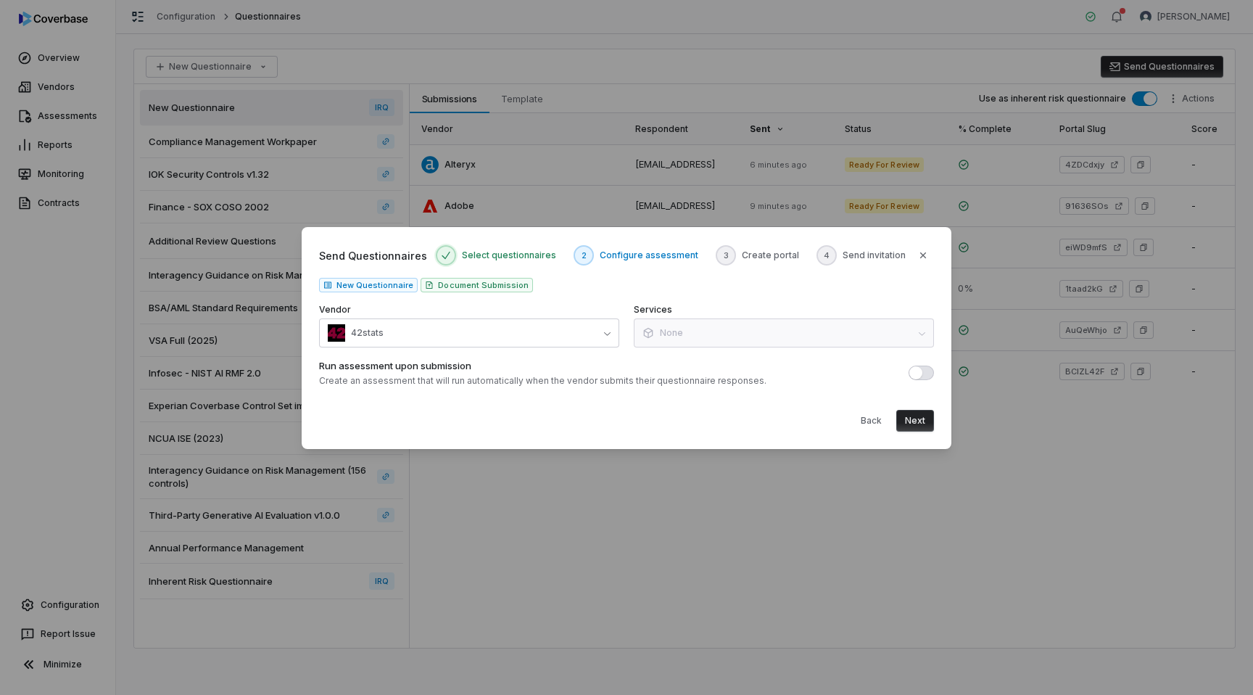
click at [927, 370] on button "Run assessment upon submission" at bounding box center [921, 373] width 25 height 15
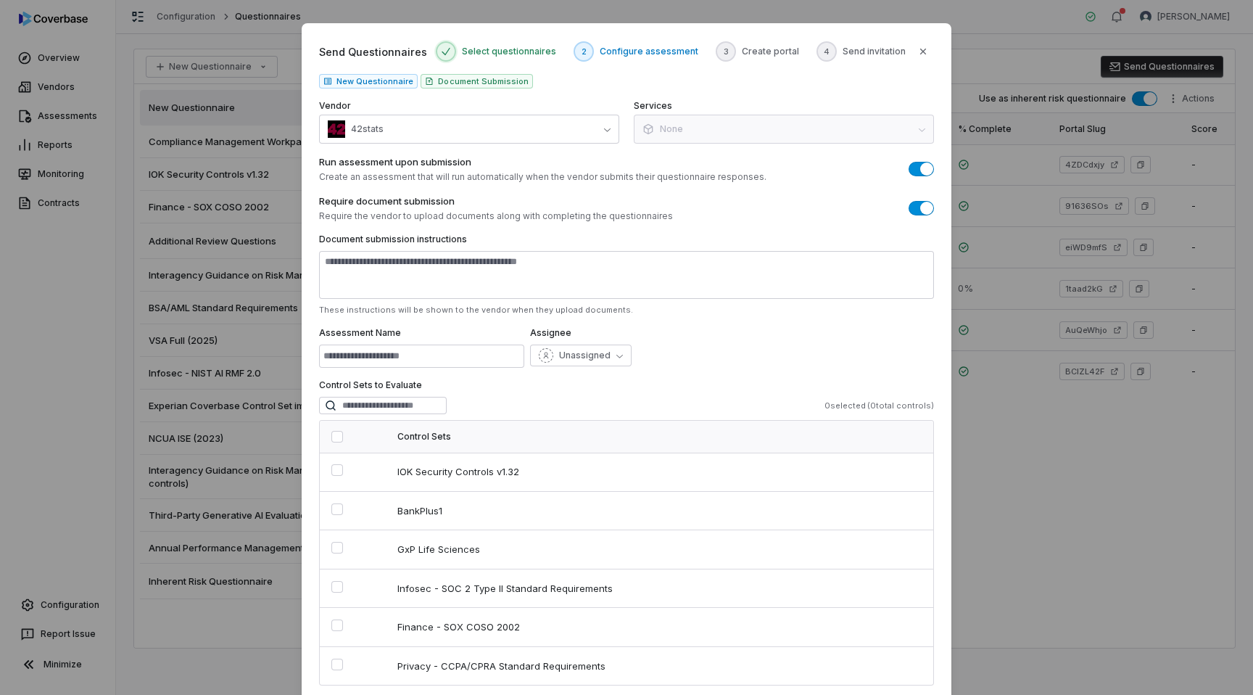
click at [920, 208] on span "button" at bounding box center [926, 208] width 13 height 13
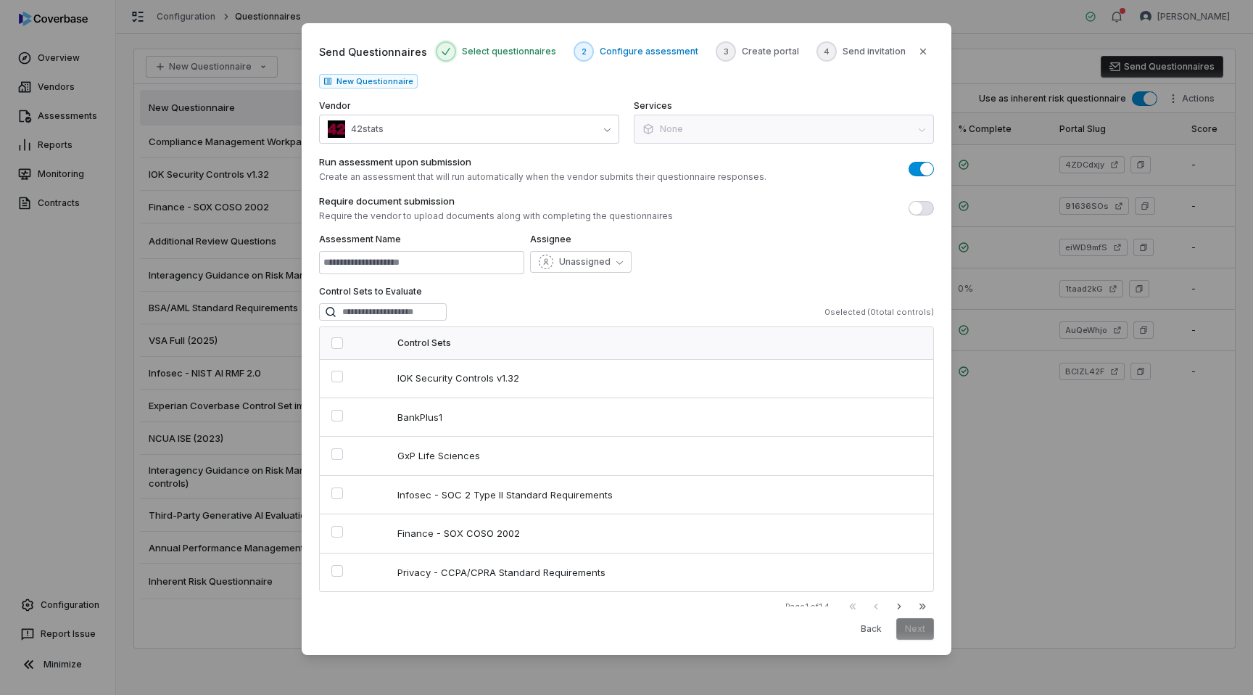
click at [920, 170] on span "button" at bounding box center [926, 168] width 13 height 13
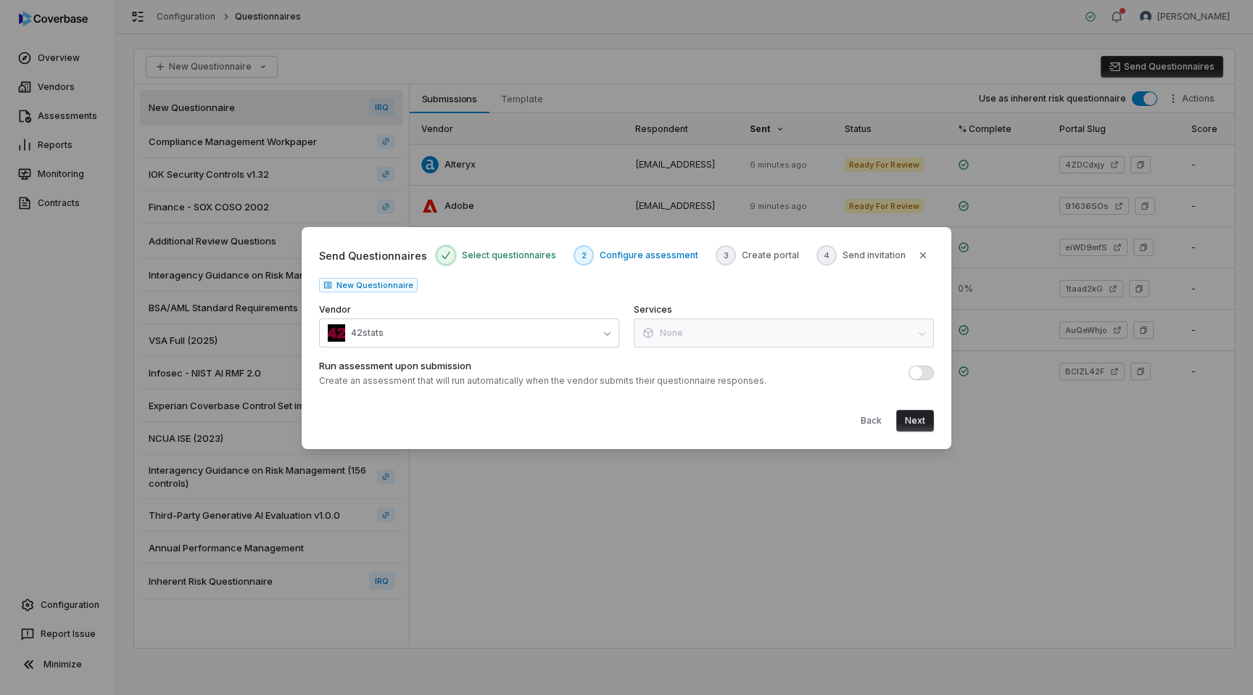
click at [913, 421] on button "Next" at bounding box center [916, 421] width 38 height 22
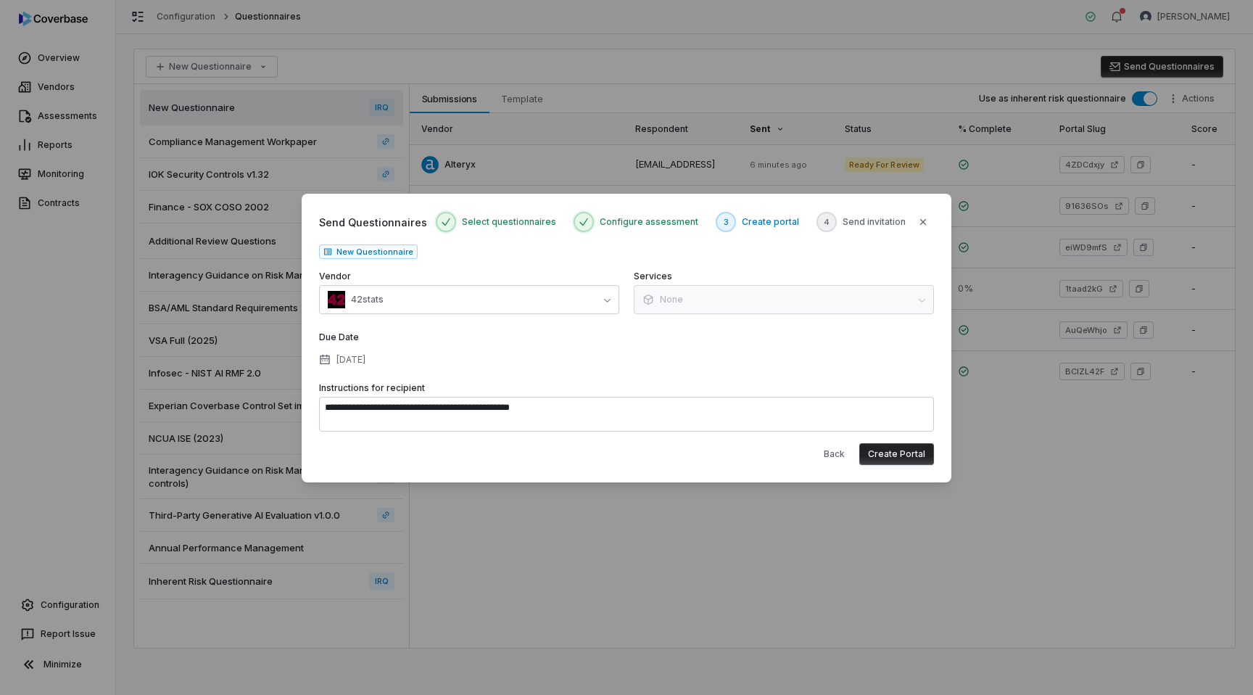
click at [893, 452] on button "Create Portal" at bounding box center [897, 454] width 75 height 22
click at [881, 453] on button "Create Portal" at bounding box center [897, 454] width 75 height 22
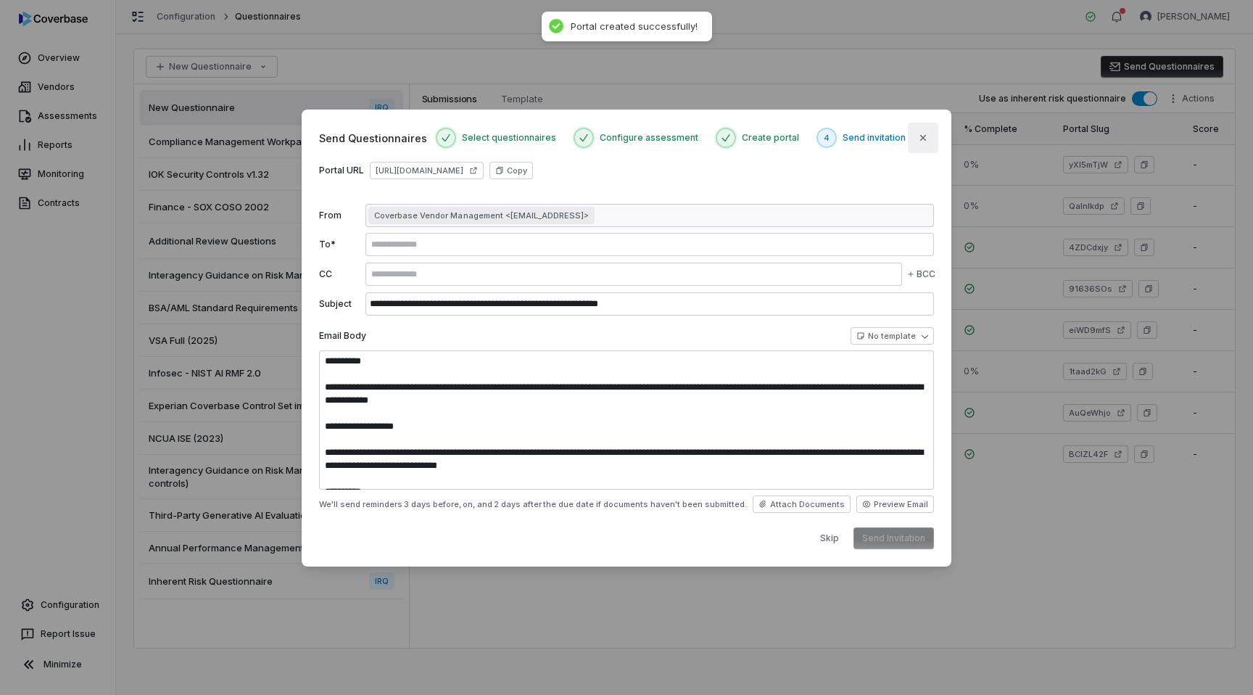
type textarea "**********"
click at [829, 542] on button "Skip" at bounding box center [830, 538] width 36 height 22
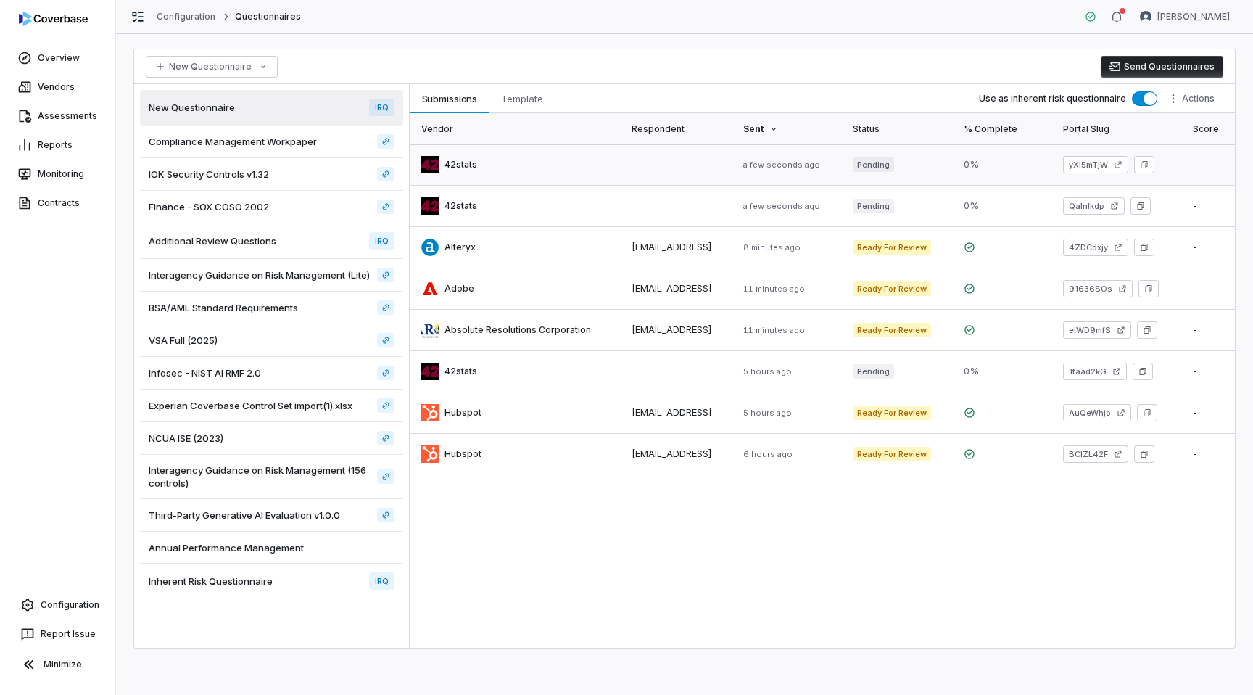
click at [939, 159] on link at bounding box center [896, 164] width 111 height 41
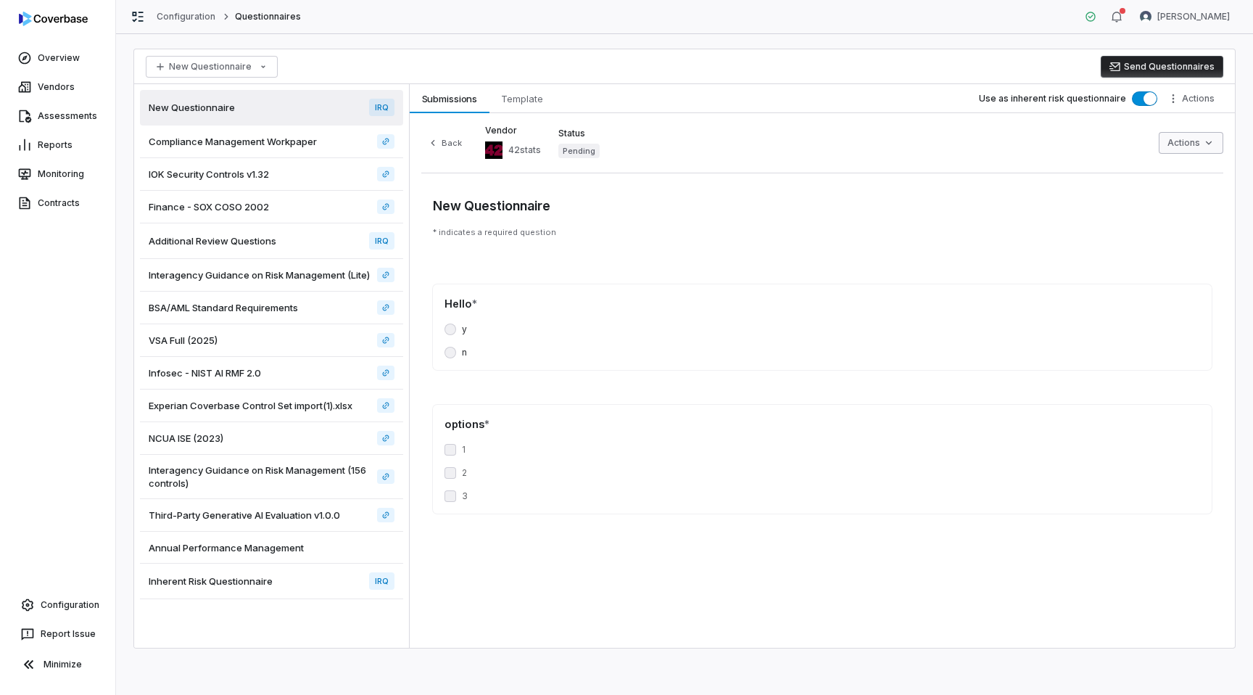
click at [1196, 142] on html "Overview Vendors Assessments Reports Monitoring Contracts Configuration Report …" at bounding box center [626, 347] width 1253 height 695
click at [1134, 125] on html "Overview Vendors Assessments Reports Monitoring Contracts Configuration Report …" at bounding box center [626, 347] width 1253 height 695
click at [1193, 99] on html "Overview Vendors Assessments Reports Monitoring Contracts Configuration Report …" at bounding box center [626, 347] width 1253 height 695
click at [1015, 138] on html "Overview Vendors Assessments Reports Monitoring Contracts Configuration Report …" at bounding box center [626, 347] width 1253 height 695
click at [540, 100] on span "Template" at bounding box center [522, 98] width 54 height 19
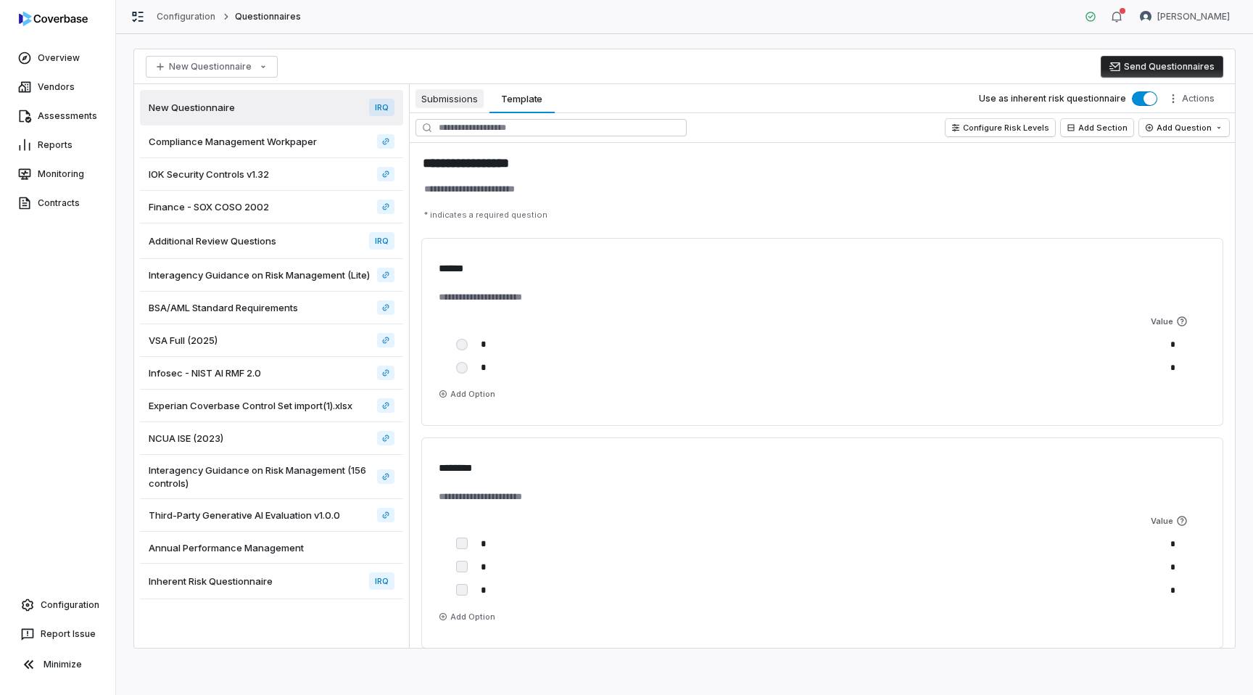
click at [461, 98] on span "Submissions" at bounding box center [450, 98] width 68 height 19
type textarea "*"
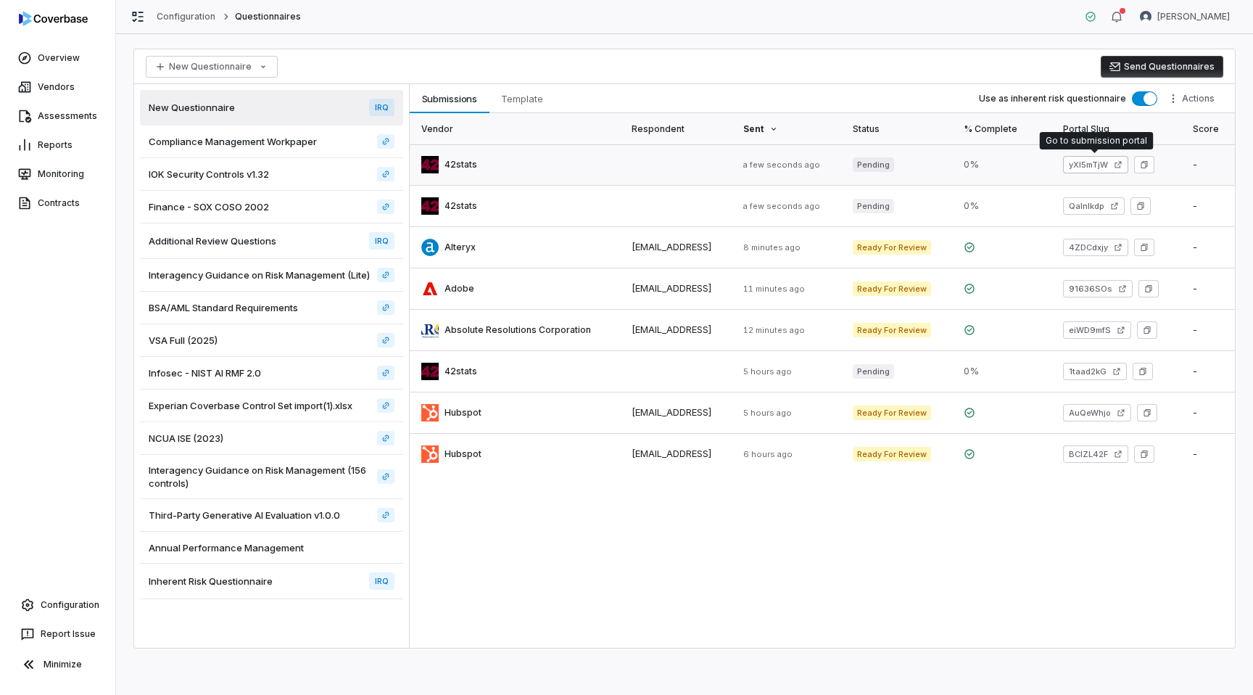
click at [1105, 163] on link "yXl5mTjW" at bounding box center [1095, 164] width 65 height 17
click at [57, 604] on link "Configuration" at bounding box center [58, 605] width 104 height 26
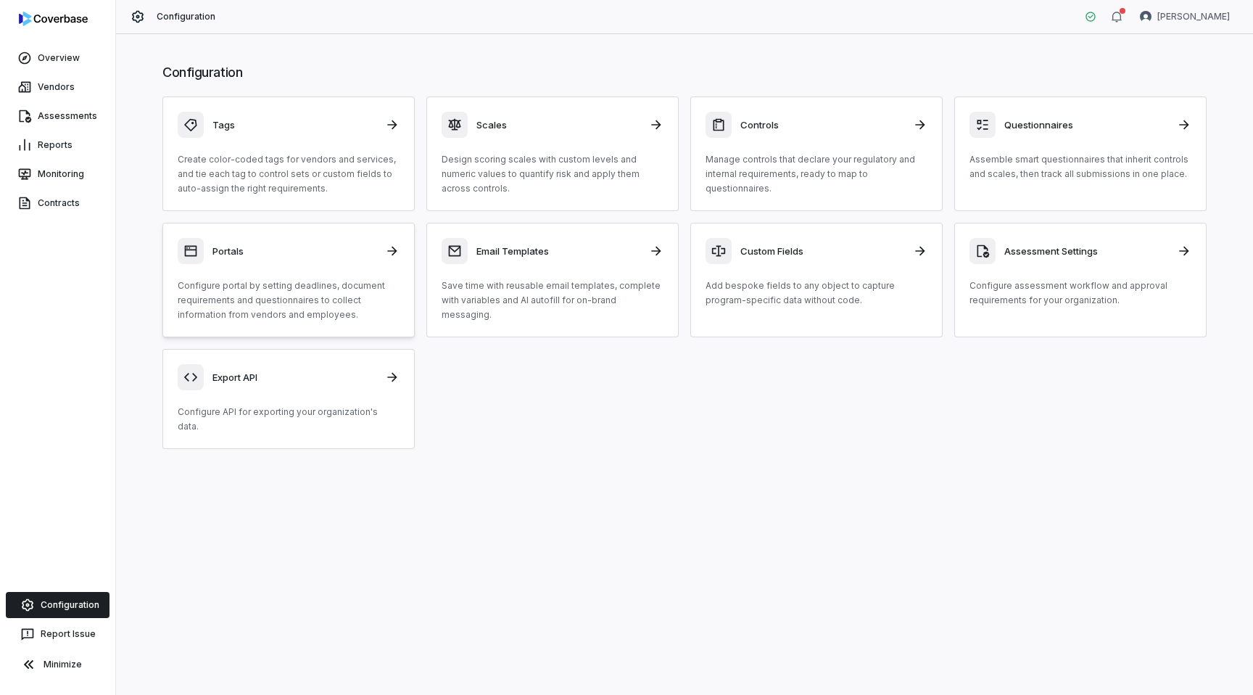
click at [303, 275] on div "Portals Configure portal by setting deadlines, document requirements and questi…" at bounding box center [289, 280] width 222 height 84
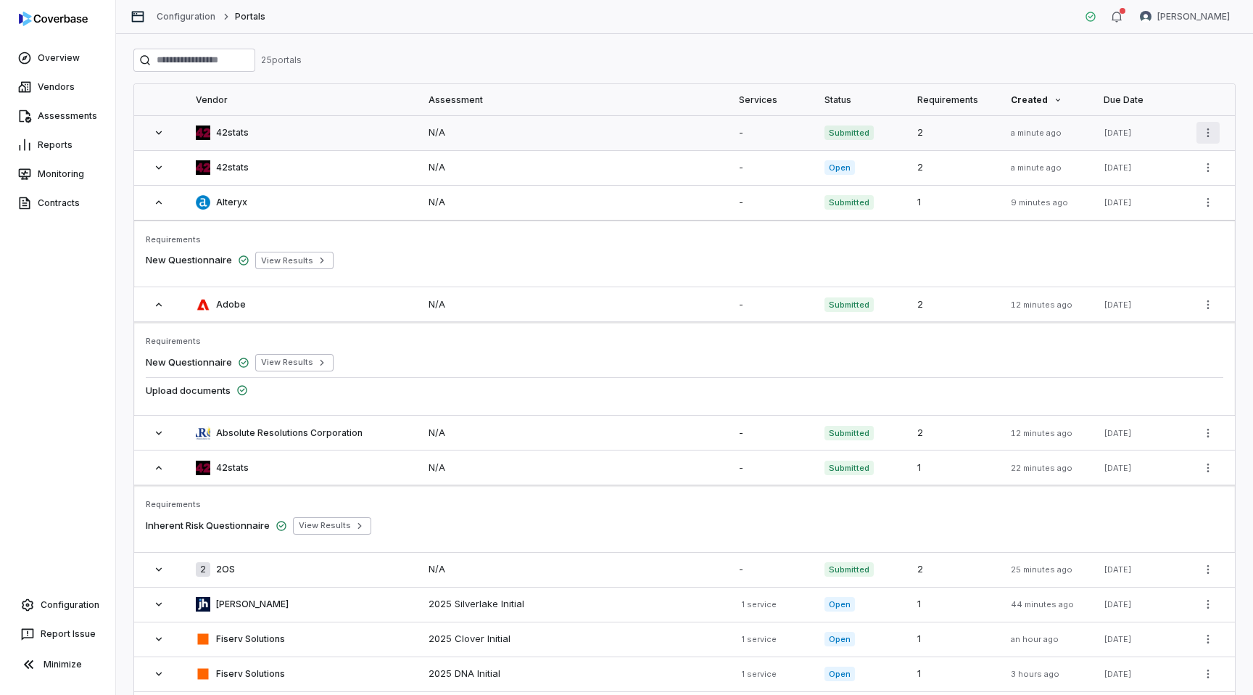
click at [1209, 133] on html "Overview Vendors Assessments Reports Monitoring Contracts Configuration Report …" at bounding box center [626, 347] width 1253 height 695
click at [1161, 166] on div "Configure Portal" at bounding box center [1157, 163] width 115 height 23
click at [57, 610] on link "Configuration" at bounding box center [58, 605] width 104 height 26
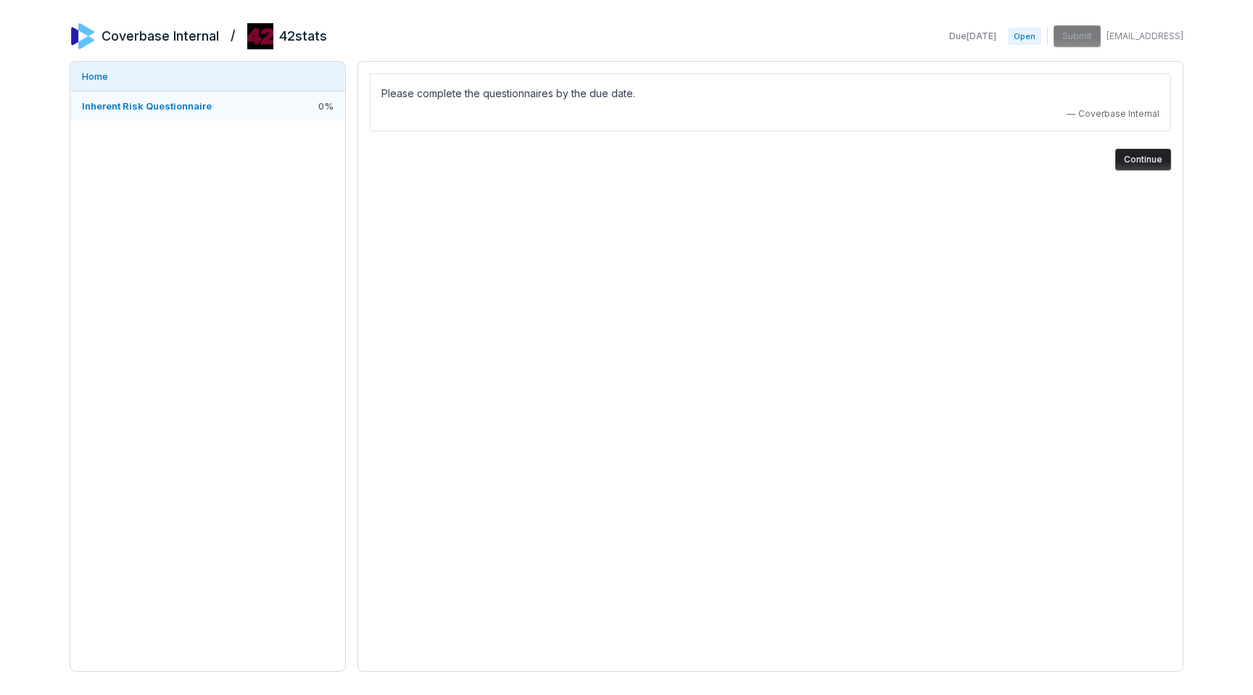
click at [168, 103] on span "Inherent Risk Questionnaire" at bounding box center [147, 106] width 130 height 12
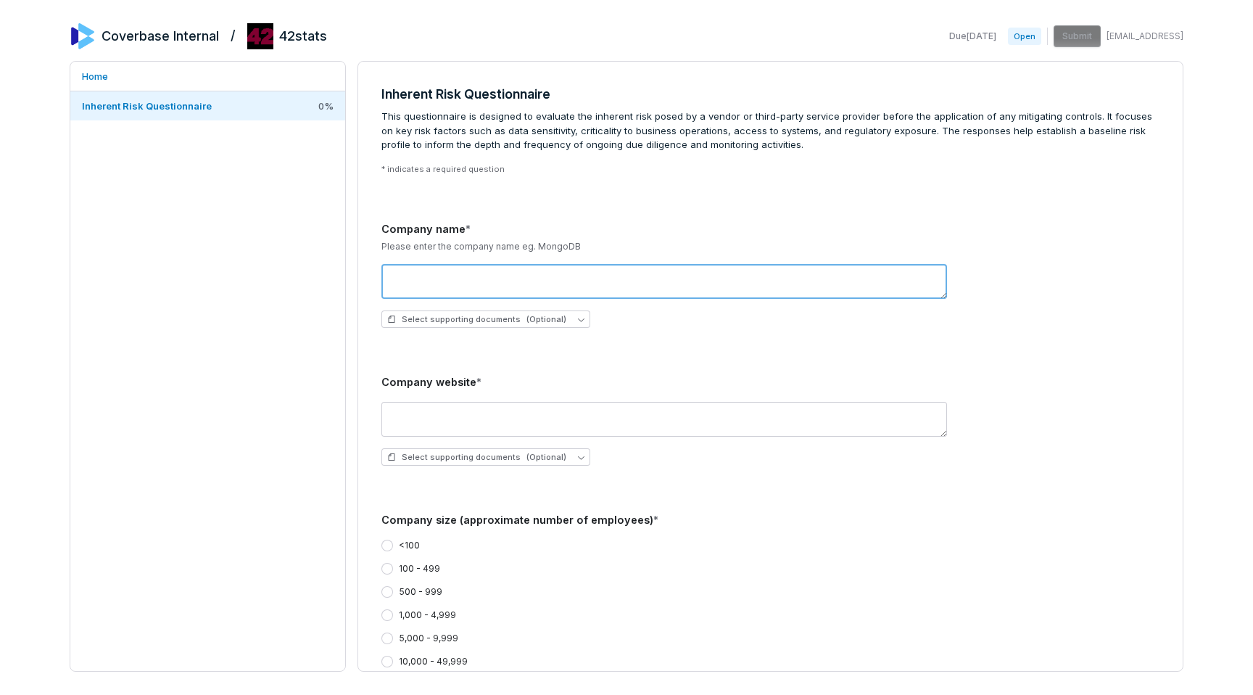
click at [517, 269] on textarea at bounding box center [665, 281] width 566 height 35
type textarea "****"
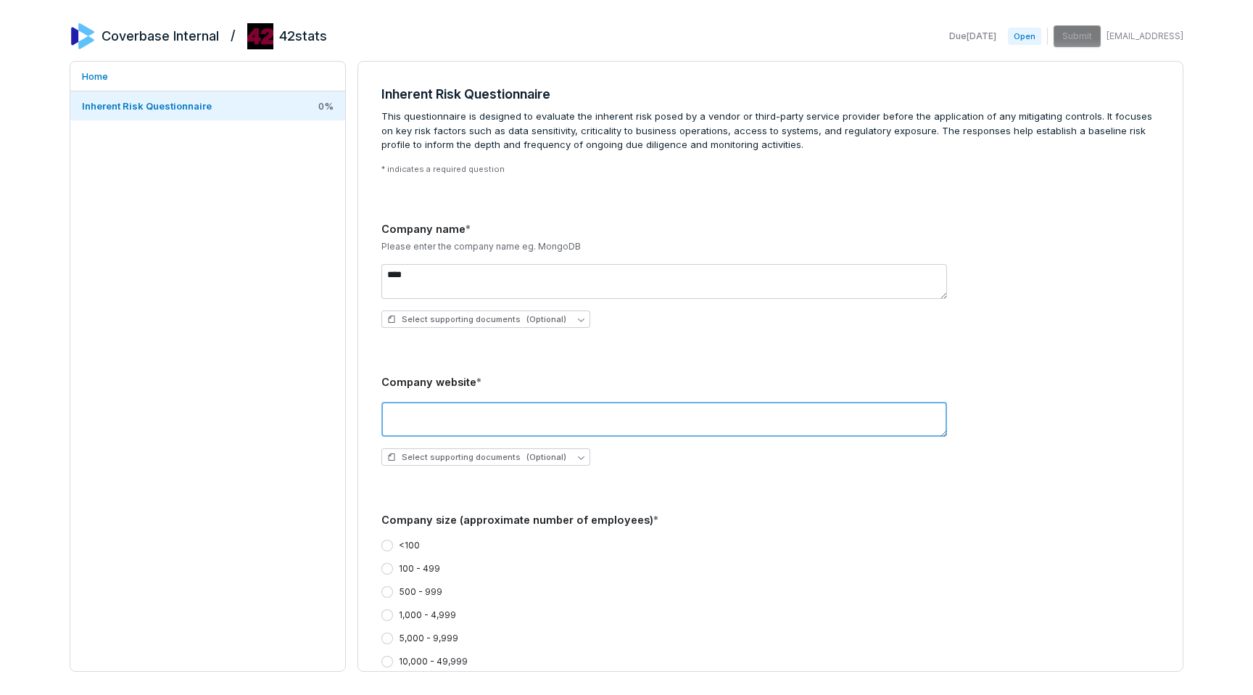
click at [476, 413] on textarea at bounding box center [665, 419] width 566 height 35
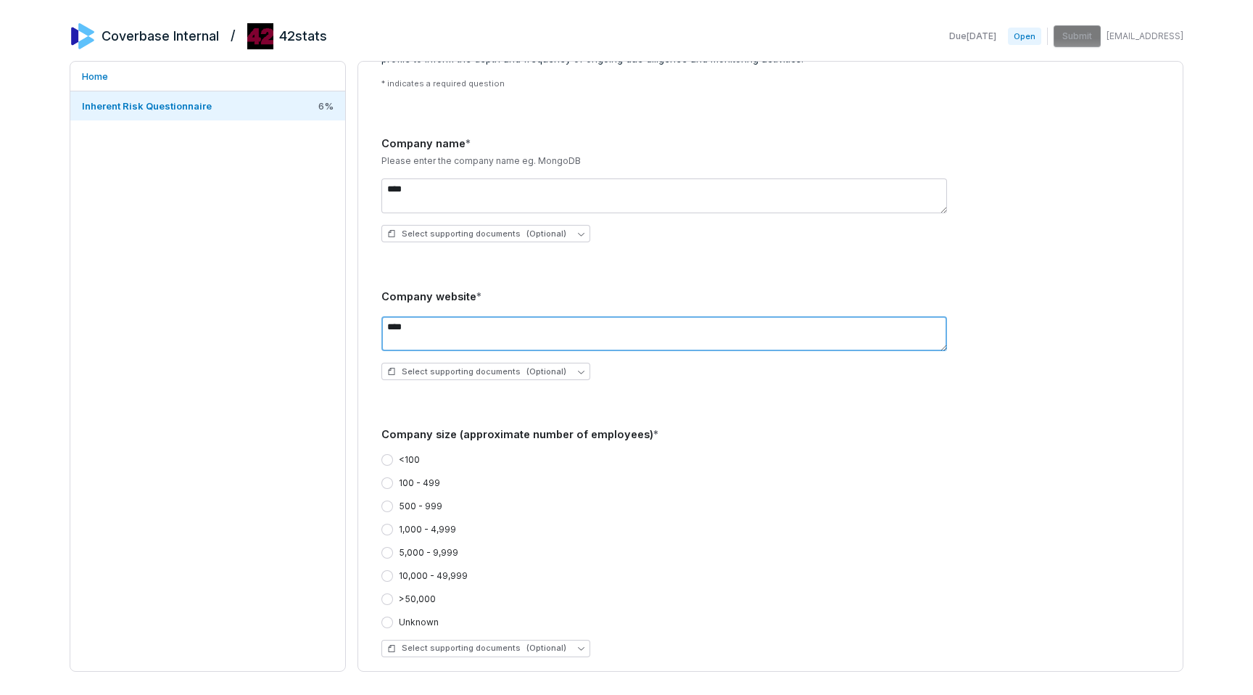
scroll to position [125, 0]
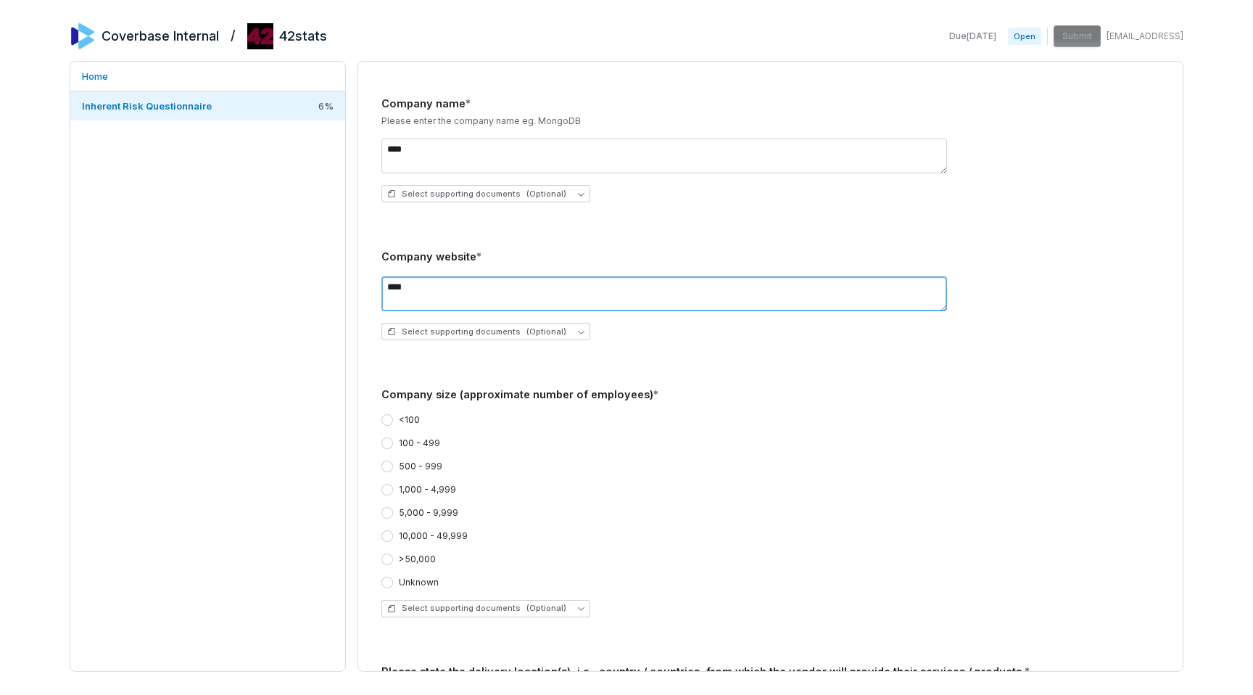
type textarea "****"
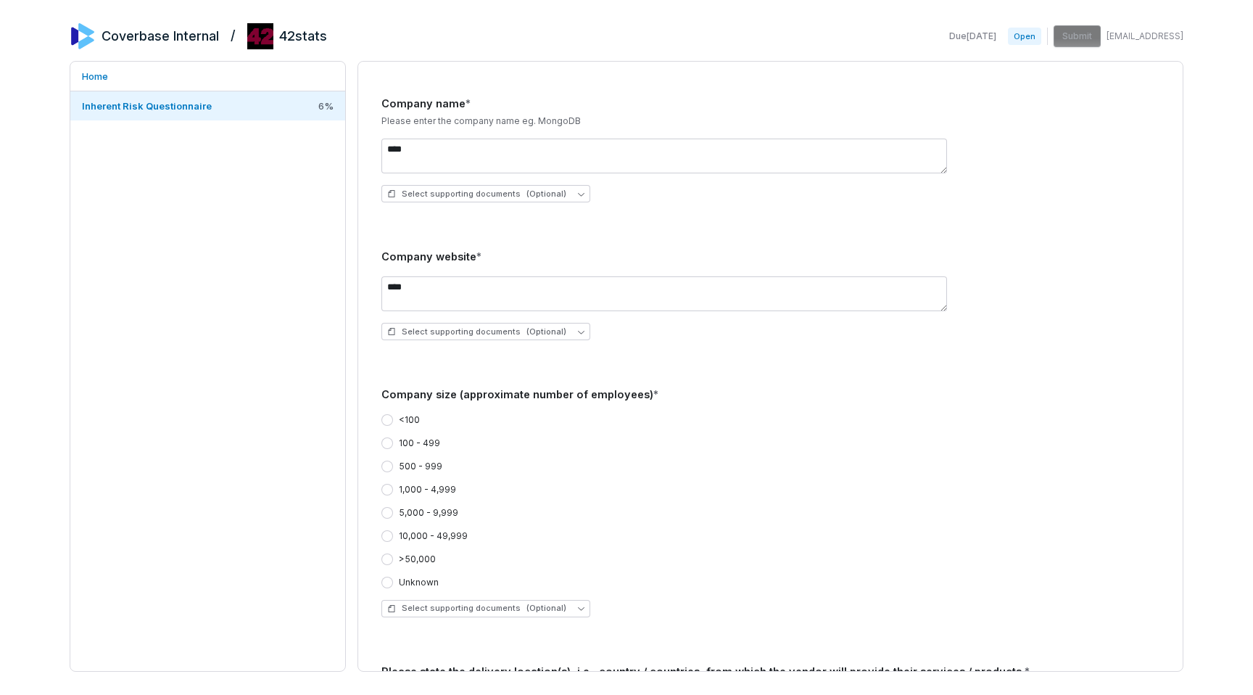
click at [411, 413] on div "<100 100 - 499 500 - 999 1,000 - 4,999 5,000 - 9,999 10,000 - 49,999 >50,000 Un…" at bounding box center [771, 516] width 778 height 226
click at [392, 421] on button "<100" at bounding box center [388, 420] width 12 height 12
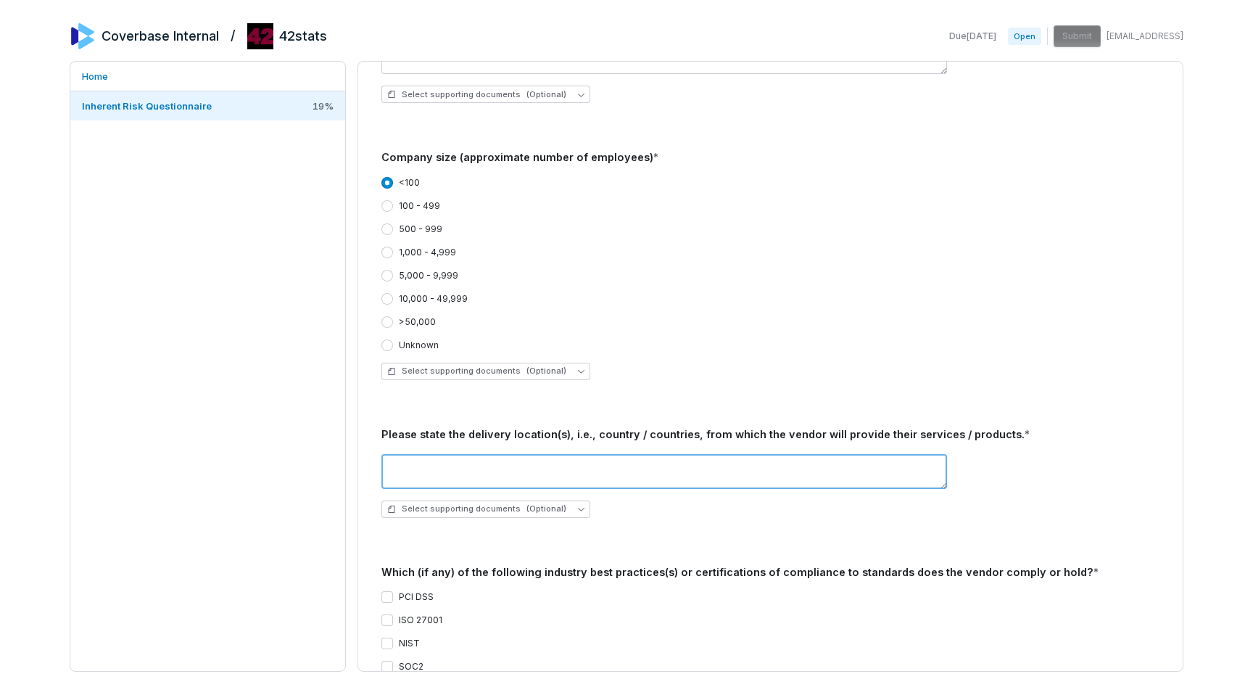
click at [413, 473] on textarea at bounding box center [665, 471] width 566 height 35
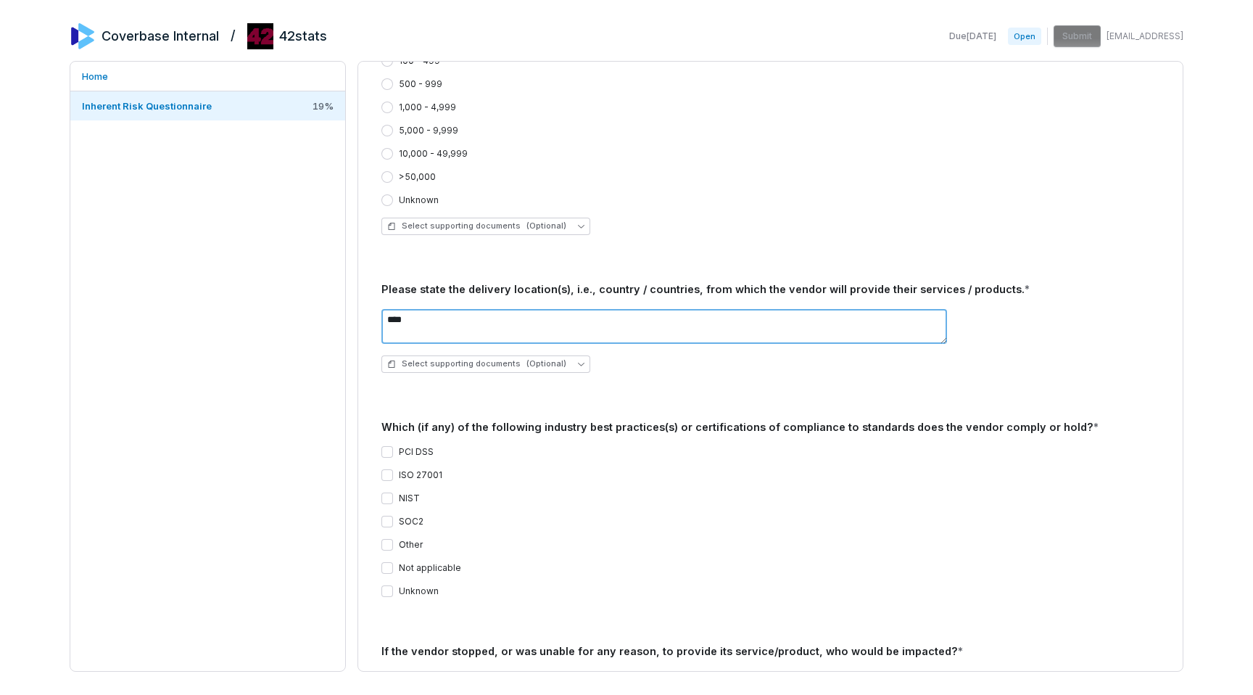
scroll to position [515, 0]
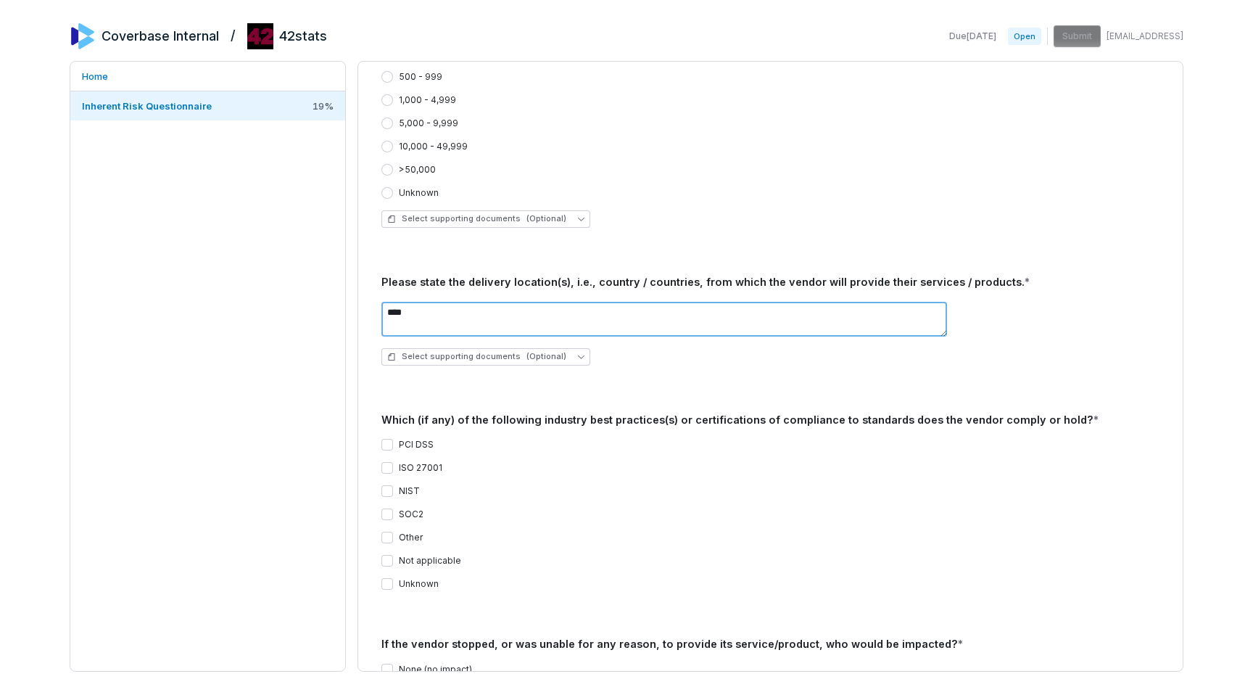
type textarea "****"
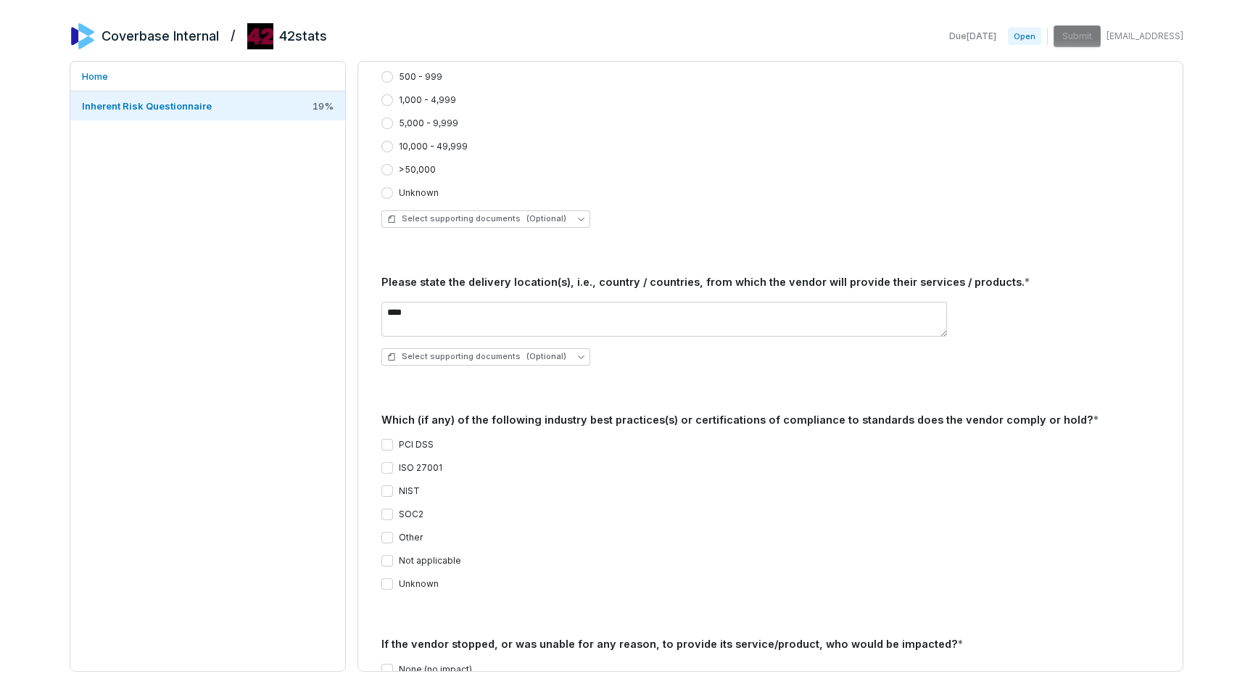
click at [408, 437] on div "PCI DSS ISO 27001 NIST SOC2 Other Not applicable Unknown" at bounding box center [771, 514] width 778 height 174
click at [405, 442] on label "PCI DSS" at bounding box center [416, 445] width 35 height 12
click at [393, 442] on button "PCI DSS" at bounding box center [388, 445] width 12 height 12
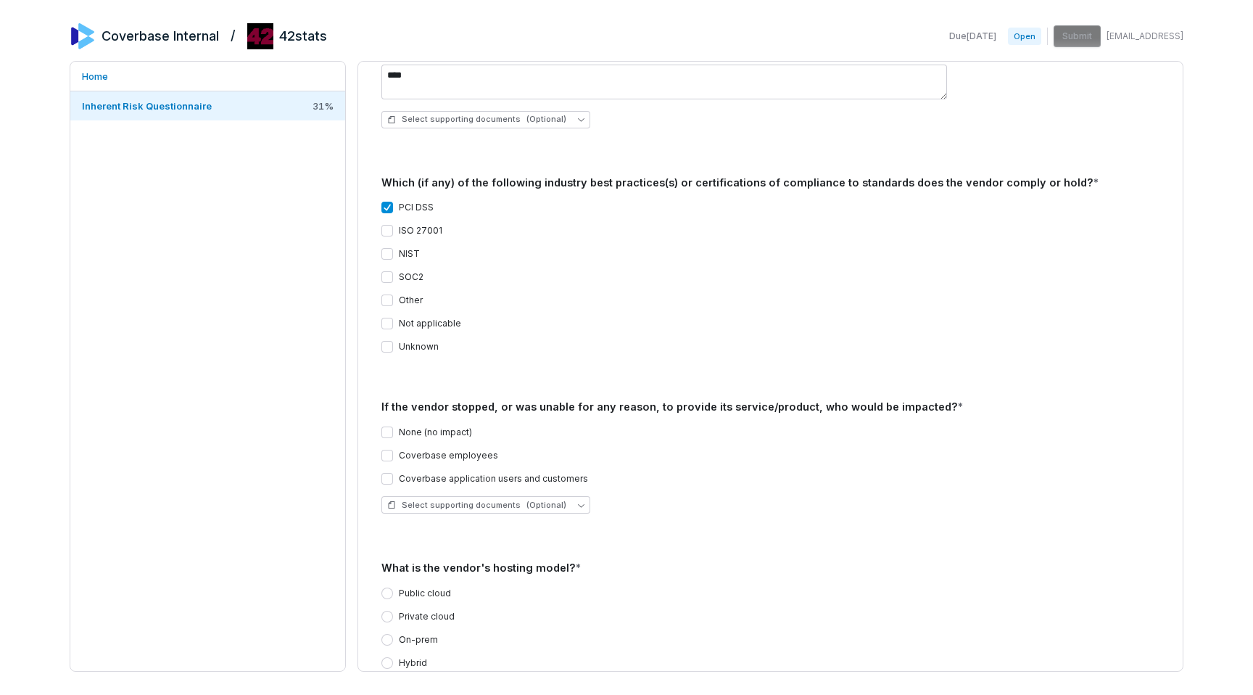
click at [412, 437] on label "None (no impact)" at bounding box center [435, 433] width 73 height 12
click at [393, 437] on button "None (no impact)" at bounding box center [388, 433] width 12 height 12
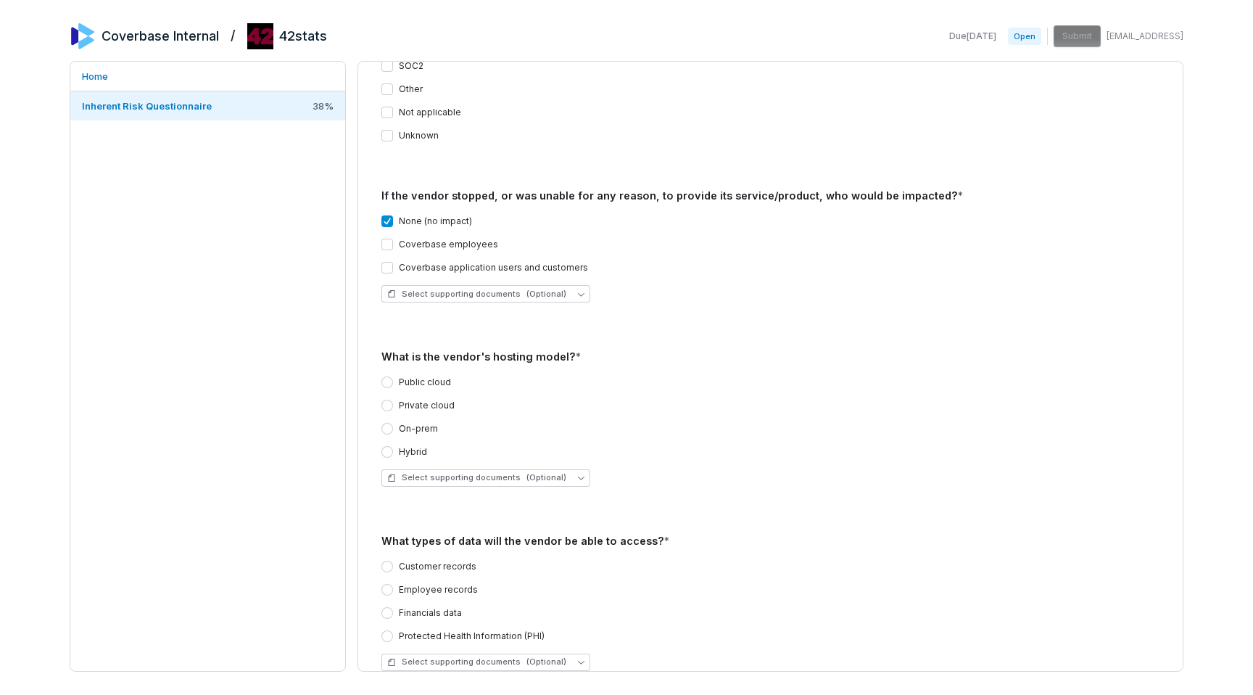
click at [421, 382] on label "Public cloud" at bounding box center [425, 382] width 52 height 12
click at [393, 382] on button "Public cloud" at bounding box center [388, 382] width 12 height 12
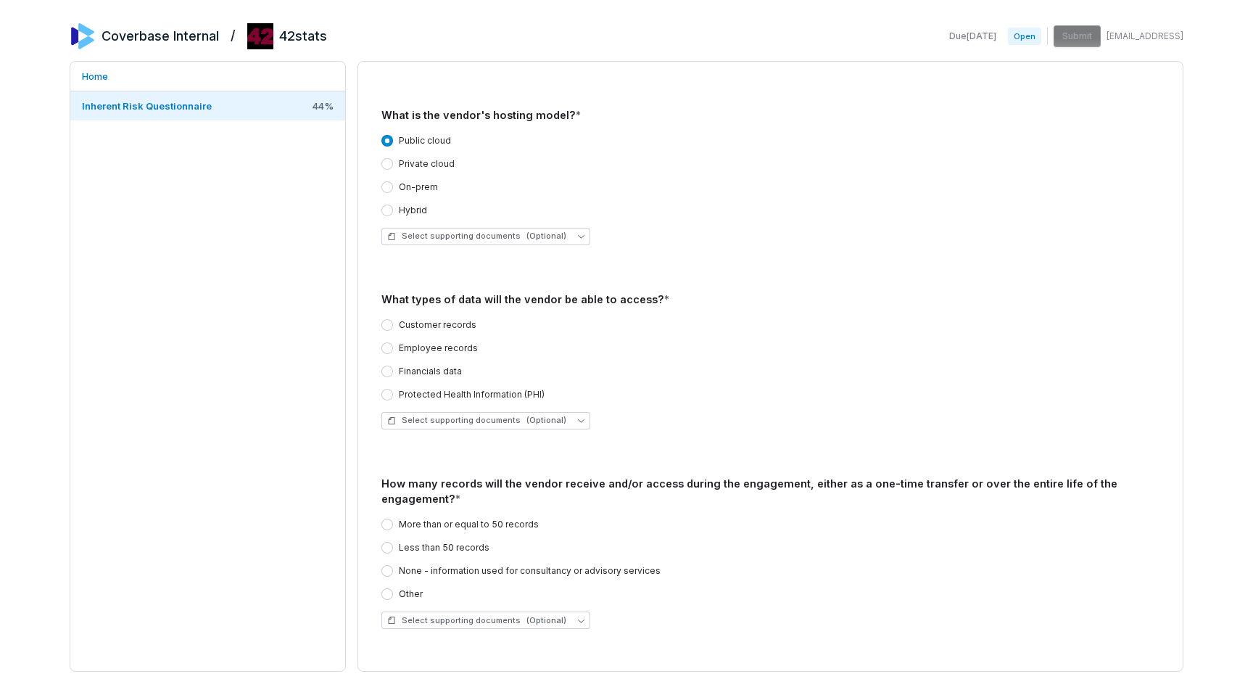
scroll to position [1211, 0]
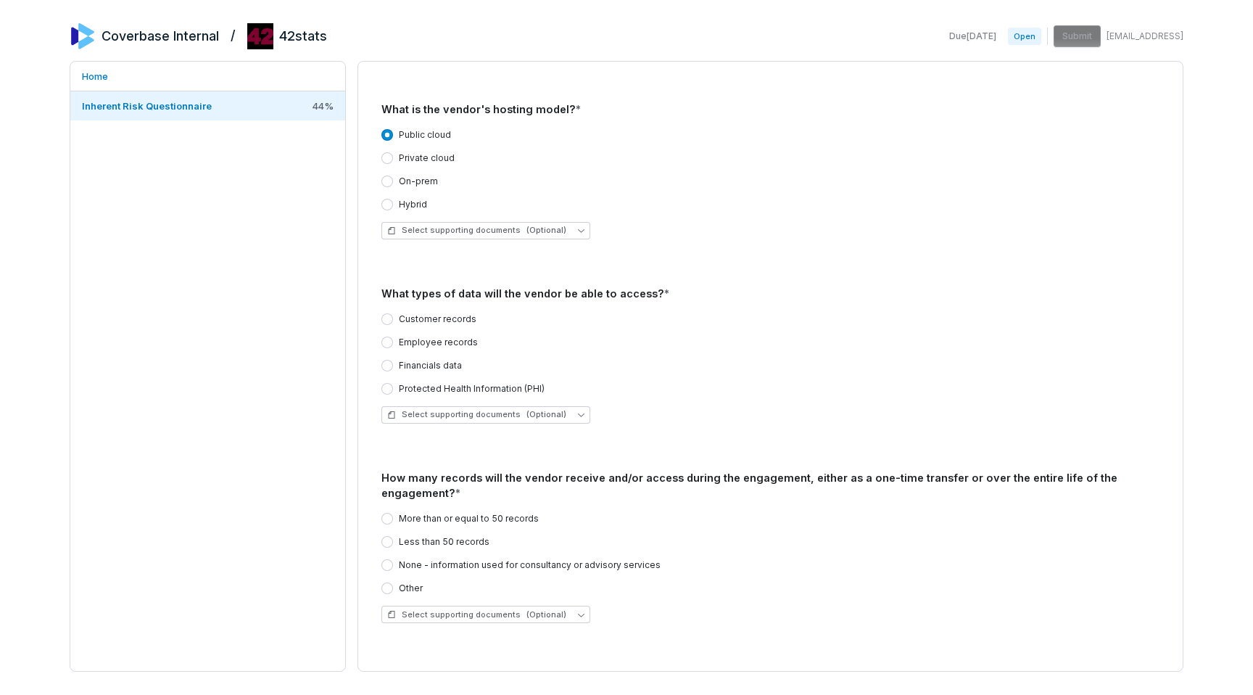
click at [415, 313] on label "Customer records" at bounding box center [438, 319] width 78 height 12
click at [393, 313] on button "Customer records" at bounding box center [388, 319] width 12 height 12
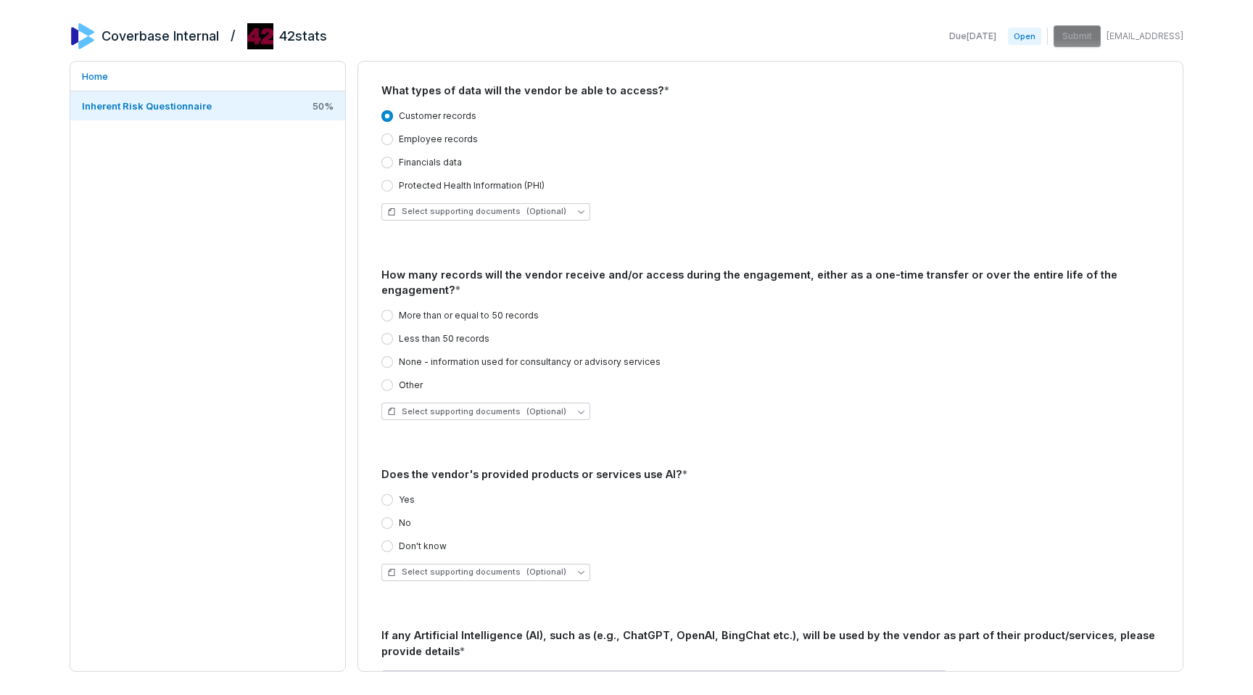
scroll to position [1422, 0]
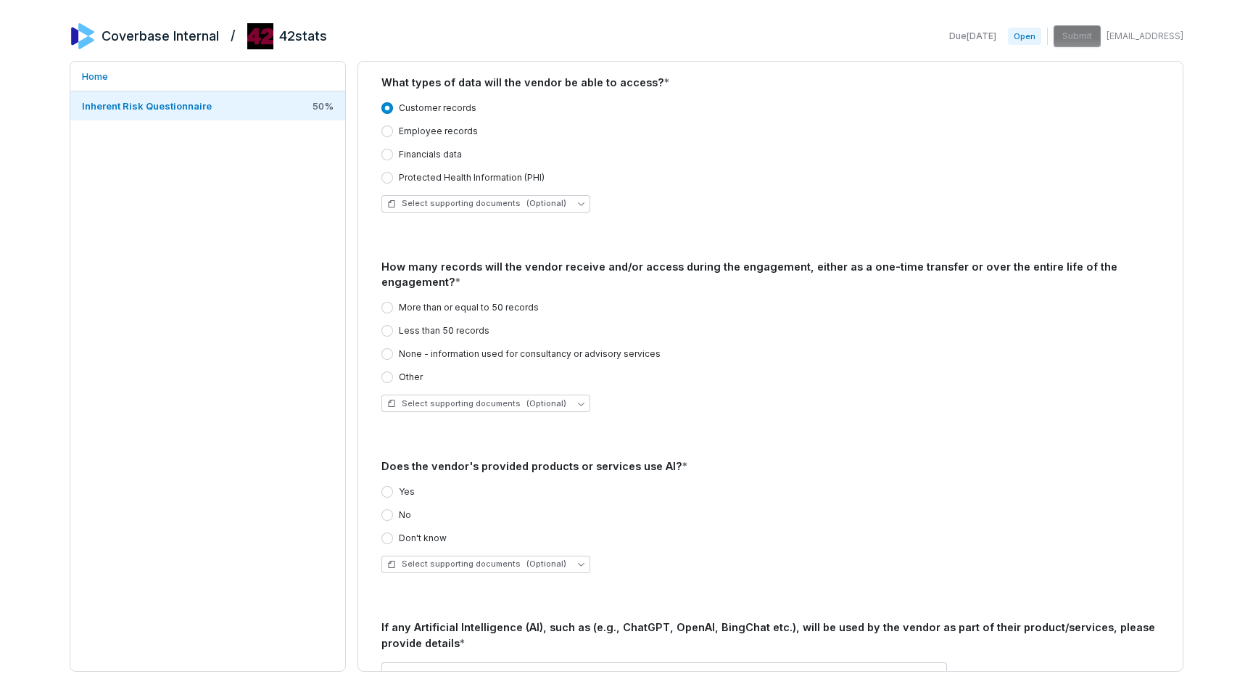
click at [424, 302] on label "More than or equal to 50 records" at bounding box center [469, 308] width 140 height 12
click at [393, 302] on button "More than or equal to 50 records" at bounding box center [388, 308] width 12 height 12
click at [403, 486] on label "Yes" at bounding box center [407, 492] width 16 height 12
click at [393, 486] on button "Yes" at bounding box center [388, 492] width 12 height 12
click at [403, 486] on label "Yes" at bounding box center [407, 492] width 16 height 12
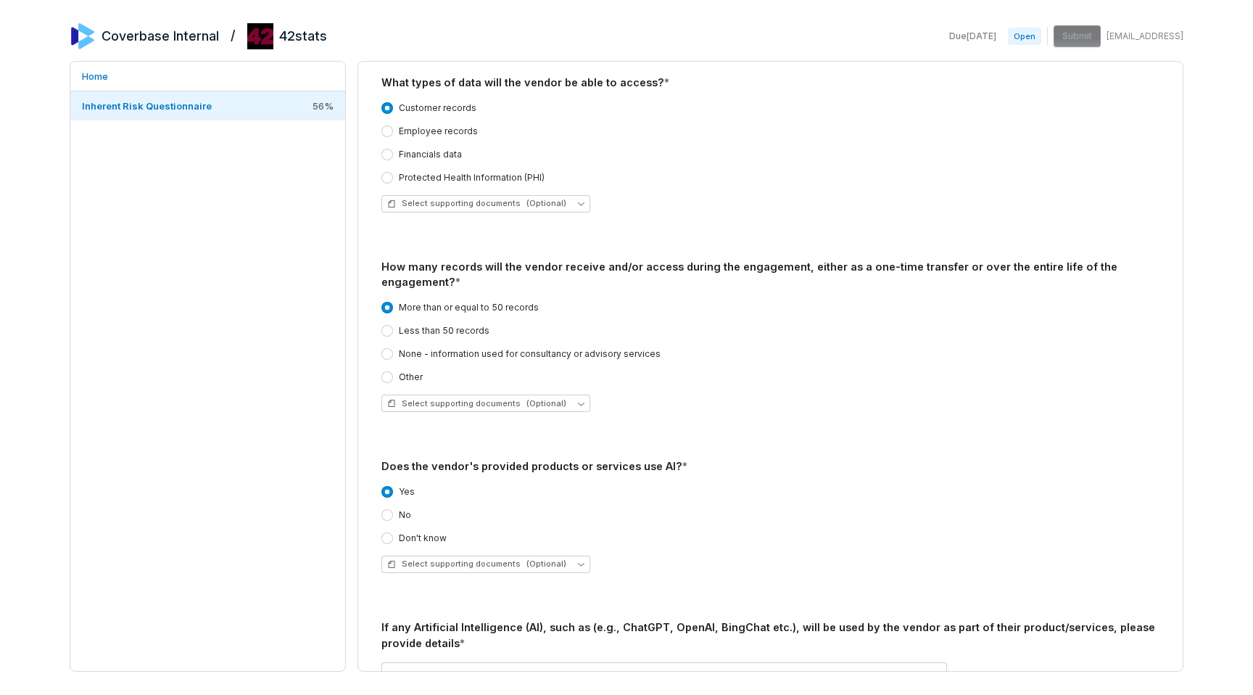
click at [393, 486] on button "Yes" at bounding box center [388, 492] width 12 height 12
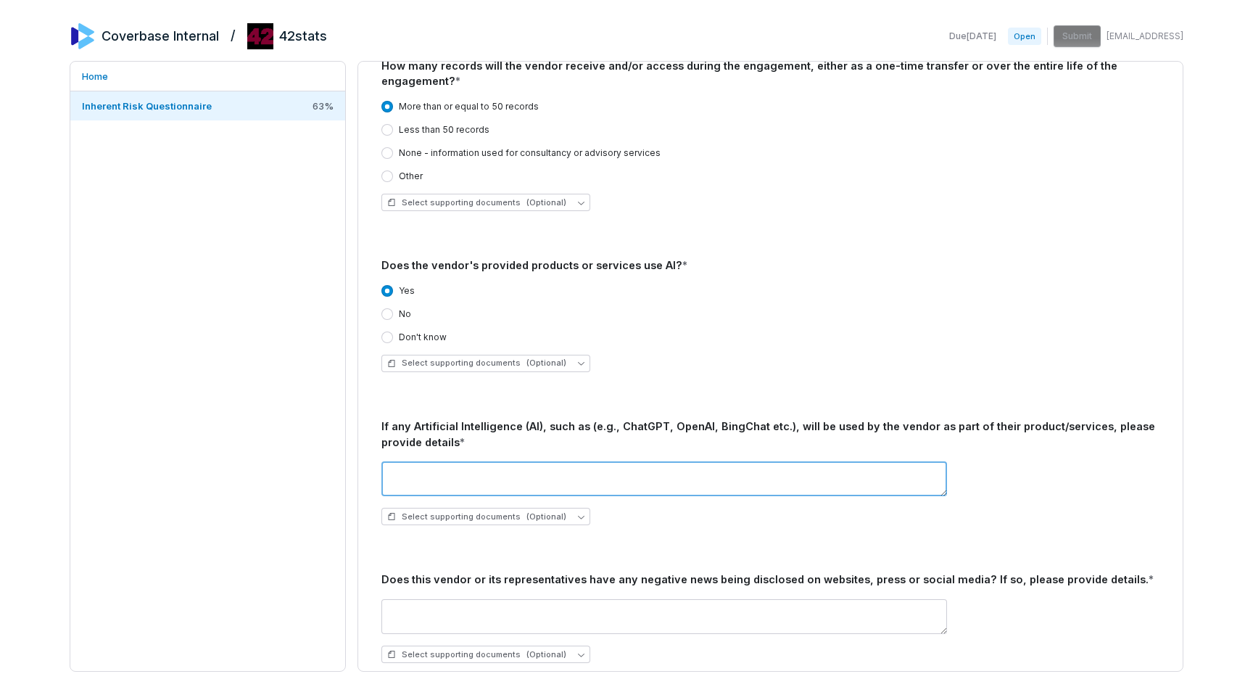
click at [412, 461] on textarea at bounding box center [665, 478] width 566 height 35
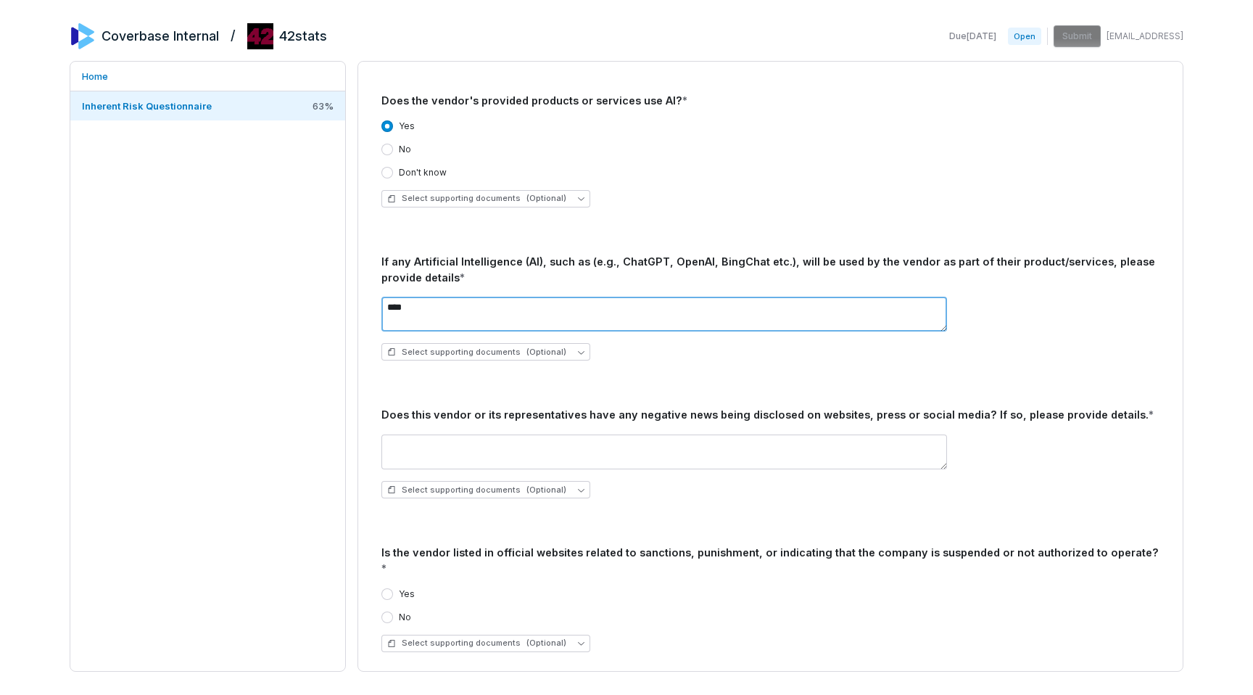
scroll to position [1791, 0]
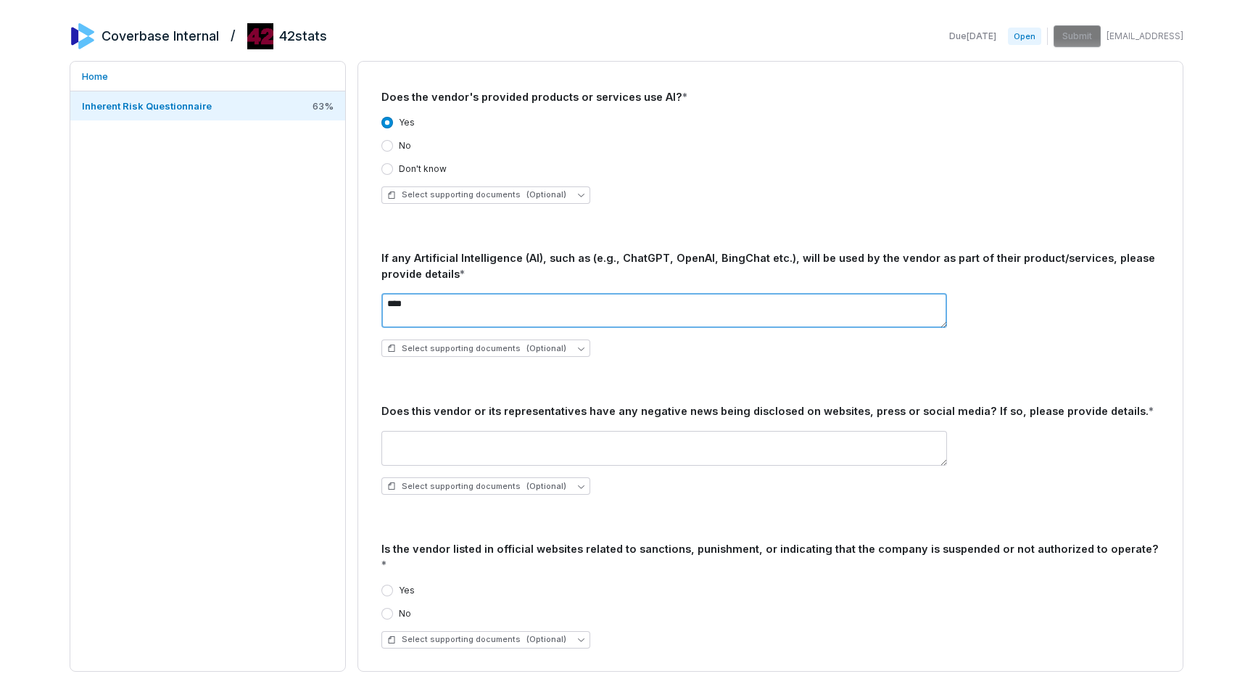
type textarea "****"
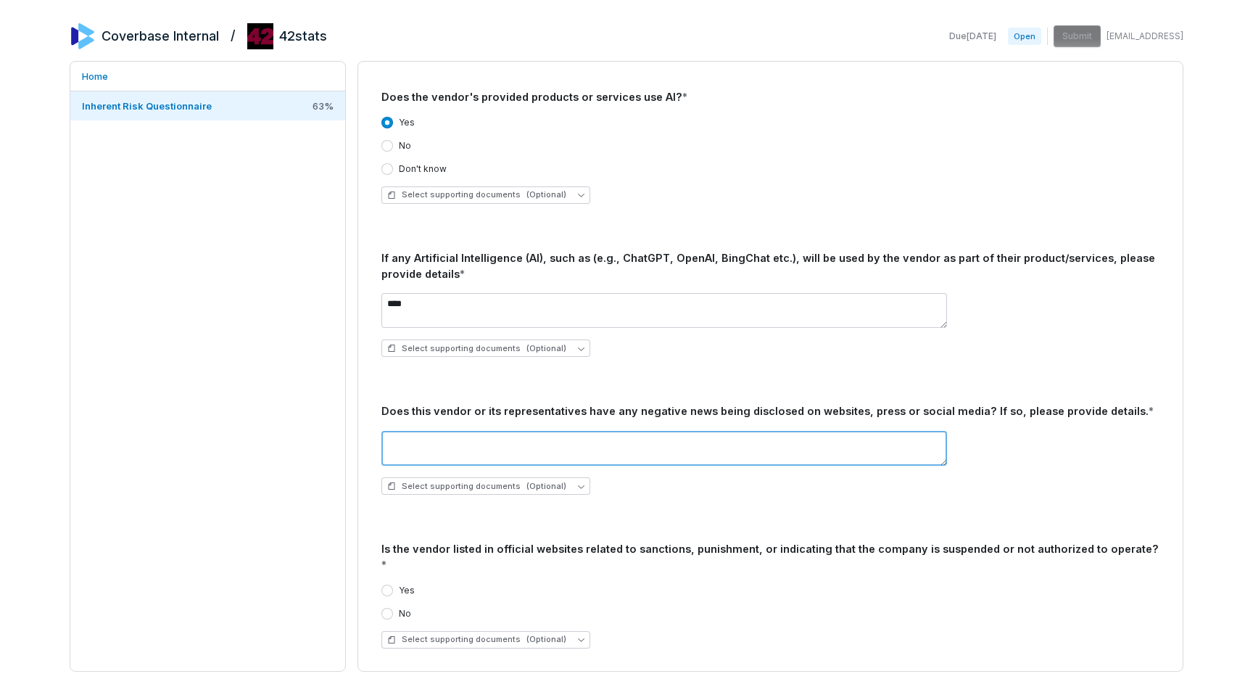
click at [418, 440] on textarea at bounding box center [665, 448] width 566 height 35
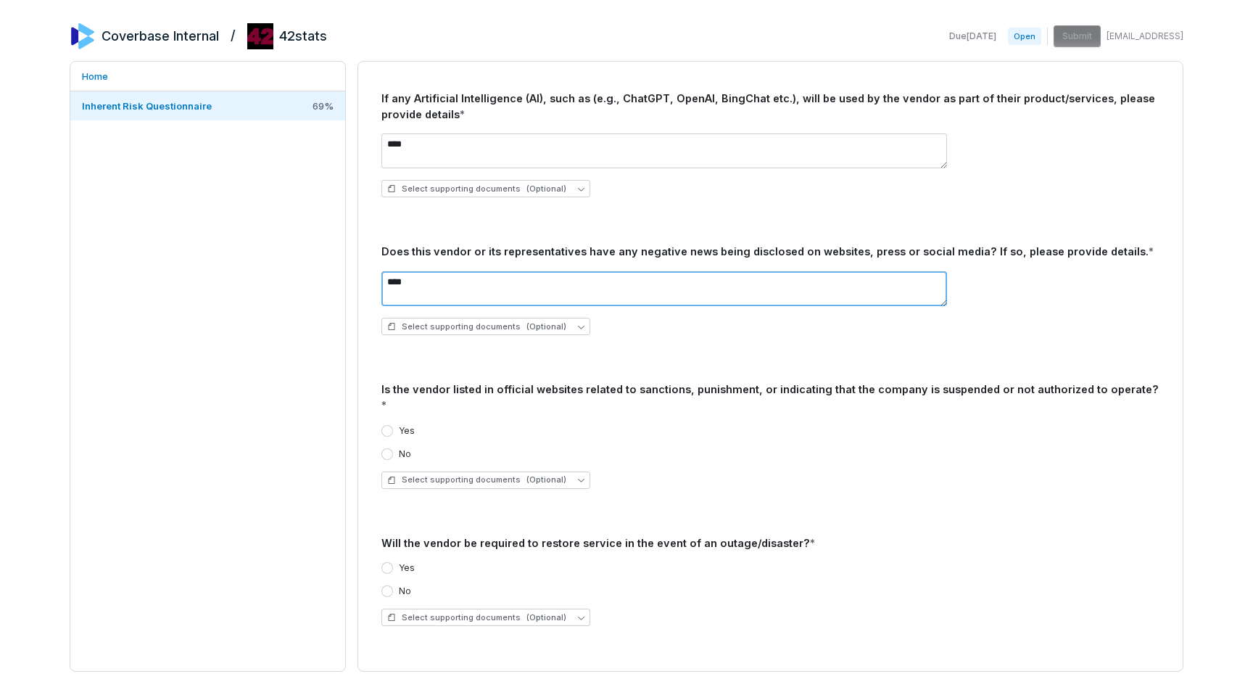
type textarea "****"
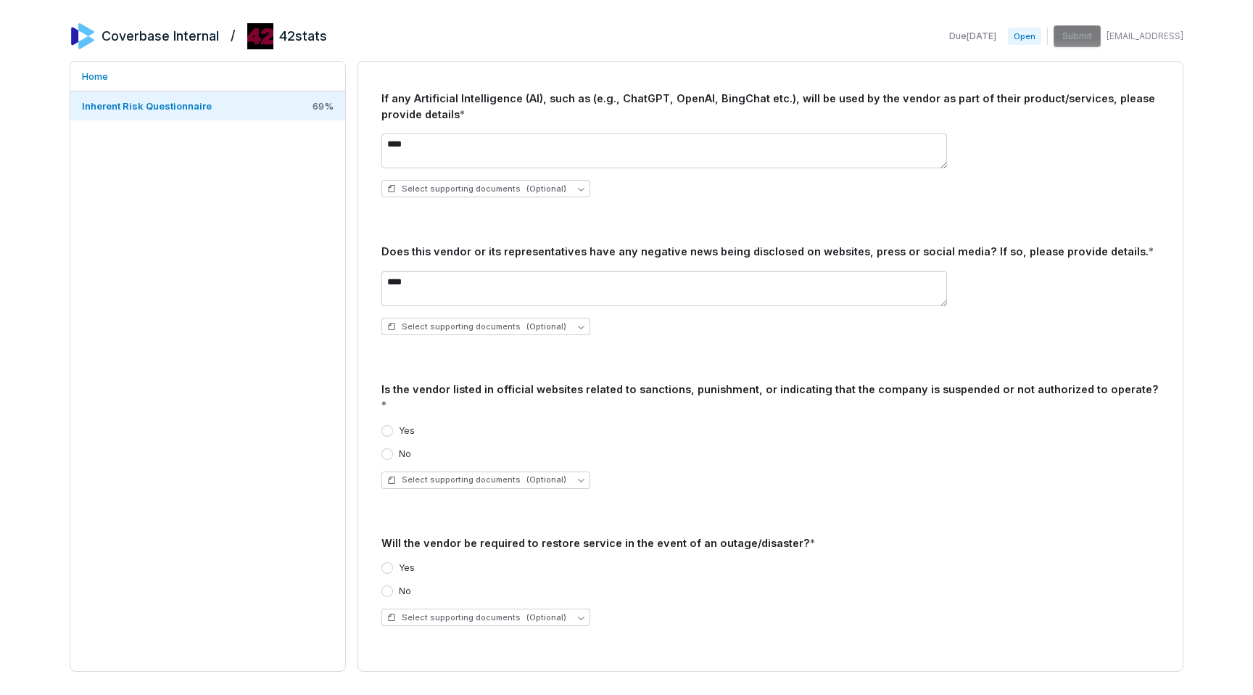
click at [400, 425] on label "Yes" at bounding box center [407, 431] width 16 height 12
click at [393, 425] on button "Yes" at bounding box center [388, 431] width 12 height 12
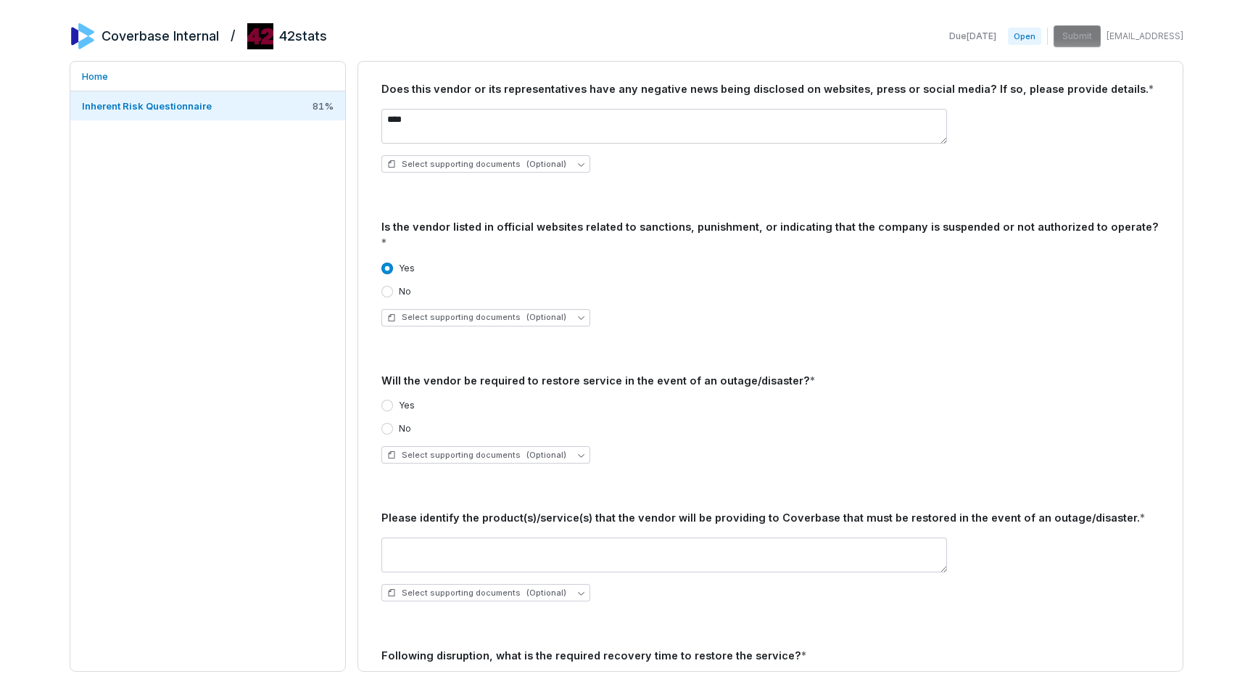
scroll to position [2114, 0]
click at [403, 398] on div "Yes No" at bounding box center [771, 415] width 778 height 35
click at [400, 398] on label "Yes" at bounding box center [407, 404] width 16 height 12
click at [393, 398] on button "Yes" at bounding box center [388, 404] width 12 height 12
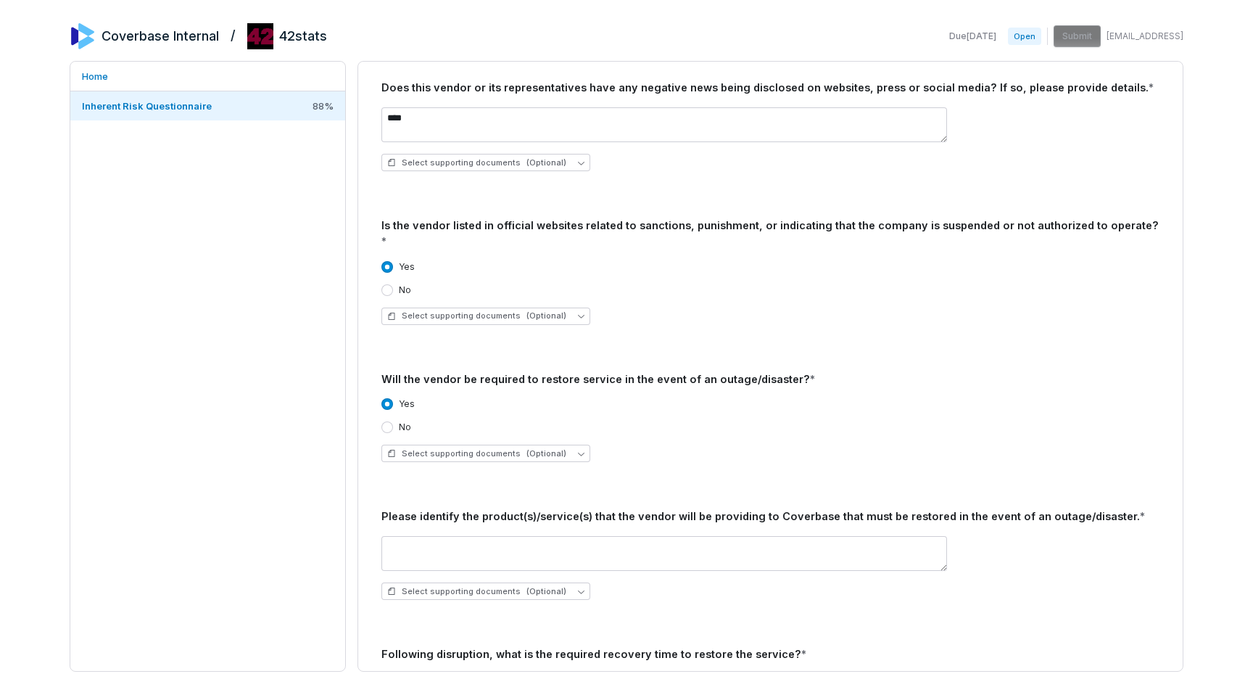
click at [432, 508] on div "Please identify the product(s)/service(s) that the vendor will be providing to …" at bounding box center [771, 516] width 778 height 16
click at [420, 536] on textarea at bounding box center [665, 553] width 566 height 35
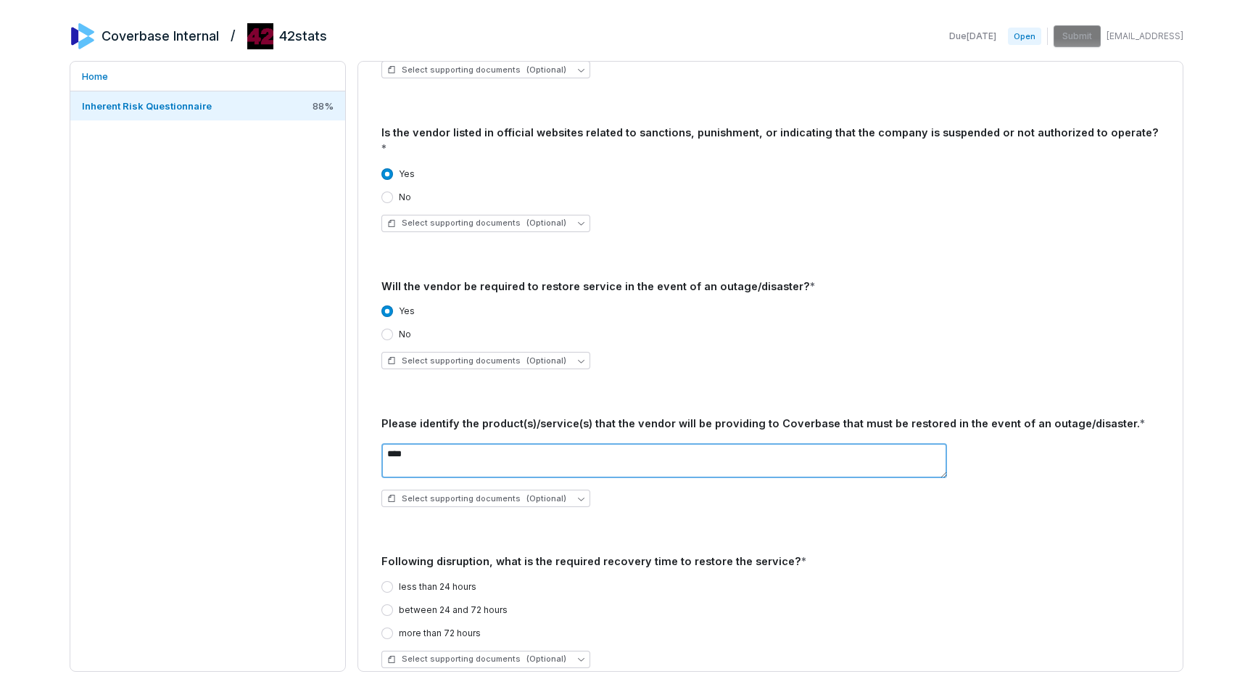
type textarea "****"
click at [416, 581] on label "less than 24 hours" at bounding box center [438, 587] width 78 height 12
click at [393, 581] on button "less than 24 hours" at bounding box center [388, 587] width 12 height 12
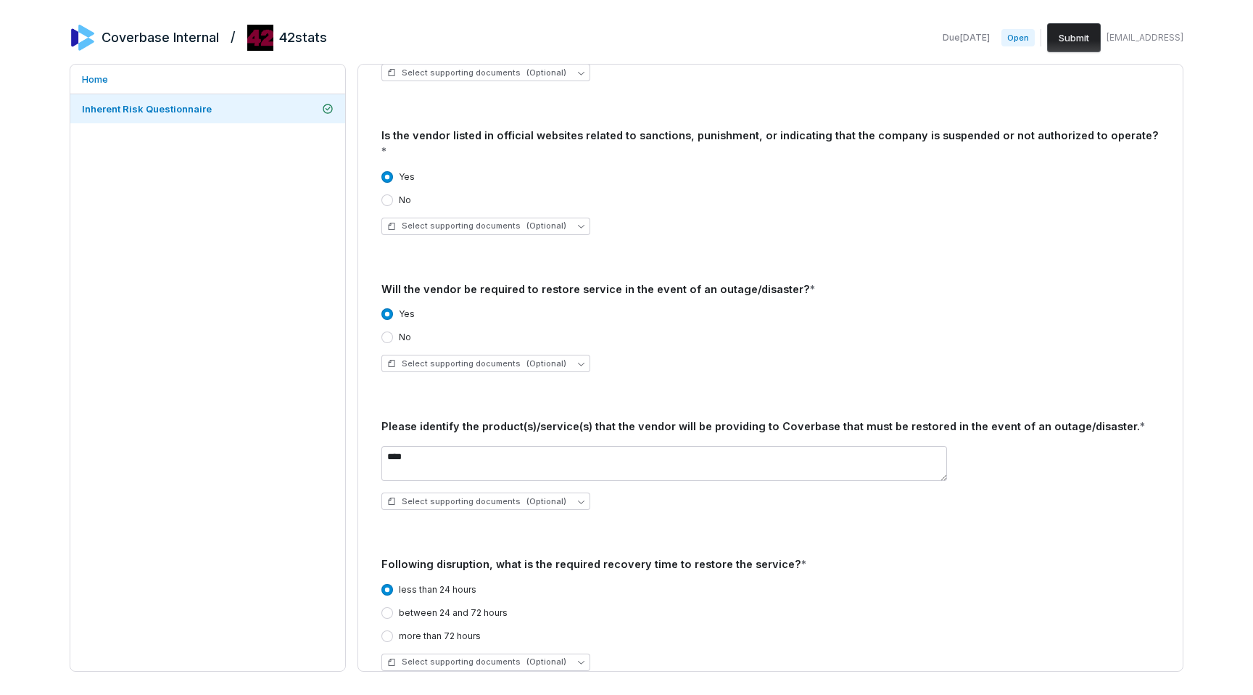
click at [1074, 37] on button "Submit" at bounding box center [1074, 37] width 54 height 29
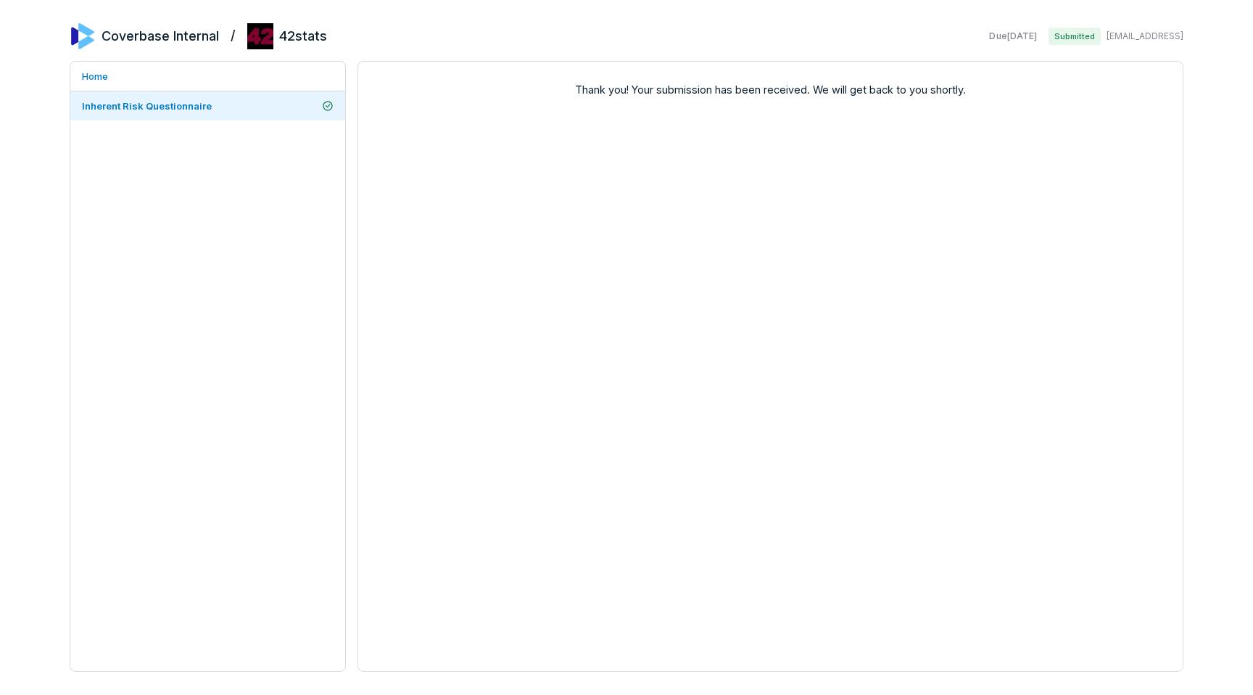
click at [436, 104] on div "Thank you! Your submission has been received. We will get back to you shortly." at bounding box center [770, 85] width 825 height 47
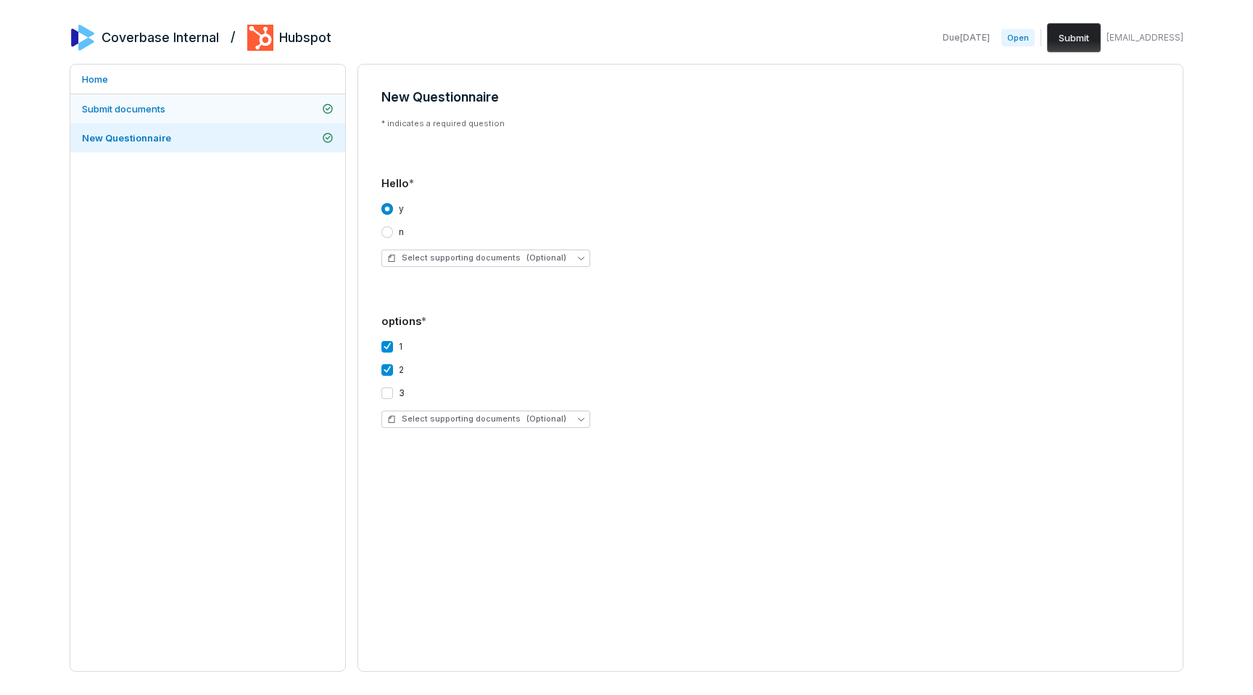
click at [251, 102] on link "Submit documents" at bounding box center [207, 108] width 275 height 29
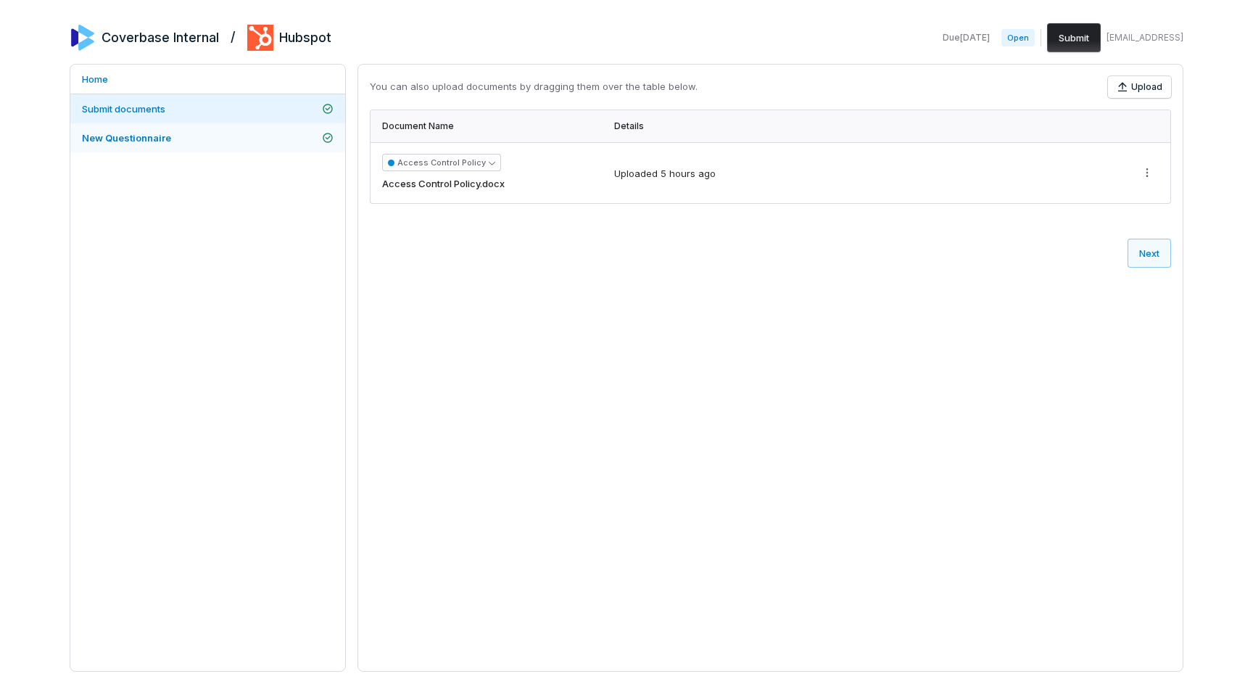
click at [226, 129] on link "New Questionnaire" at bounding box center [207, 137] width 275 height 29
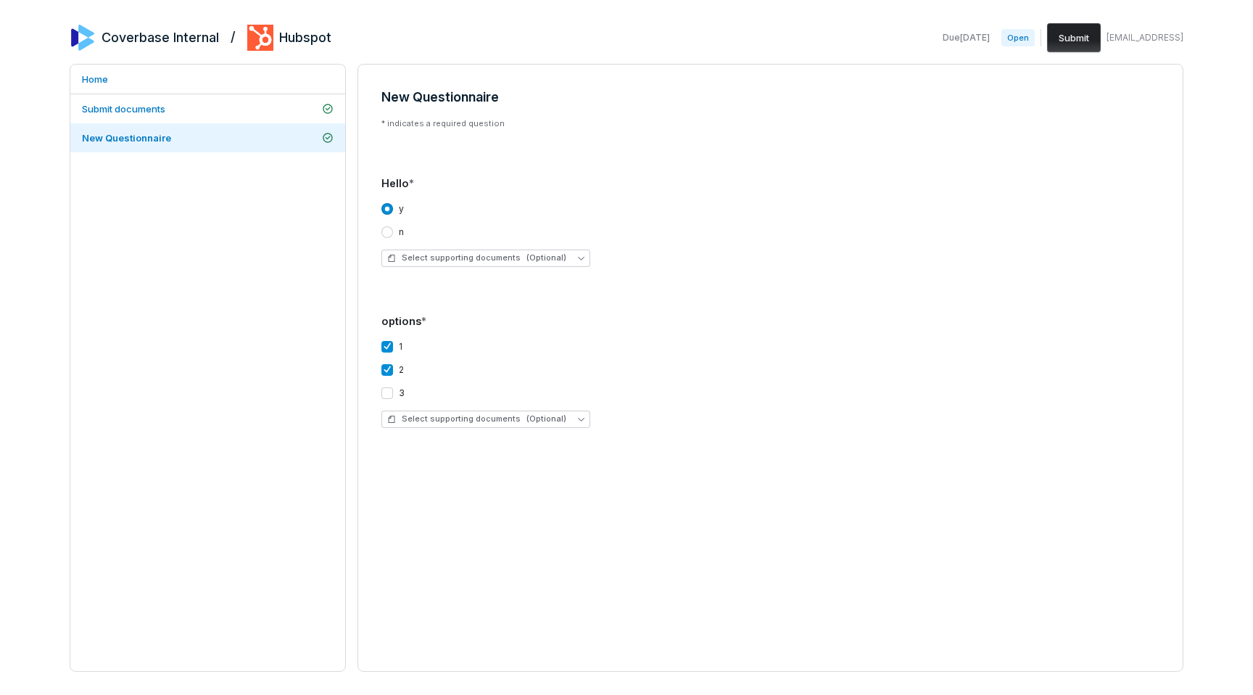
click at [1079, 43] on button "Submit" at bounding box center [1074, 37] width 54 height 29
click at [683, 258] on div "Select supporting documents (Optional)" at bounding box center [771, 258] width 778 height 17
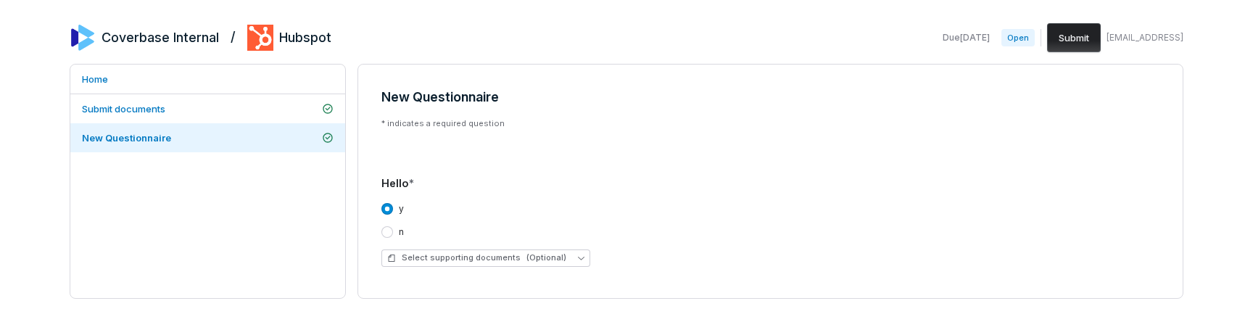
click at [1088, 33] on button "Submit" at bounding box center [1074, 37] width 54 height 29
click at [138, 107] on span "Submit documents" at bounding box center [123, 109] width 83 height 12
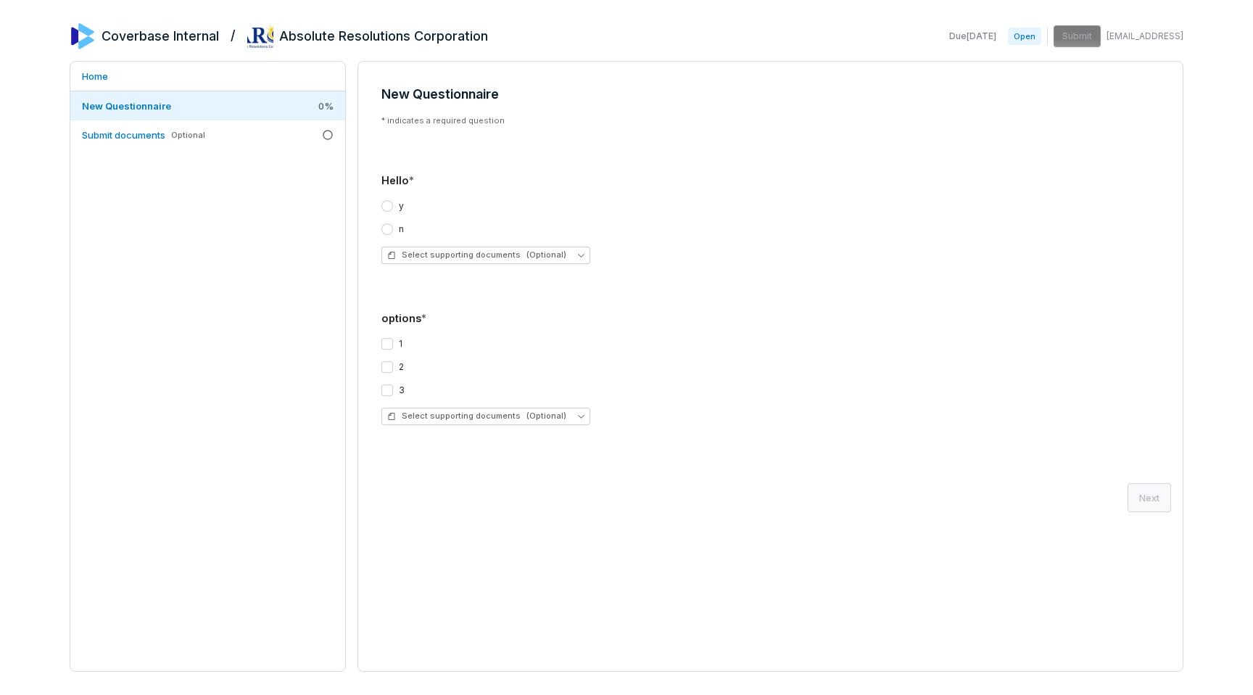
click at [393, 207] on div "y" at bounding box center [393, 206] width 22 height 12
click at [383, 213] on div "y n" at bounding box center [771, 217] width 778 height 35
click at [388, 205] on button "y" at bounding box center [388, 206] width 12 height 12
click at [393, 370] on div "2" at bounding box center [393, 367] width 22 height 12
click at [386, 368] on button "2" at bounding box center [388, 367] width 12 height 12
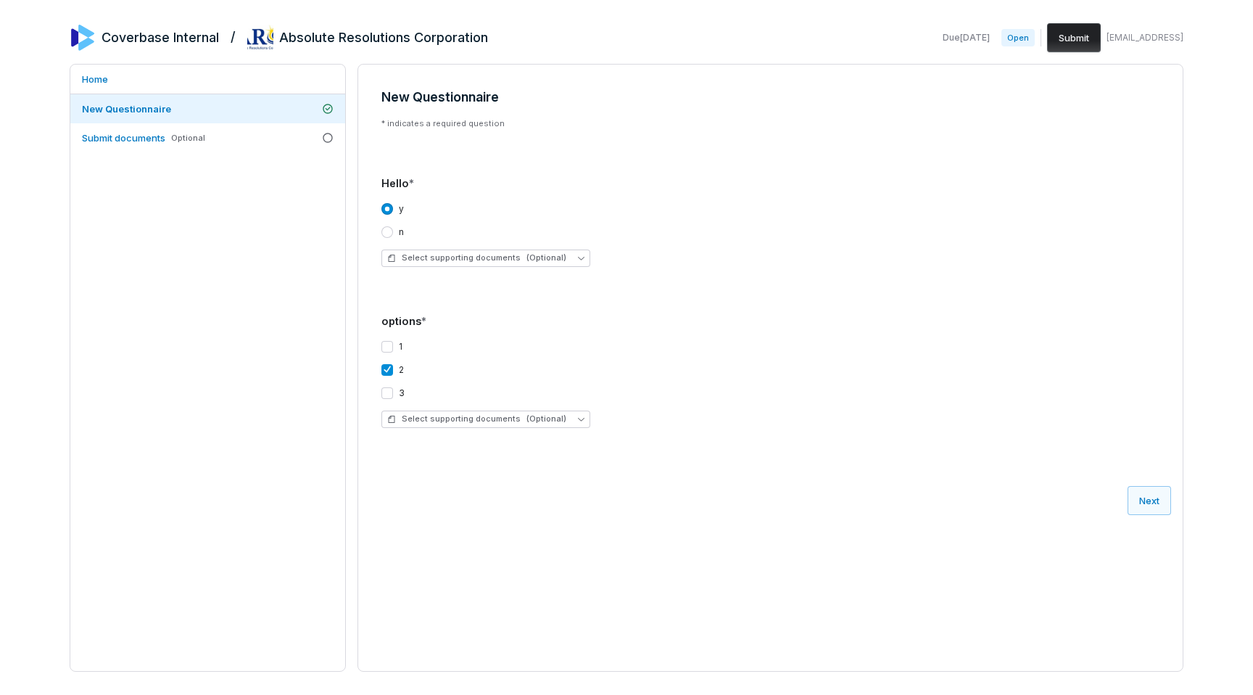
click at [1087, 32] on button "Submit" at bounding box center [1074, 37] width 54 height 29
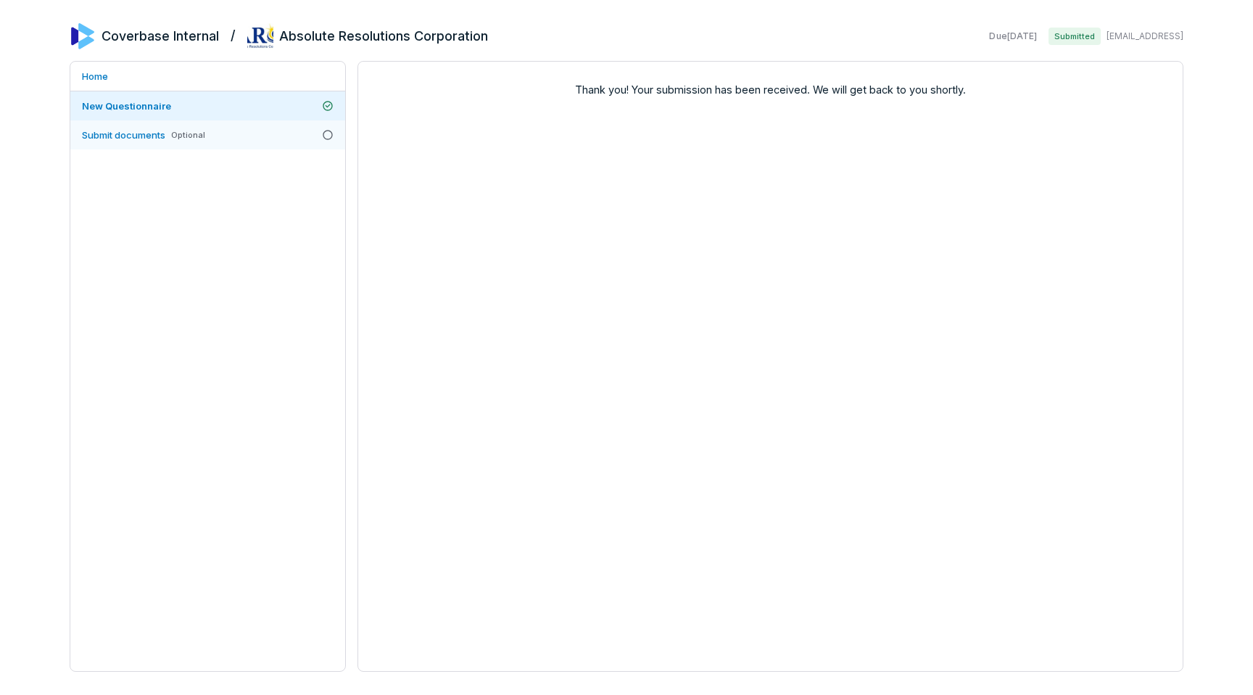
click at [216, 133] on link "Submit documents Optional" at bounding box center [207, 134] width 275 height 29
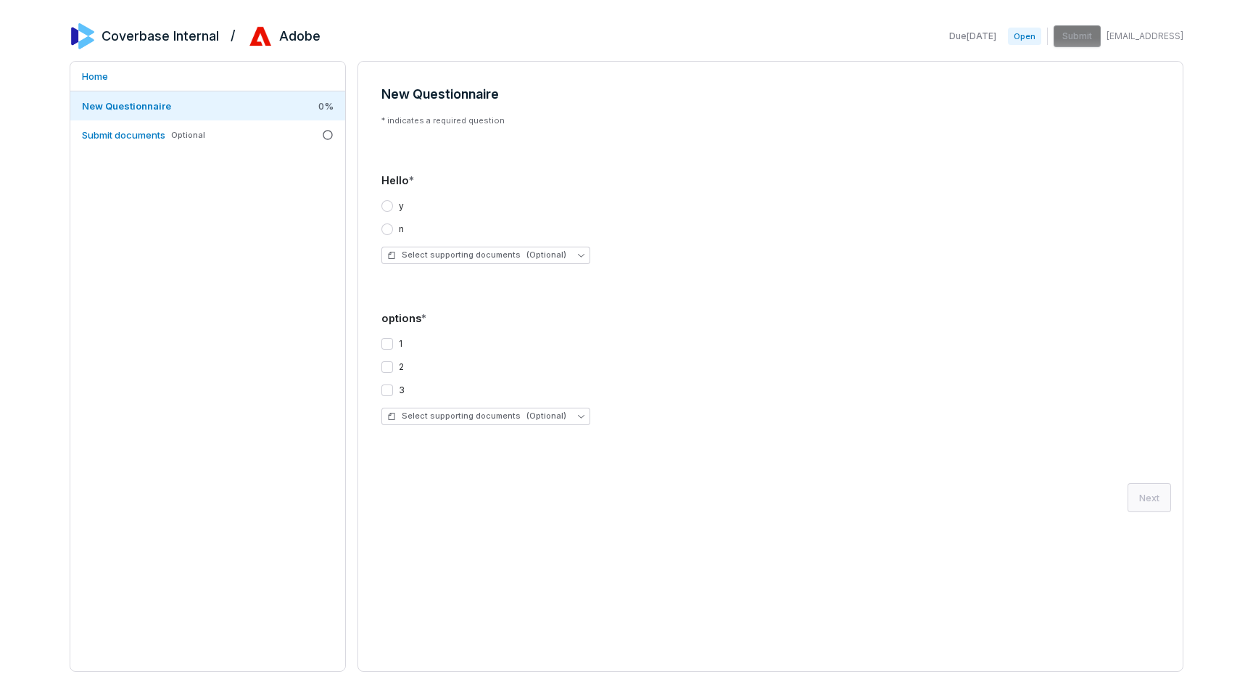
click at [387, 205] on button "y" at bounding box center [388, 206] width 12 height 12
click at [387, 366] on button "2" at bounding box center [388, 367] width 12 height 12
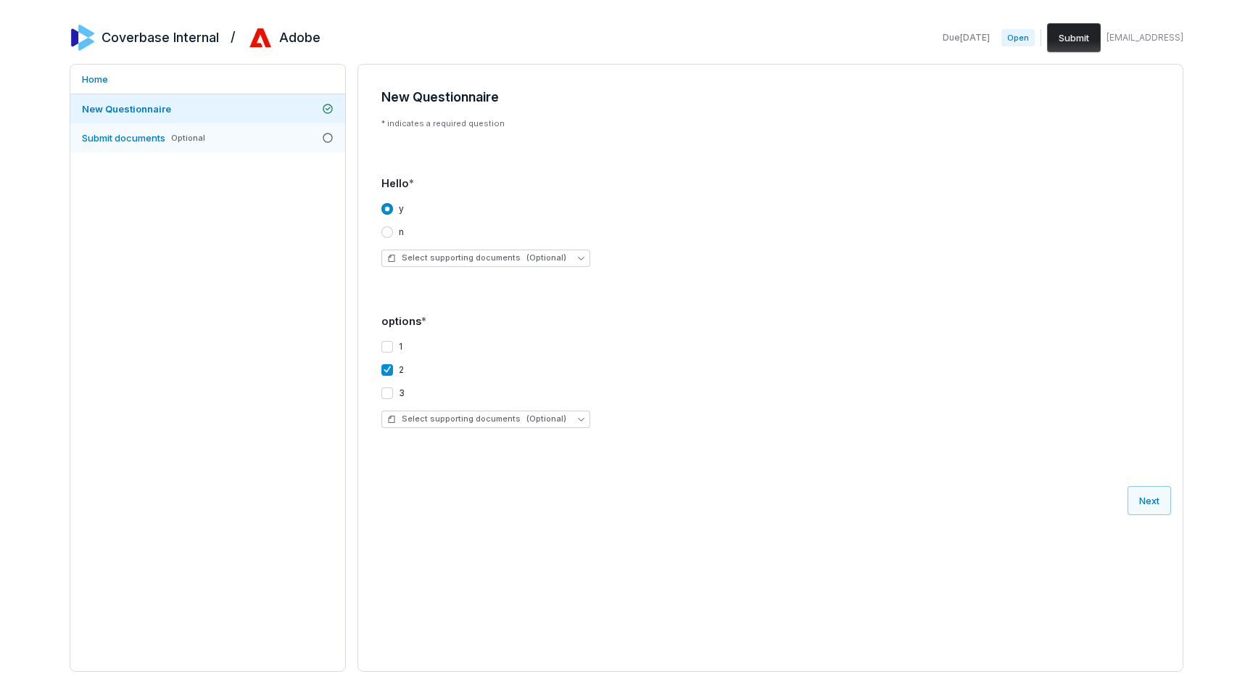
click at [214, 146] on link "Submit documents Optional" at bounding box center [207, 137] width 275 height 29
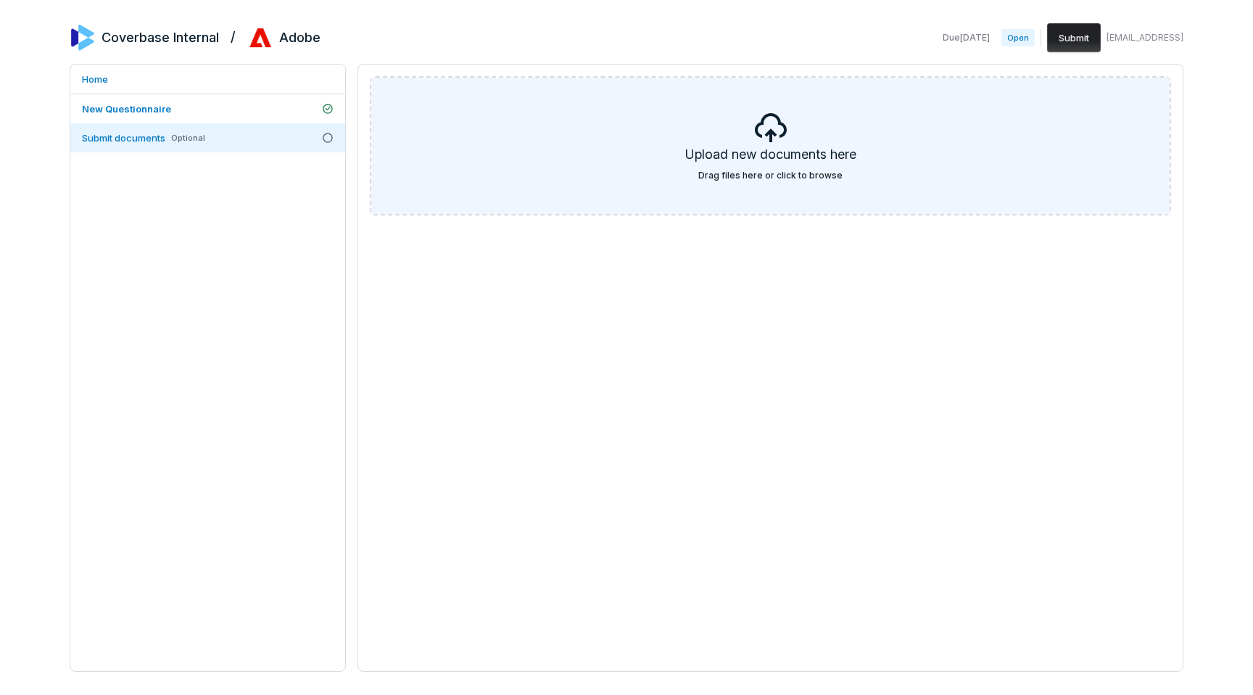
click at [605, 173] on div "Upload new documents here Drag files here or click to browse" at bounding box center [770, 146] width 799 height 136
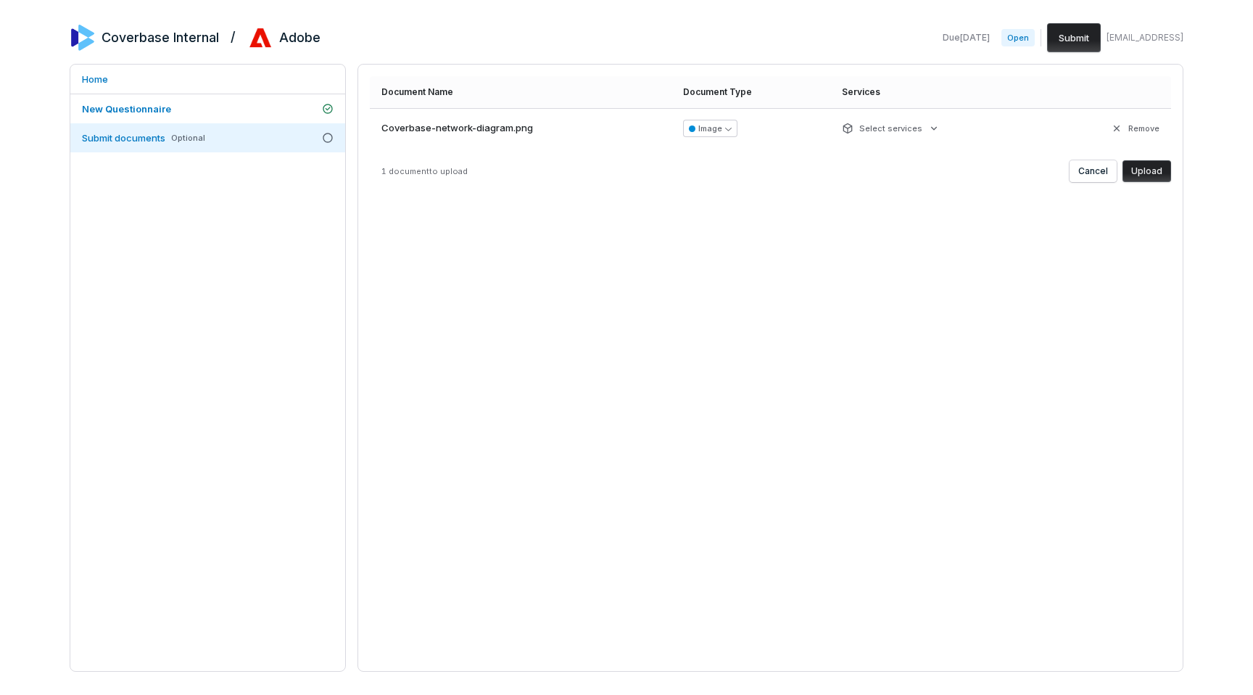
click at [1000, 273] on div "Document Name Document Type Services Coverbase-network-diagram.png Image Select…" at bounding box center [771, 368] width 826 height 608
click at [1145, 172] on button "Upload" at bounding box center [1147, 171] width 49 height 22
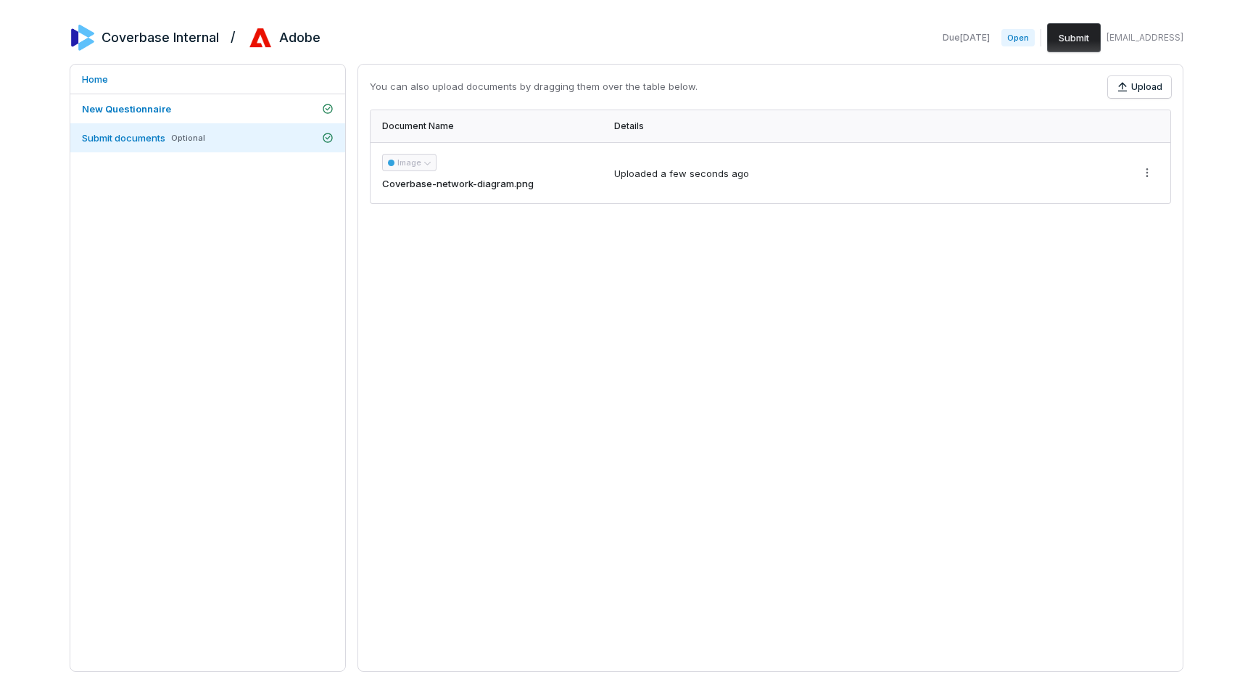
click at [1071, 38] on button "Submit" at bounding box center [1074, 37] width 54 height 29
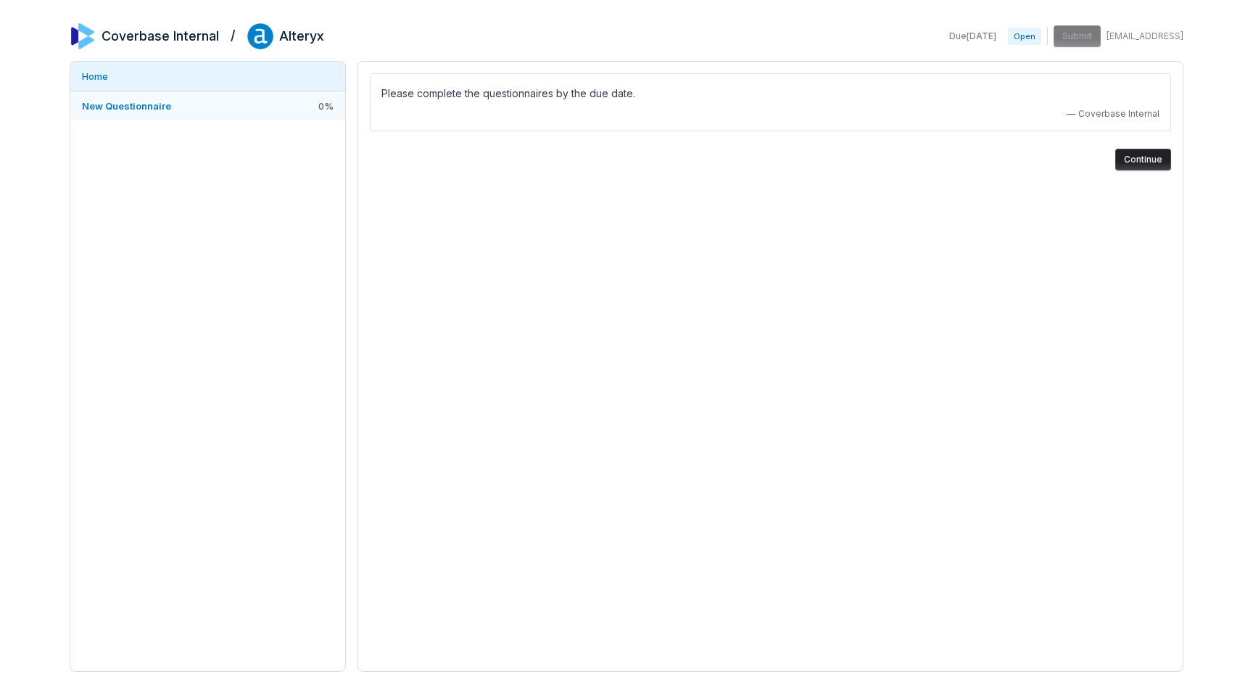
click at [285, 99] on link "New Questionnaire 0 %" at bounding box center [207, 105] width 275 height 29
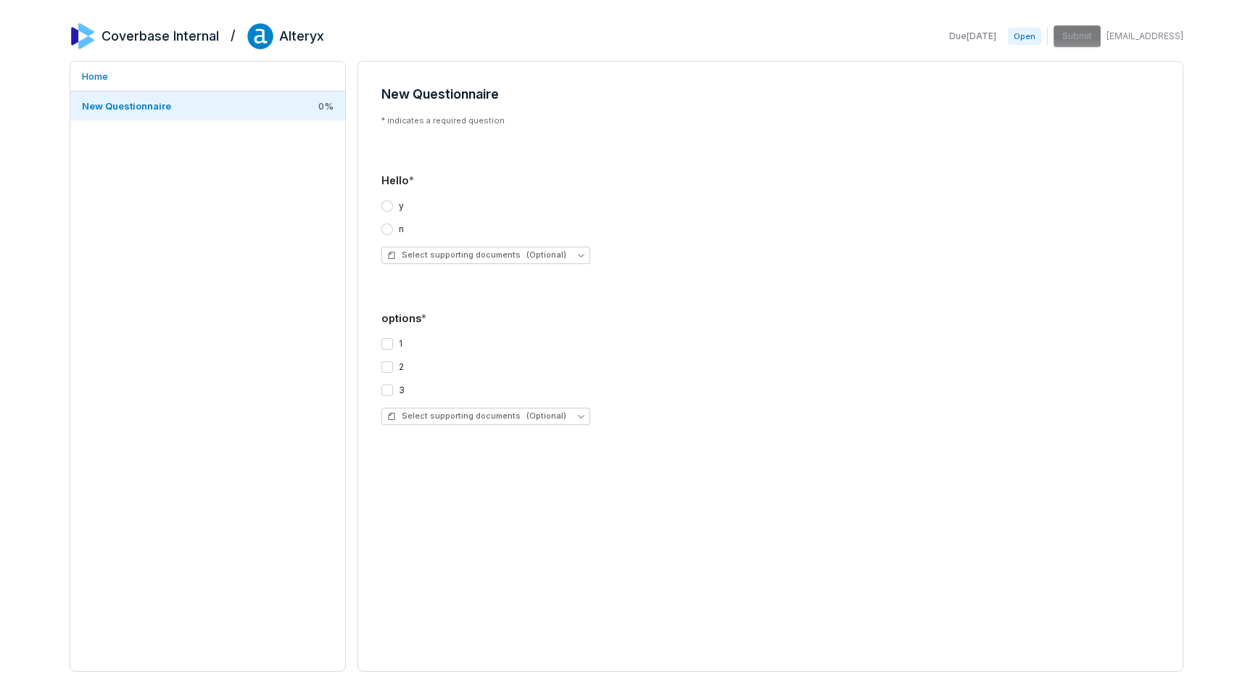
click at [383, 206] on button "y" at bounding box center [388, 206] width 12 height 12
click at [388, 350] on div "1 2 3" at bounding box center [771, 367] width 778 height 58
click at [385, 342] on button "1" at bounding box center [388, 344] width 12 height 12
click at [1090, 49] on button "Submit" at bounding box center [1074, 37] width 54 height 29
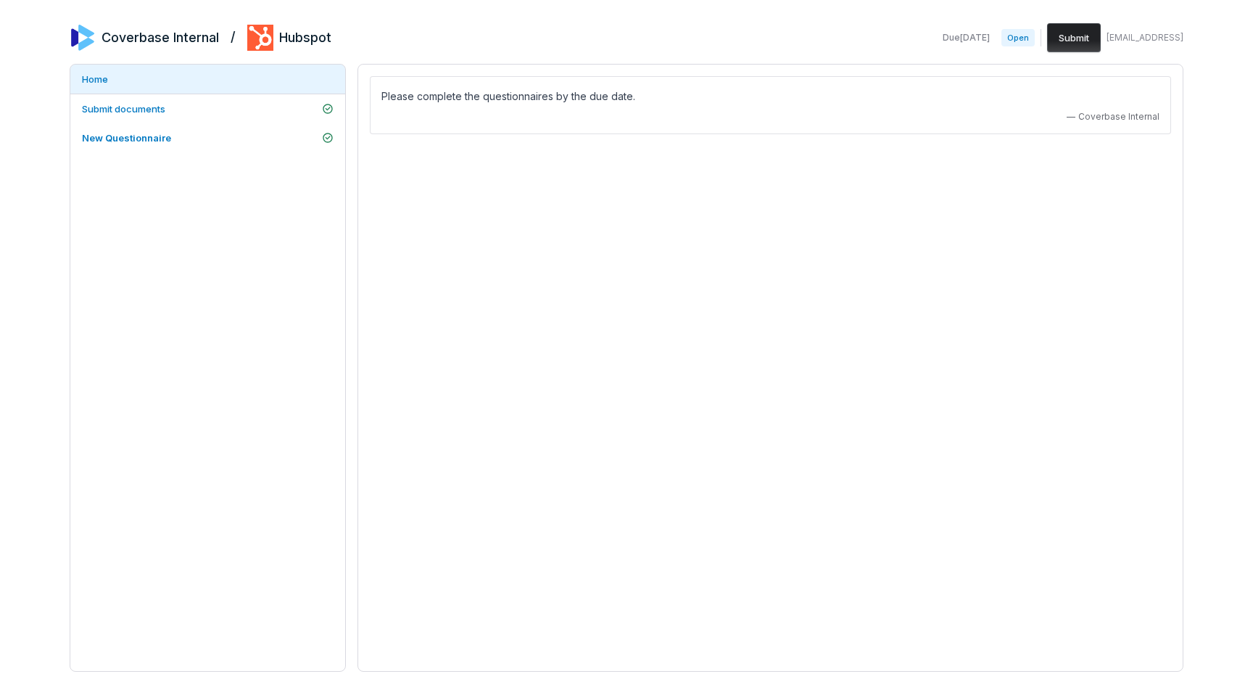
click at [1084, 41] on button "Submit" at bounding box center [1074, 37] width 54 height 29
click at [273, 110] on link "Submit documents" at bounding box center [207, 108] width 275 height 29
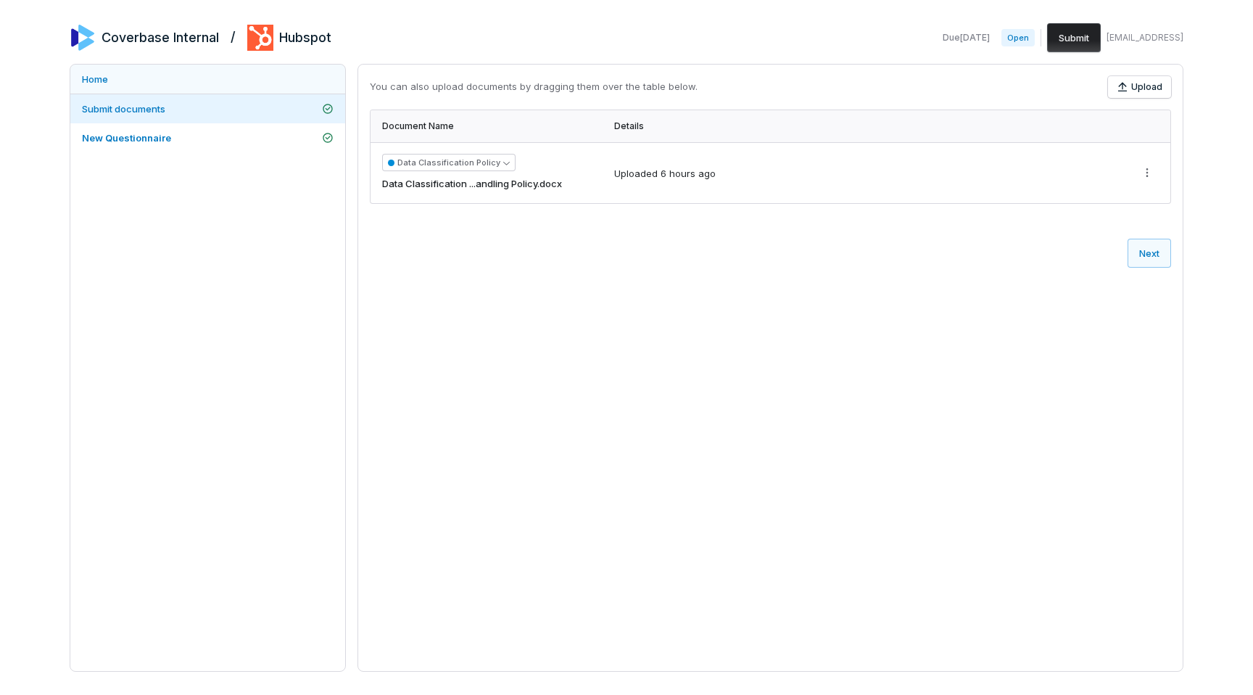
click at [221, 85] on link "Home" at bounding box center [207, 79] width 275 height 29
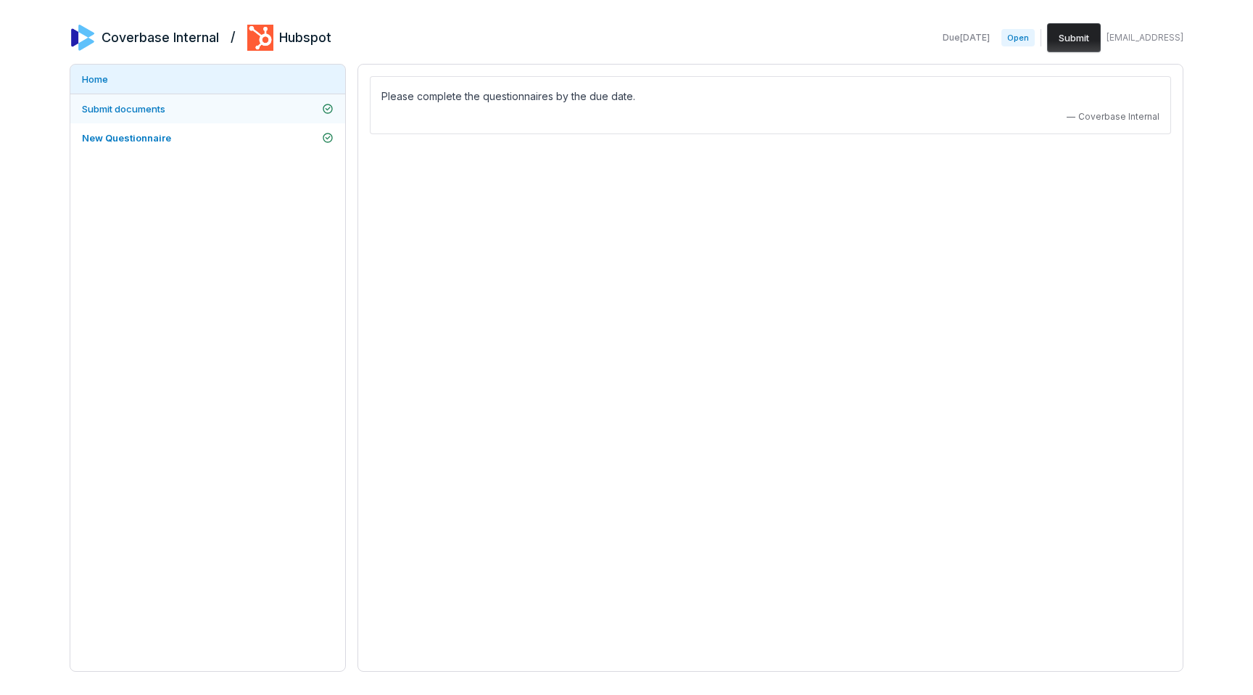
click at [287, 106] on link "Submit documents" at bounding box center [207, 108] width 275 height 29
click at [1071, 44] on button "Submit" at bounding box center [1074, 37] width 54 height 29
click at [1079, 30] on button "Submit" at bounding box center [1074, 37] width 54 height 29
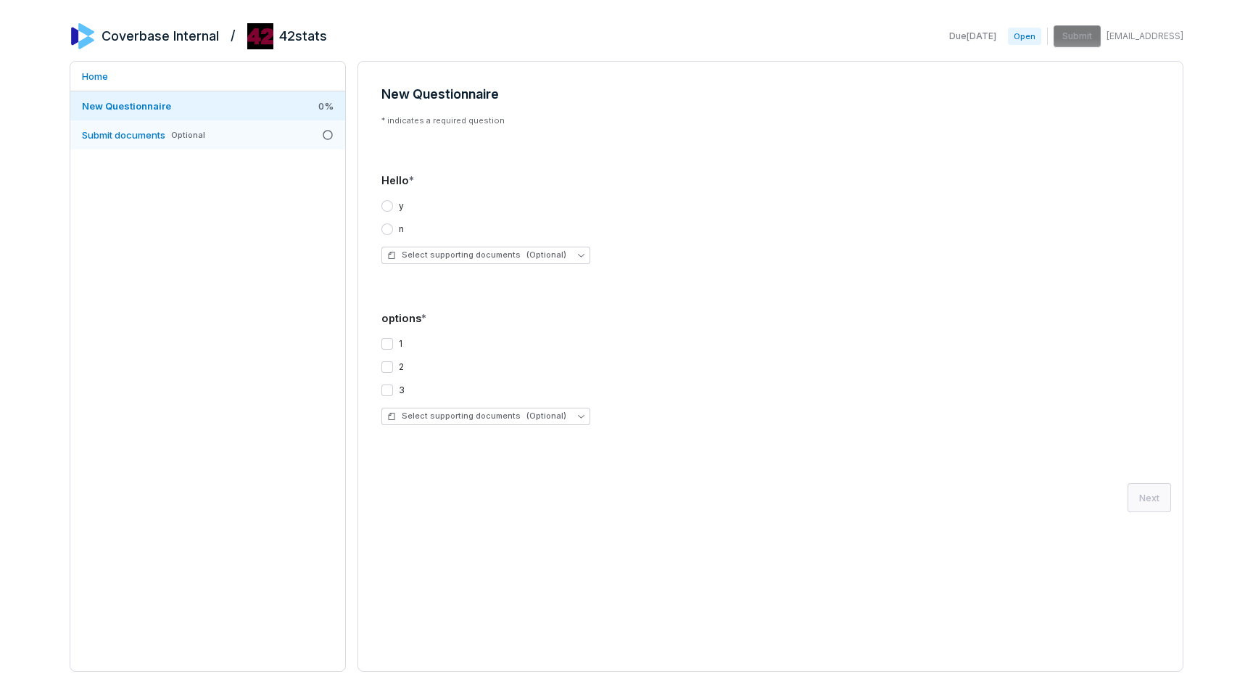
click at [162, 136] on span "Submit documents" at bounding box center [123, 135] width 83 height 12
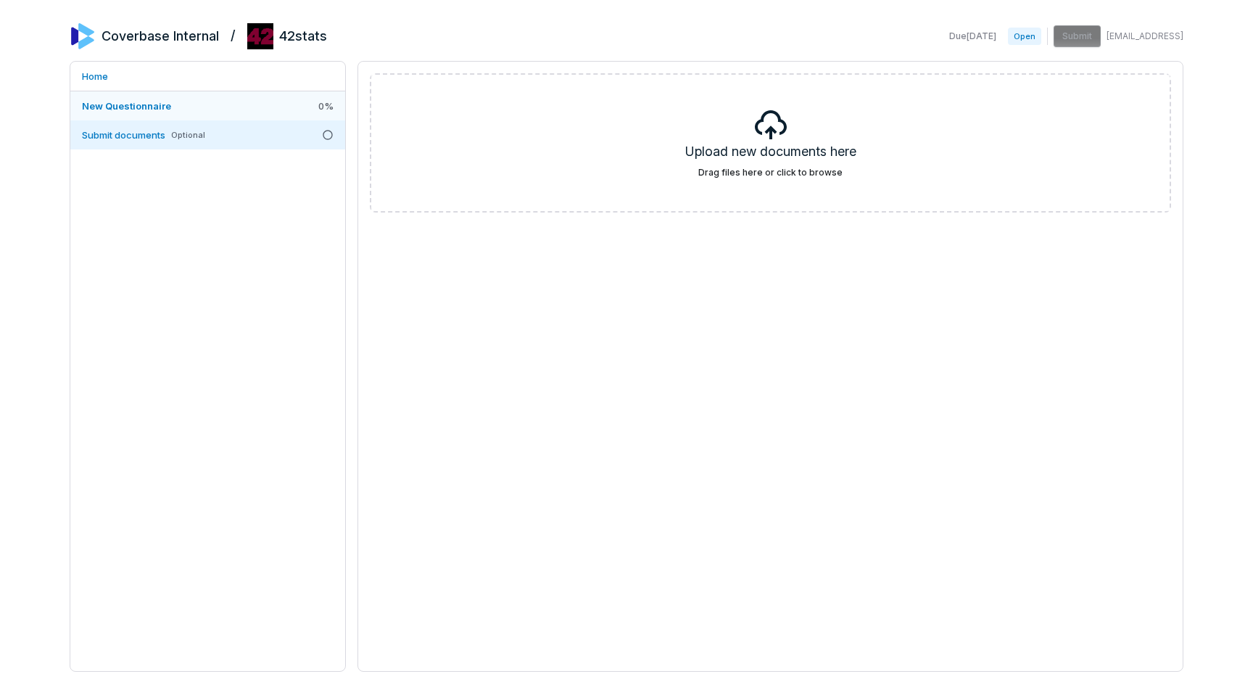
click at [164, 110] on span "New Questionnaire" at bounding box center [126, 106] width 89 height 12
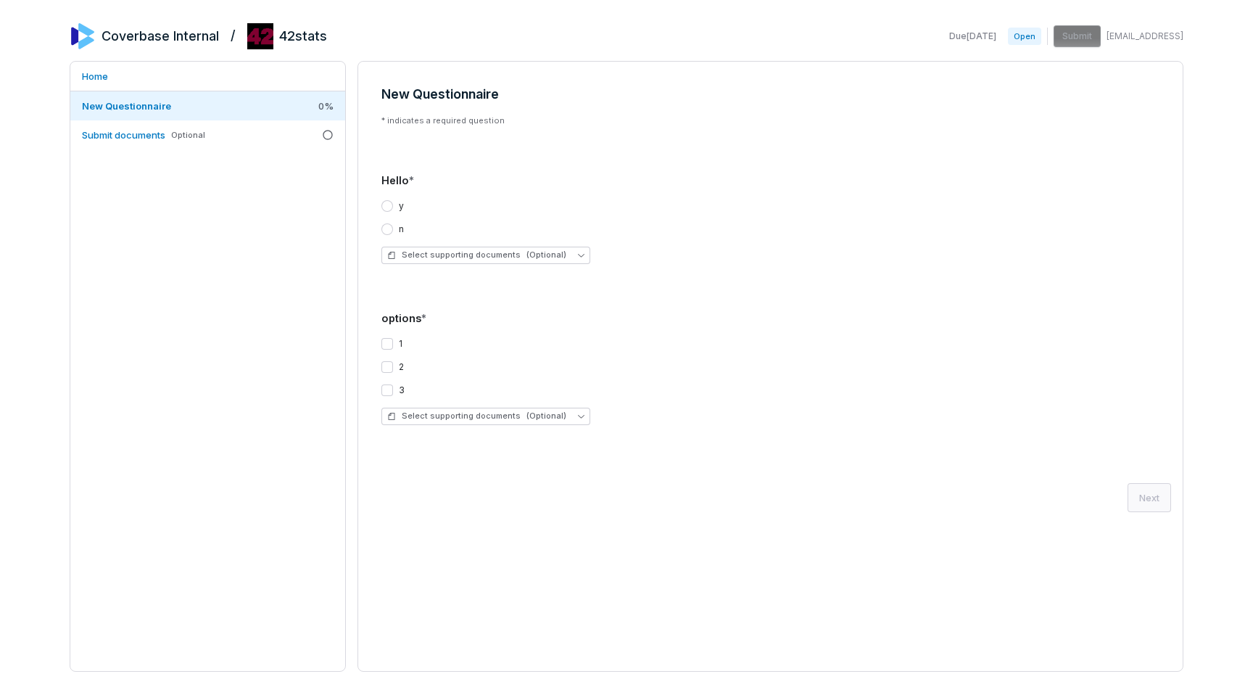
click at [386, 206] on button "y" at bounding box center [388, 206] width 12 height 12
click at [390, 345] on button "1" at bounding box center [388, 344] width 12 height 12
click at [1156, 507] on button "Next" at bounding box center [1150, 500] width 44 height 29
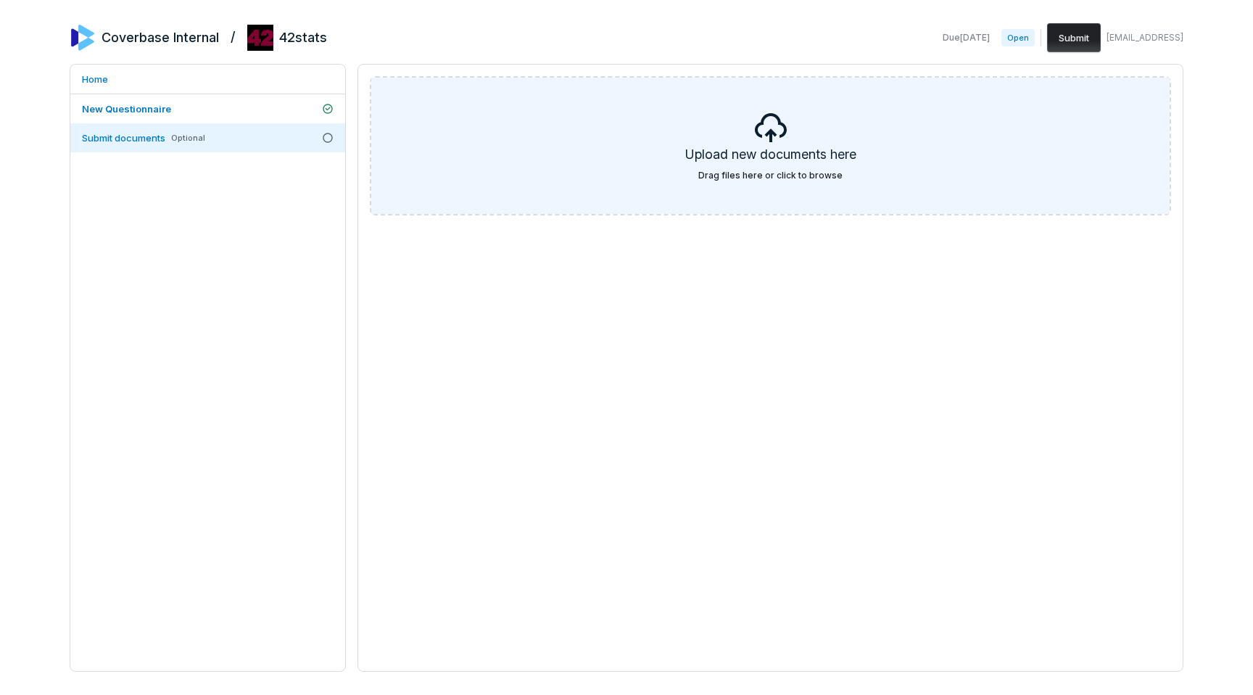
click at [688, 212] on div "Upload new documents here Drag files here or click to browse" at bounding box center [770, 146] width 799 height 136
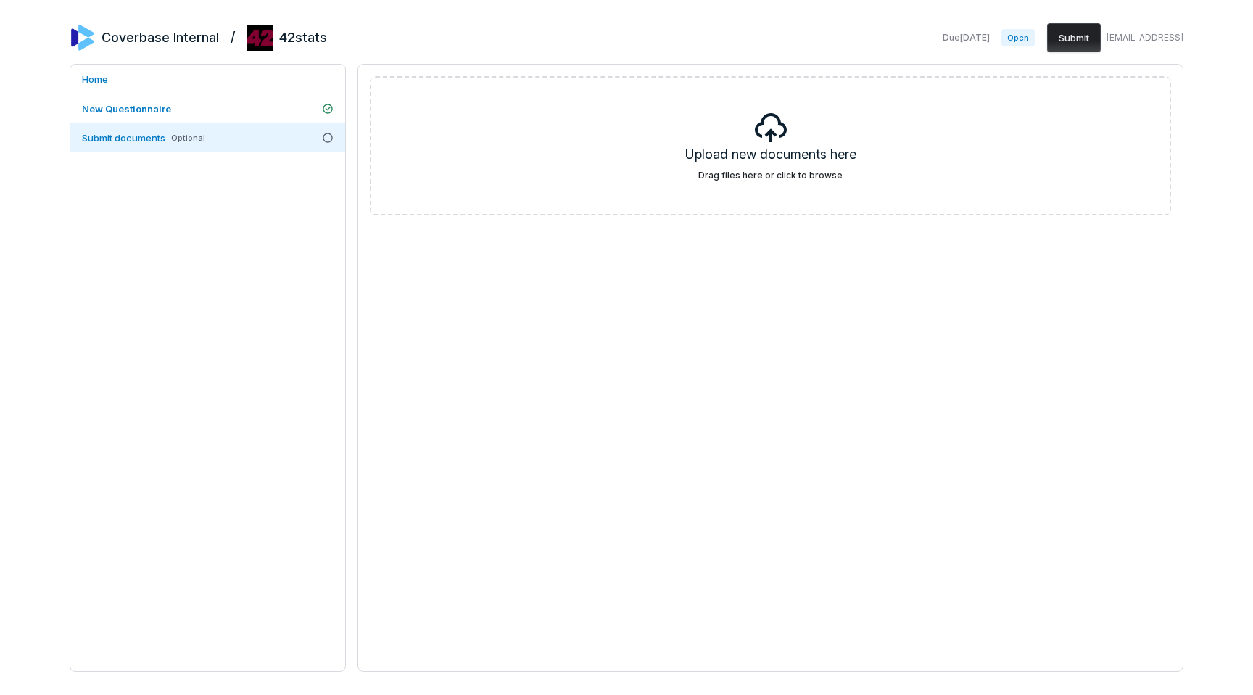
click at [1055, 273] on div "Upload new documents here Drag files here or click to browse" at bounding box center [771, 368] width 826 height 608
click at [292, 134] on link "Submit documents Optional" at bounding box center [207, 137] width 275 height 29
click at [1084, 41] on button "Submit" at bounding box center [1074, 37] width 54 height 29
